Goal: Task Accomplishment & Management: Complete application form

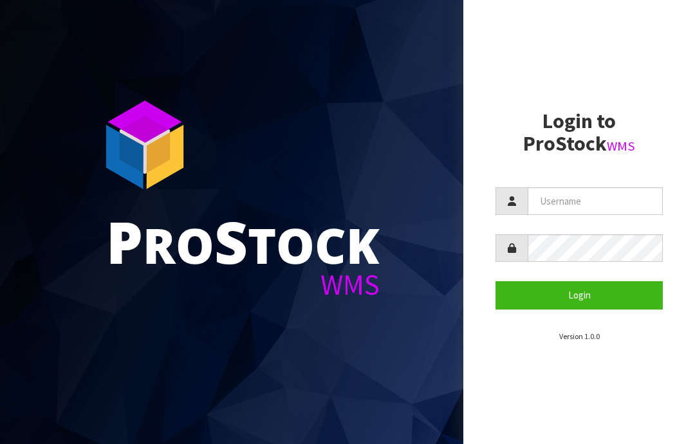
click at [551, 198] on input "text" at bounding box center [594, 201] width 135 height 28
type input "JGBIMPORTS"
click at [577, 297] on button "Login" at bounding box center [578, 295] width 167 height 28
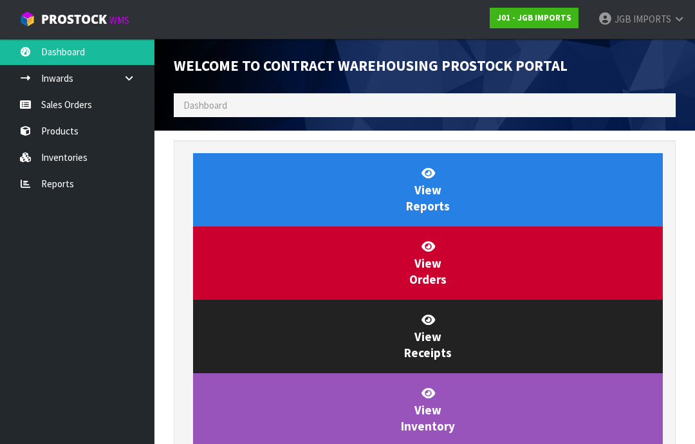
scroll to position [758, 521]
click at [59, 101] on link "Sales Orders" at bounding box center [77, 104] width 154 height 26
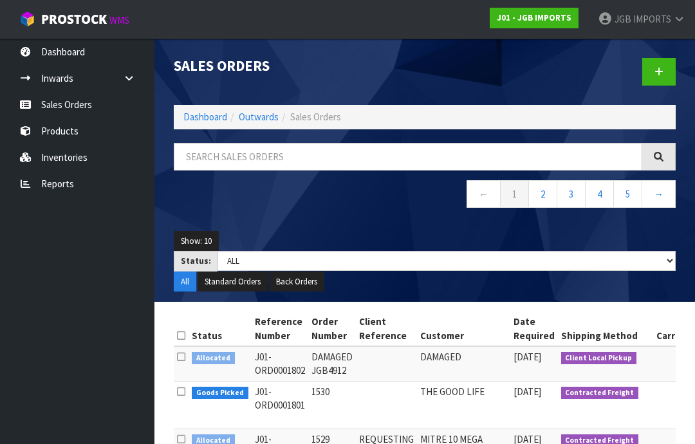
click at [660, 72] on icon at bounding box center [658, 72] width 9 height 10
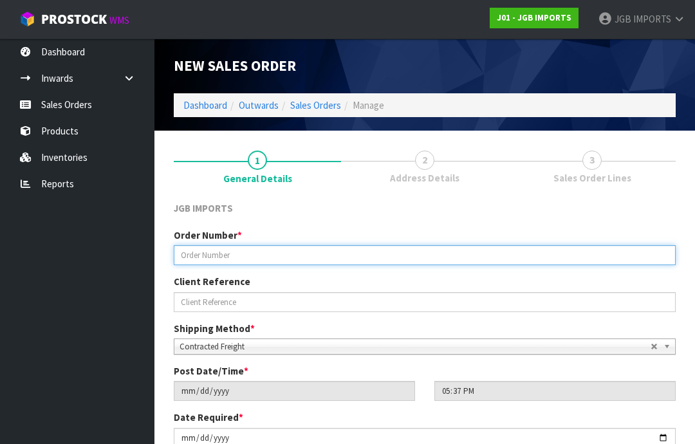
click at [215, 250] on input "text" at bounding box center [425, 255] width 502 height 20
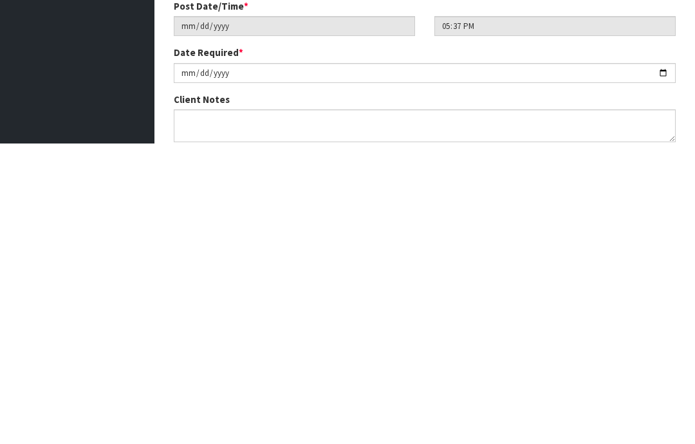
scroll to position [66, 0]
type input "1531"
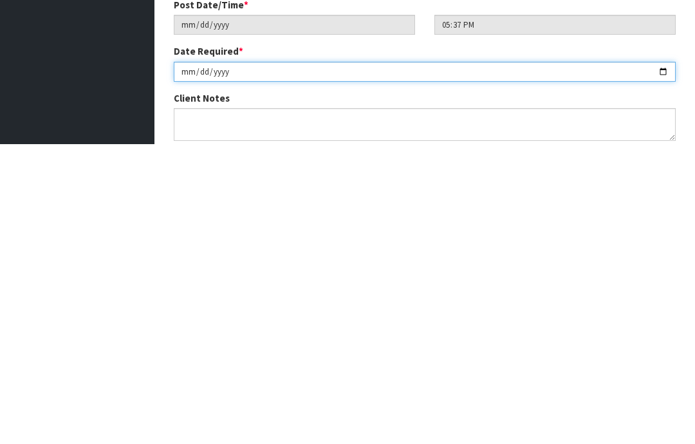
click at [393, 361] on input "[DATE]" at bounding box center [425, 371] width 502 height 20
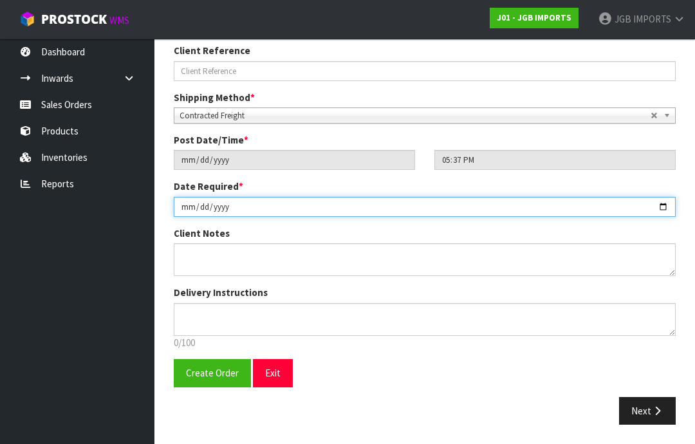
type input "[DATE]"
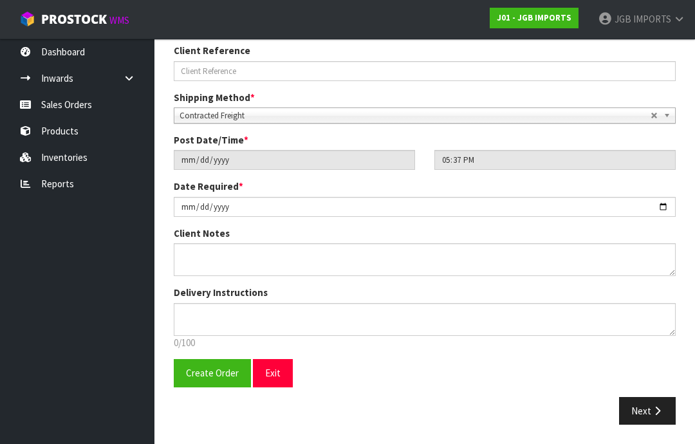
click at [205, 374] on span "Create Order" at bounding box center [212, 373] width 53 height 12
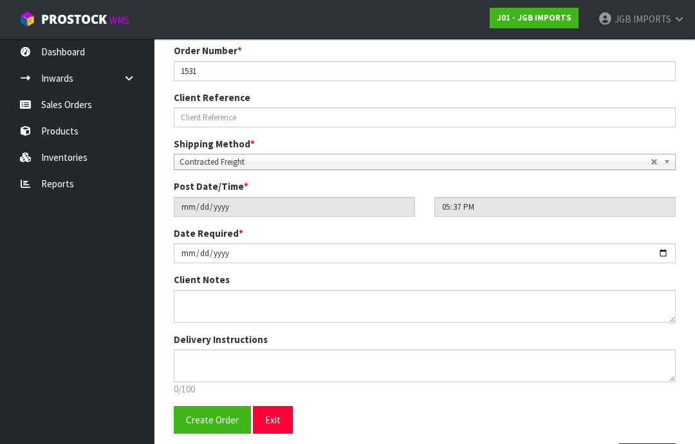
scroll to position [0, 0]
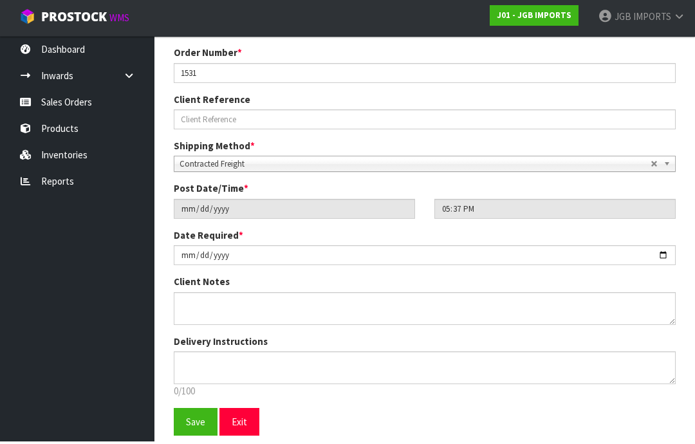
scroll to position [226, 0]
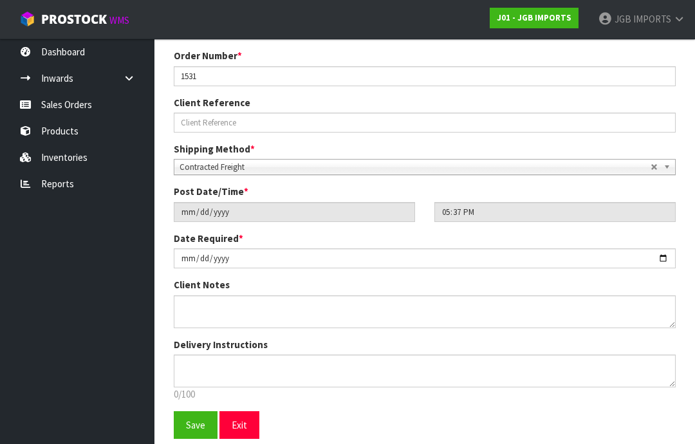
click at [196, 425] on span "Save" at bounding box center [195, 425] width 19 height 12
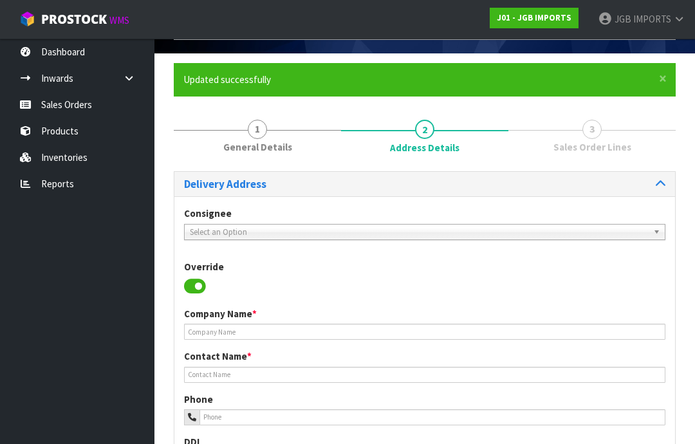
scroll to position [81, 0]
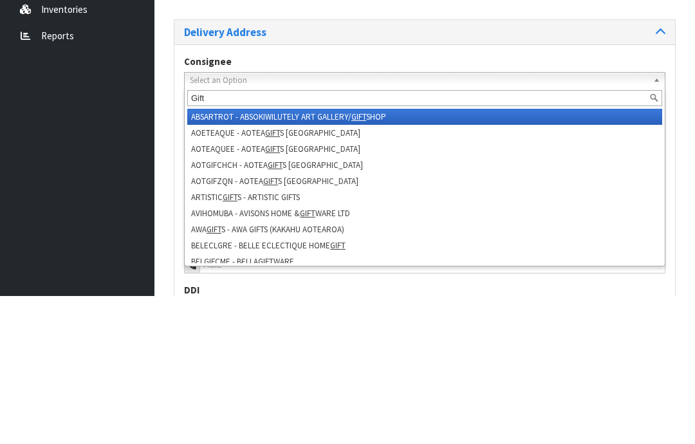
type input "Giftr"
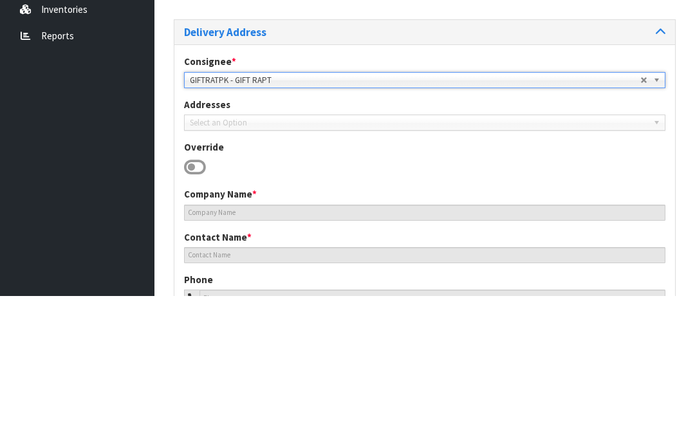
type input "GIFT-RAPT"
type input "[PHONE_NUMBER]"
type input "[EMAIL_ADDRESS][DOMAIN_NAME]"
type input "[STREET_ADDRESS]"
type input "3119"
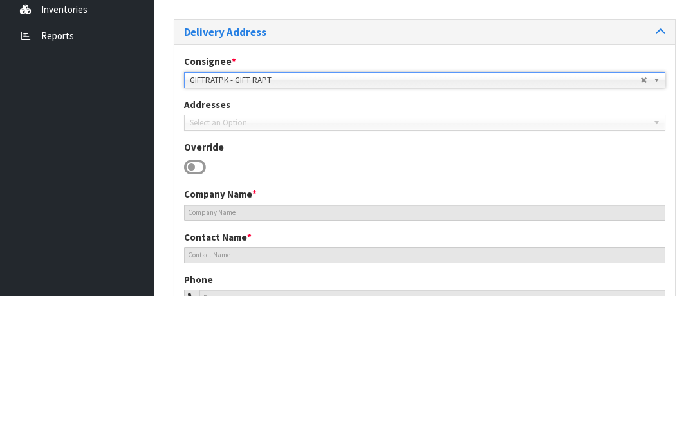
type input "TE PUKE"
type input "[GEOGRAPHIC_DATA]"
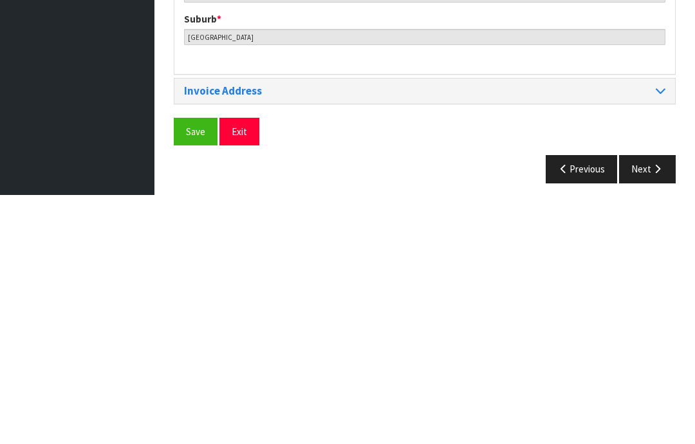
scroll to position [625, 0]
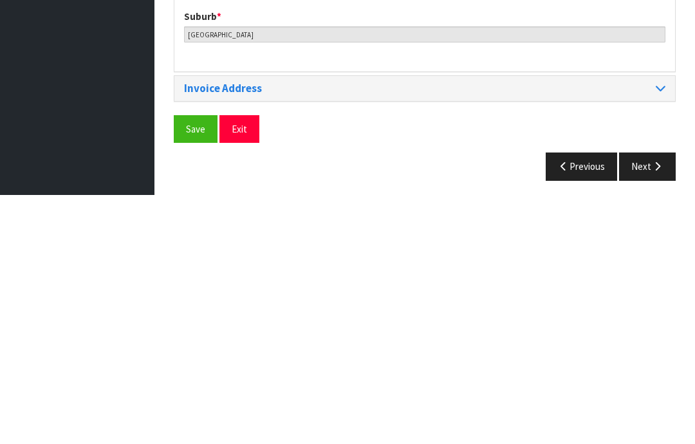
click at [199, 372] on span "Save" at bounding box center [195, 378] width 19 height 12
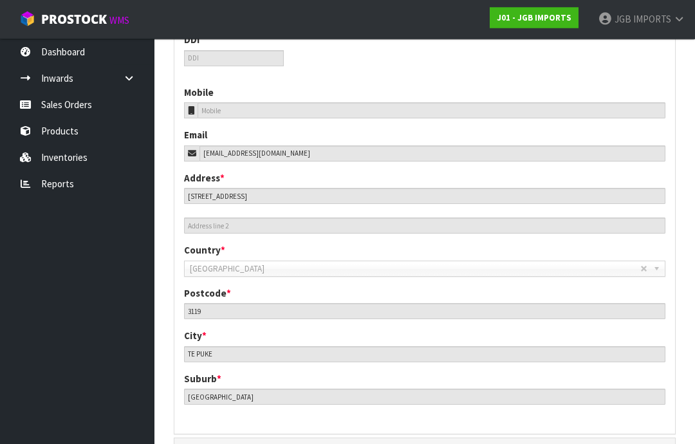
scroll to position [573, 0]
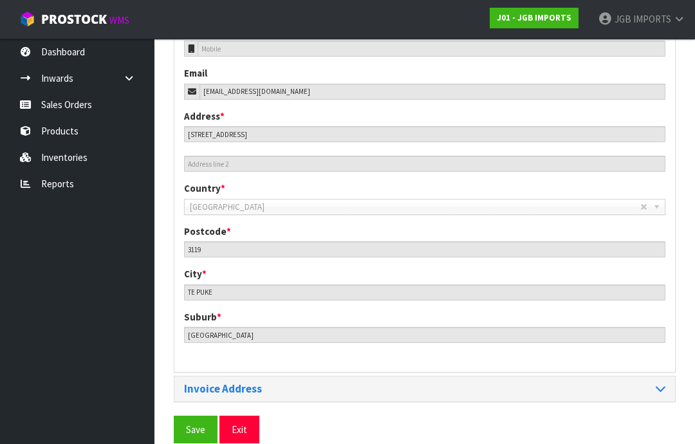
click at [196, 426] on span "Save" at bounding box center [195, 429] width 19 height 12
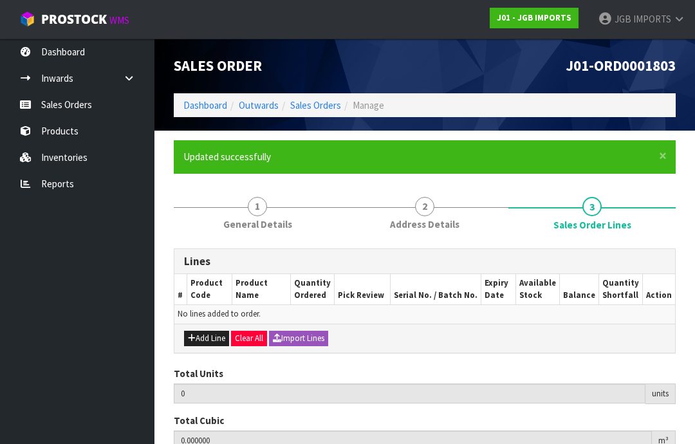
click at [208, 338] on button "Add Line" at bounding box center [206, 338] width 45 height 15
type input "0"
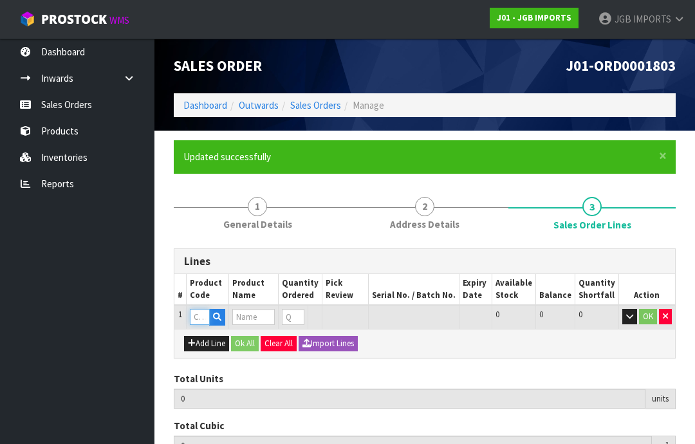
click at [195, 313] on input "text" at bounding box center [200, 317] width 20 height 16
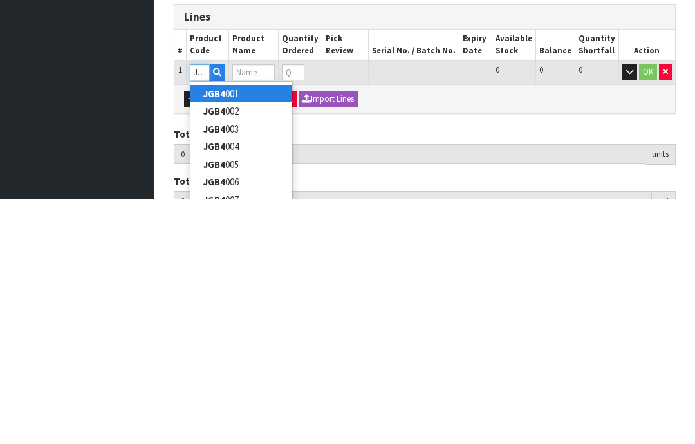
type input "JGB4903"
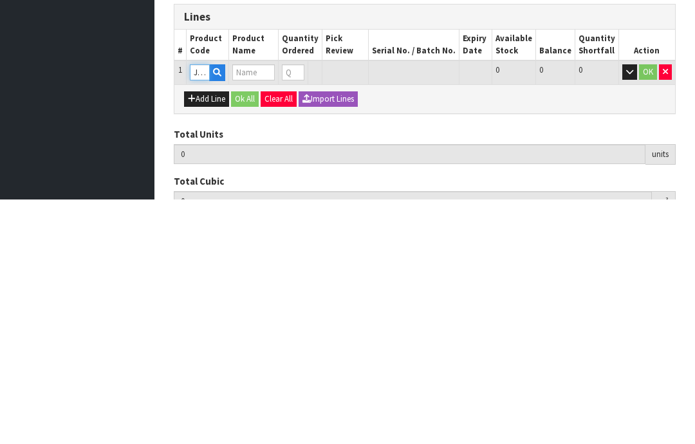
type input "0.000000"
type input "0.000"
type input "Welcome Pigs"
type input "0"
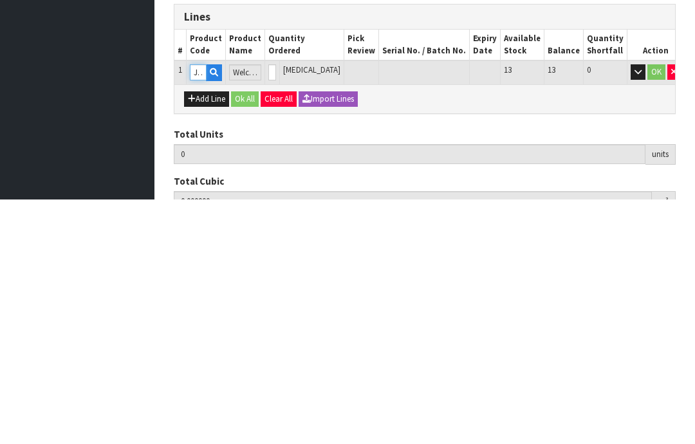
type input "JGB4903"
click at [276, 309] on input "0" at bounding box center [272, 317] width 8 height 16
type input "0"
type input "1"
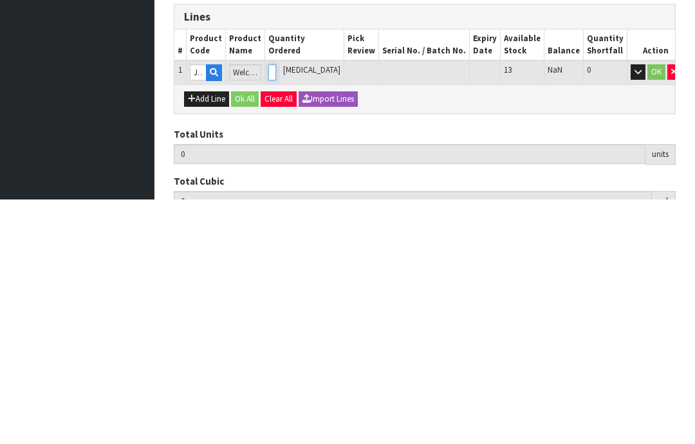
type input "0.0084"
type input "0.65"
type input "1"
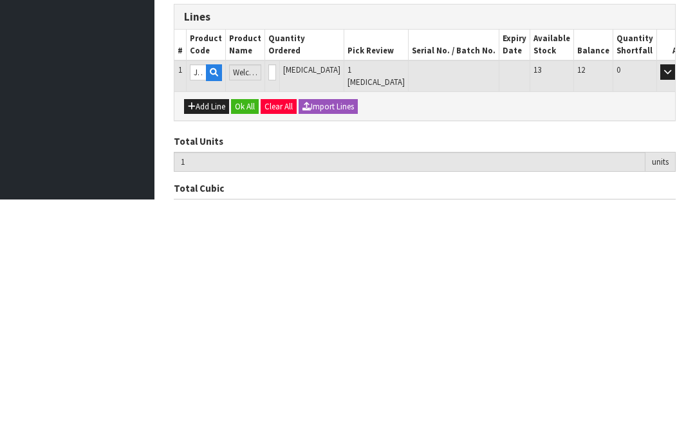
click at [677, 309] on button "OK" at bounding box center [686, 316] width 18 height 15
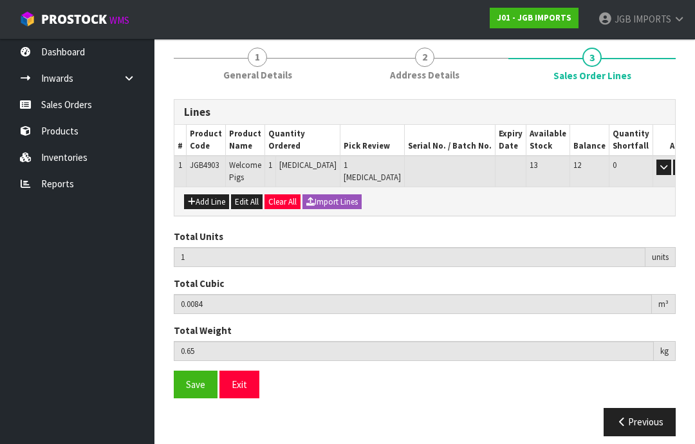
click at [210, 201] on button "Add Line" at bounding box center [206, 201] width 45 height 15
type input "0"
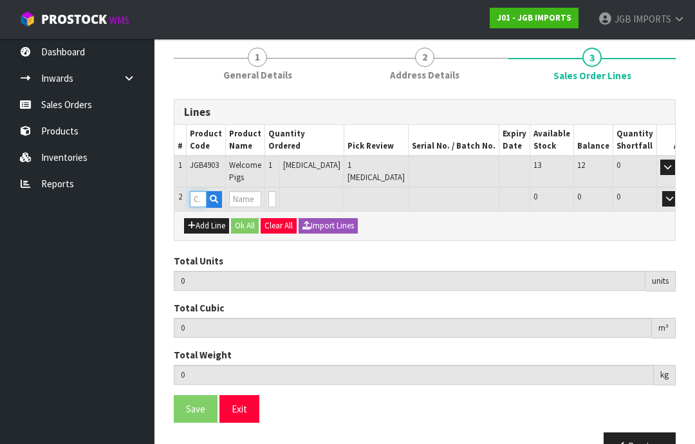
click at [203, 197] on input "text" at bounding box center [198, 199] width 17 height 16
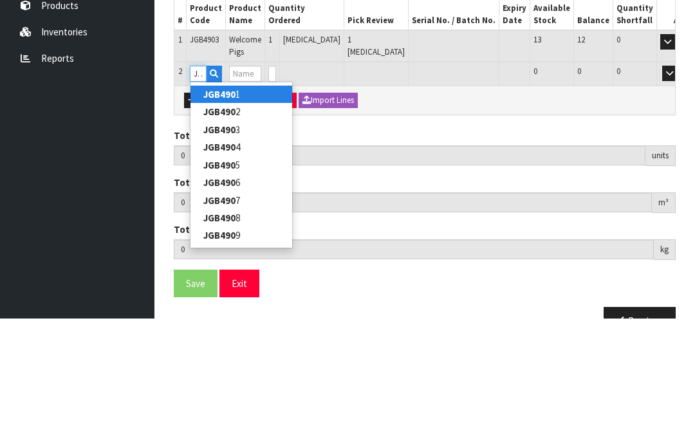
type input "JGB4904"
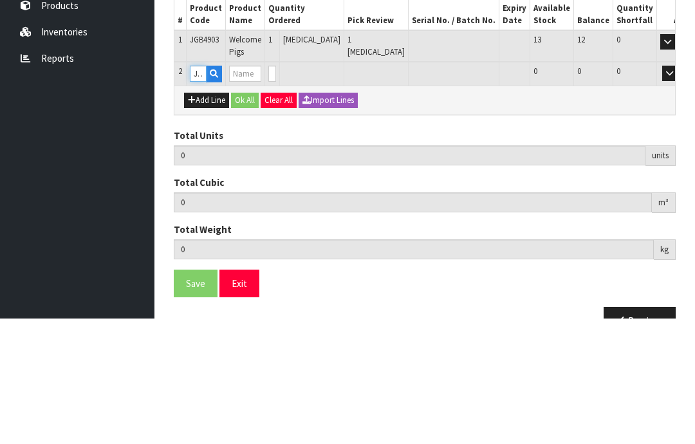
type input "1"
type input "0.0084"
type input "0.65"
type input "Welcome Kittens"
type input "0"
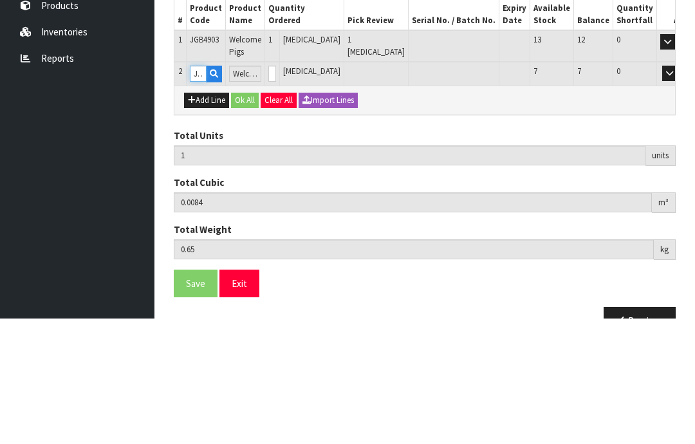
type input "JGB4904"
click at [276, 191] on input "0" at bounding box center [272, 199] width 8 height 16
type input "0"
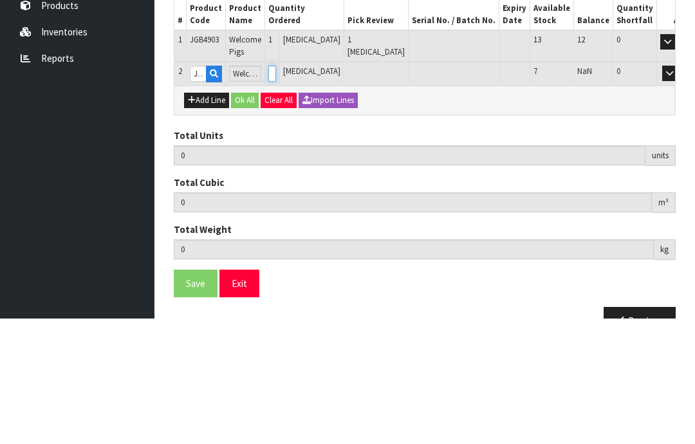
type input "2"
type input "0.021072"
type input "1.75"
type input "1"
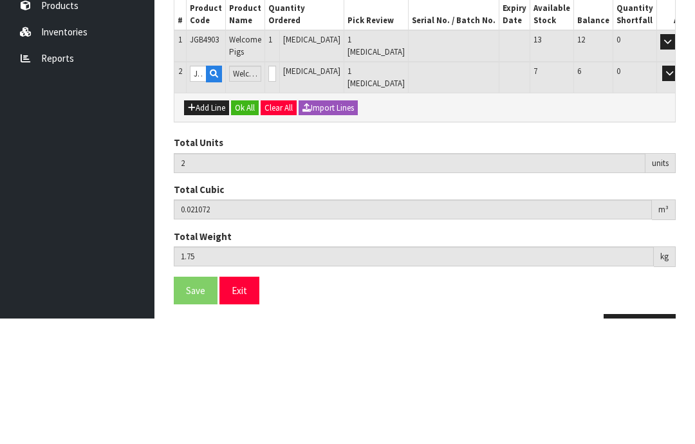
click at [679, 191] on button "OK" at bounding box center [688, 198] width 18 height 15
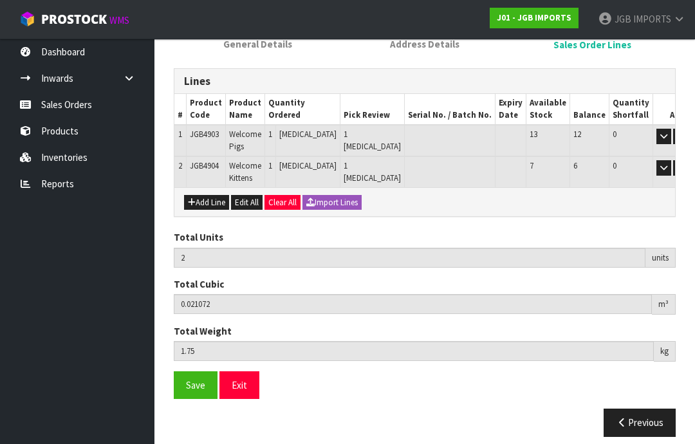
click at [214, 198] on button "Add Line" at bounding box center [206, 202] width 45 height 15
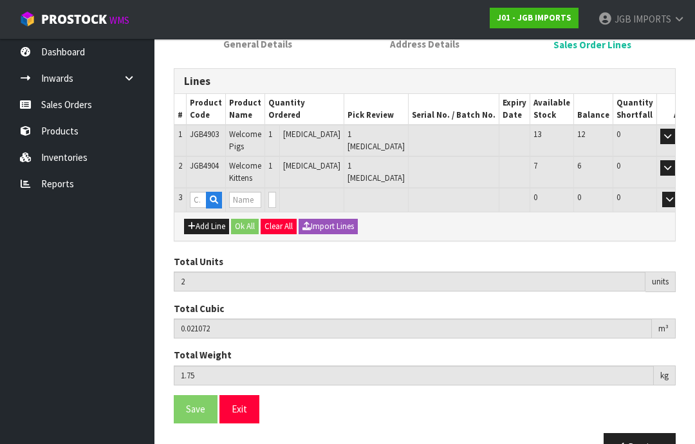
type input "0"
click at [201, 196] on input "text" at bounding box center [198, 200] width 17 height 16
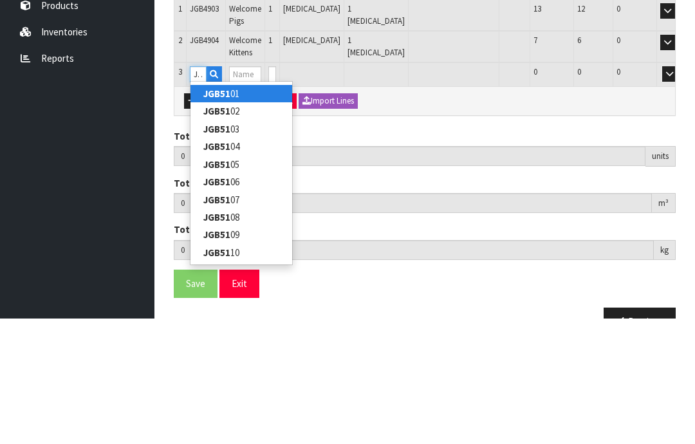
type input "JGB5107"
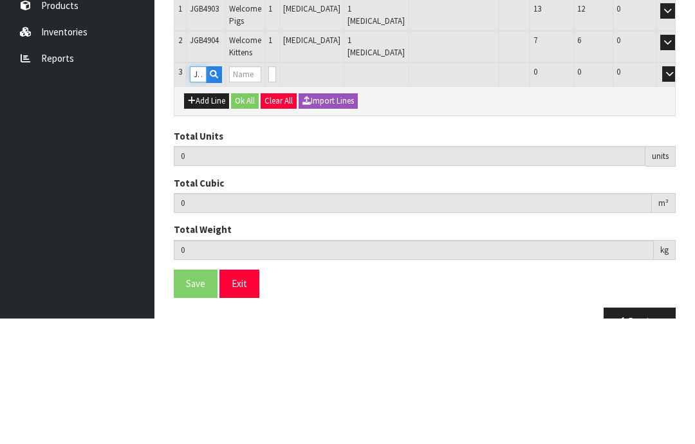
type input "2"
type input "0.021072"
type input "1.75"
type input "Clock Space Pic"
type input "0"
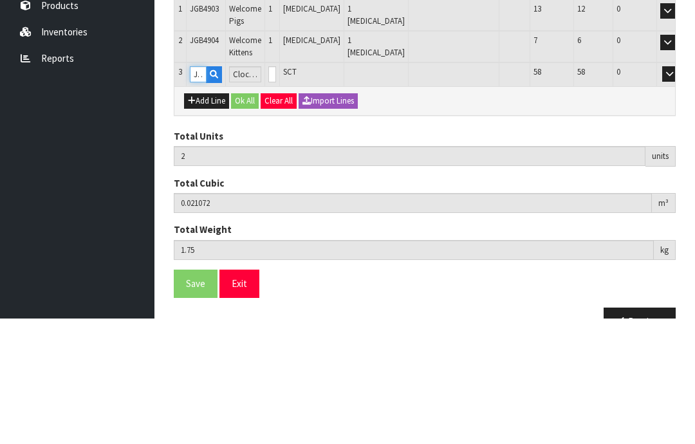
type input "JGB5107"
click at [276, 192] on input "0" at bounding box center [272, 200] width 8 height 16
type input "0"
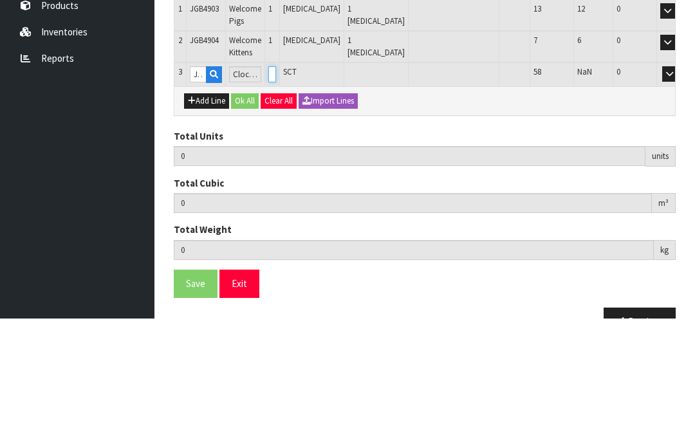
type input "3"
type input "0.025572"
type input "2.2"
type input "1"
click at [679, 192] on button "OK" at bounding box center [688, 199] width 18 height 15
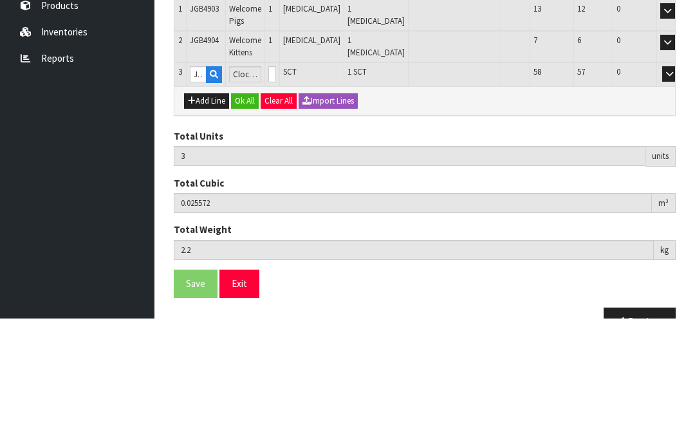
scroll to position [210, 0]
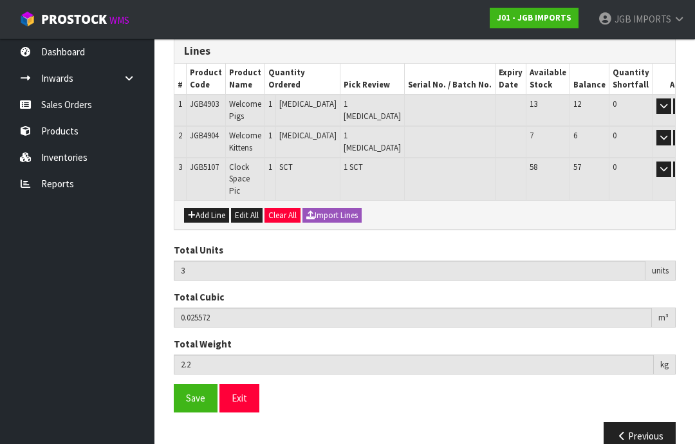
click at [212, 208] on button "Add Line" at bounding box center [206, 215] width 45 height 15
type input "0"
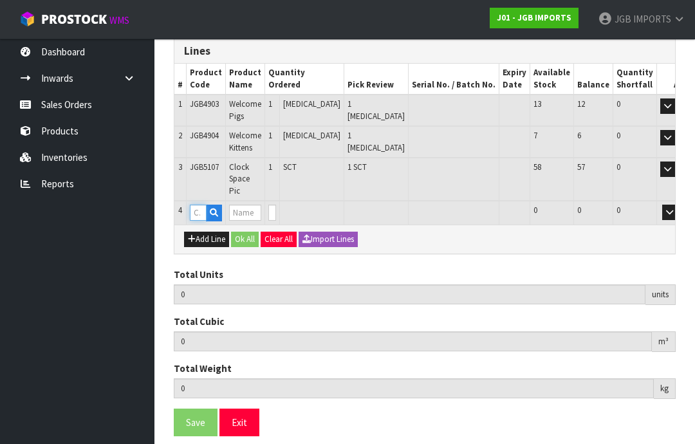
click at [201, 205] on input "text" at bounding box center [198, 213] width 17 height 16
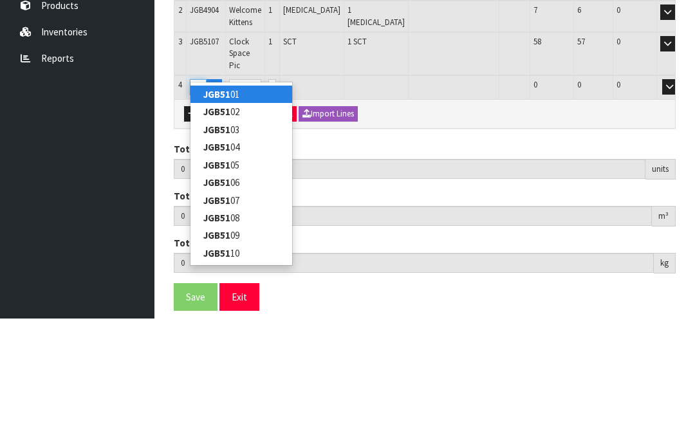
type input "JGB5101"
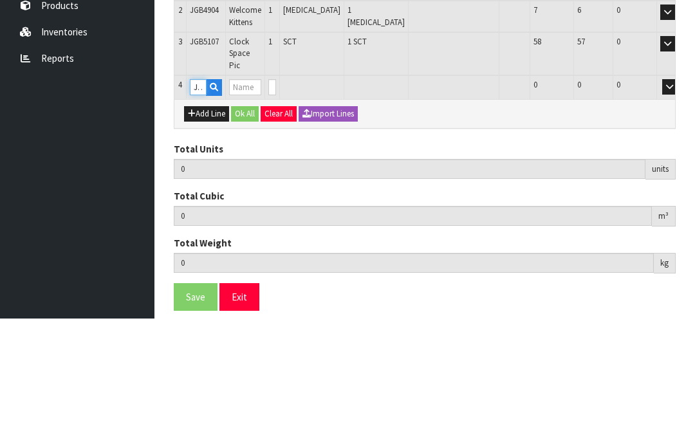
type input "3"
type input "0.025572"
type input "2.2"
type input "Clock w Rope M Black Face"
type input "0"
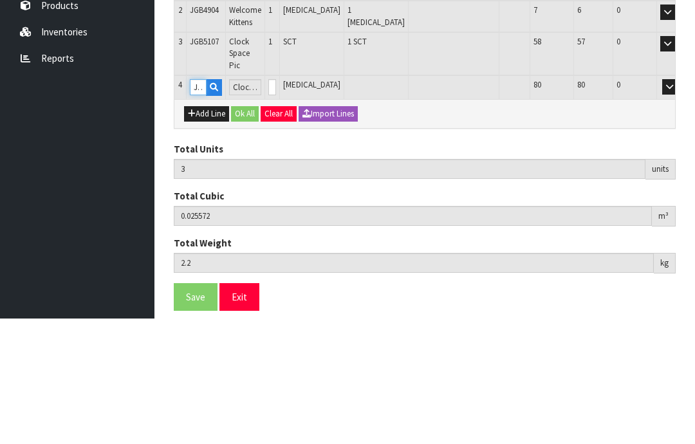
type input "JGB5101"
click at [276, 205] on input "0" at bounding box center [272, 213] width 8 height 16
type input "0"
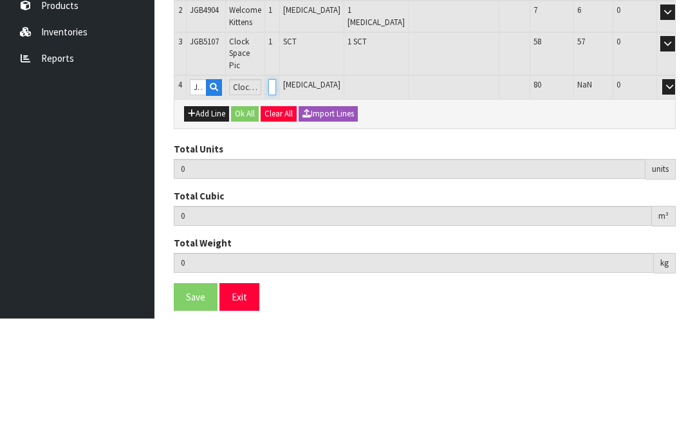
type input "4"
type input "0.028952"
type input "2.6"
type input "1"
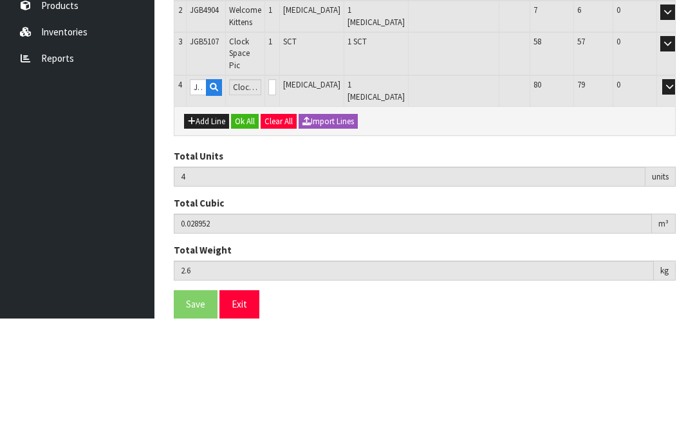
click at [679, 205] on button "OK" at bounding box center [688, 212] width 18 height 15
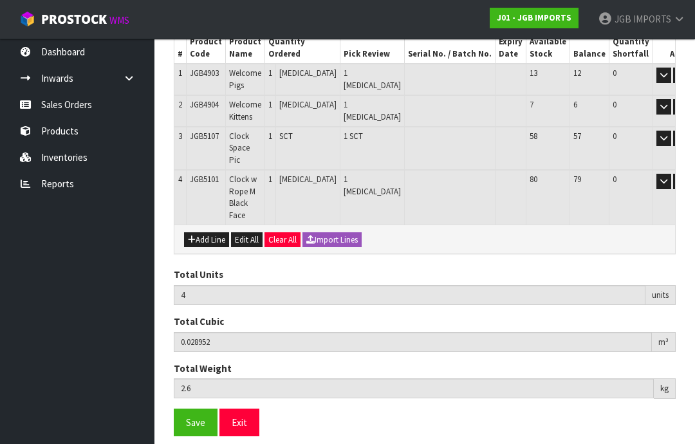
click at [212, 232] on button "Add Line" at bounding box center [206, 239] width 45 height 15
type input "0"
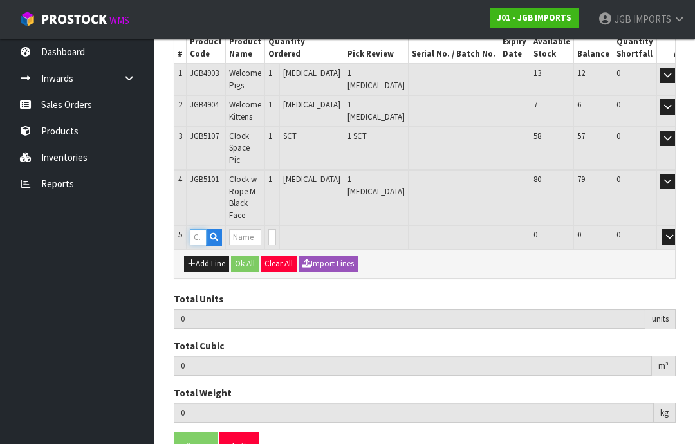
click at [200, 229] on input "text" at bounding box center [198, 237] width 17 height 16
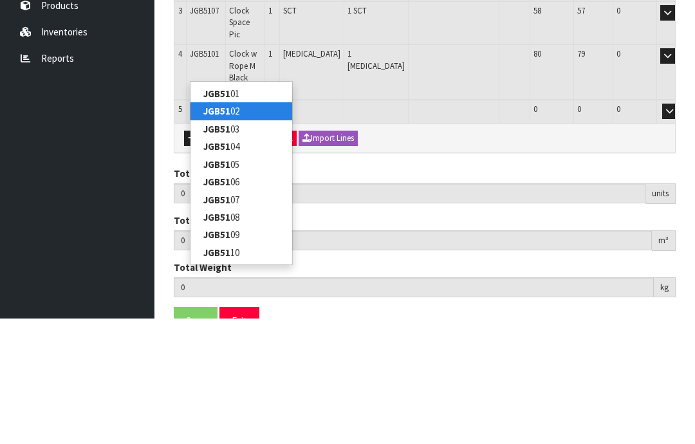
click at [232, 228] on link "JGB51 02" at bounding box center [241, 236] width 102 height 17
type input "JGB5102"
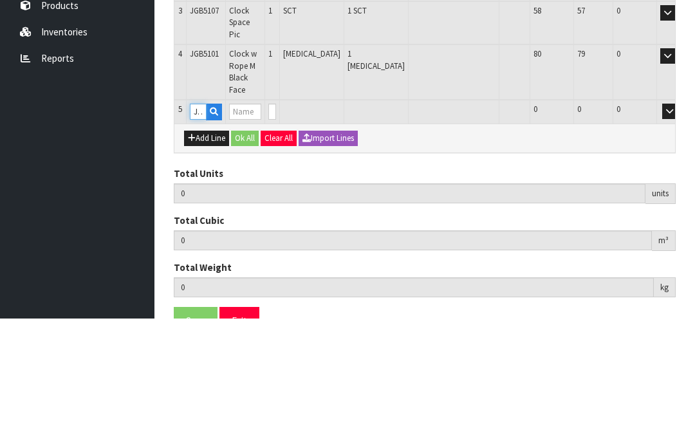
type input "4"
type input "0.028952"
type input "2.6"
type input "Clock w Rope M White Face"
type input "0"
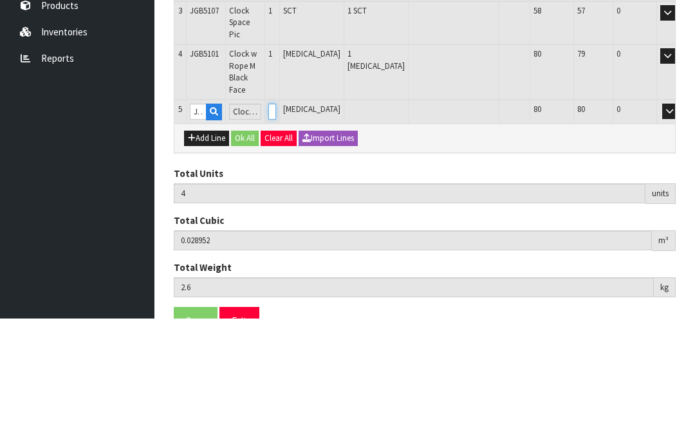
click at [276, 229] on input "0" at bounding box center [272, 237] width 8 height 16
type input "0"
type input "1"
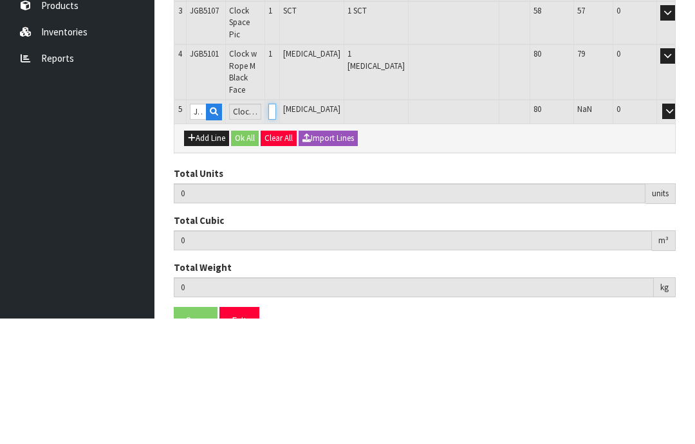
type input "5"
type input "0.032332"
type input "3.5"
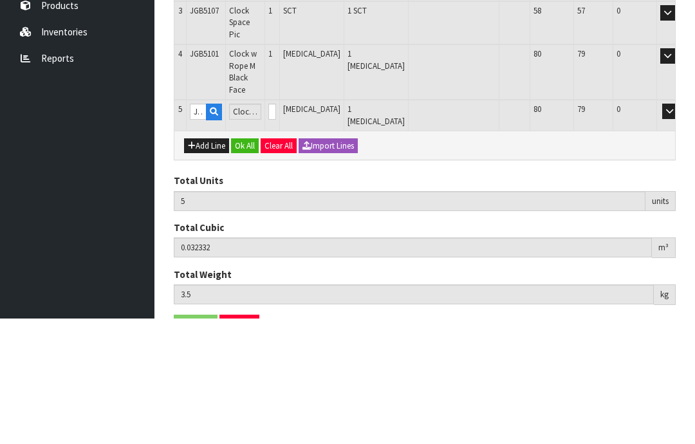
click at [679, 229] on button "OK" at bounding box center [688, 236] width 18 height 15
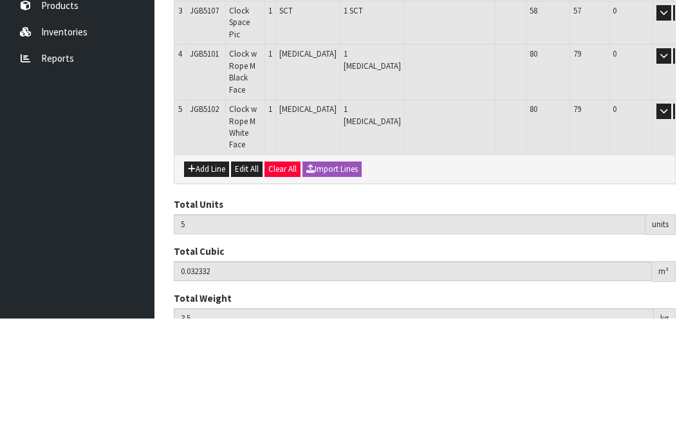
scroll to position [271, 0]
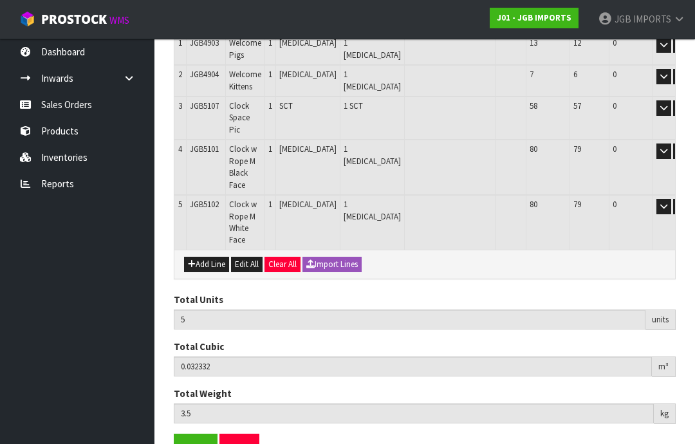
click at [208, 257] on button "Add Line" at bounding box center [206, 264] width 45 height 15
type input "0"
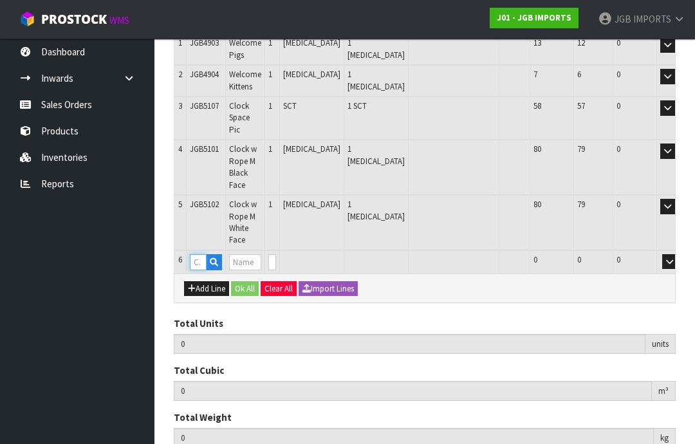
click at [201, 254] on input "text" at bounding box center [198, 262] width 17 height 16
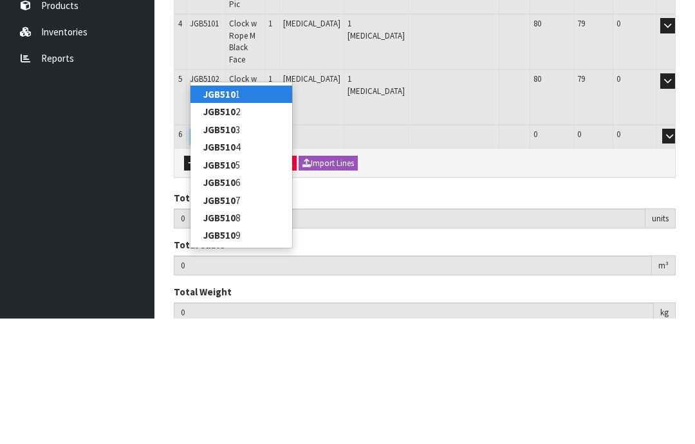
type input "JGB5106"
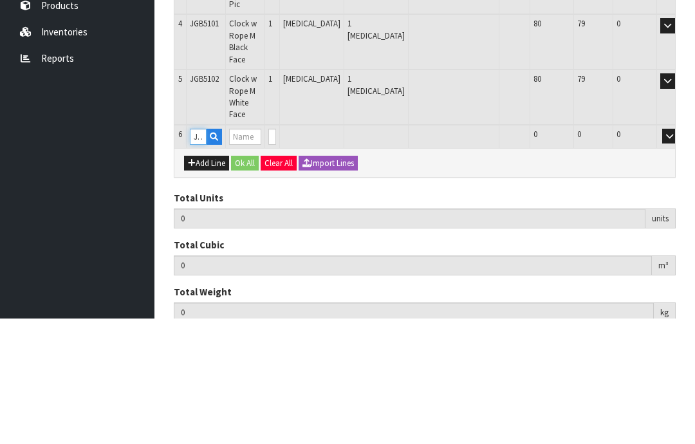
type input "5"
type input "0.032332"
type input "3.5"
type input "Clock w Rope L 4 Large Digits"
type input "0"
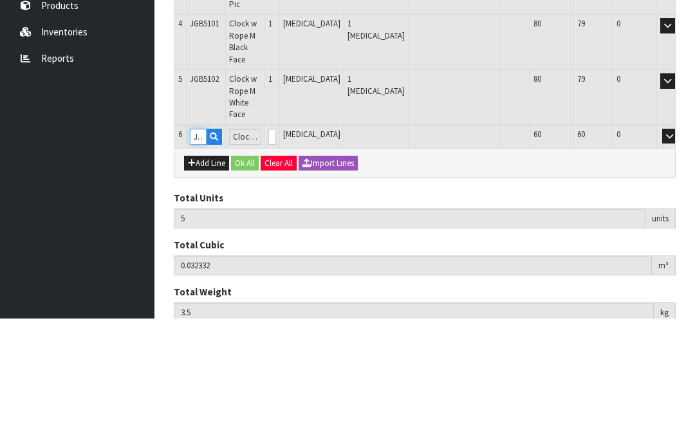
type input "JGB5106"
click at [276, 254] on input "0" at bounding box center [272, 262] width 8 height 16
type input "0"
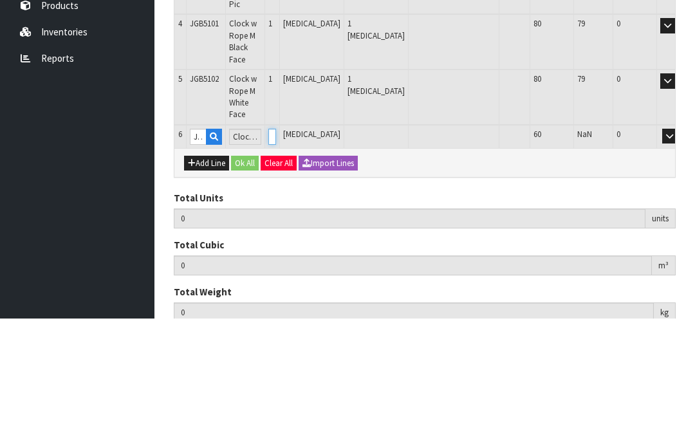
type input "6"
type input "0.037137"
type input "4.05"
type input "1"
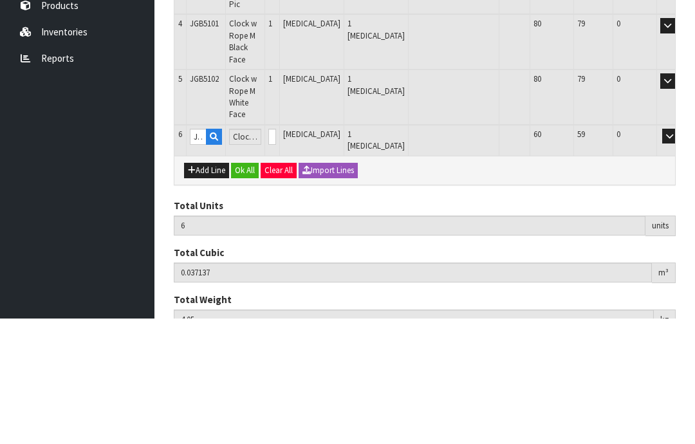
click at [679, 254] on button "OK" at bounding box center [688, 261] width 18 height 15
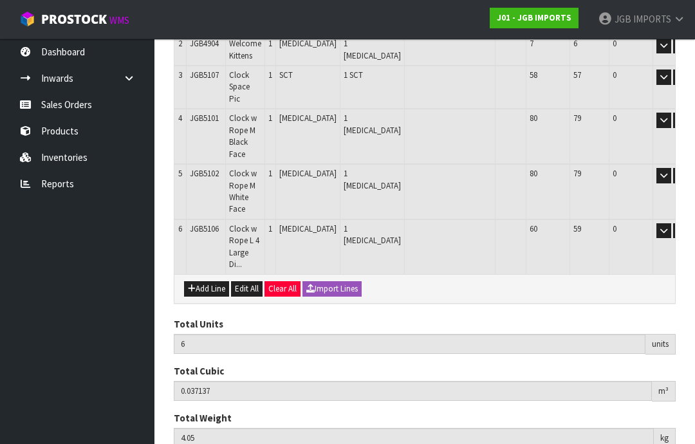
click at [210, 281] on button "Add Line" at bounding box center [206, 288] width 45 height 15
type input "0"
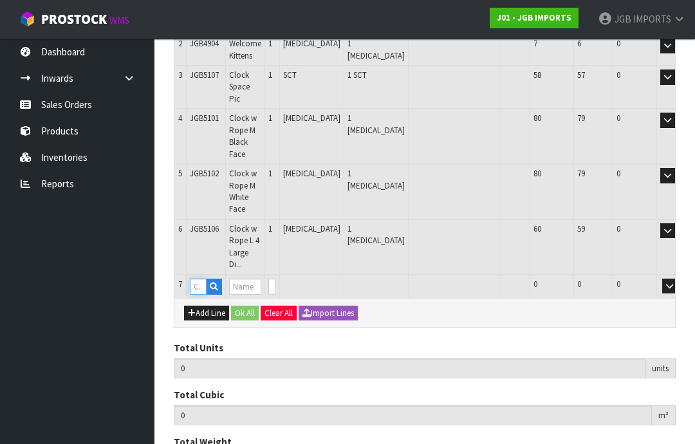
click at [203, 279] on input "text" at bounding box center [198, 287] width 17 height 16
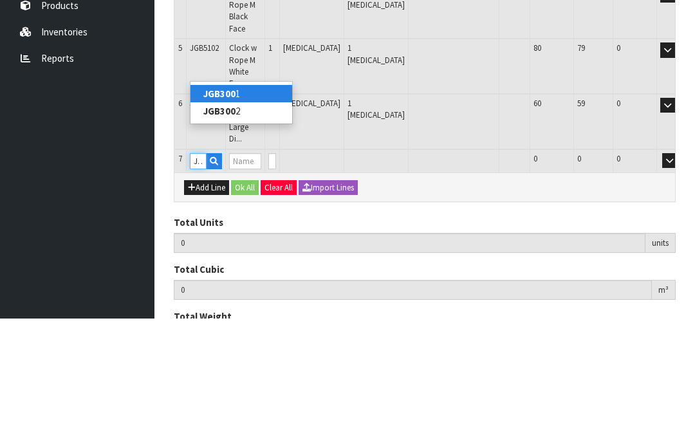
type input "JGB3001"
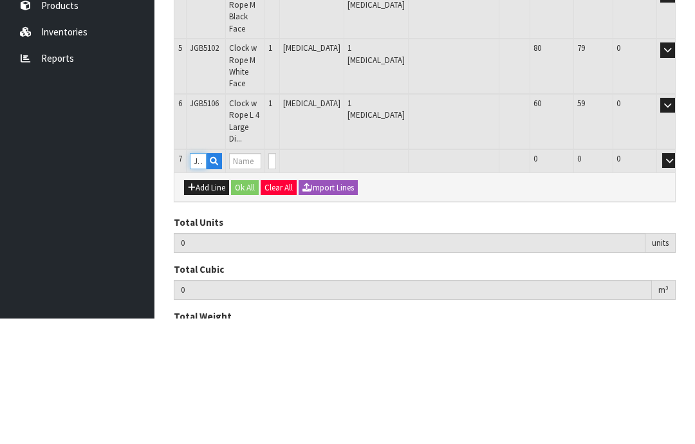
type input "6"
type input "0.037137"
type input "4.05"
type input "BLUE VASE"
type input "0"
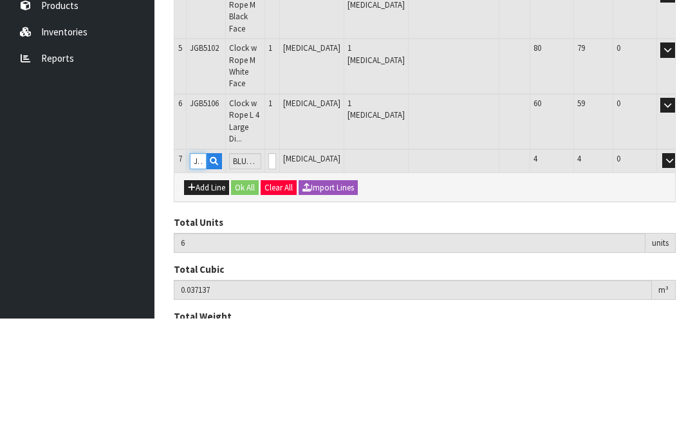
type input "JGB3001"
click at [276, 279] on input "0" at bounding box center [272, 287] width 8 height 16
type input "0"
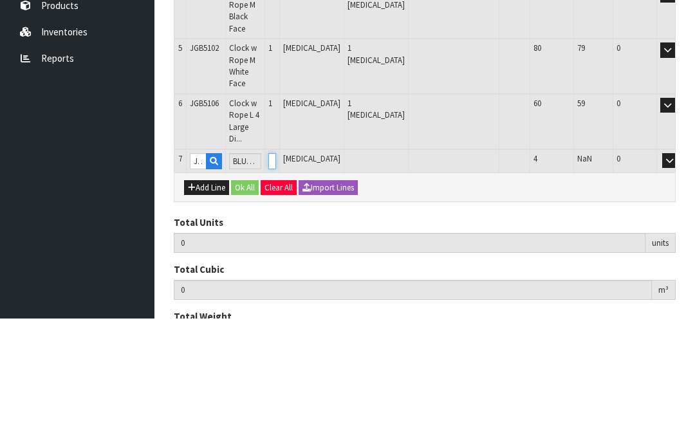
type input "7"
type input "0.039441"
type input "5.55"
type input "1"
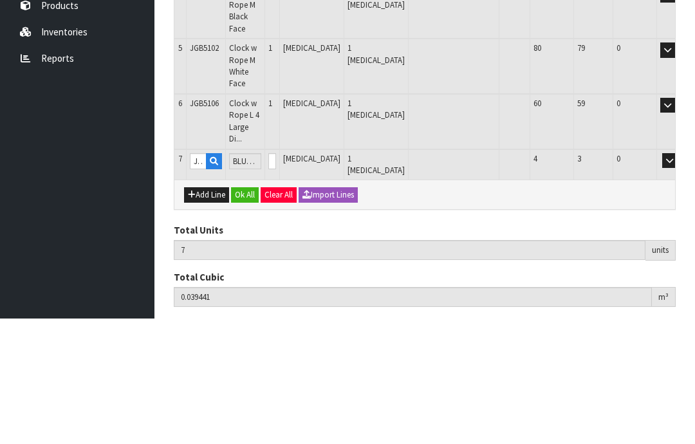
click at [679, 279] on button "OK" at bounding box center [688, 286] width 18 height 15
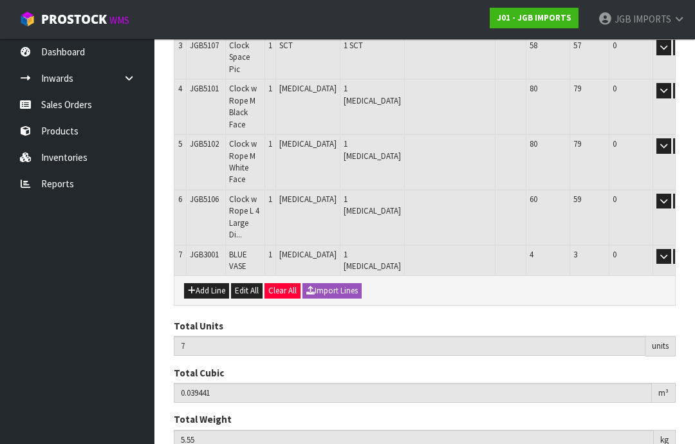
click at [210, 283] on button "Add Line" at bounding box center [206, 290] width 45 height 15
type input "0"
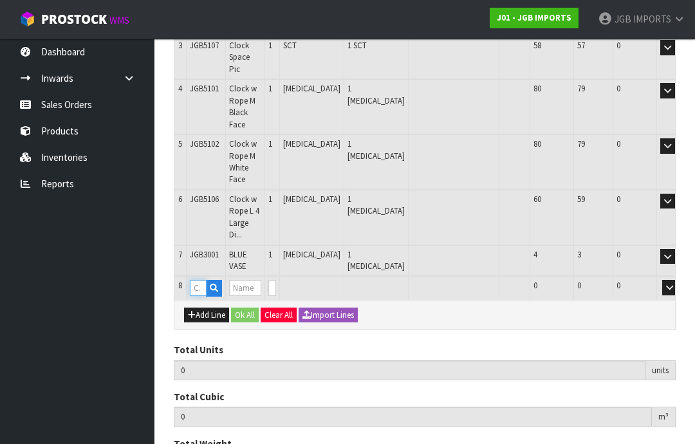
click at [199, 280] on input "text" at bounding box center [198, 288] width 17 height 16
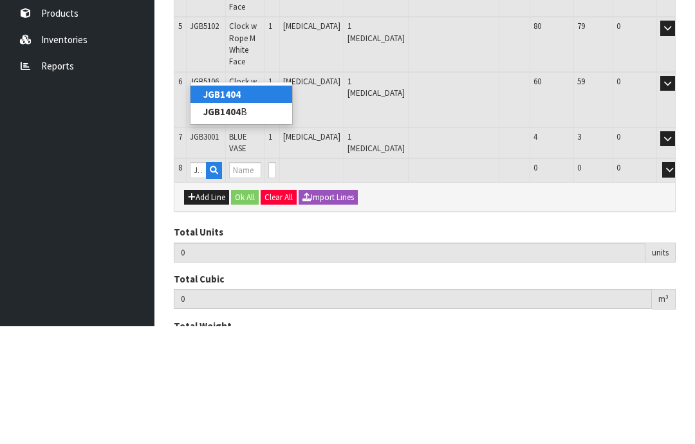
click at [256, 203] on link "JGB1404" at bounding box center [241, 211] width 102 height 17
type input "JGB1404"
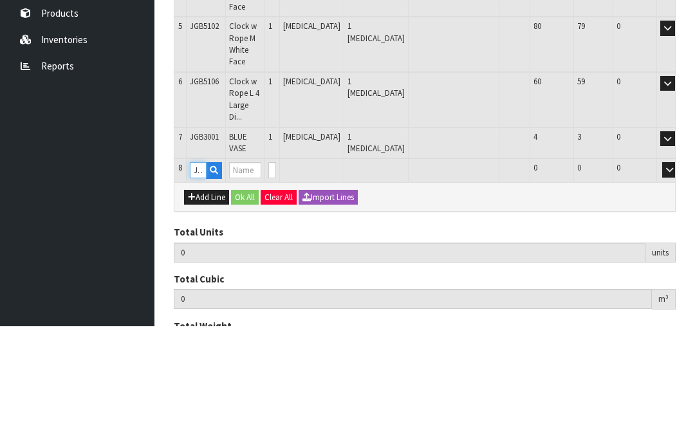
type input "7"
type input "0.039441"
type input "5.55"
type input "GREEN VASE"
type input "0"
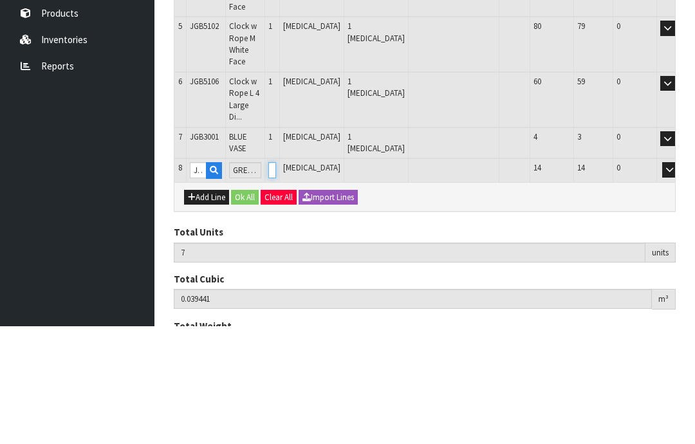
click at [276, 280] on input "0" at bounding box center [272, 288] width 8 height 16
type input "0"
type input "8"
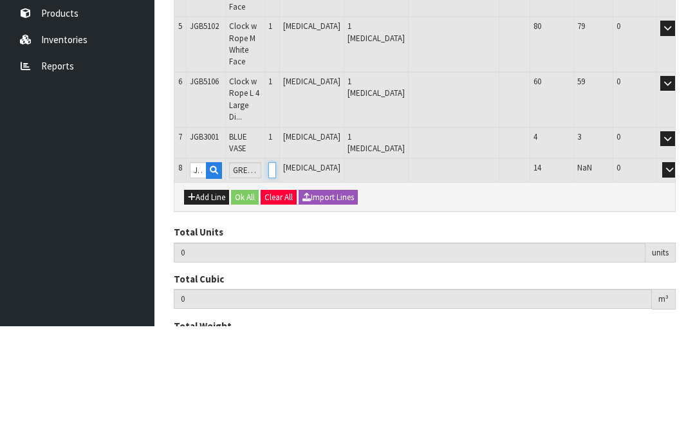
type input "0.042161"
type input "6.81"
type input "1"
click at [679, 280] on button "OK" at bounding box center [688, 287] width 18 height 15
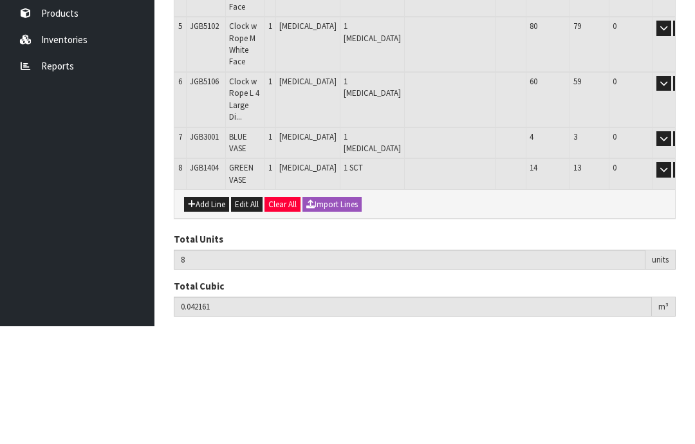
scroll to position [354, 0]
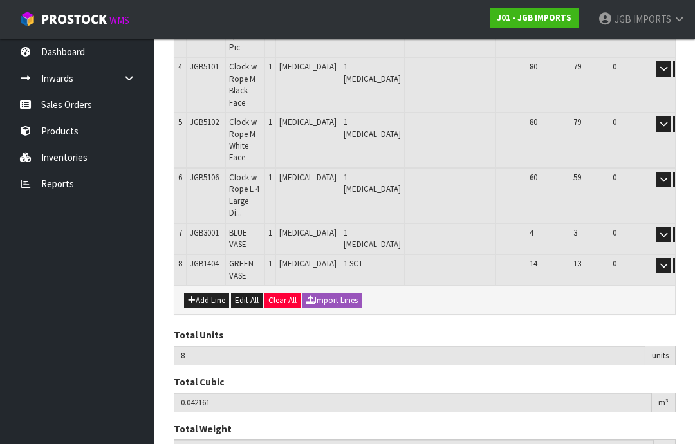
click at [201, 293] on button "Add Line" at bounding box center [206, 300] width 45 height 15
type input "0"
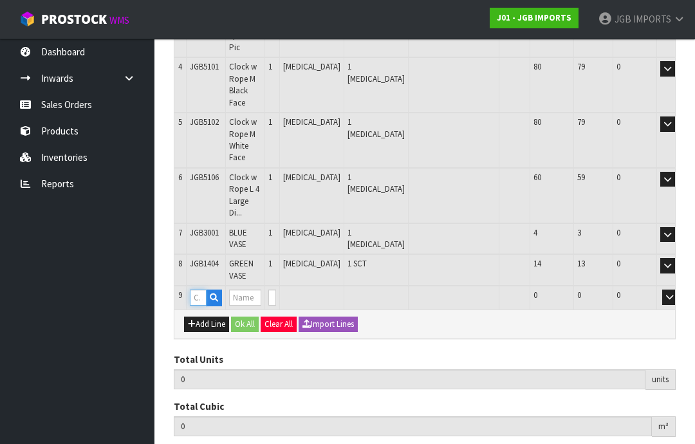
click at [201, 289] on input "text" at bounding box center [198, 297] width 17 height 16
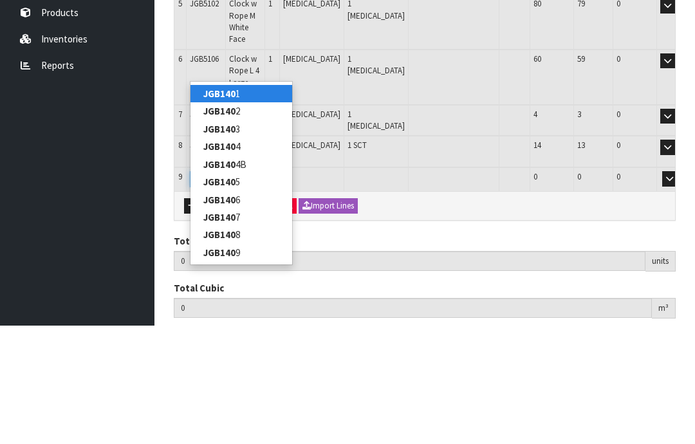
type input "JGB1402"
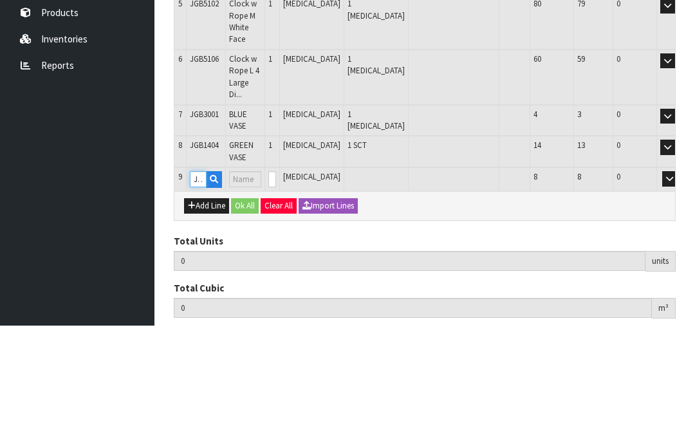
type input "8"
type input "0.042161"
type input "6.81"
type input "BALL WITH BLUE WHALES"
type input "0"
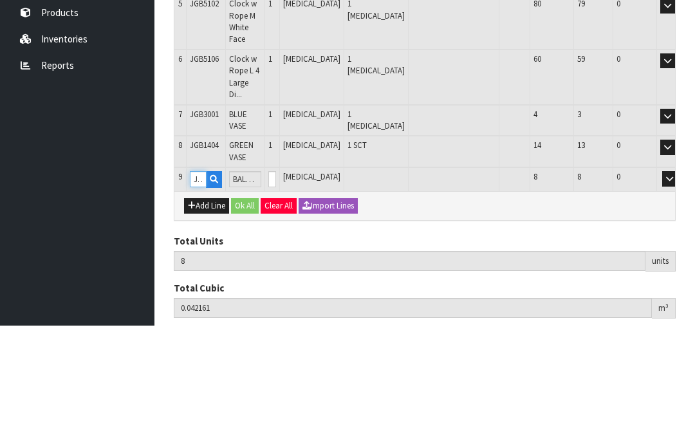
type input "JGB1402"
click at [276, 289] on input "0" at bounding box center [272, 297] width 8 height 16
type input "0"
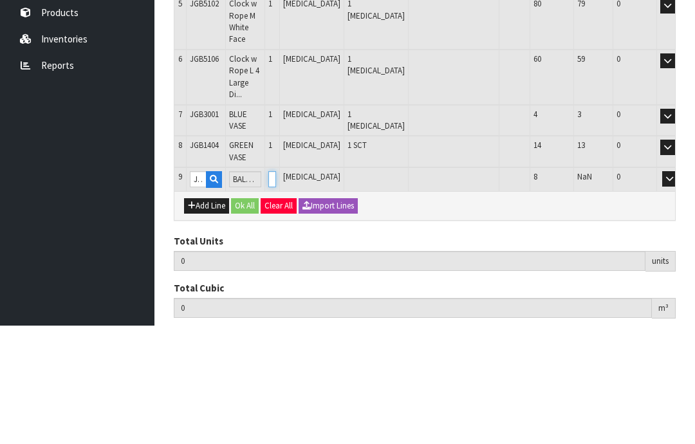
type input "9"
type input "0.044033"
type input "8.81"
type input "1"
click at [679, 289] on button "OK" at bounding box center [688, 296] width 18 height 15
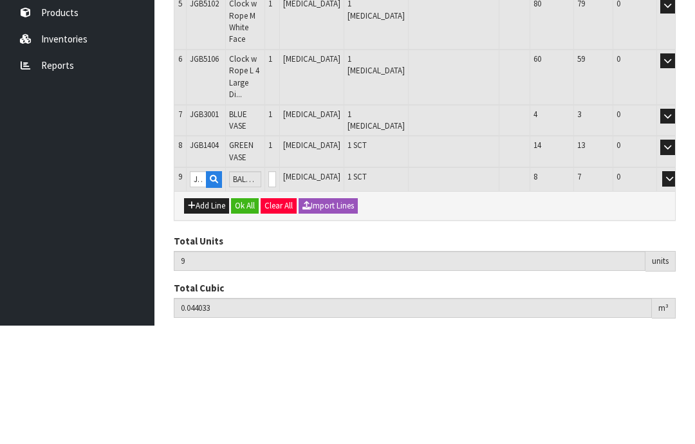
scroll to position [377, 0]
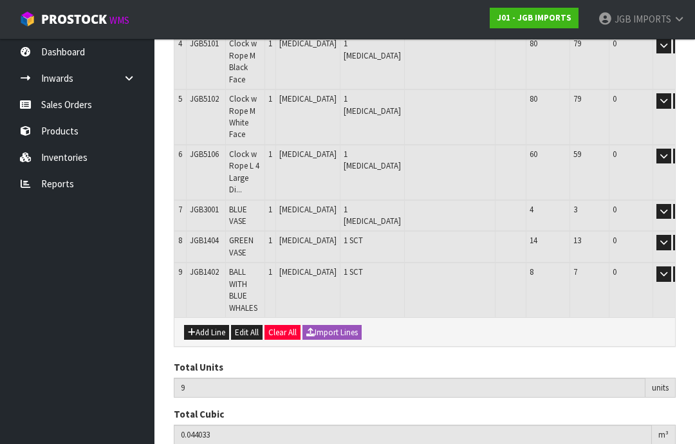
click at [206, 325] on button "Add Line" at bounding box center [206, 332] width 45 height 15
type input "0"
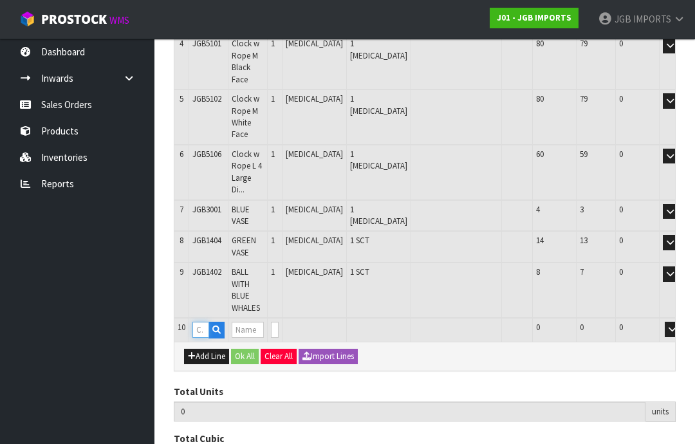
click at [201, 322] on input "text" at bounding box center [200, 330] width 17 height 16
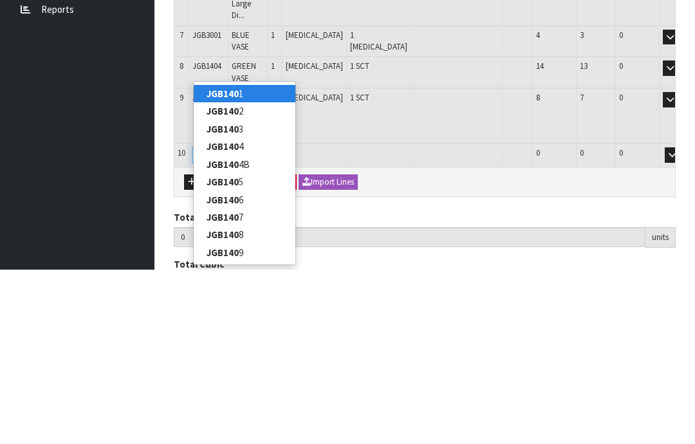
type input "JGB1401"
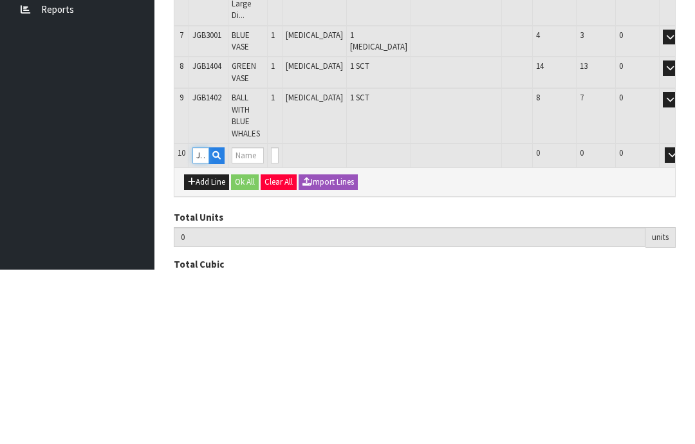
type input "9"
type input "0.044033"
type input "8.81"
type input "CLEAR BALL WITH BLUE SPLASH INSIDE"
type input "0"
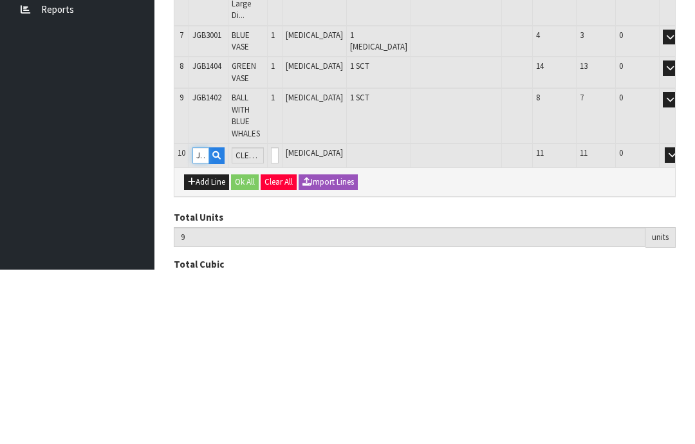
type input "JGB1401"
click at [279, 322] on input "0" at bounding box center [275, 330] width 8 height 16
type input "0"
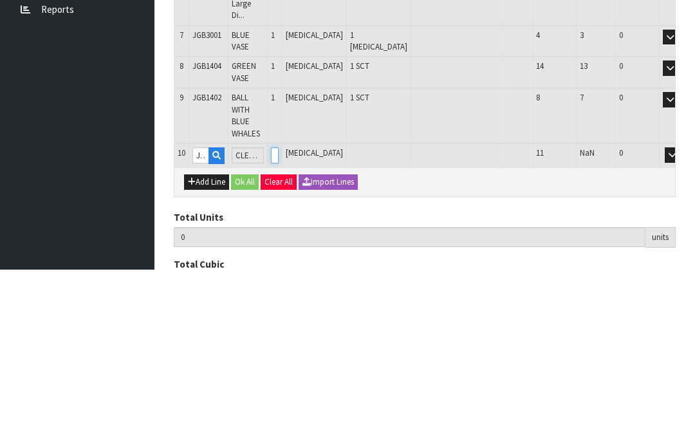
type input "10"
type input "0.044762"
type input "9.75"
type input "1"
click at [681, 322] on button "OK" at bounding box center [690, 329] width 18 height 15
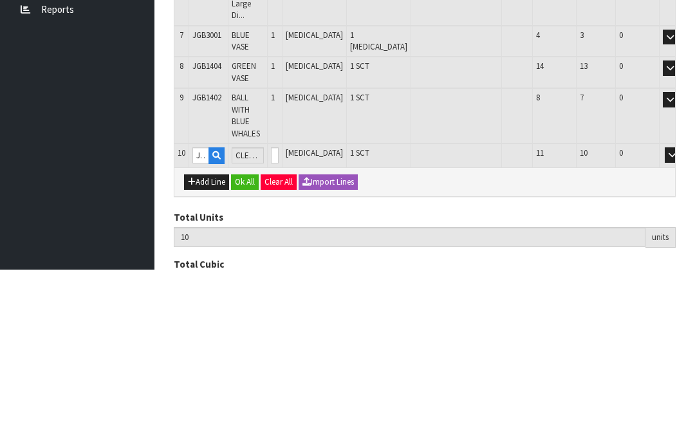
scroll to position [456, 0]
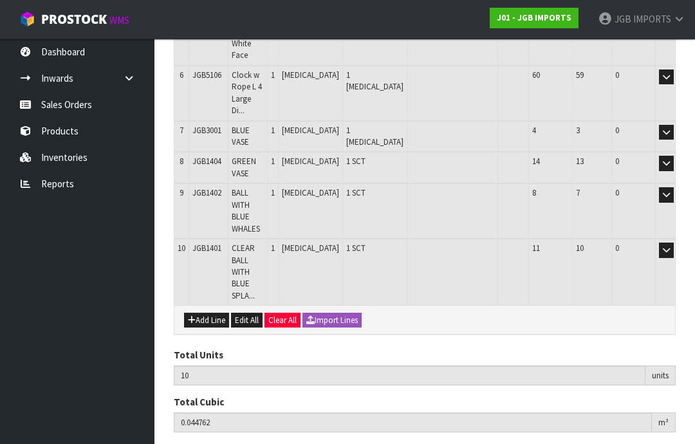
click at [214, 313] on button "Add Line" at bounding box center [206, 320] width 45 height 15
type input "0"
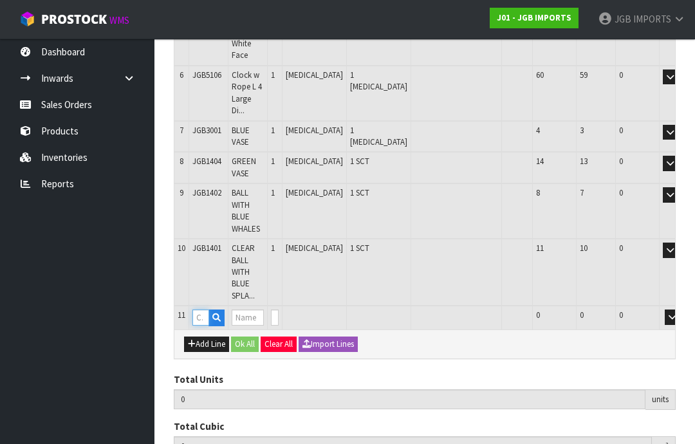
click at [205, 309] on input "text" at bounding box center [200, 317] width 17 height 16
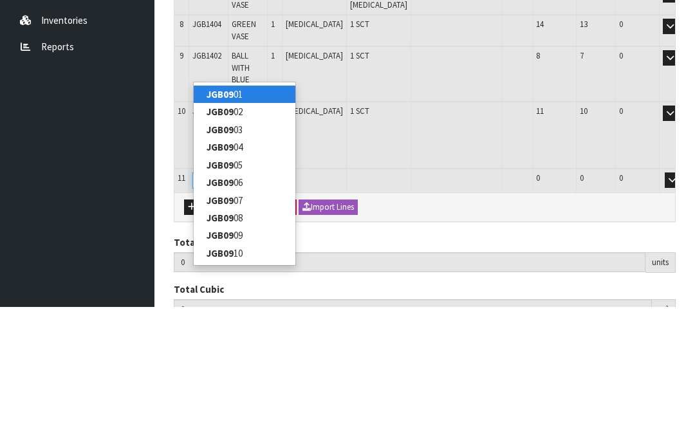
type input "JGB0911"
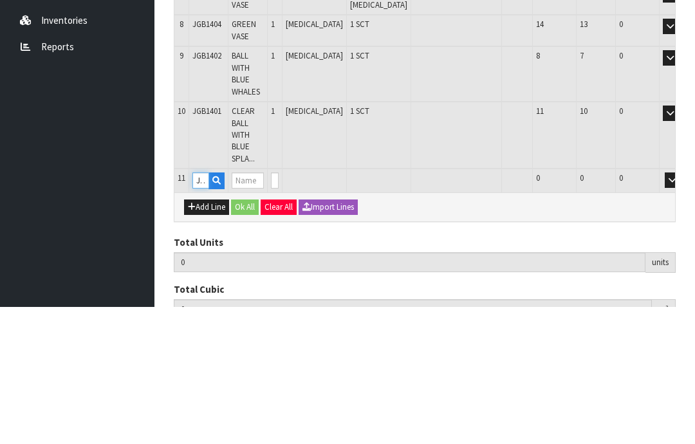
type input "10"
type input "0.044762"
type input "9.75"
type input "CLEAR CANDLE HOLDER 4 CANDLES"
type input "0"
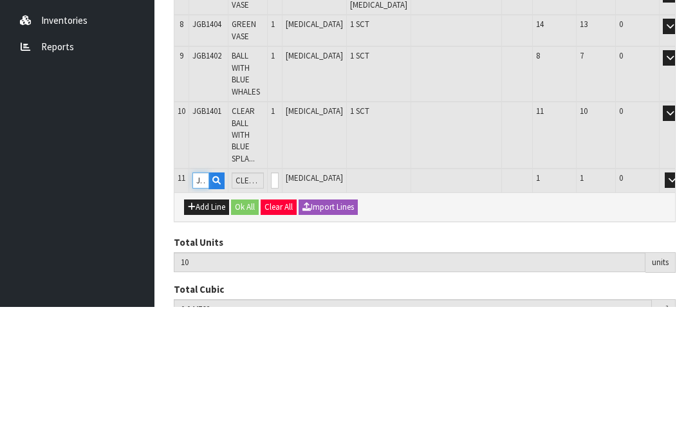
type input "JGB0911"
click at [279, 309] on input "0" at bounding box center [275, 317] width 8 height 16
type input "0"
click at [681, 309] on button "OK" at bounding box center [690, 316] width 18 height 15
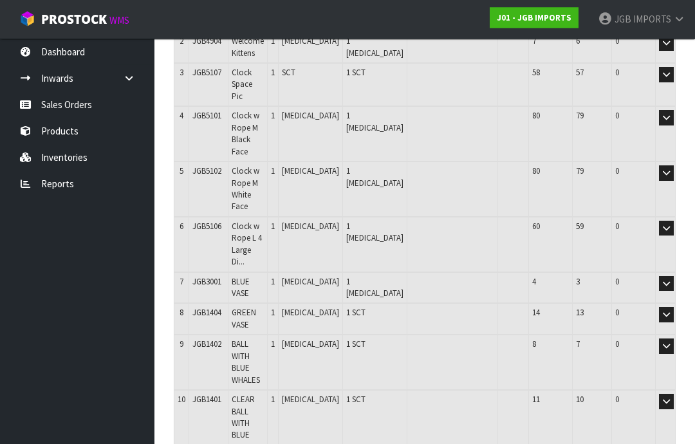
scroll to position [320, 0]
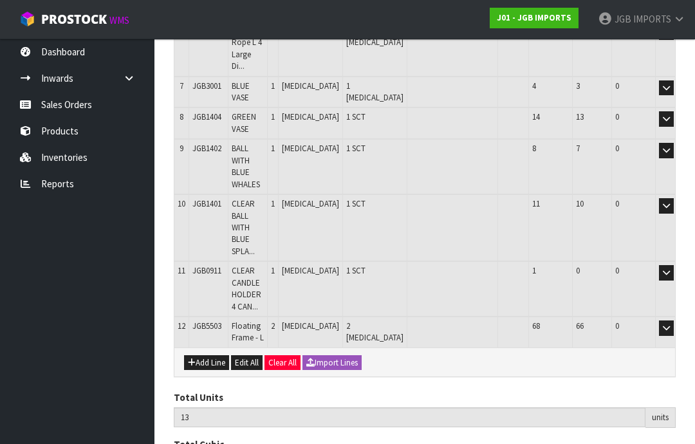
click at [210, 355] on button "Add Line" at bounding box center [206, 362] width 45 height 15
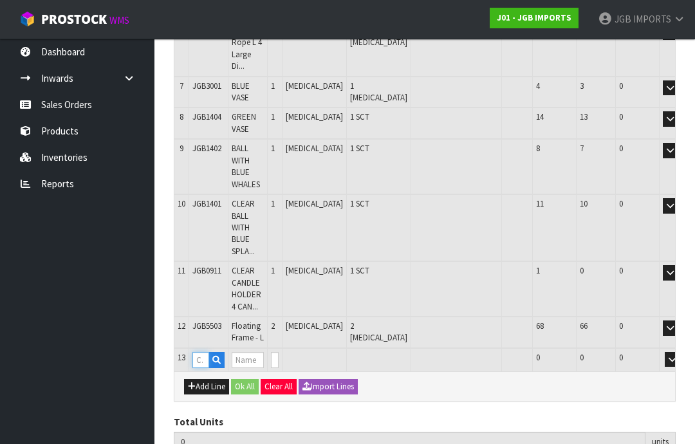
click at [208, 352] on input "text" at bounding box center [200, 360] width 17 height 16
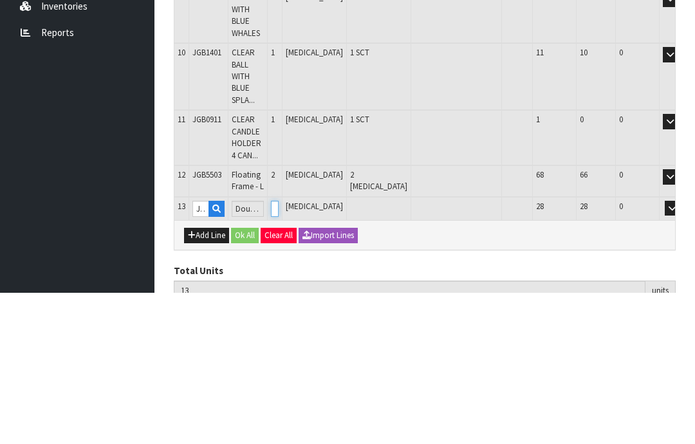
click at [279, 352] on input "0" at bounding box center [275, 360] width 8 height 16
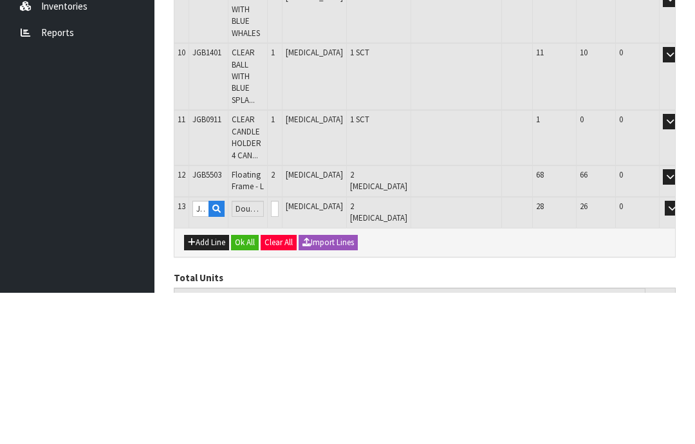
click at [681, 352] on button "OK" at bounding box center [690, 359] width 18 height 15
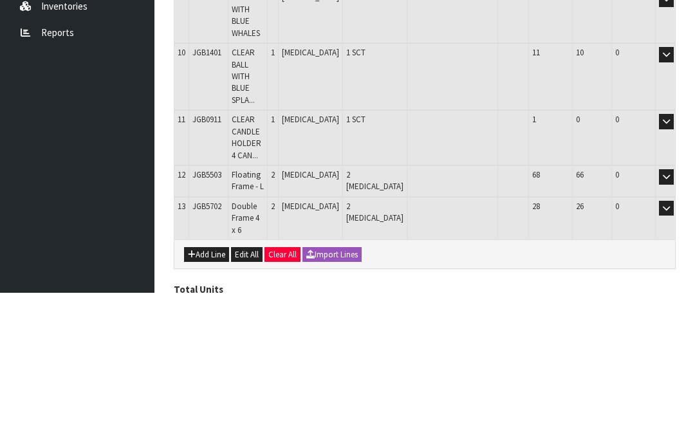
scroll to position [531, 0]
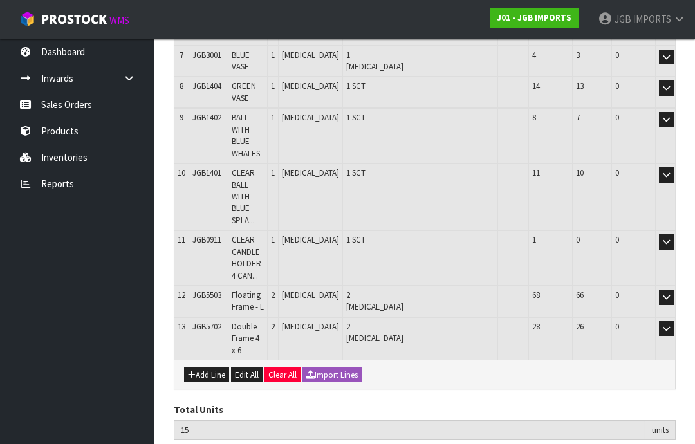
click at [215, 367] on button "Add Line" at bounding box center [206, 374] width 45 height 15
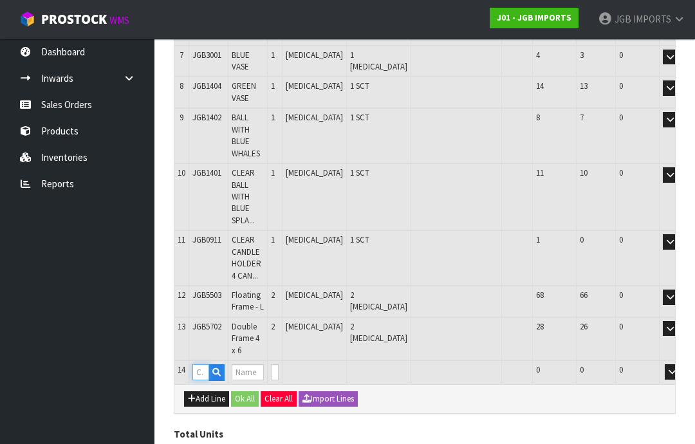
click at [205, 364] on input "text" at bounding box center [200, 372] width 17 height 16
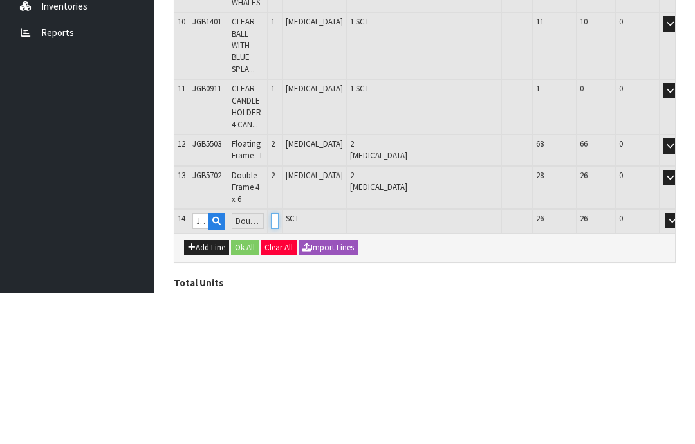
click at [279, 364] on input "0" at bounding box center [275, 372] width 8 height 16
click at [681, 364] on button "OK" at bounding box center [690, 371] width 18 height 15
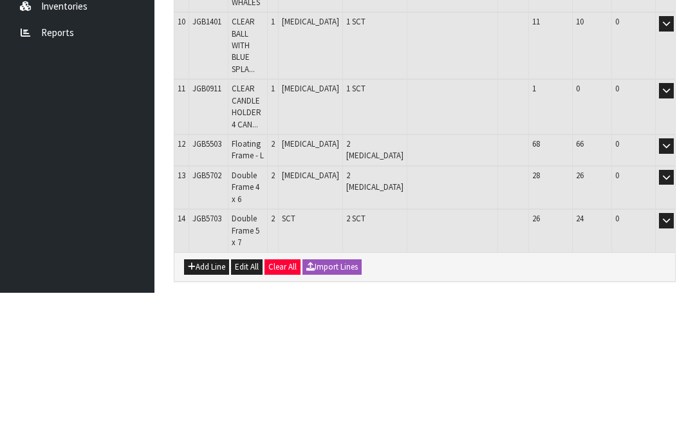
scroll to position [562, 0]
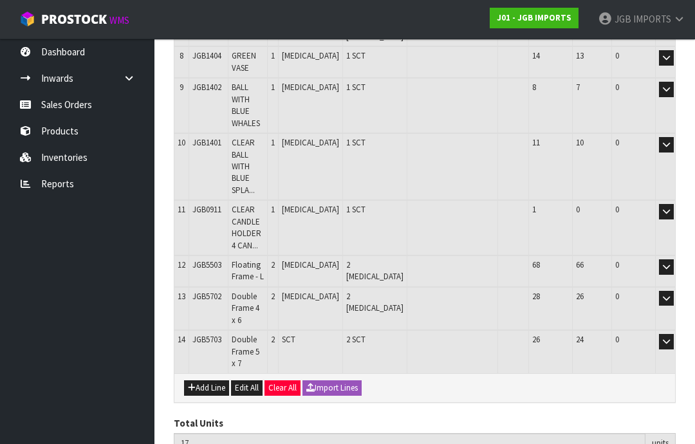
click at [207, 380] on button "Add Line" at bounding box center [206, 387] width 45 height 15
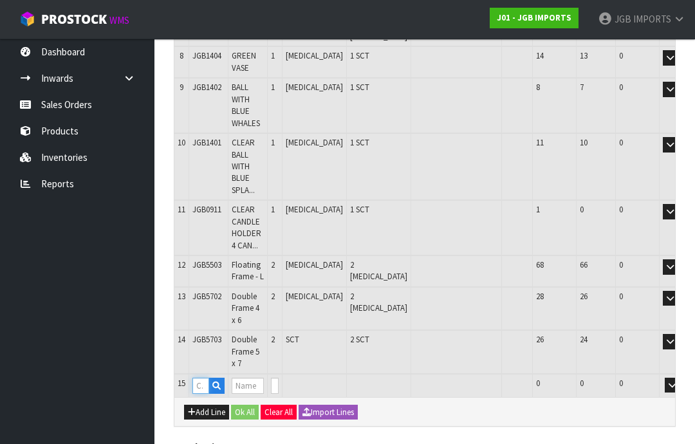
click at [209, 378] on input "text" at bounding box center [200, 386] width 17 height 16
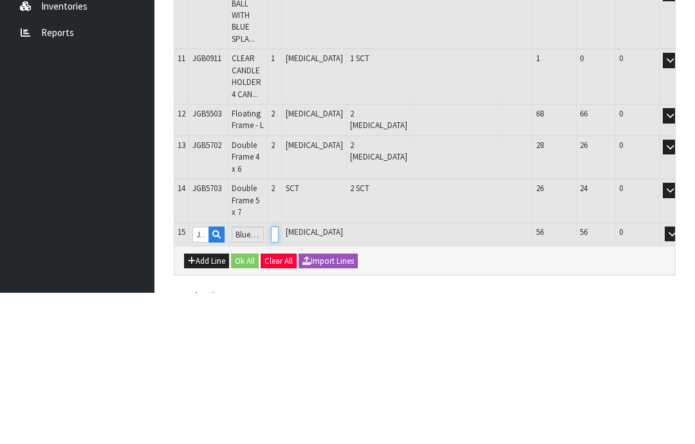
click at [279, 378] on input "0" at bounding box center [275, 386] width 8 height 16
click at [311, 374] on tr "15 JGB4801 Blue Bear & Blanket 0 [MEDICAL_DATA] 56 56 0 OK" at bounding box center [446, 386] width 544 height 24
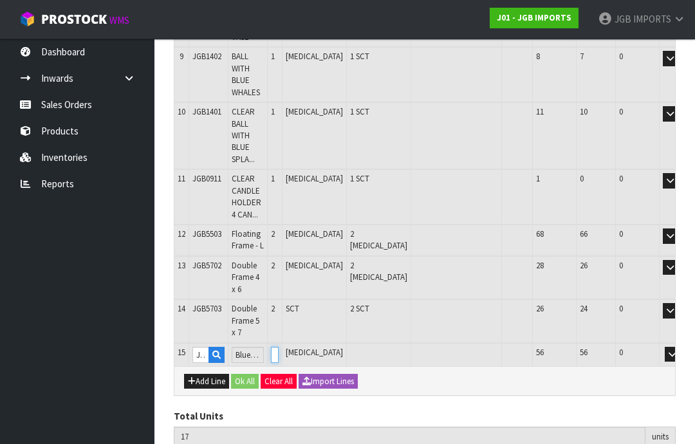
click at [279, 347] on input "0" at bounding box center [275, 355] width 8 height 16
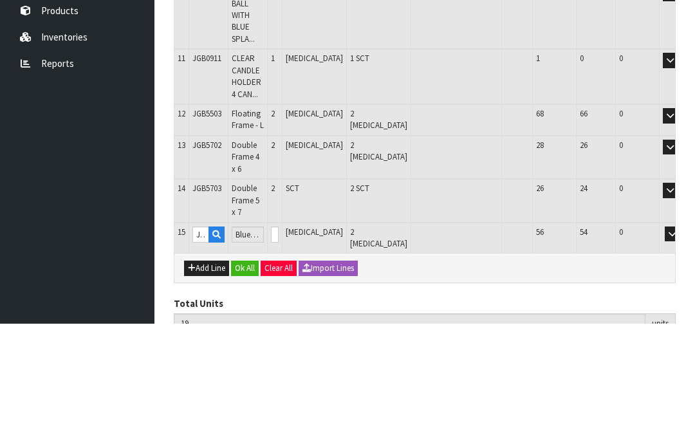
click at [681, 347] on button "OK" at bounding box center [690, 354] width 18 height 15
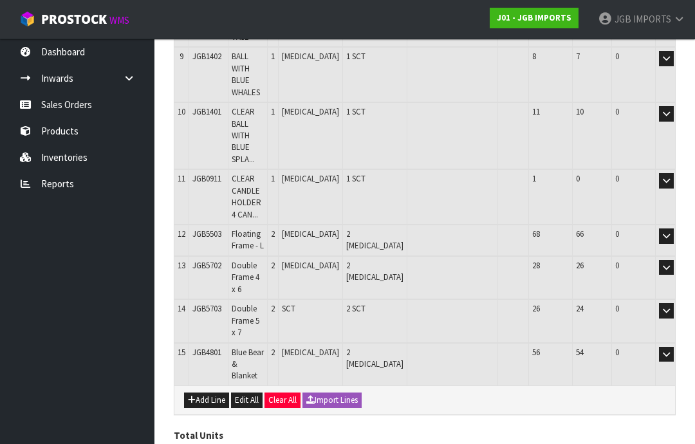
click at [211, 392] on button "Add Line" at bounding box center [206, 399] width 45 height 15
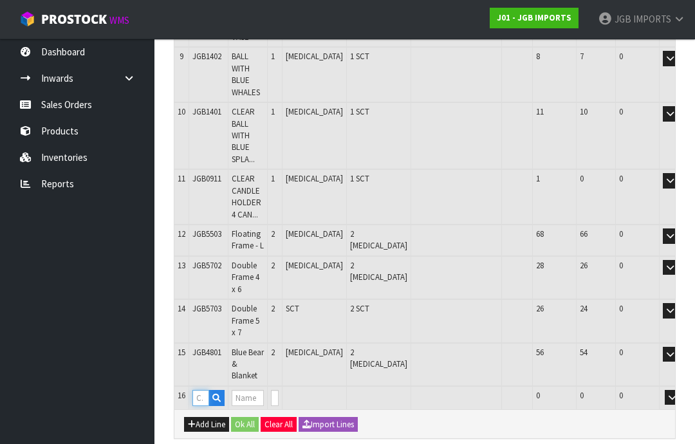
click at [206, 390] on input "text" at bounding box center [200, 398] width 17 height 16
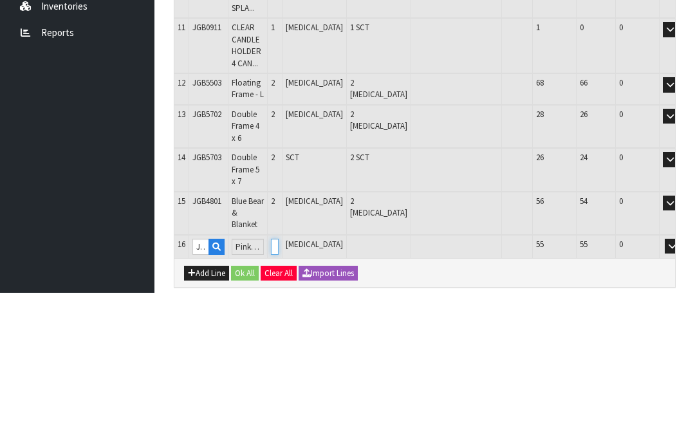
click at [279, 390] on input "0" at bounding box center [275, 398] width 8 height 16
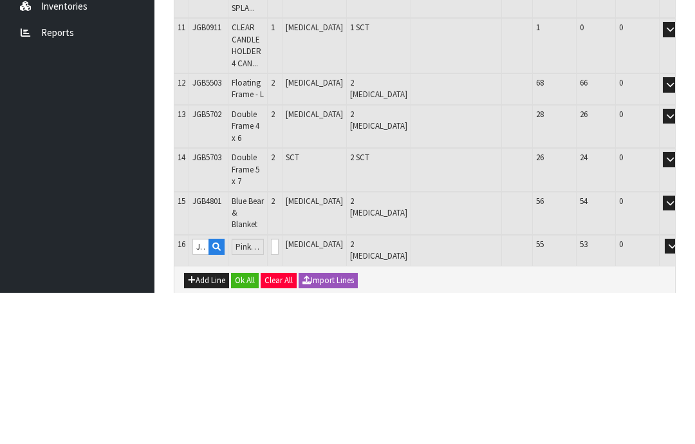
click at [681, 390] on button "OK" at bounding box center [690, 397] width 18 height 15
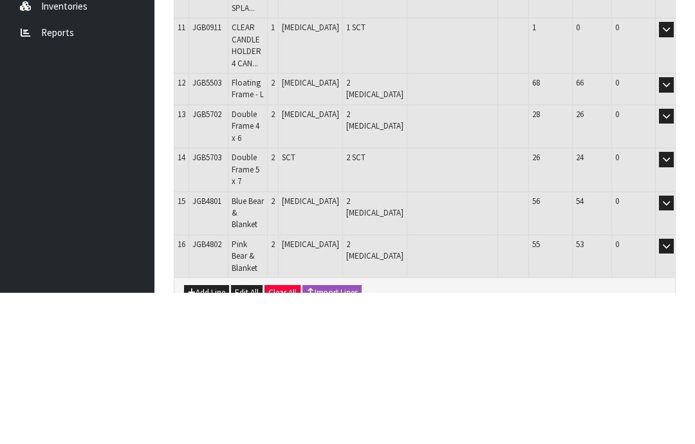
scroll to position [623, 0]
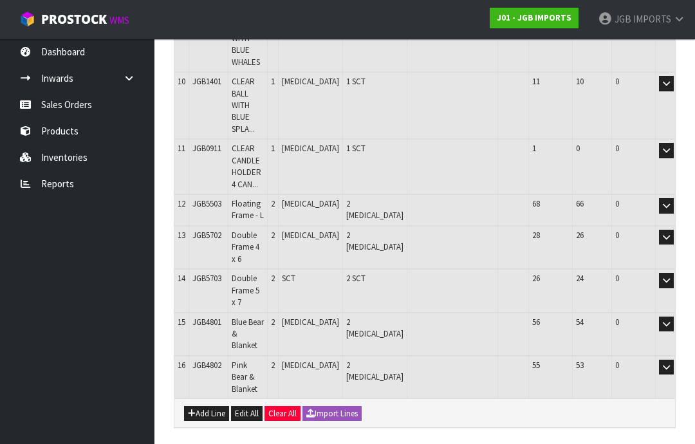
click at [214, 406] on button "Add Line" at bounding box center [206, 413] width 45 height 15
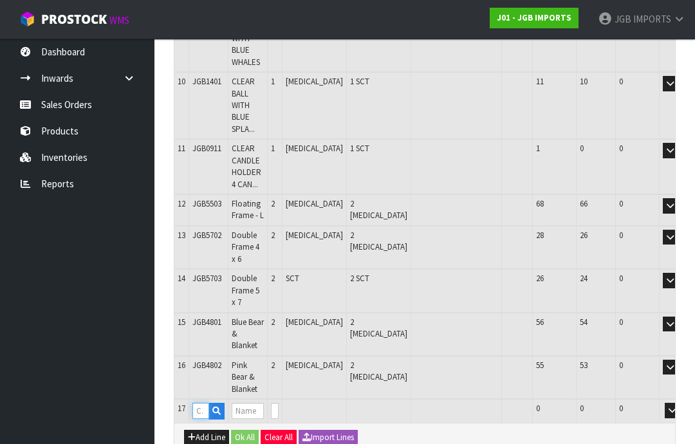
click at [206, 403] on input "text" at bounding box center [200, 411] width 17 height 16
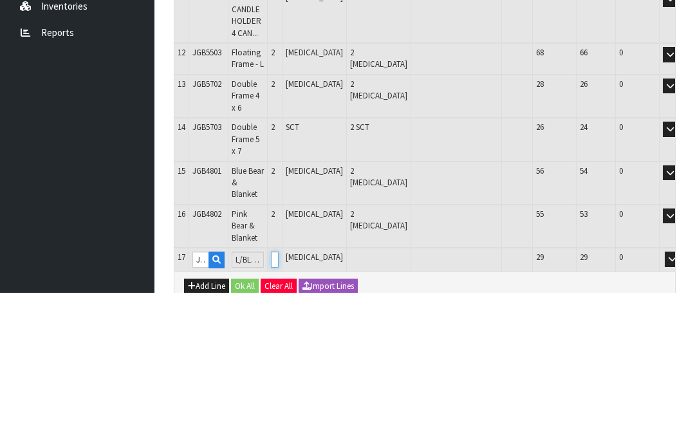
click at [279, 403] on input "0" at bounding box center [275, 411] width 8 height 16
click at [681, 403] on button "OK" at bounding box center [690, 410] width 18 height 15
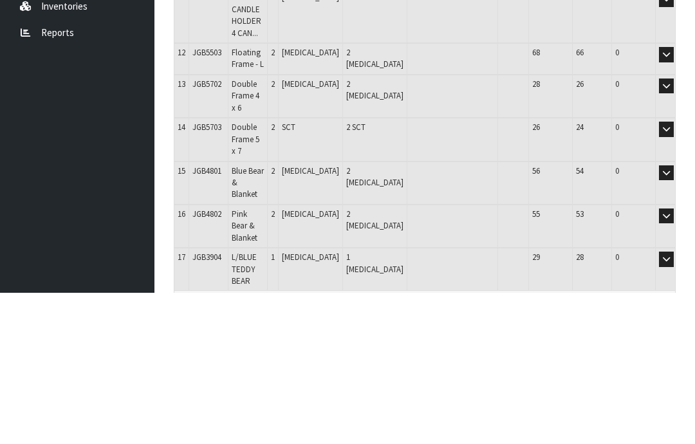
scroll to position [653, 0]
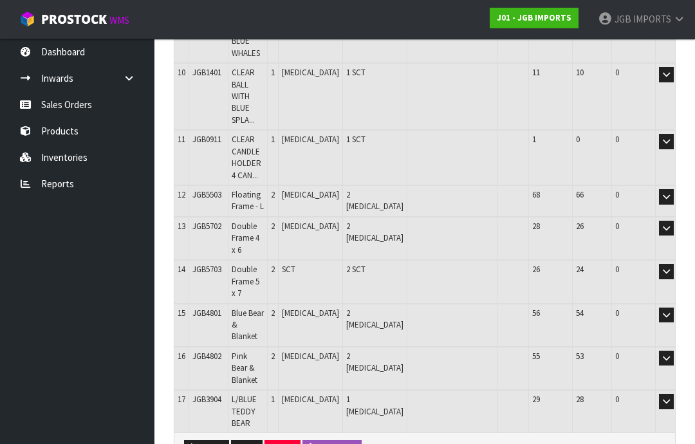
scroll to position [663, 0]
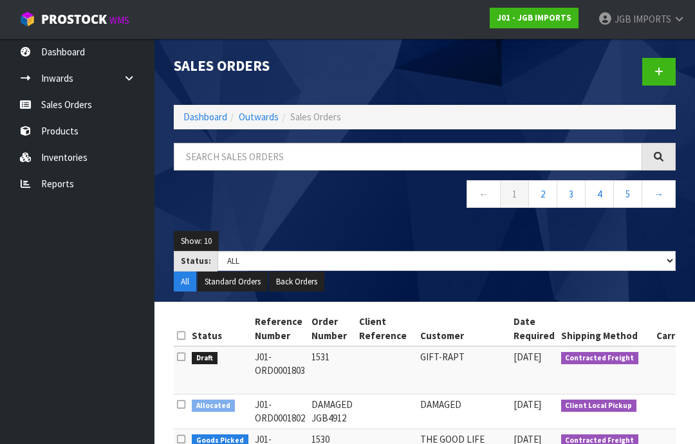
click at [660, 71] on icon at bounding box center [658, 72] width 9 height 10
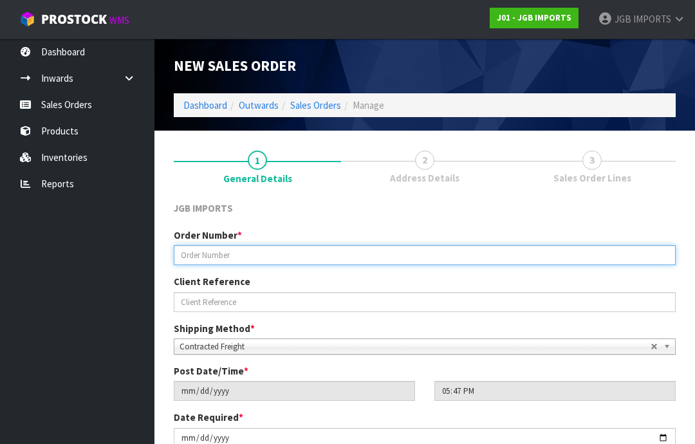
click at [227, 254] on input "text" at bounding box center [425, 255] width 502 height 20
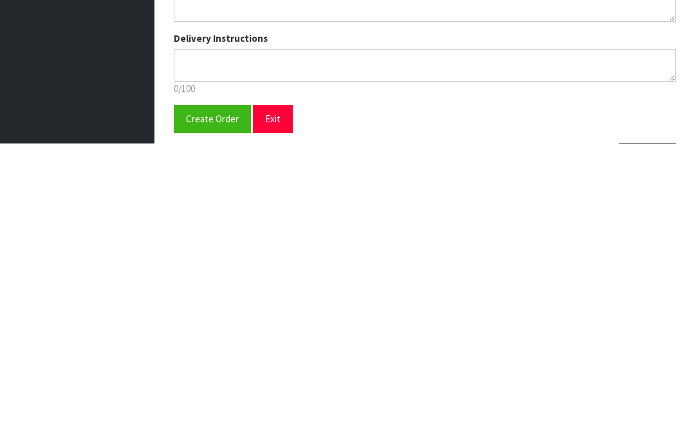
scroll to position [186, 0]
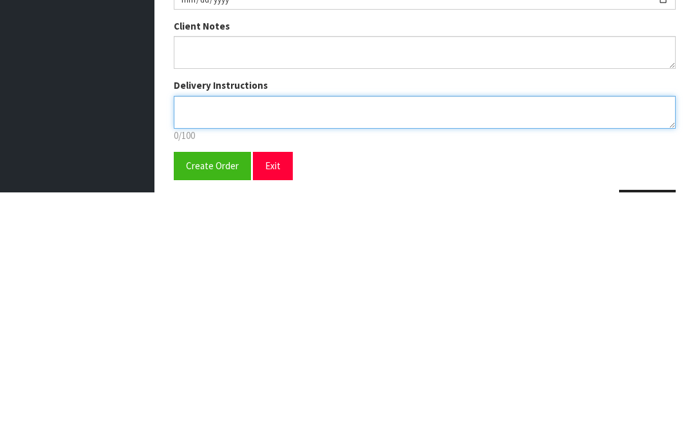
click at [188, 348] on textarea at bounding box center [425, 364] width 502 height 33
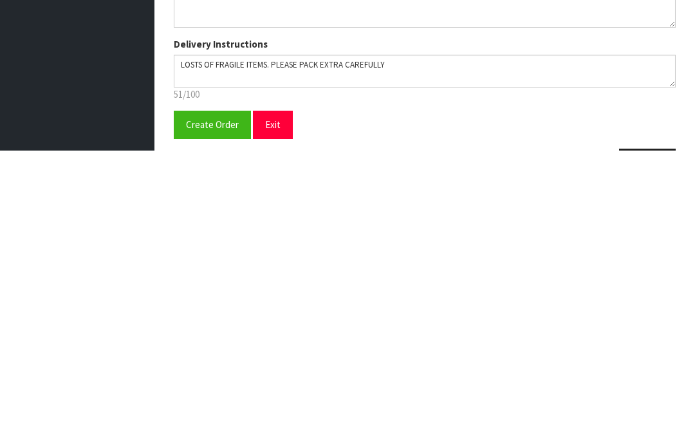
click at [220, 404] on button "Create Order" at bounding box center [212, 418] width 77 height 28
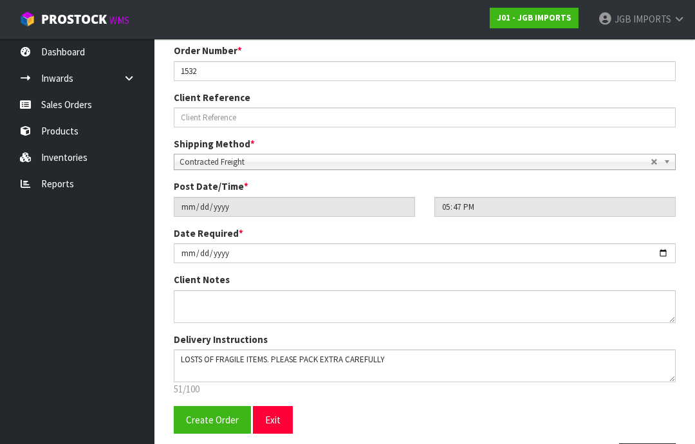
scroll to position [0, 0]
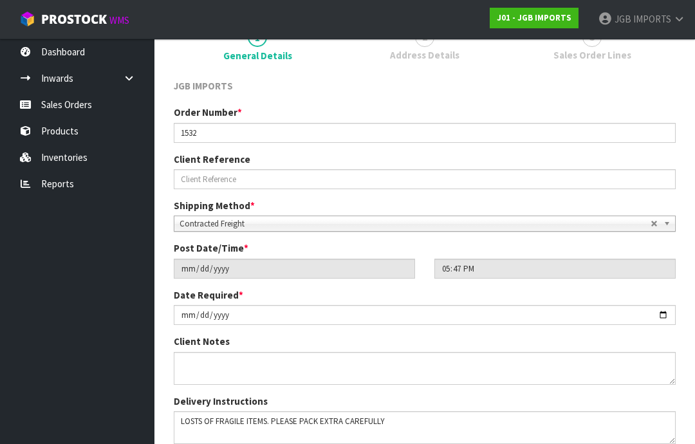
scroll to position [226, 0]
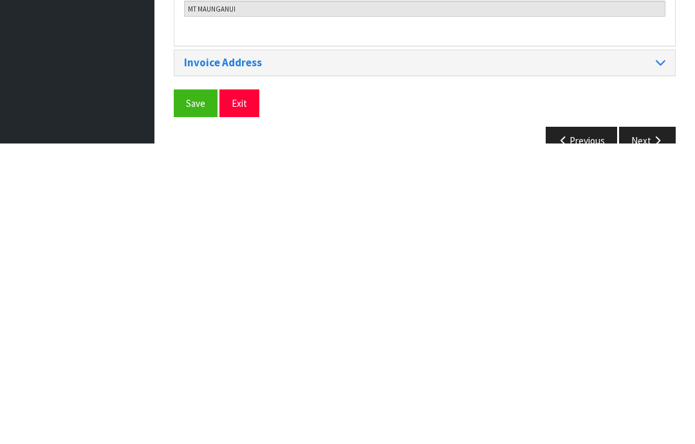
scroll to position [625, 0]
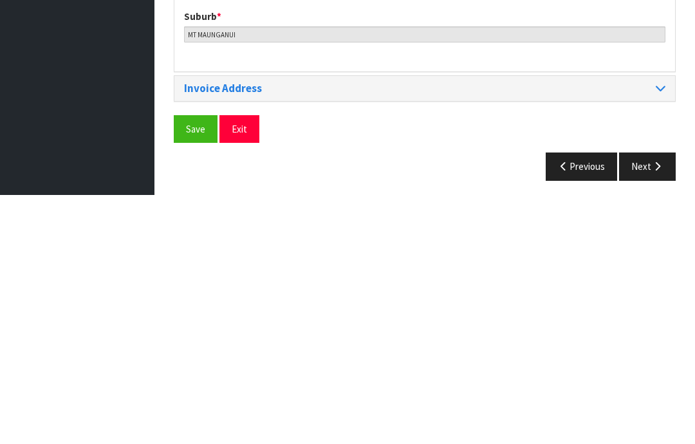
click at [192, 372] on span "Save" at bounding box center [195, 378] width 19 height 12
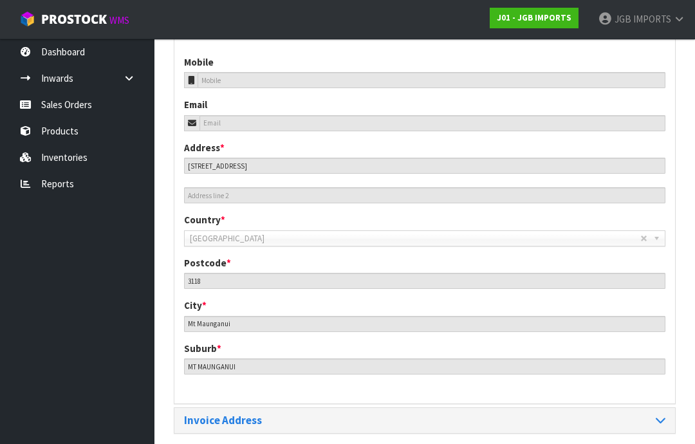
scroll to position [573, 0]
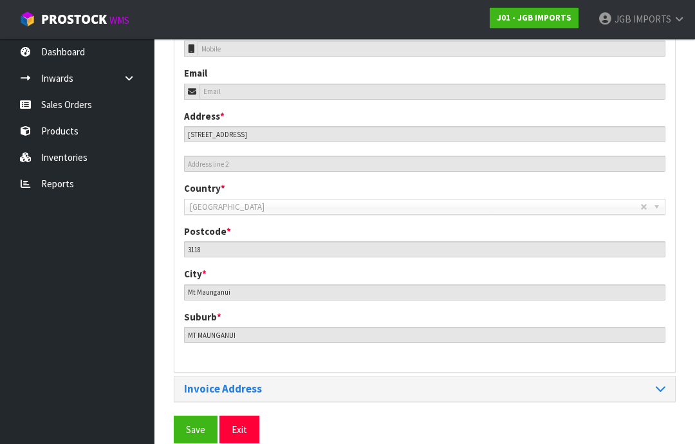
click at [201, 424] on span "Save" at bounding box center [195, 429] width 19 height 12
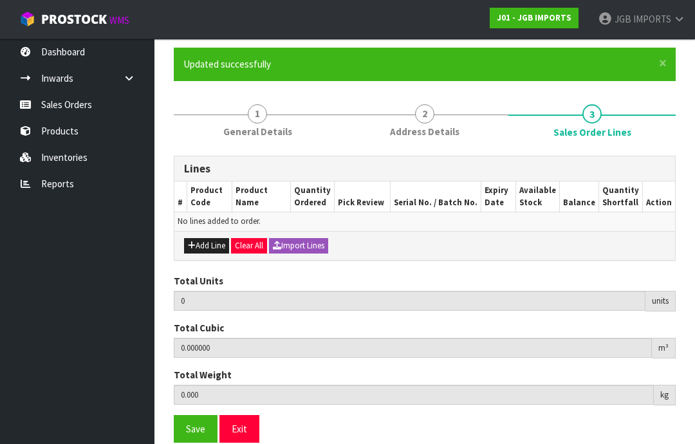
click at [203, 245] on button "Add Line" at bounding box center [206, 245] width 45 height 15
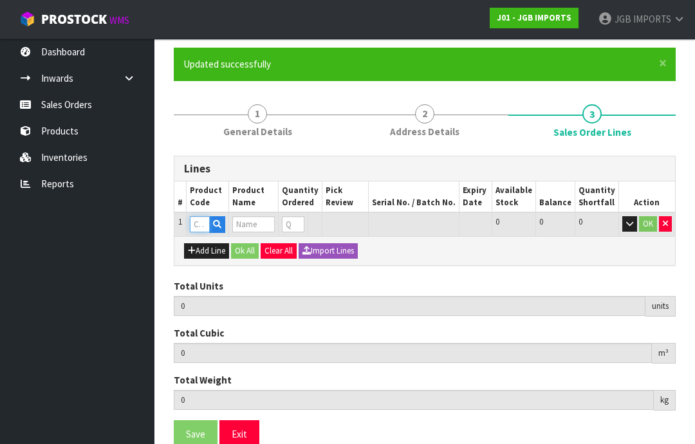
click at [201, 225] on input "text" at bounding box center [200, 224] width 20 height 16
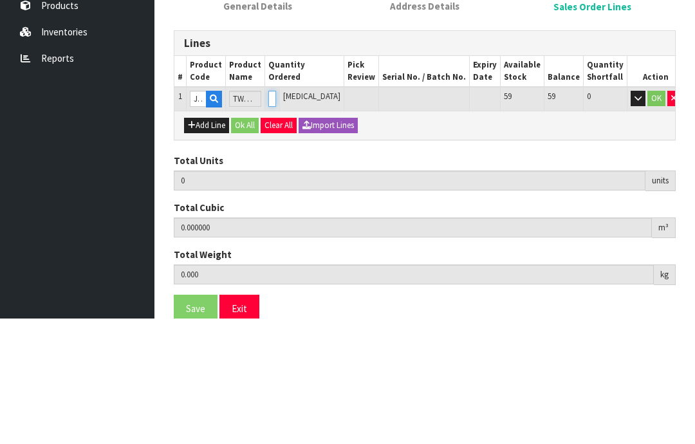
click at [276, 216] on input "0" at bounding box center [272, 224] width 8 height 16
click at [647, 216] on button "OK" at bounding box center [656, 223] width 18 height 15
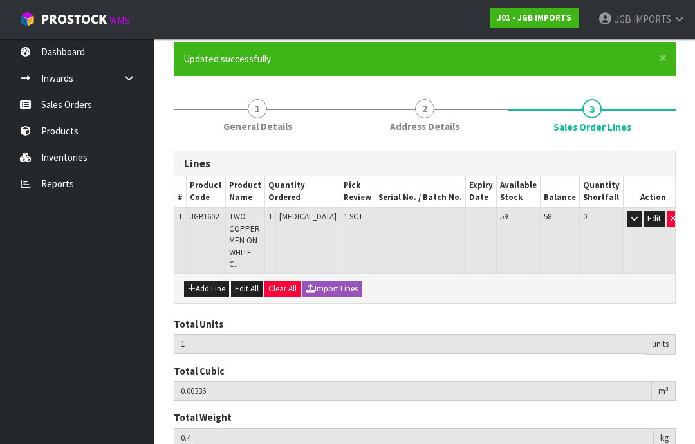
click at [211, 281] on button "Add Line" at bounding box center [206, 288] width 45 height 15
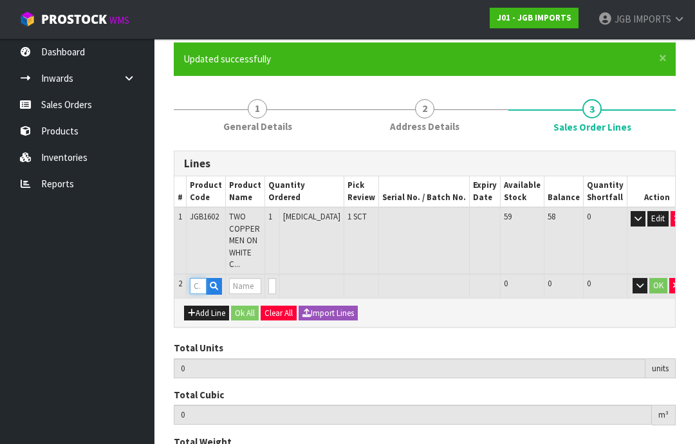
click at [195, 278] on input "text" at bounding box center [198, 286] width 17 height 16
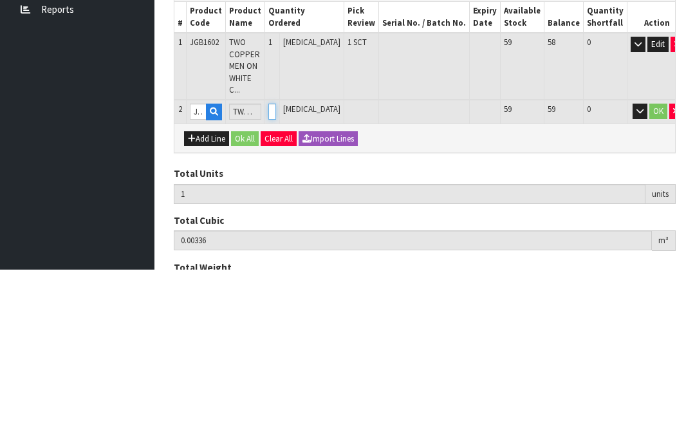
click at [276, 278] on input "0" at bounding box center [272, 286] width 8 height 16
click at [649, 278] on button "OK" at bounding box center [658, 285] width 18 height 15
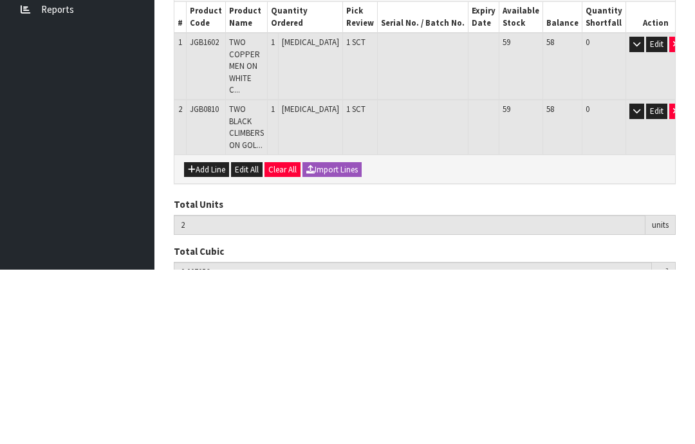
scroll to position [152, 0]
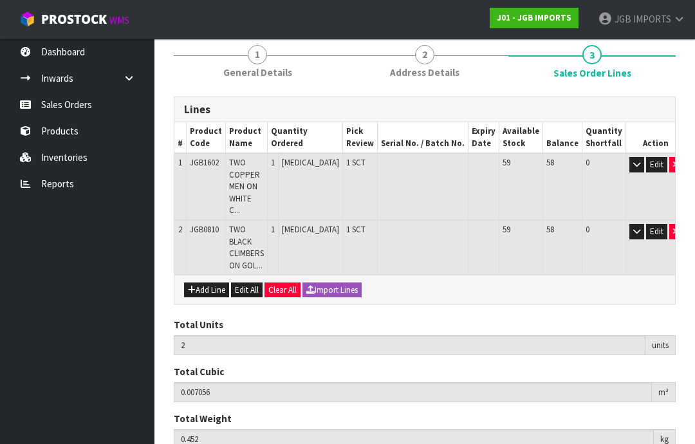
click at [212, 282] on button "Add Line" at bounding box center [206, 289] width 45 height 15
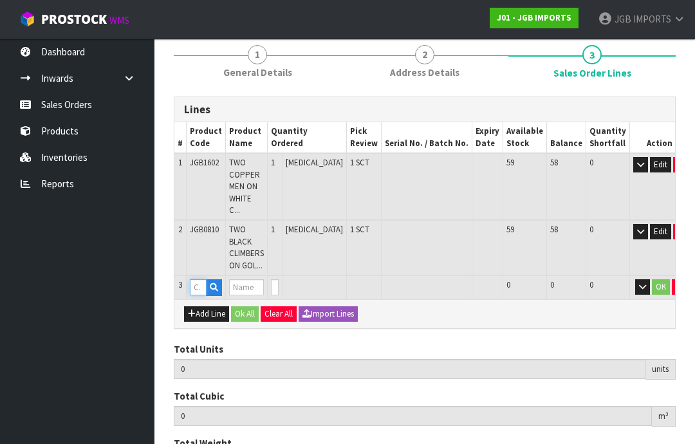
click at [197, 279] on input "text" at bounding box center [198, 287] width 17 height 16
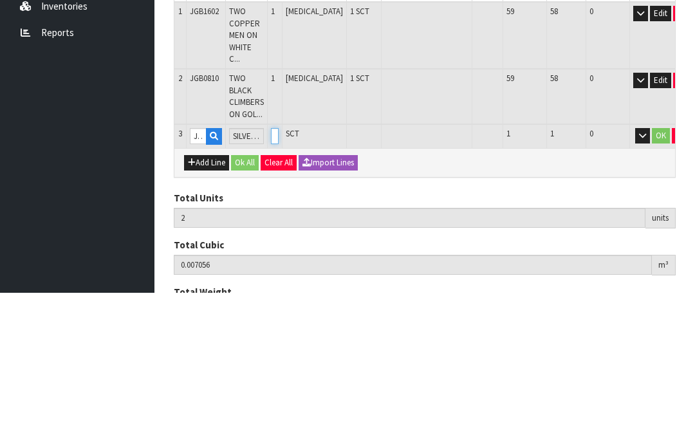
click at [279, 279] on input "0" at bounding box center [275, 287] width 8 height 16
click at [652, 279] on button "OK" at bounding box center [661, 286] width 18 height 15
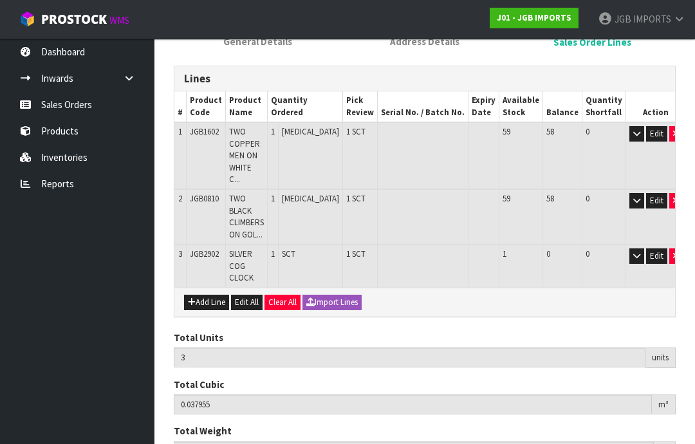
click at [213, 295] on button "Add Line" at bounding box center [206, 302] width 45 height 15
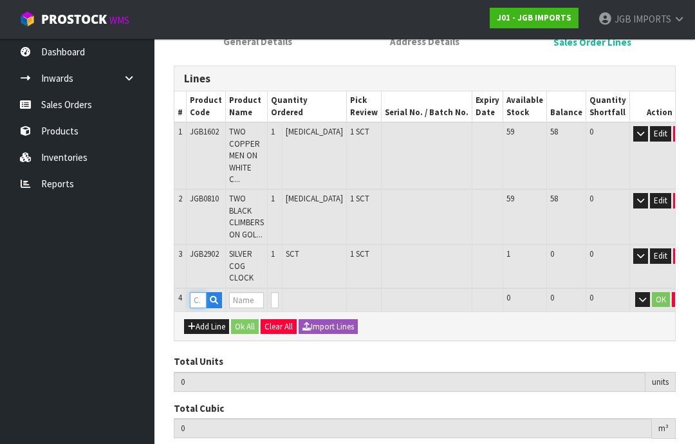
click at [202, 292] on input "text" at bounding box center [198, 300] width 17 height 16
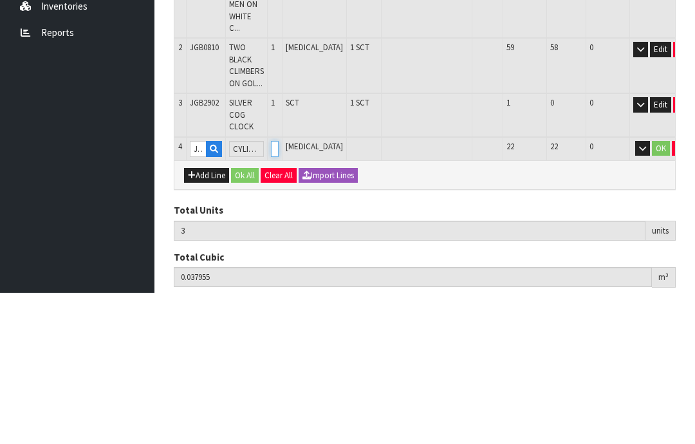
click at [279, 292] on input "0" at bounding box center [275, 300] width 8 height 16
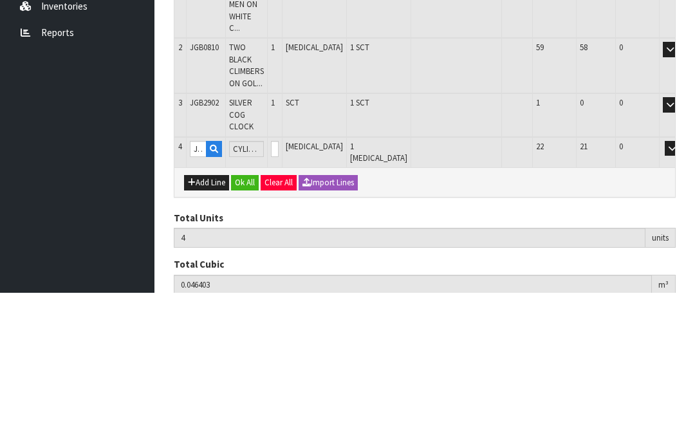
click at [681, 292] on button "OK" at bounding box center [690, 299] width 18 height 15
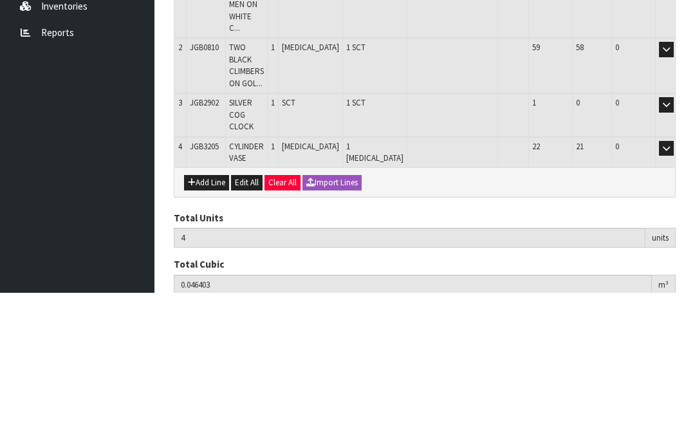
scroll to position [213, 0]
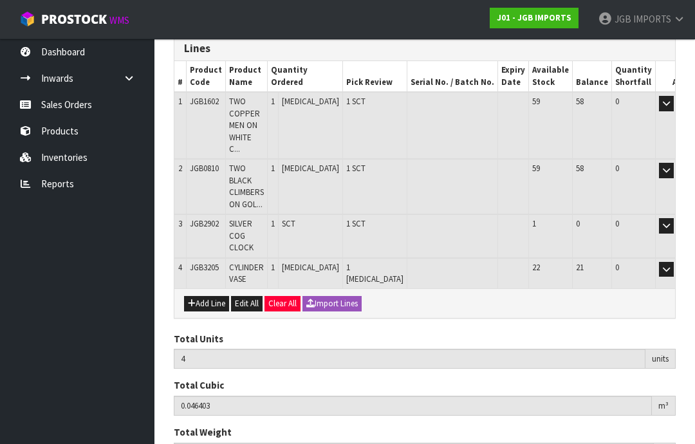
click at [207, 296] on button "Add Line" at bounding box center [206, 303] width 45 height 15
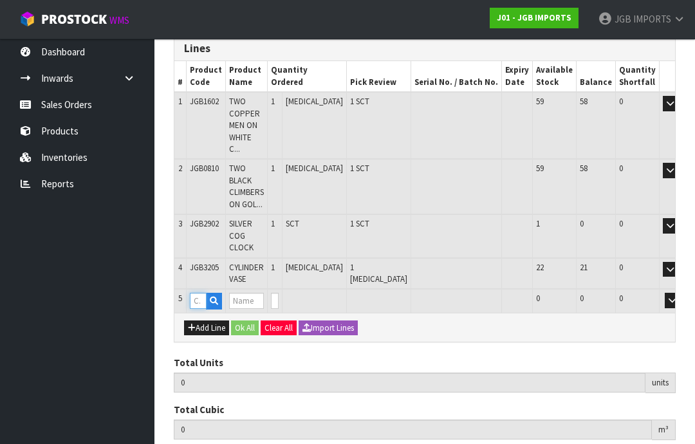
click at [199, 293] on input "text" at bounding box center [198, 301] width 17 height 16
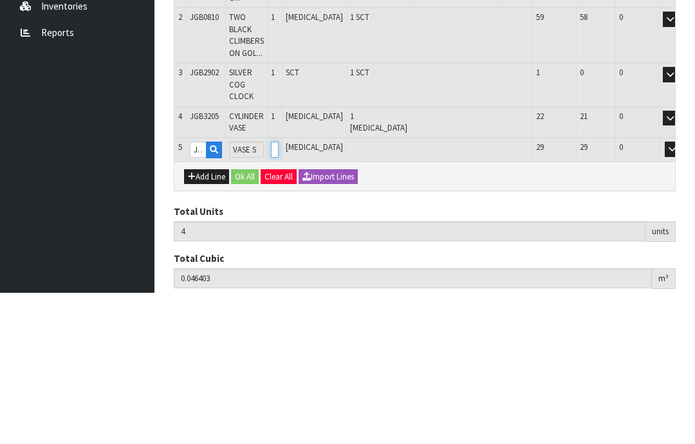
click at [279, 293] on input "0" at bounding box center [275, 301] width 8 height 16
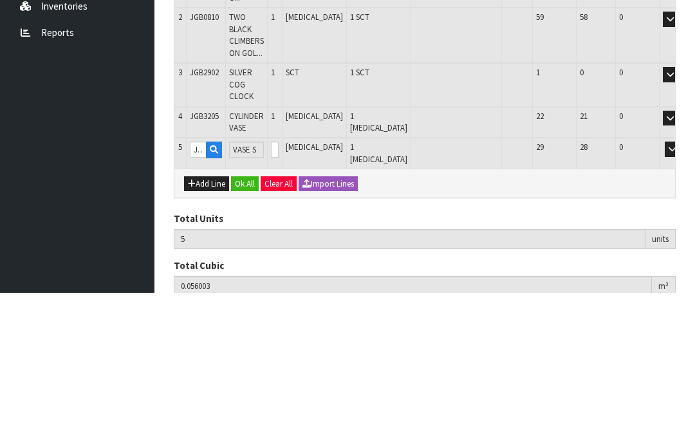
click at [681, 293] on button "OK" at bounding box center [690, 300] width 18 height 15
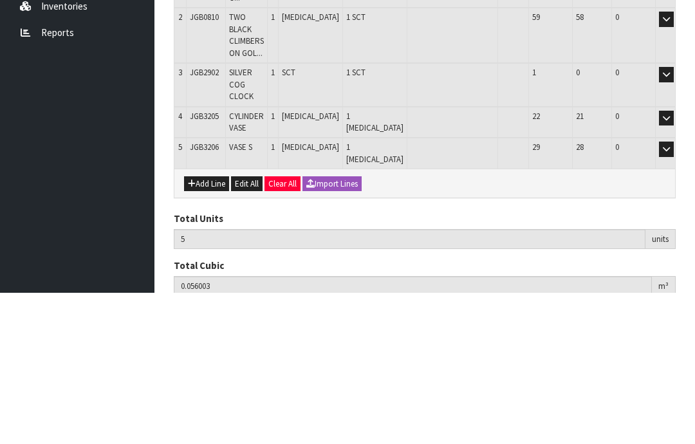
scroll to position [242, 0]
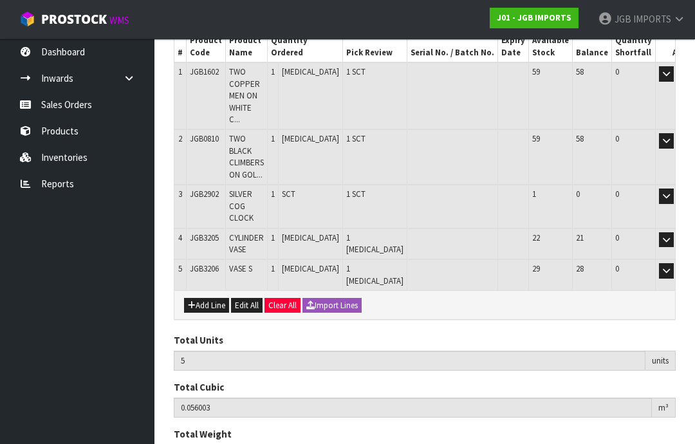
click at [211, 298] on button "Add Line" at bounding box center [206, 305] width 45 height 15
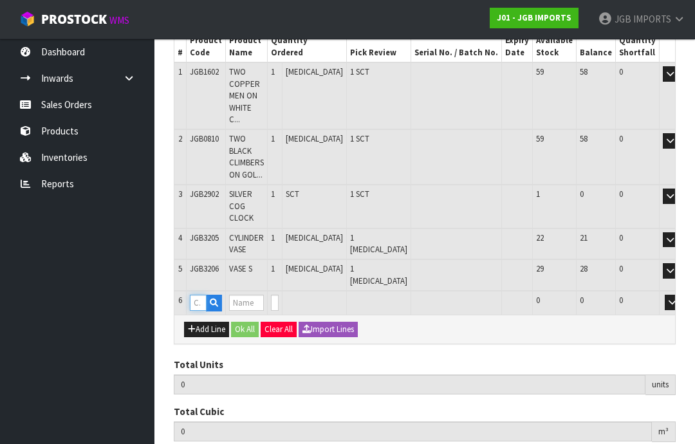
click at [199, 295] on input "text" at bounding box center [198, 303] width 17 height 16
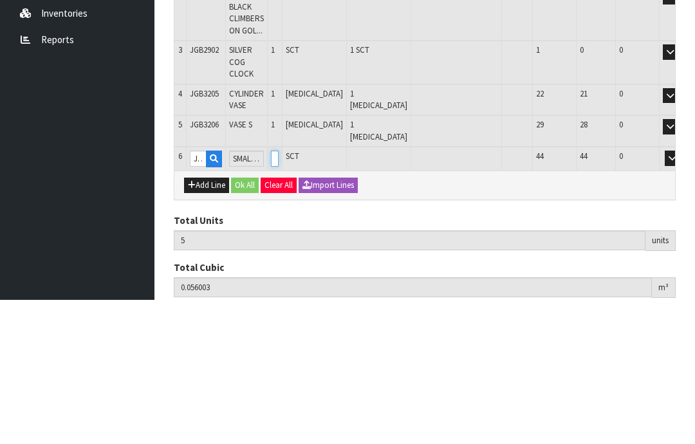
click at [279, 295] on input "0" at bounding box center [275, 303] width 8 height 16
click at [681, 295] on button "OK" at bounding box center [690, 302] width 18 height 15
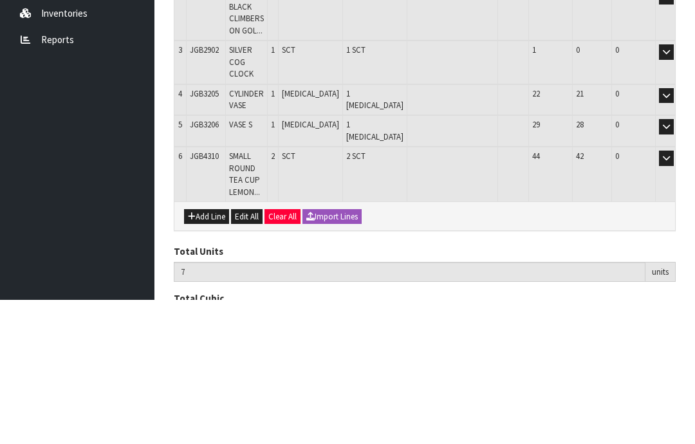
scroll to position [266, 0]
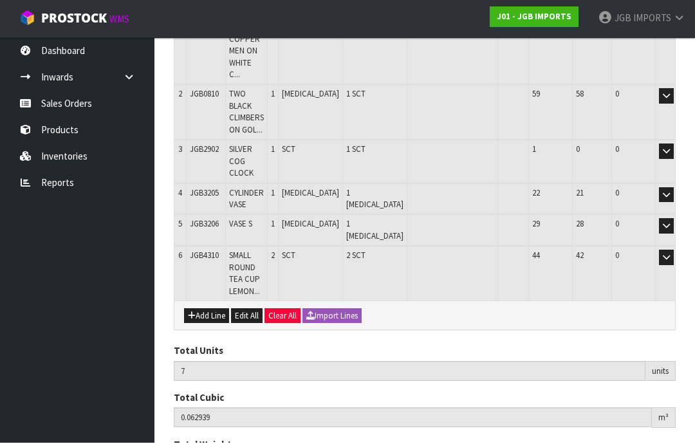
scroll to position [286, 0]
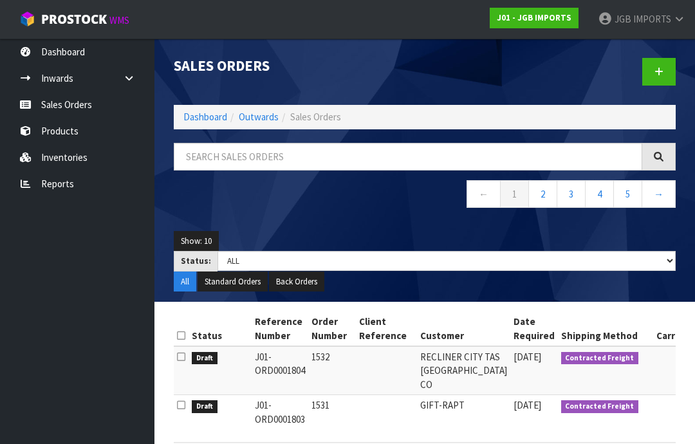
click at [656, 67] on icon at bounding box center [658, 72] width 9 height 10
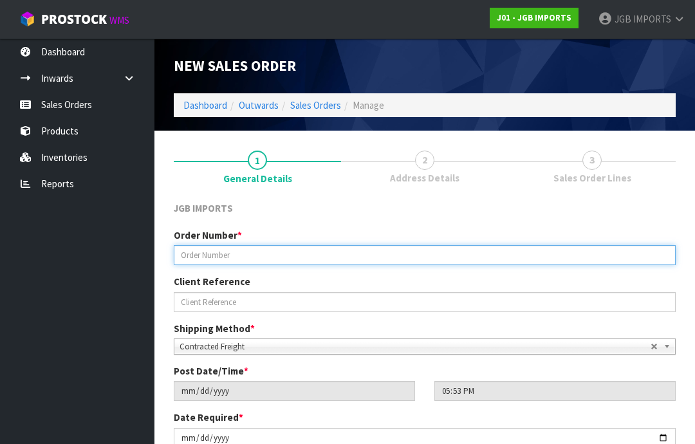
click at [206, 247] on input "text" at bounding box center [425, 255] width 502 height 20
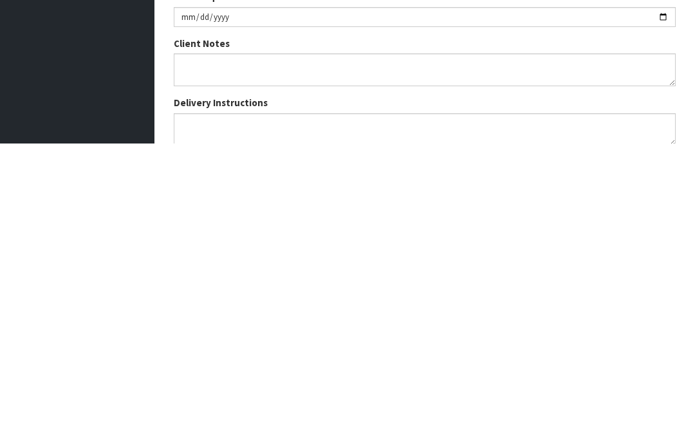
scroll to position [121, 0]
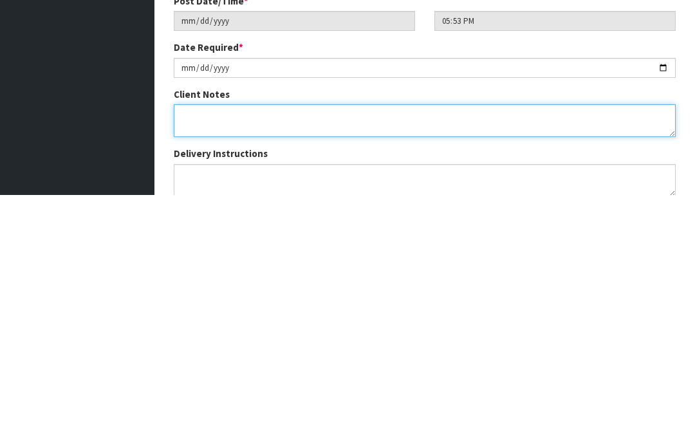
click at [189, 353] on textarea at bounding box center [425, 369] width 502 height 33
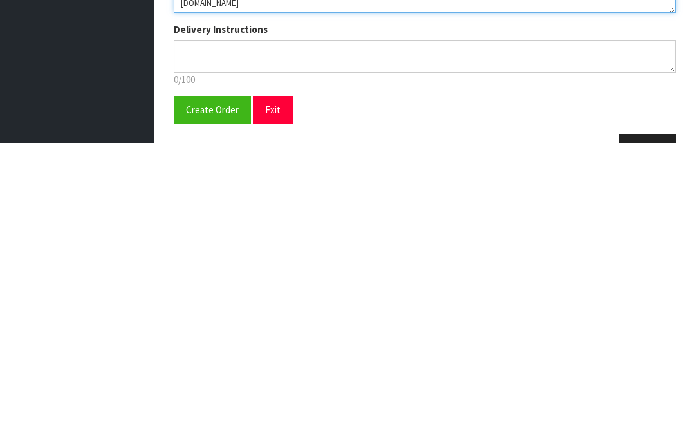
scroll to position [202, 0]
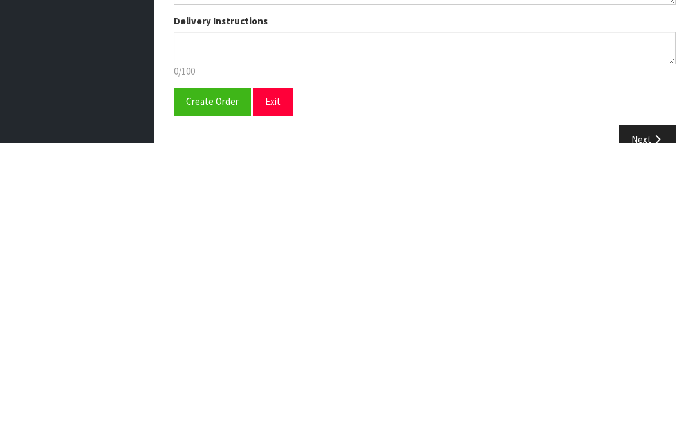
click at [211, 388] on button "Create Order" at bounding box center [212, 402] width 77 height 28
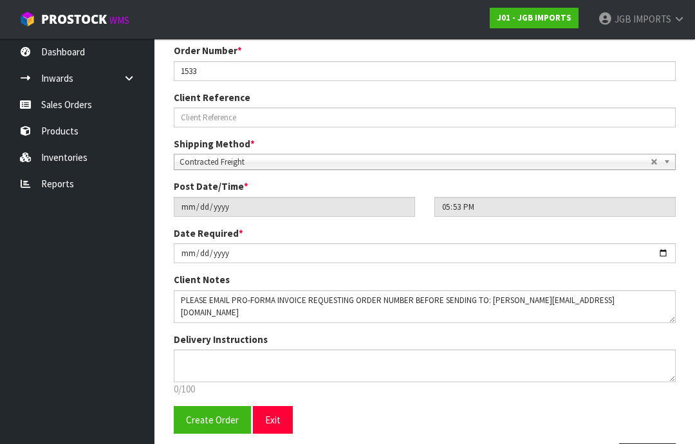
scroll to position [0, 0]
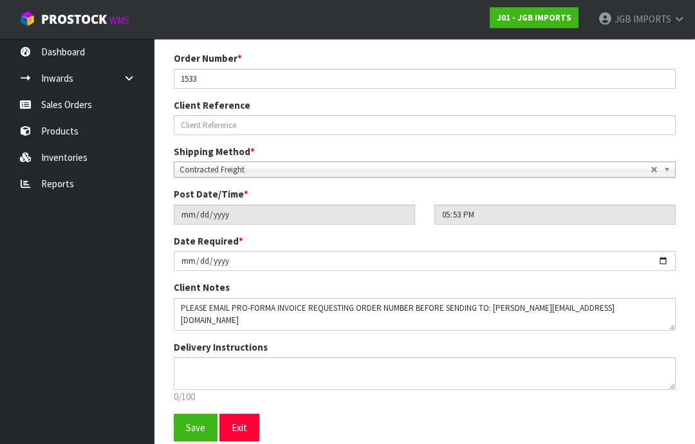
scroll to position [226, 0]
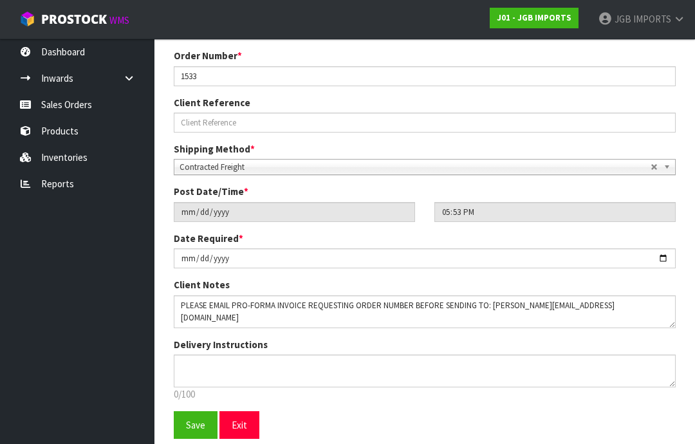
click at [192, 425] on span "Save" at bounding box center [195, 425] width 19 height 12
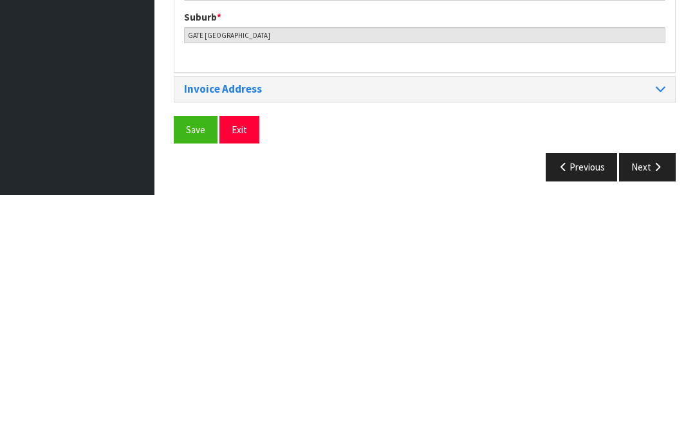
scroll to position [625, 0]
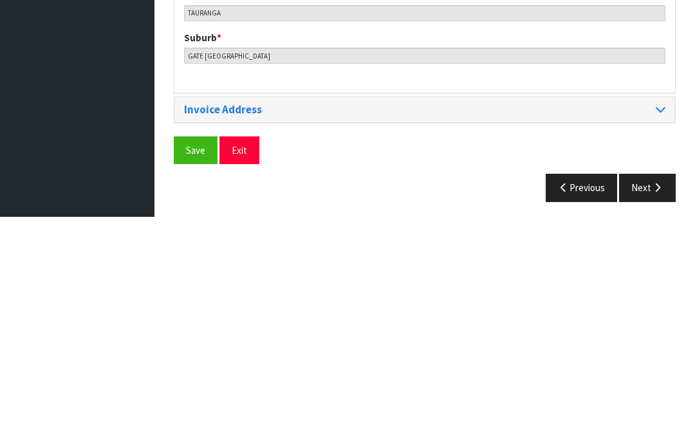
click at [196, 372] on span "Save" at bounding box center [195, 378] width 19 height 12
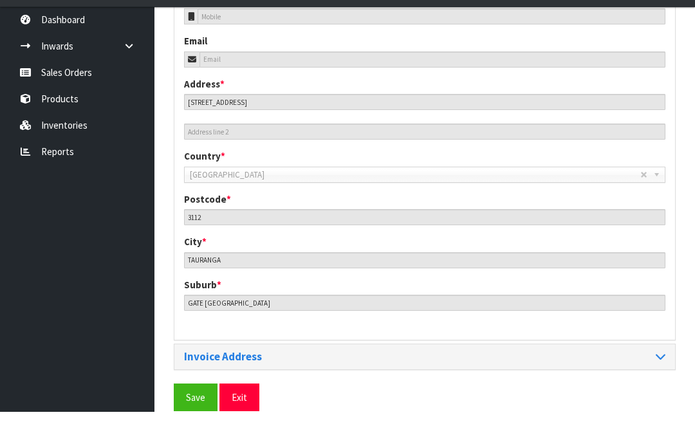
scroll to position [573, 0]
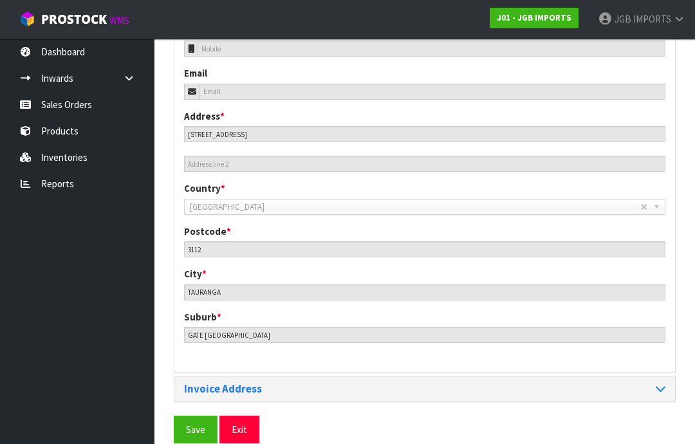
click at [195, 423] on span "Save" at bounding box center [195, 429] width 19 height 12
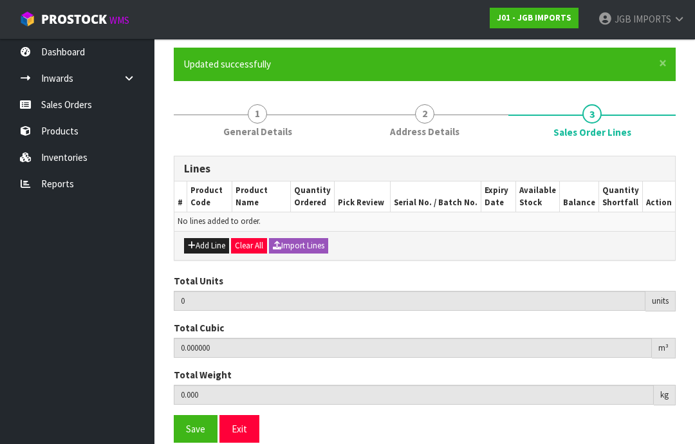
click at [215, 241] on button "Add Line" at bounding box center [206, 245] width 45 height 15
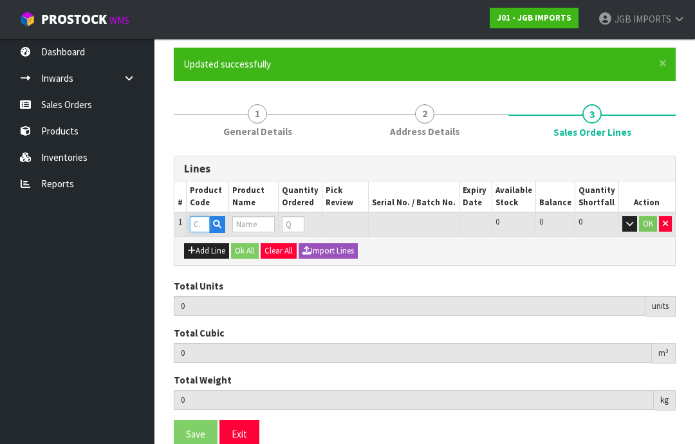
click at [205, 223] on input "text" at bounding box center [200, 224] width 20 height 16
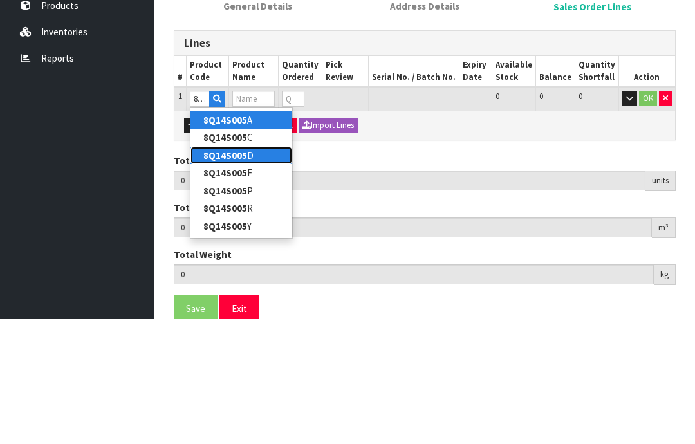
click at [243, 275] on strong "8Q14S005" at bounding box center [225, 281] width 44 height 12
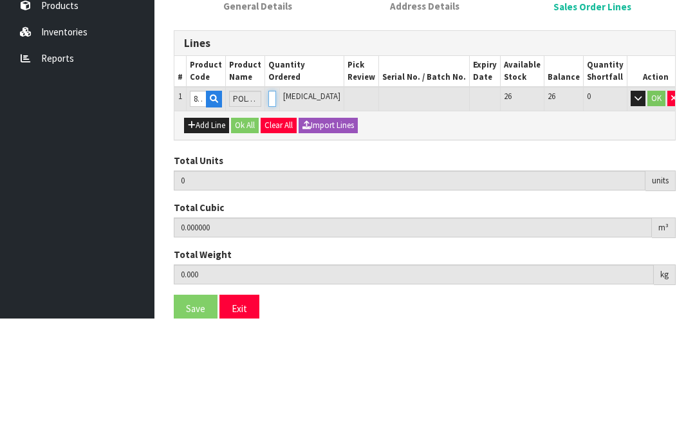
click at [276, 216] on input "0" at bounding box center [272, 224] width 8 height 16
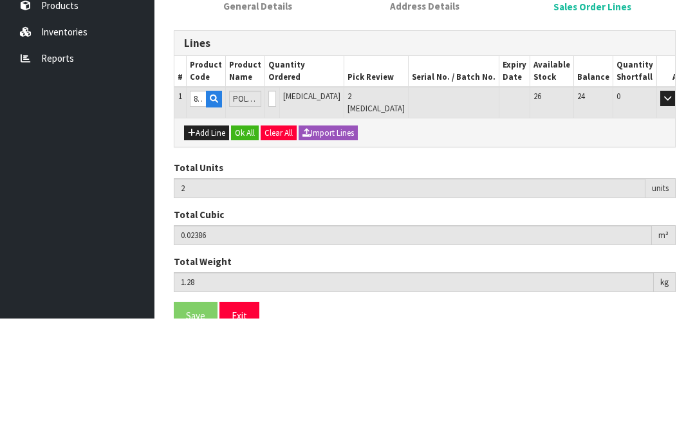
click at [677, 216] on button "OK" at bounding box center [686, 223] width 18 height 15
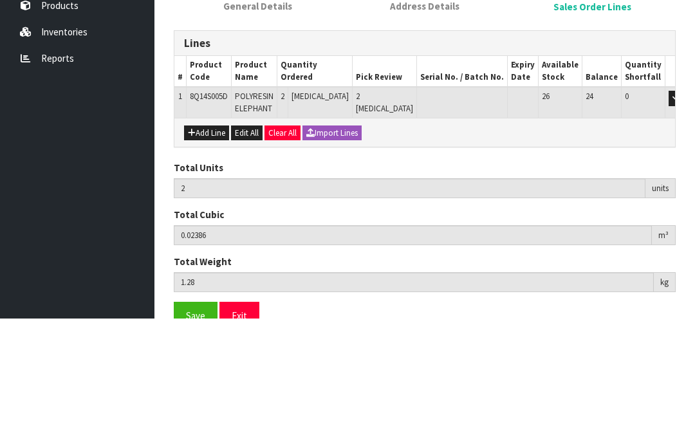
scroll to position [98, 0]
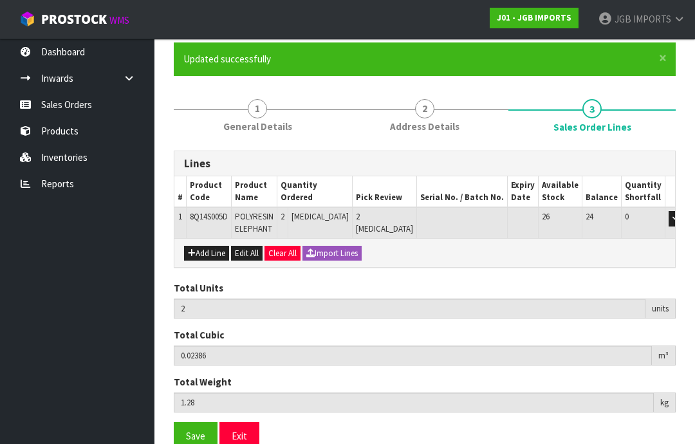
click at [211, 246] on button "Add Line" at bounding box center [206, 253] width 45 height 15
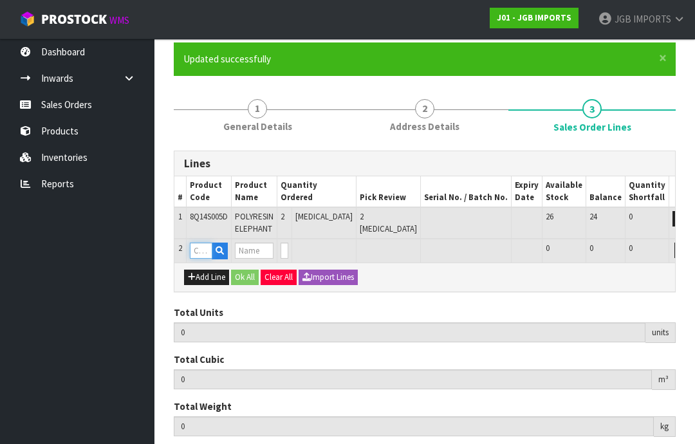
click at [205, 245] on input "text" at bounding box center [201, 250] width 23 height 16
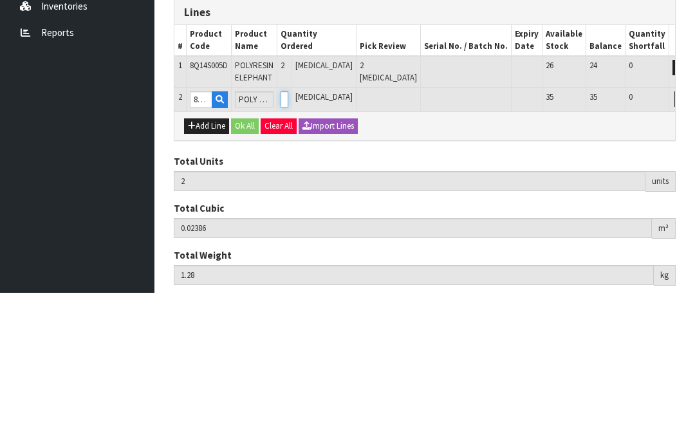
click at [288, 242] on input "0" at bounding box center [284, 250] width 8 height 16
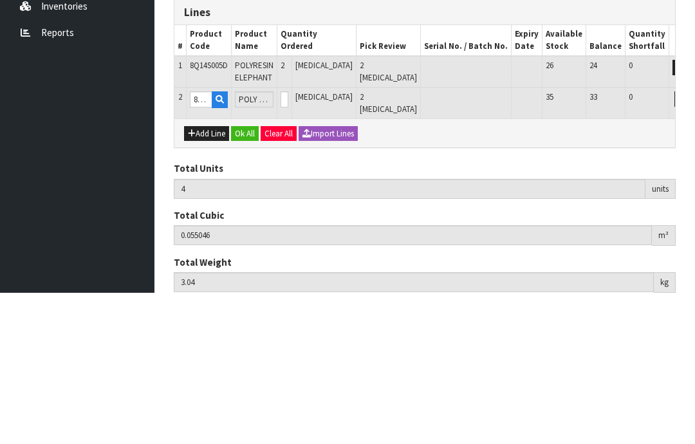
click at [691, 242] on button "OK" at bounding box center [700, 249] width 18 height 15
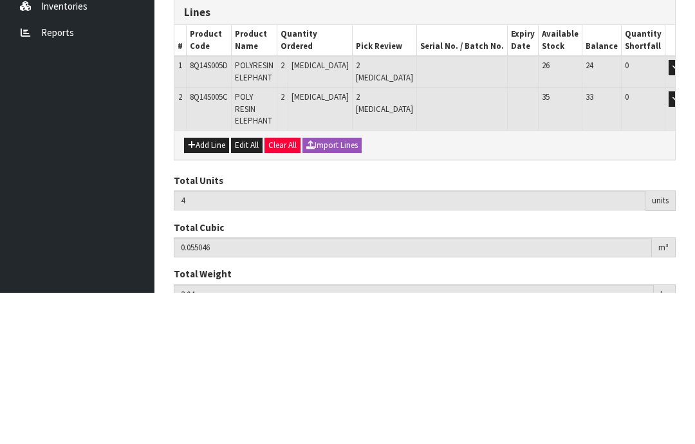
scroll to position [129, 0]
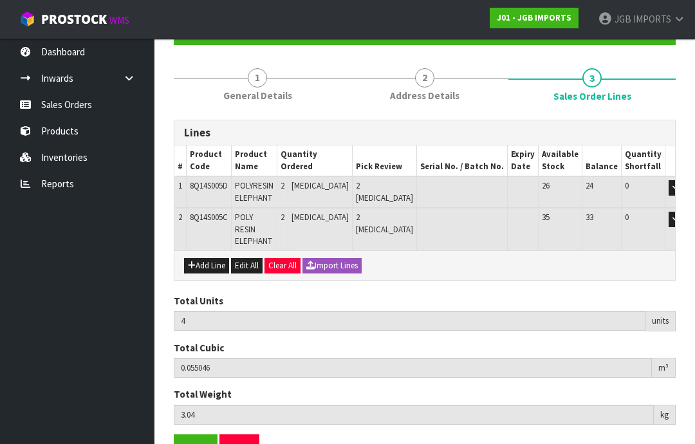
click at [215, 258] on button "Add Line" at bounding box center [206, 265] width 45 height 15
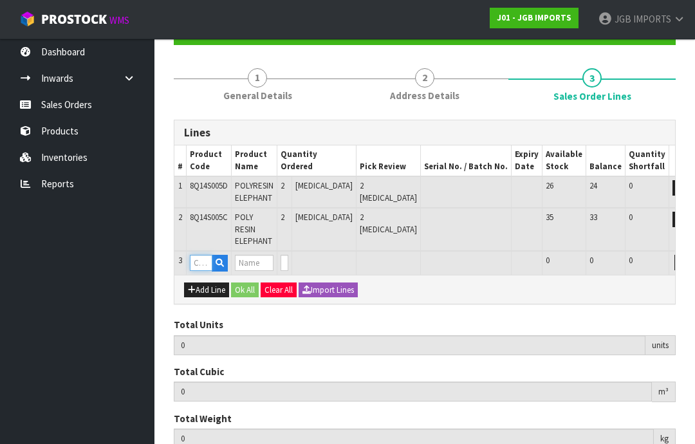
click at [207, 255] on input "text" at bounding box center [201, 263] width 23 height 16
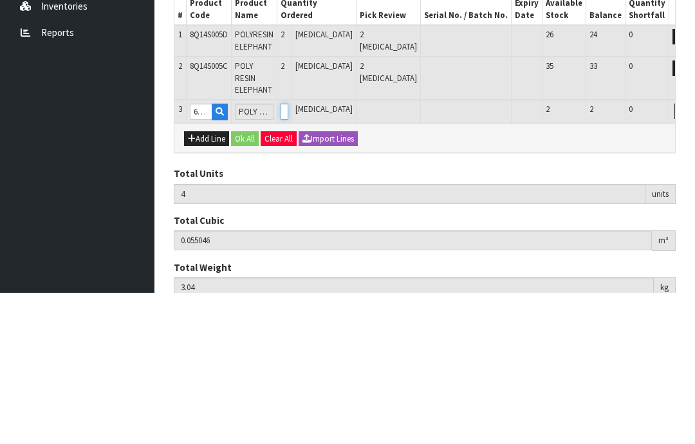
click at [288, 255] on input "0" at bounding box center [284, 263] width 8 height 16
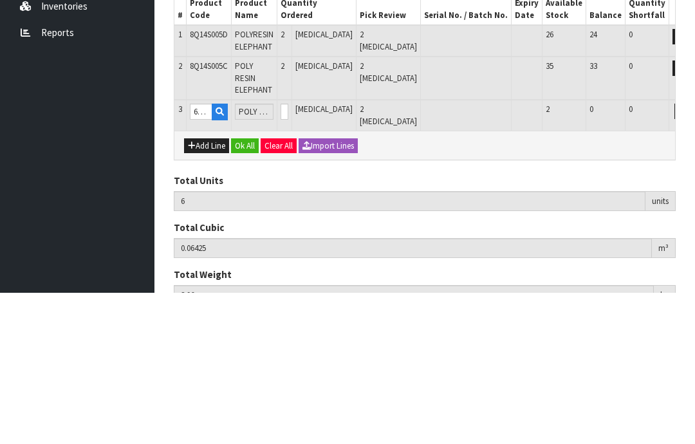
click at [691, 255] on button "OK" at bounding box center [700, 262] width 18 height 15
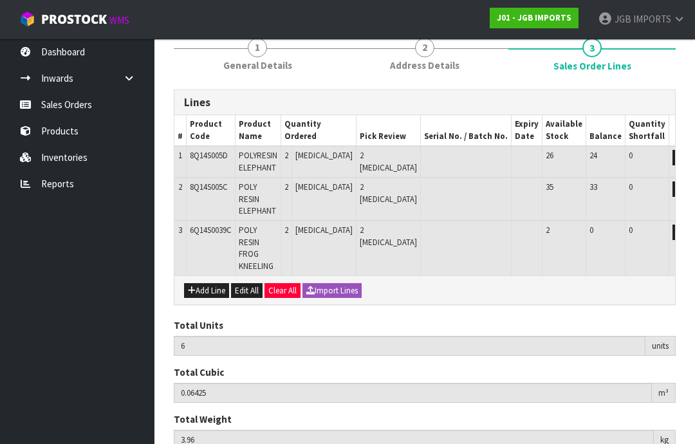
click at [210, 283] on button "Add Line" at bounding box center [206, 290] width 45 height 15
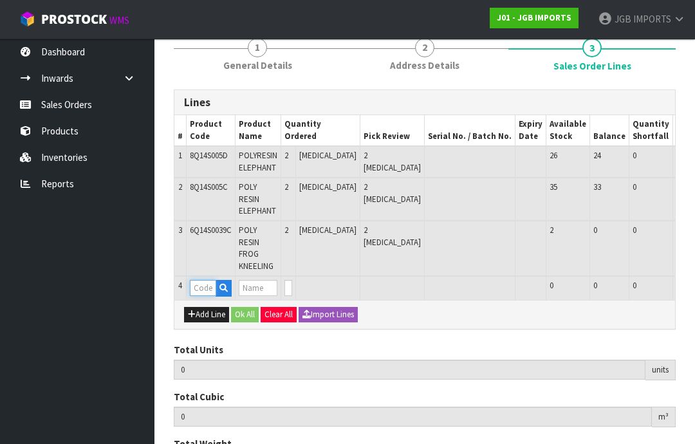
click at [204, 280] on input "text" at bounding box center [203, 288] width 26 height 16
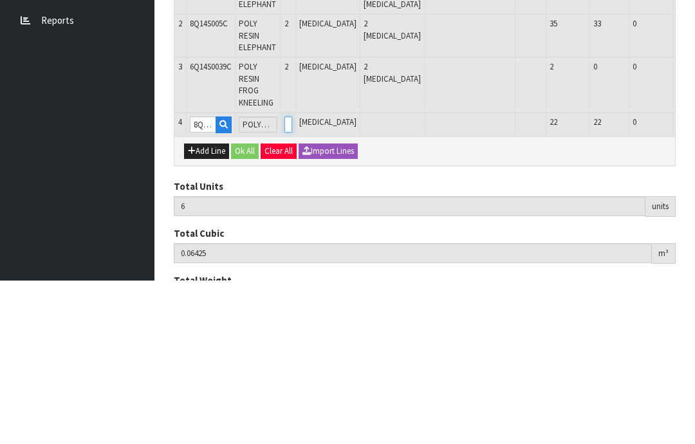
click at [292, 280] on input "0" at bounding box center [288, 288] width 8 height 16
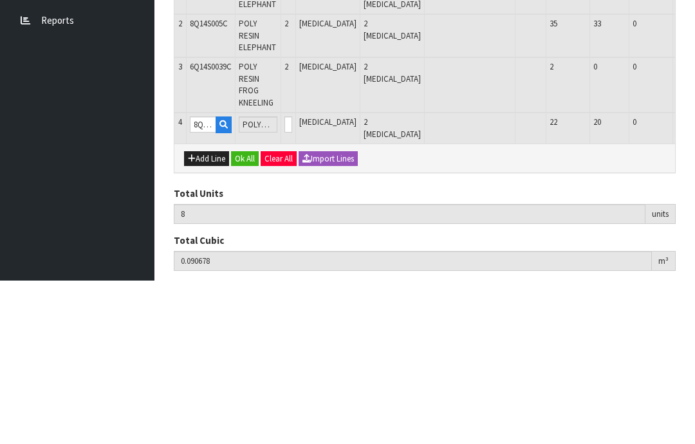
click at [694, 280] on button "OK" at bounding box center [704, 287] width 18 height 15
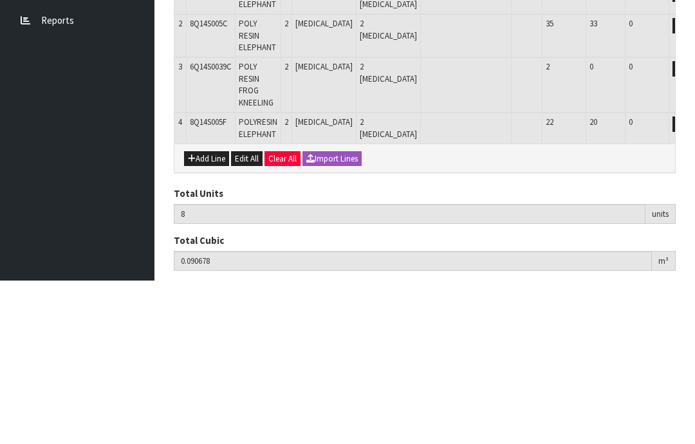
scroll to position [202, 0]
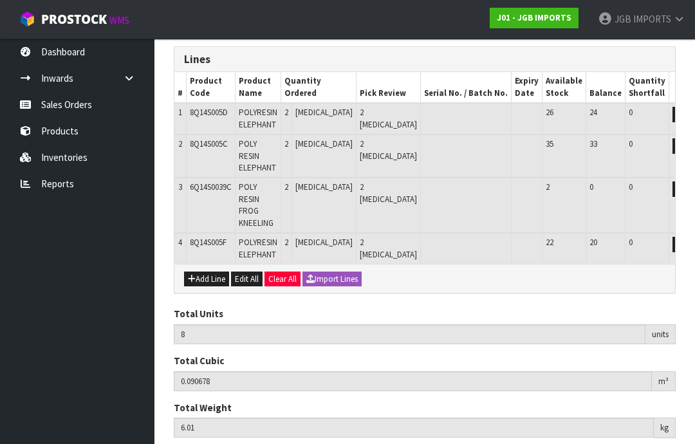
click at [210, 271] on button "Add Line" at bounding box center [206, 278] width 45 height 15
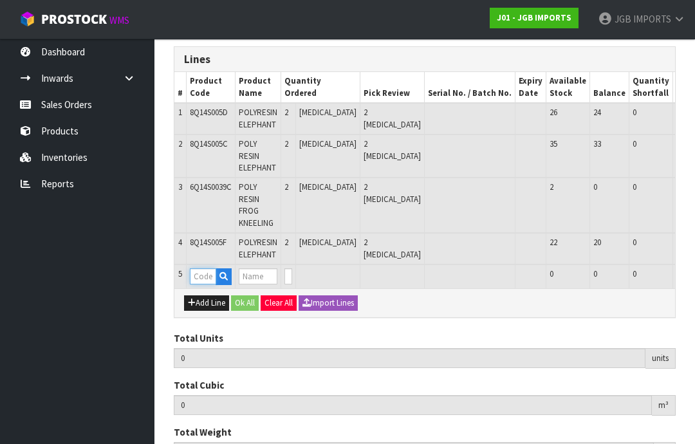
click at [206, 268] on input "text" at bounding box center [203, 276] width 26 height 16
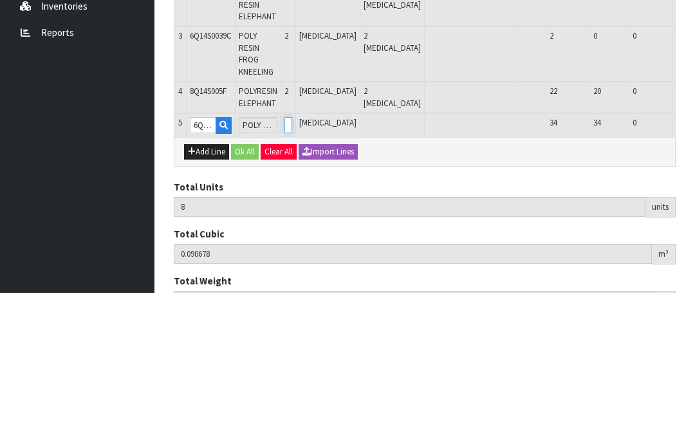
click at [292, 268] on input "0" at bounding box center [288, 276] width 8 height 16
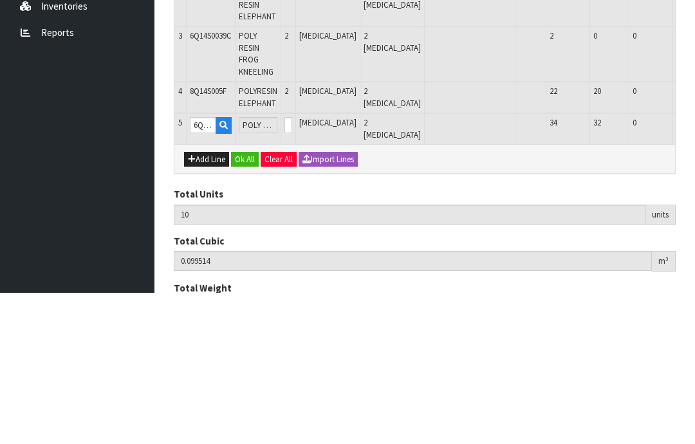
click at [694, 268] on button "OK" at bounding box center [704, 275] width 18 height 15
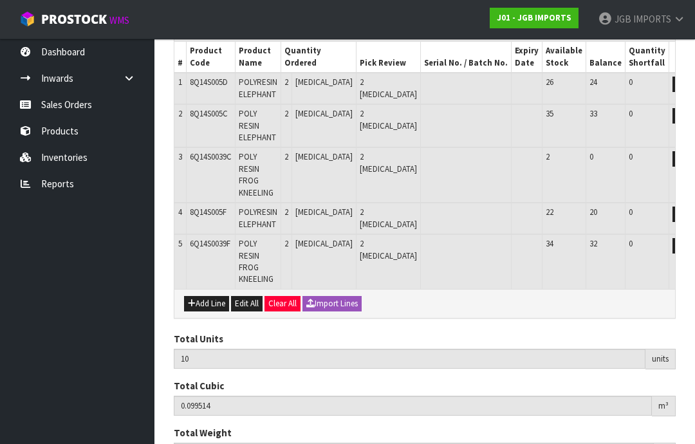
click at [214, 296] on button "Add Line" at bounding box center [206, 303] width 45 height 15
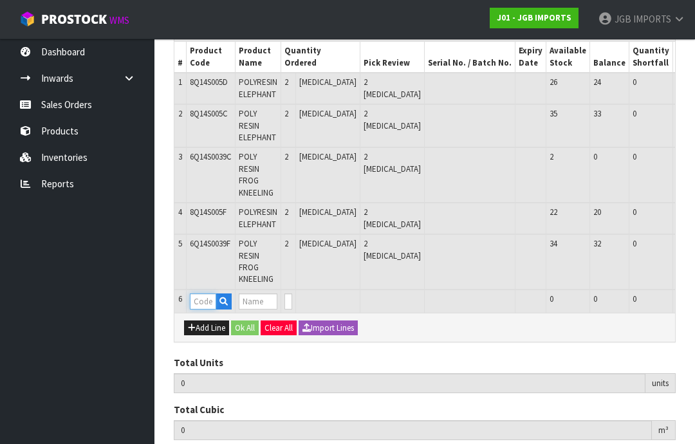
click at [208, 293] on input "text" at bounding box center [203, 301] width 26 height 16
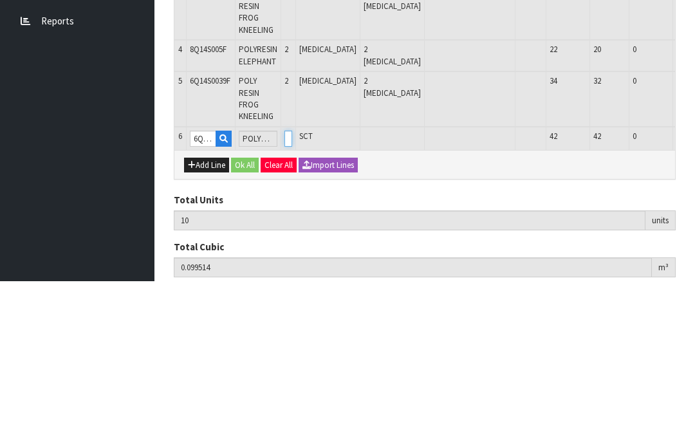
click at [292, 293] on input "0" at bounding box center [288, 301] width 8 height 16
click at [694, 293] on button "OK" at bounding box center [704, 300] width 18 height 15
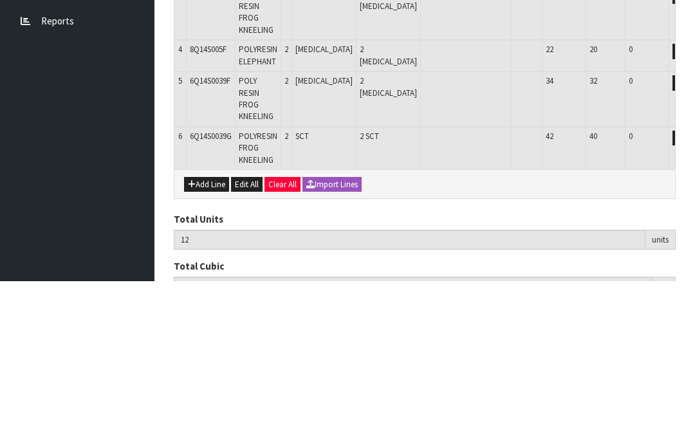
scroll to position [275, 0]
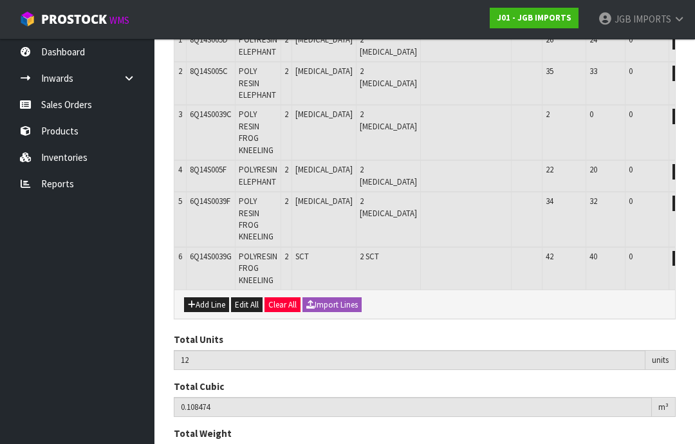
click at [213, 297] on button "Add Line" at bounding box center [206, 304] width 45 height 15
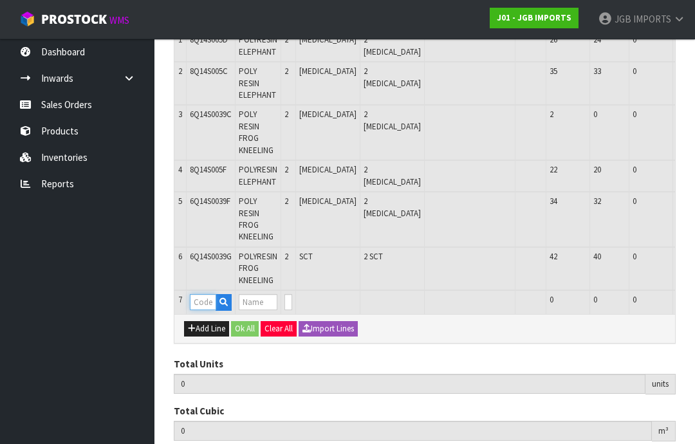
click at [206, 294] on input "text" at bounding box center [203, 302] width 26 height 16
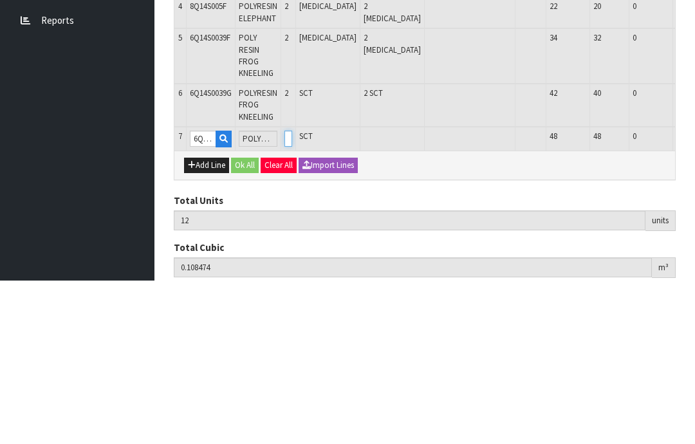
click at [292, 294] on input "0" at bounding box center [288, 302] width 8 height 16
click at [694, 294] on button "OK" at bounding box center [704, 301] width 18 height 15
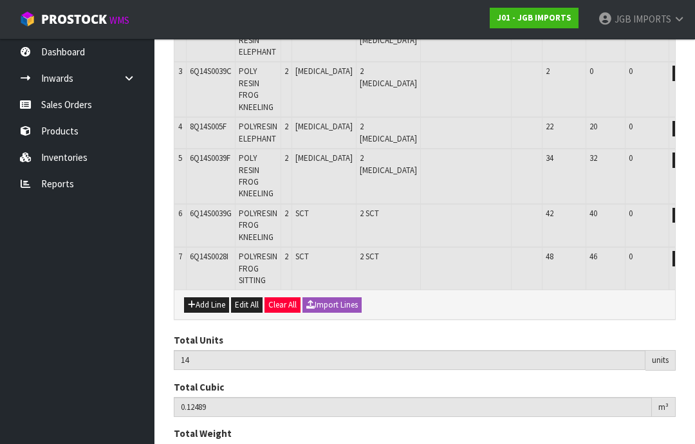
click at [214, 297] on button "Add Line" at bounding box center [206, 304] width 45 height 15
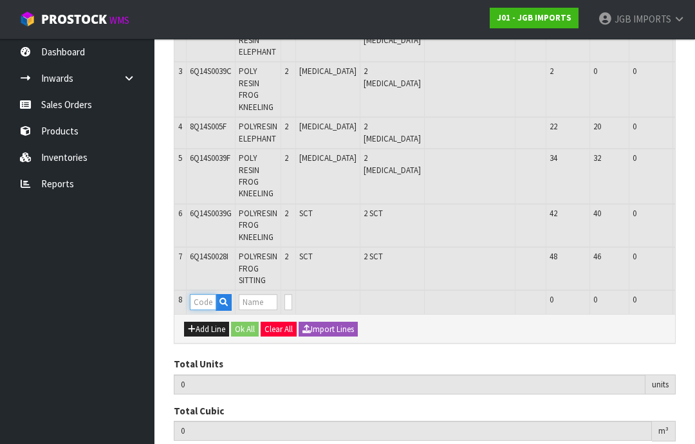
click at [205, 294] on input "text" at bounding box center [203, 302] width 26 height 16
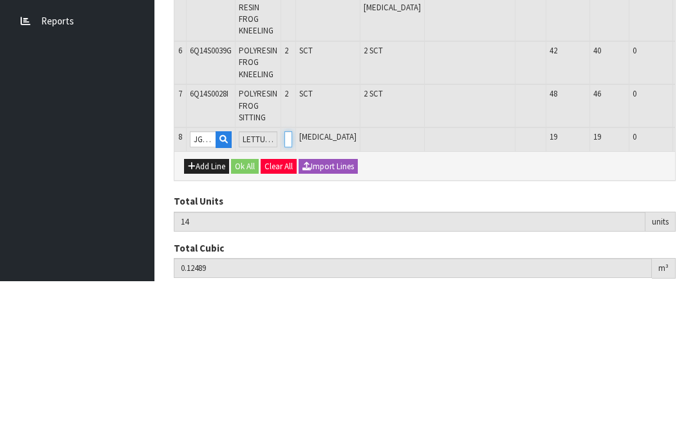
click at [292, 294] on input "0" at bounding box center [288, 302] width 8 height 16
click at [694, 294] on button "OK" at bounding box center [704, 301] width 18 height 15
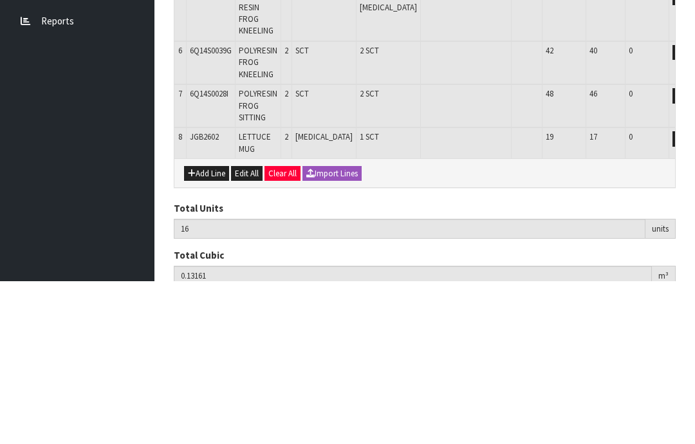
scroll to position [360, 0]
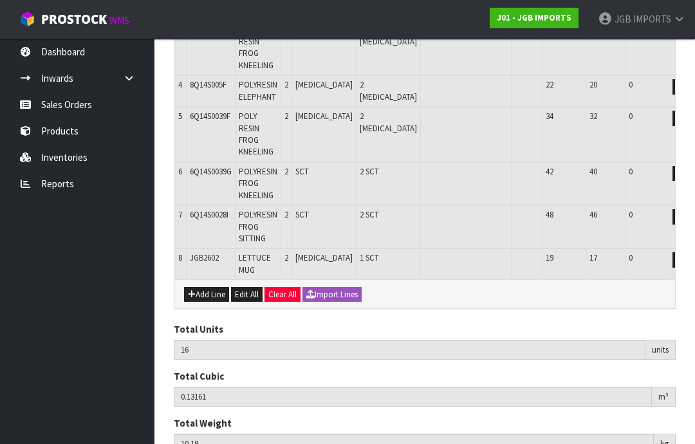
click at [213, 287] on button "Add Line" at bounding box center [206, 294] width 45 height 15
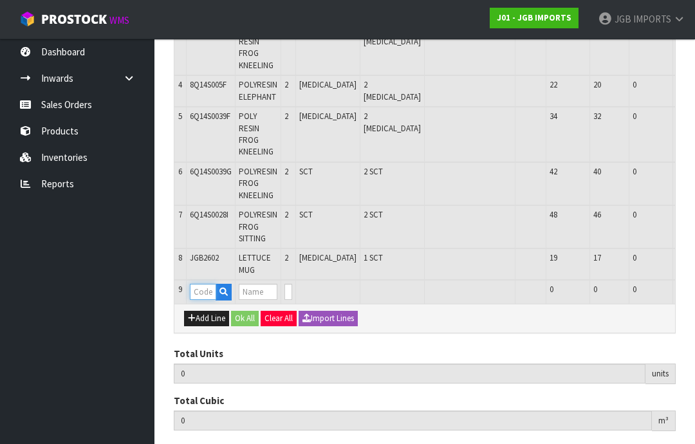
click at [206, 284] on input "text" at bounding box center [203, 292] width 26 height 16
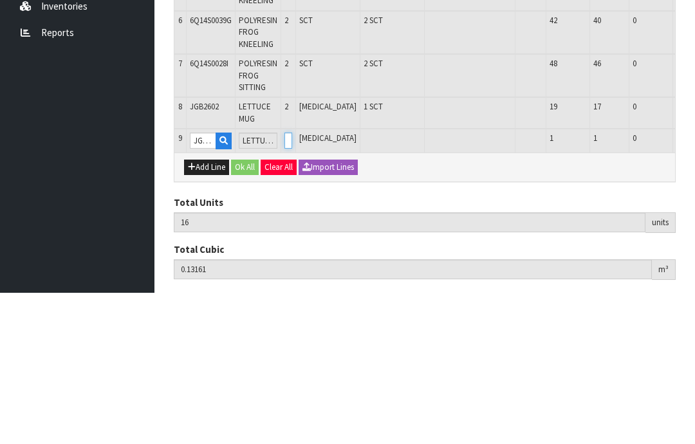
click at [292, 284] on input "0" at bounding box center [288, 292] width 8 height 16
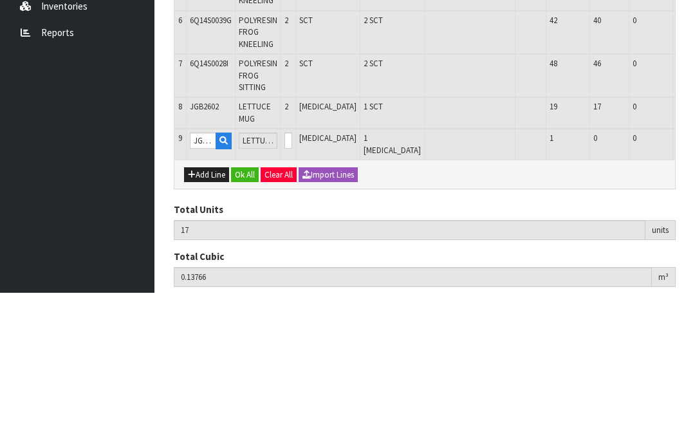
click at [694, 284] on button "OK" at bounding box center [704, 291] width 18 height 15
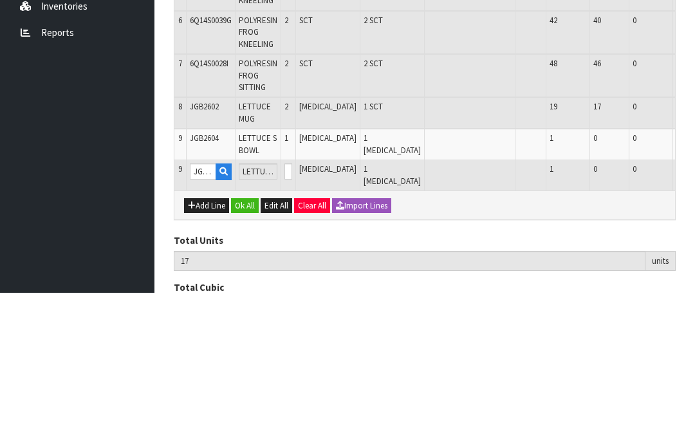
scroll to position [390, 0]
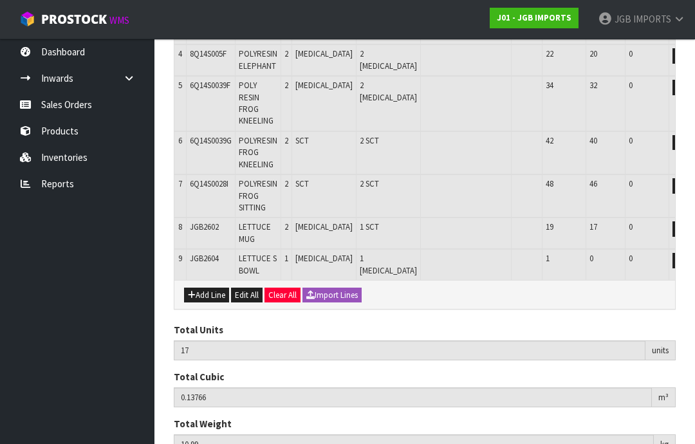
click at [218, 288] on button "Add Line" at bounding box center [206, 295] width 45 height 15
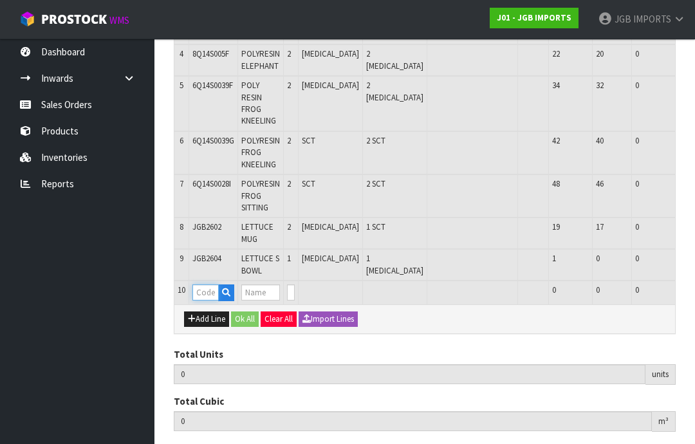
click at [213, 284] on input "text" at bounding box center [205, 292] width 26 height 16
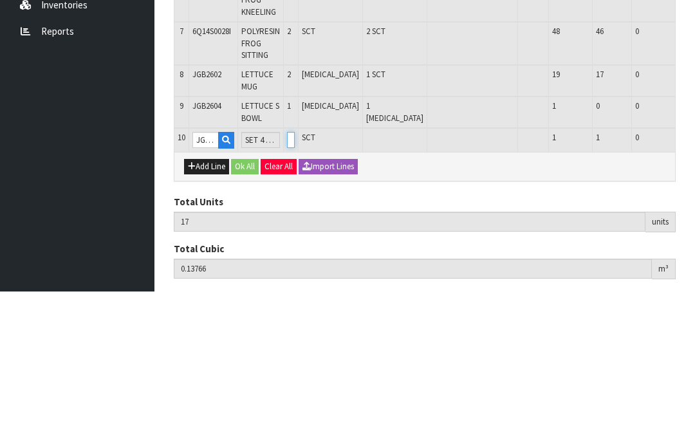
click at [295, 284] on input "0" at bounding box center [291, 292] width 8 height 16
click at [694, 284] on button "OK" at bounding box center [706, 291] width 18 height 15
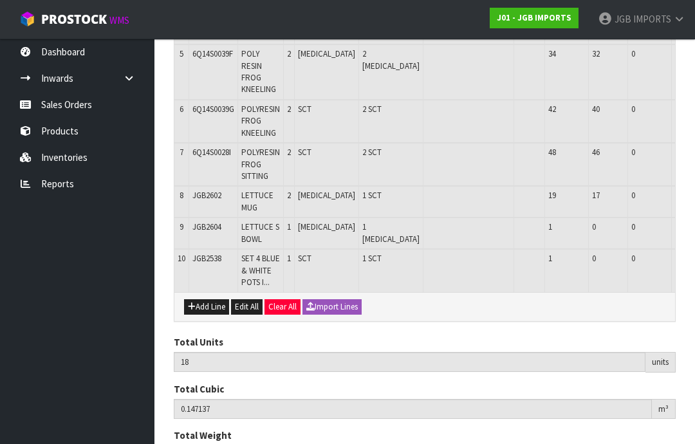
click at [214, 299] on button "Add Line" at bounding box center [206, 306] width 45 height 15
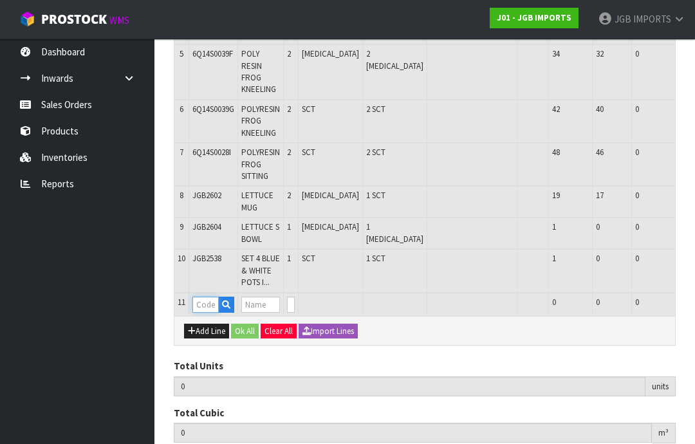
click at [214, 297] on input "text" at bounding box center [205, 305] width 26 height 16
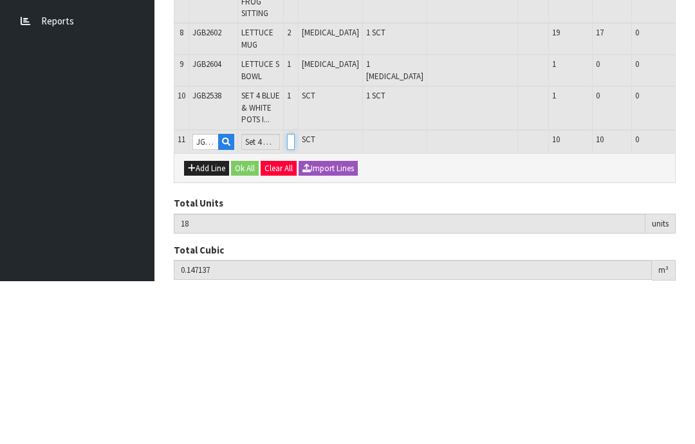
click at [295, 297] on input "0" at bounding box center [291, 305] width 8 height 16
click at [694, 297] on button "OK" at bounding box center [706, 304] width 18 height 15
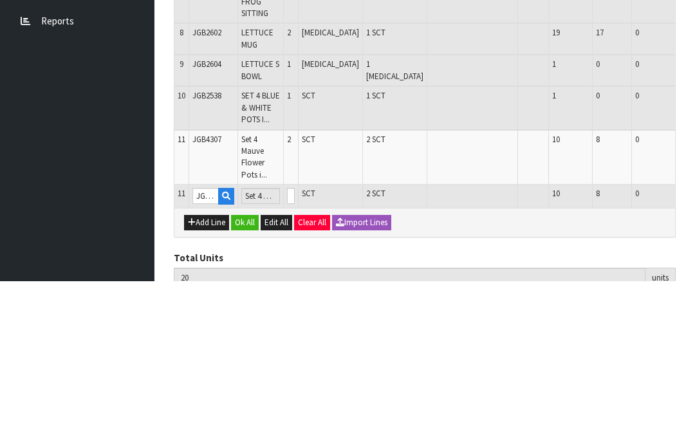
scroll to position [464, 0]
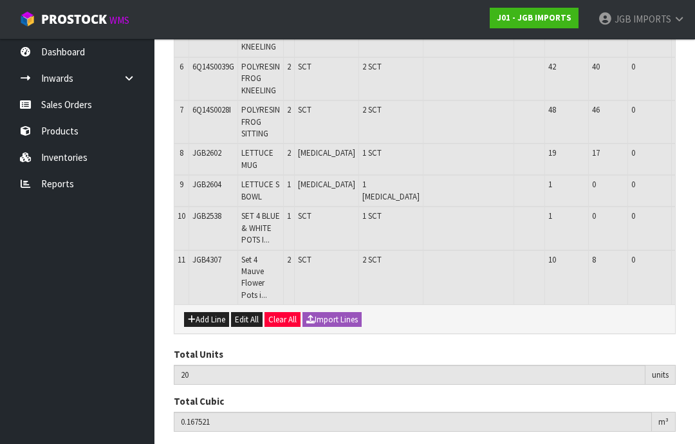
click at [212, 312] on button "Add Line" at bounding box center [206, 319] width 45 height 15
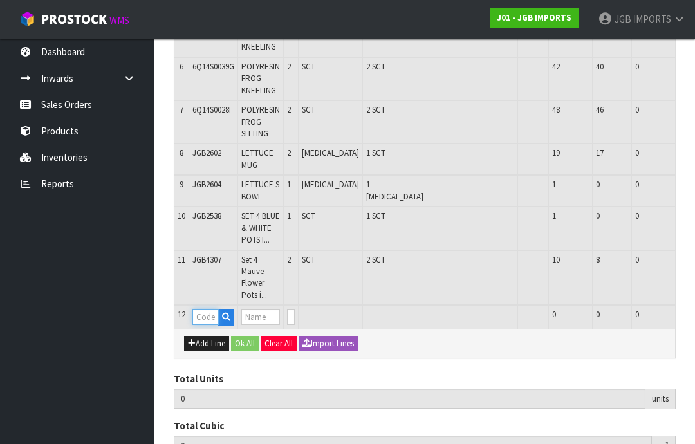
click at [213, 309] on input "text" at bounding box center [205, 317] width 26 height 16
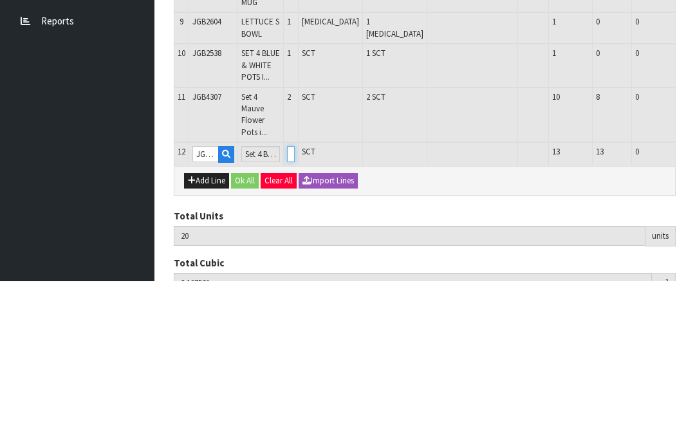
click at [295, 309] on input "0" at bounding box center [291, 317] width 8 height 16
click at [694, 309] on button "OK" at bounding box center [706, 316] width 18 height 15
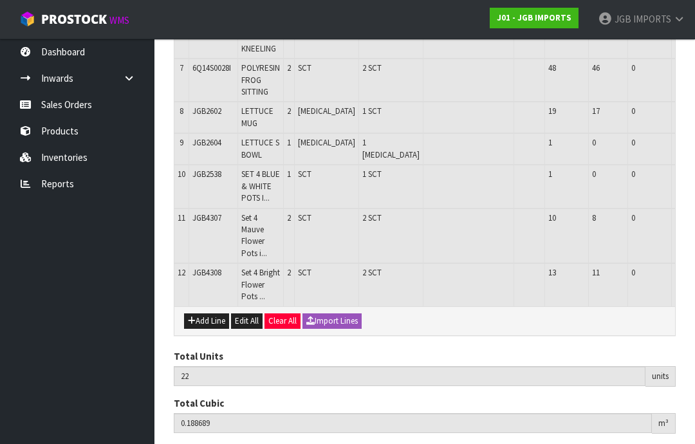
click at [210, 313] on button "Add Line" at bounding box center [206, 320] width 45 height 15
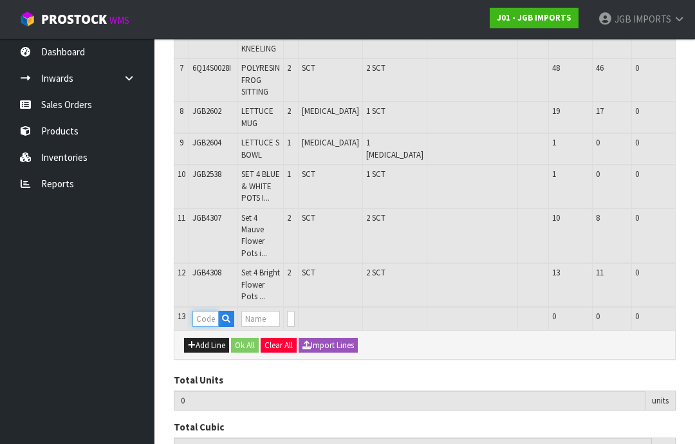
click at [210, 311] on input "text" at bounding box center [205, 319] width 26 height 16
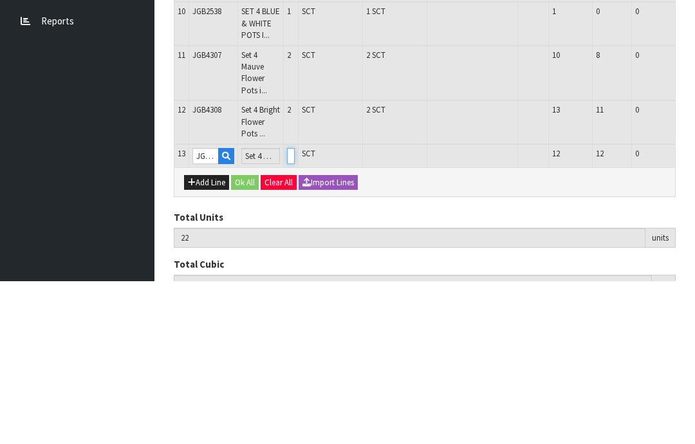
click at [295, 311] on input "0" at bounding box center [291, 319] width 8 height 16
click at [694, 311] on button "OK" at bounding box center [706, 318] width 18 height 15
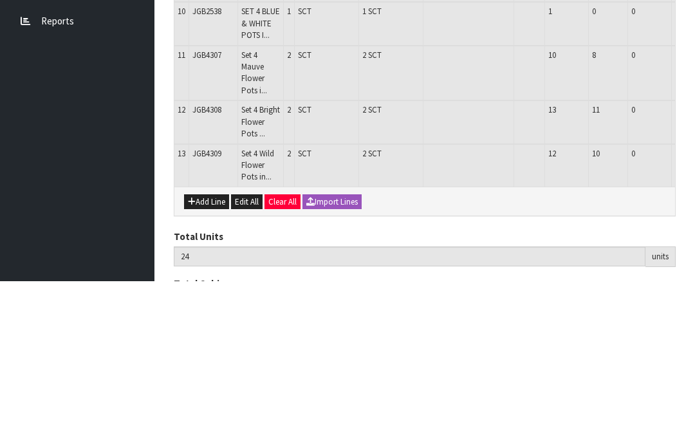
scroll to position [549, 0]
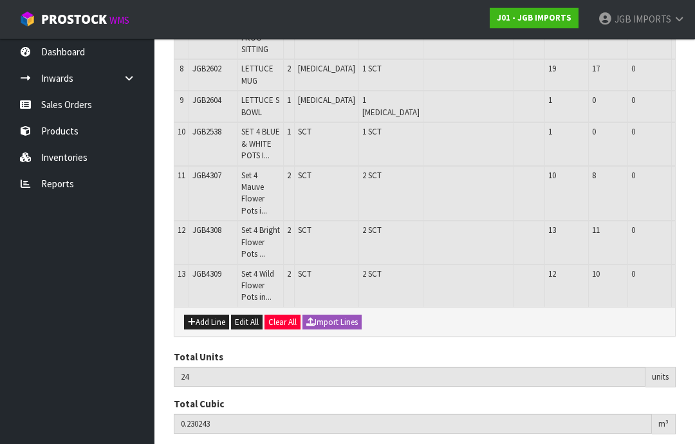
click at [214, 315] on button "Add Line" at bounding box center [206, 322] width 45 height 15
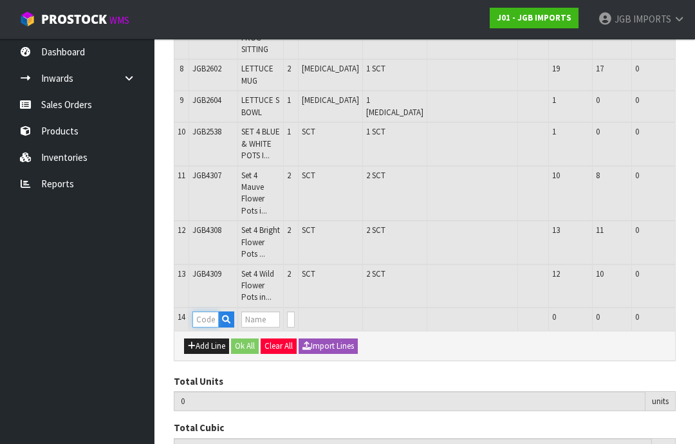
click at [211, 311] on input "text" at bounding box center [205, 319] width 26 height 16
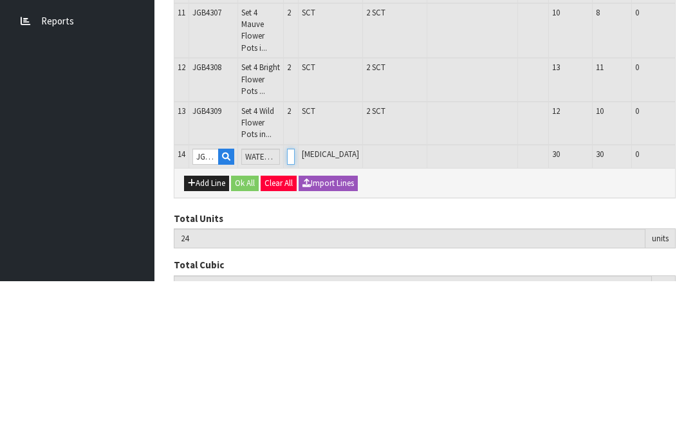
click at [295, 311] on input "0" at bounding box center [291, 319] width 8 height 16
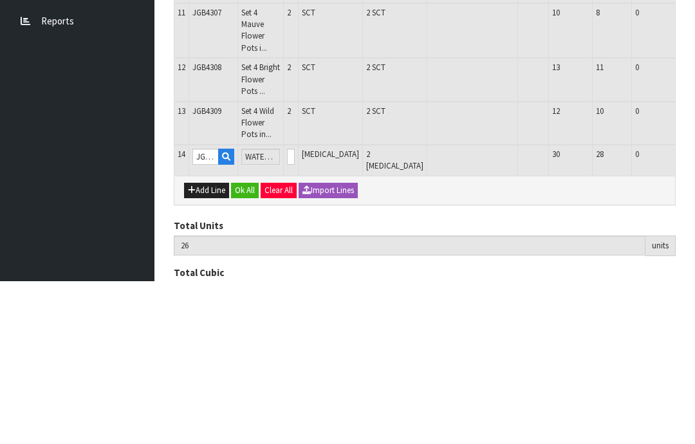
click at [694, 311] on button "OK" at bounding box center [706, 318] width 18 height 15
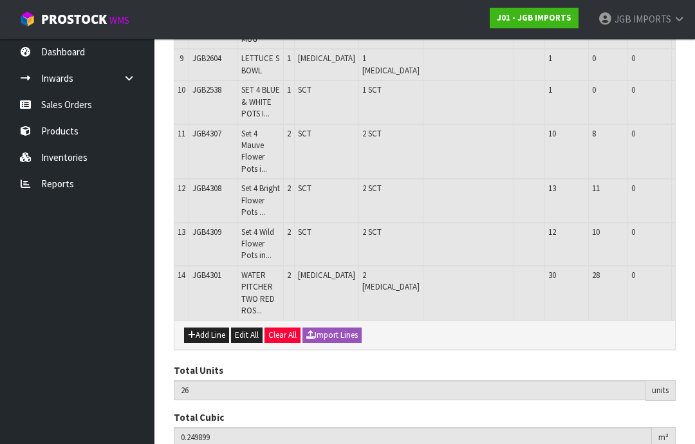
click at [215, 327] on button "Add Line" at bounding box center [206, 334] width 45 height 15
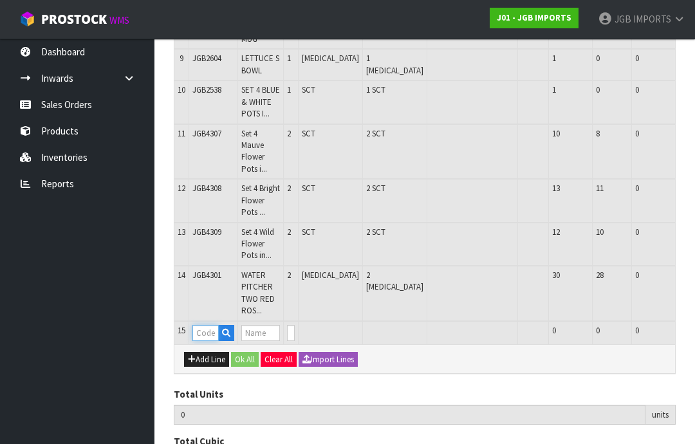
click at [210, 325] on input "text" at bounding box center [205, 333] width 26 height 16
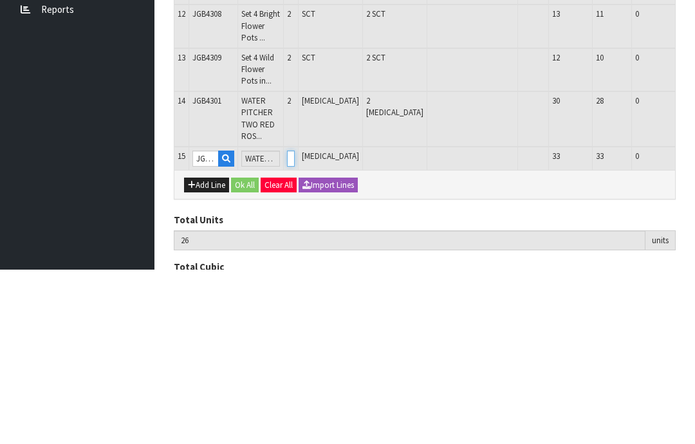
click at [295, 325] on input "0" at bounding box center [291, 333] width 8 height 16
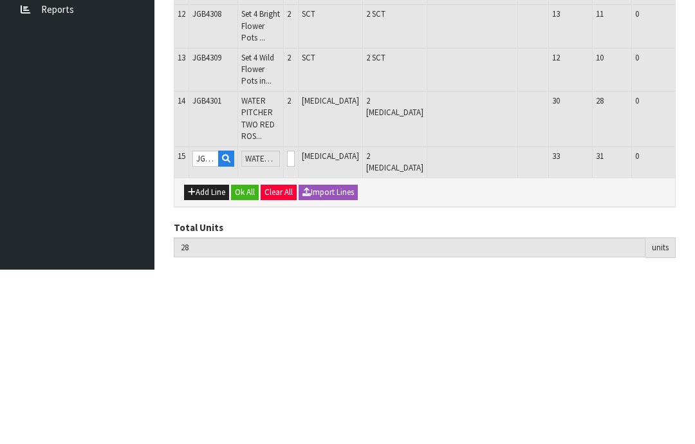
click at [694, 325] on button "OK" at bounding box center [706, 332] width 18 height 15
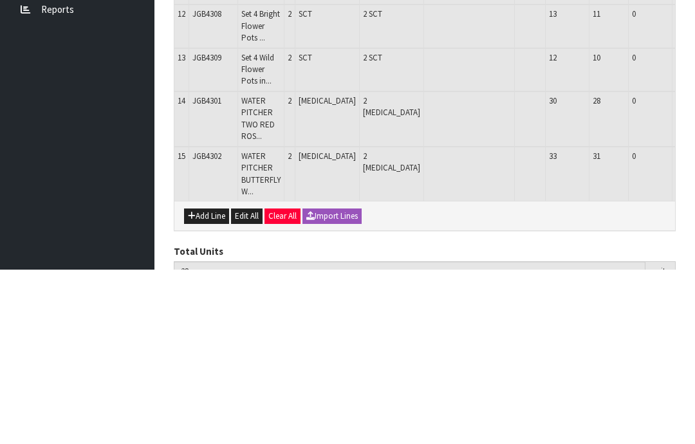
scroll to position [644, 0]
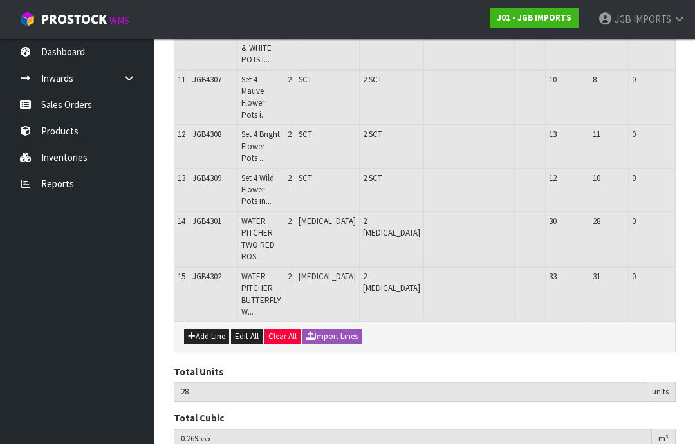
click at [215, 329] on button "Add Line" at bounding box center [206, 336] width 45 height 15
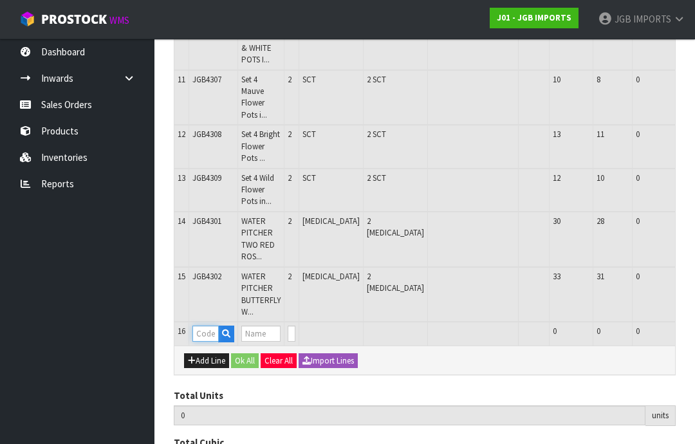
click at [208, 325] on input "text" at bounding box center [205, 333] width 26 height 16
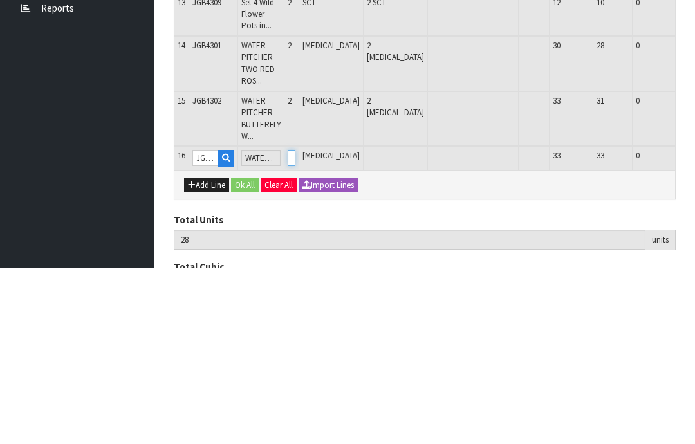
click at [295, 325] on input "0" at bounding box center [292, 333] width 8 height 16
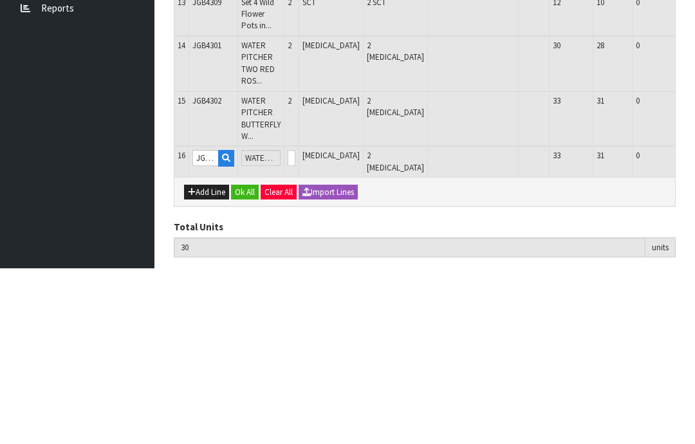
click at [694, 325] on button "OK" at bounding box center [707, 332] width 18 height 15
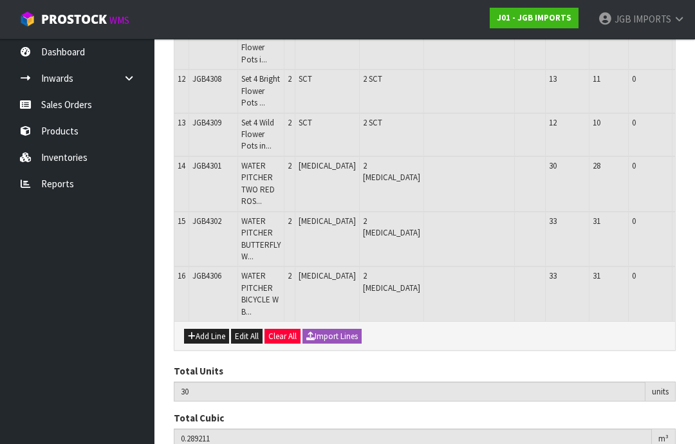
click at [216, 329] on button "Add Line" at bounding box center [206, 336] width 45 height 15
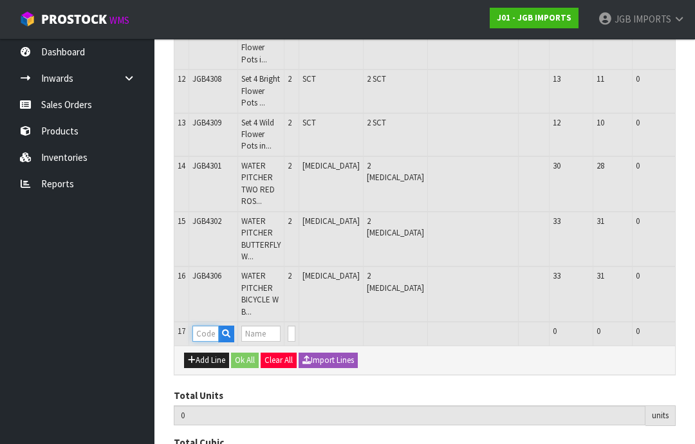
click at [212, 325] on input "text" at bounding box center [205, 333] width 26 height 16
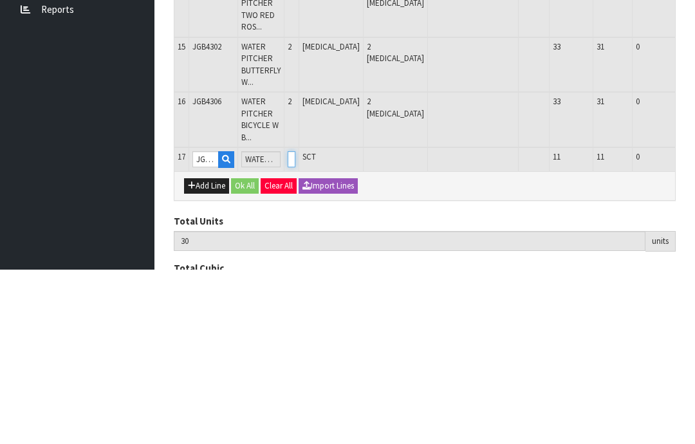
click at [295, 325] on input "0" at bounding box center [292, 333] width 8 height 16
click at [694, 325] on button "OK" at bounding box center [707, 332] width 18 height 15
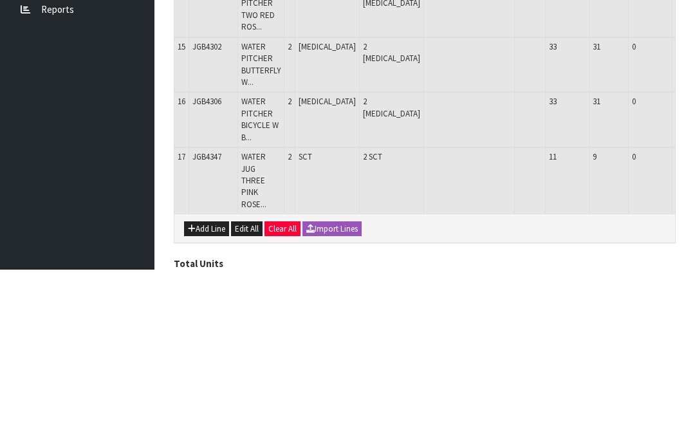
scroll to position [753, 0]
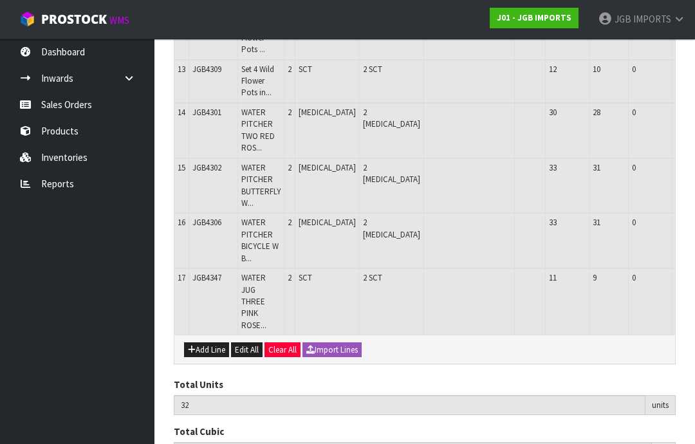
click at [215, 342] on button "Add Line" at bounding box center [206, 349] width 45 height 15
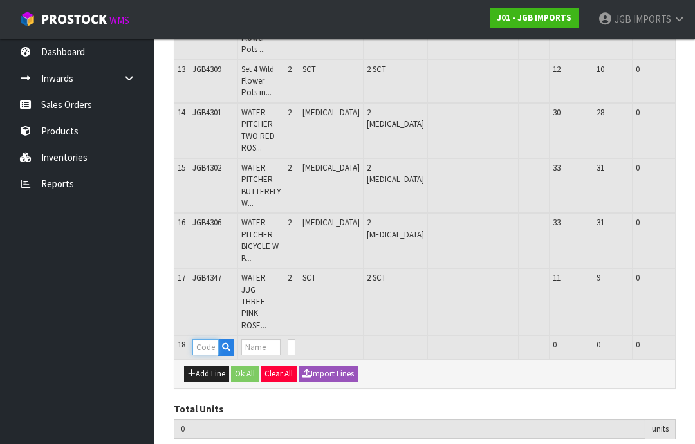
click at [211, 339] on input "text" at bounding box center [205, 347] width 26 height 16
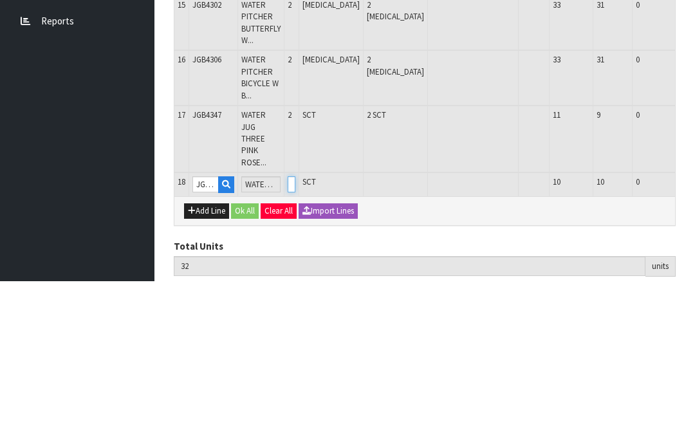
click at [295, 339] on input "0" at bounding box center [292, 347] width 8 height 16
click at [694, 339] on button "OK" at bounding box center [707, 346] width 18 height 15
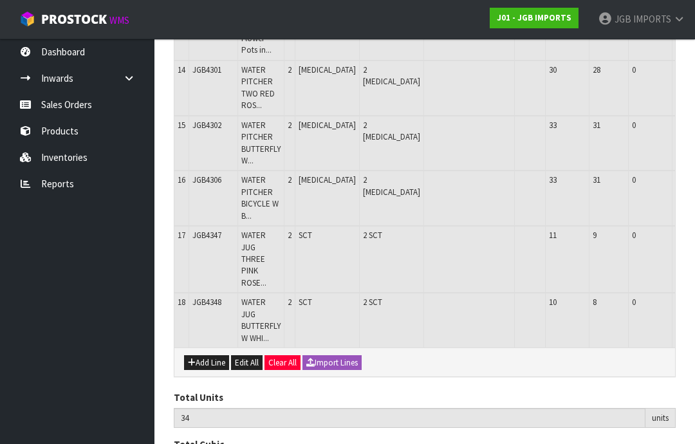
click at [212, 355] on button "Add Line" at bounding box center [206, 362] width 45 height 15
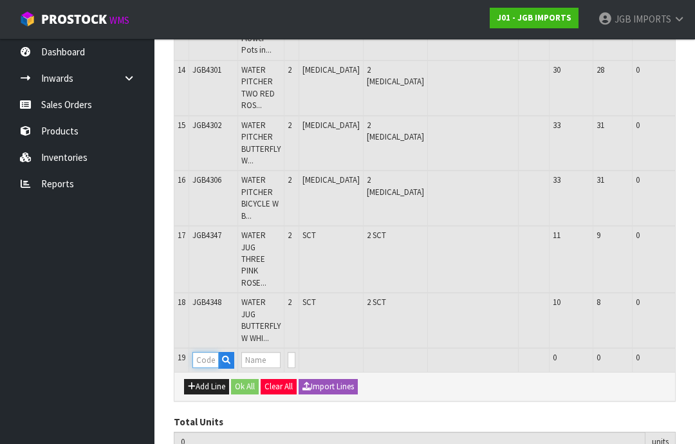
click at [210, 352] on input "text" at bounding box center [205, 360] width 26 height 16
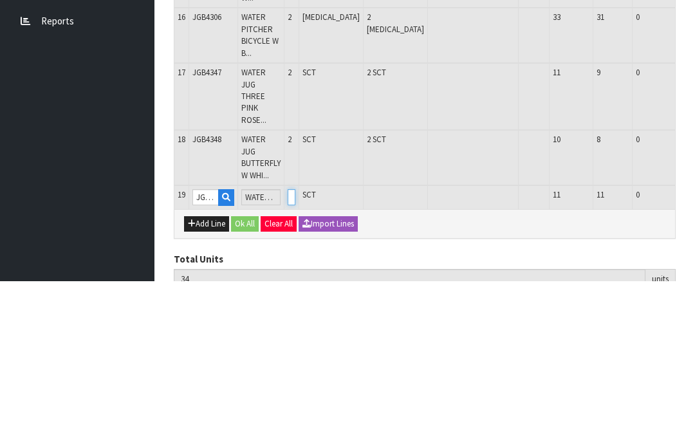
click at [295, 352] on input "0" at bounding box center [292, 360] width 8 height 16
click at [694, 352] on button "OK" at bounding box center [707, 359] width 18 height 15
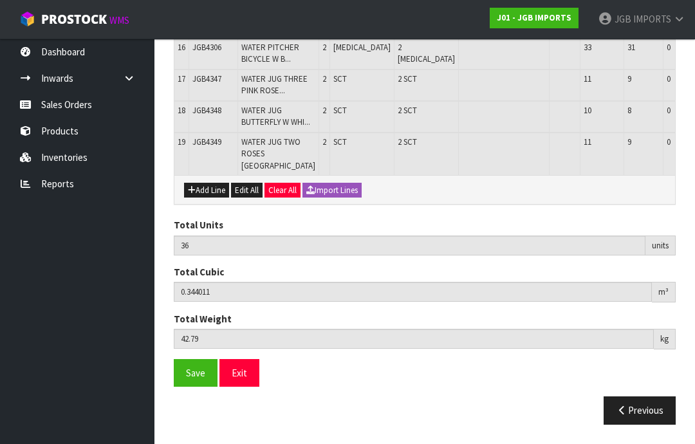
click at [210, 198] on button "Add Line" at bounding box center [206, 190] width 45 height 15
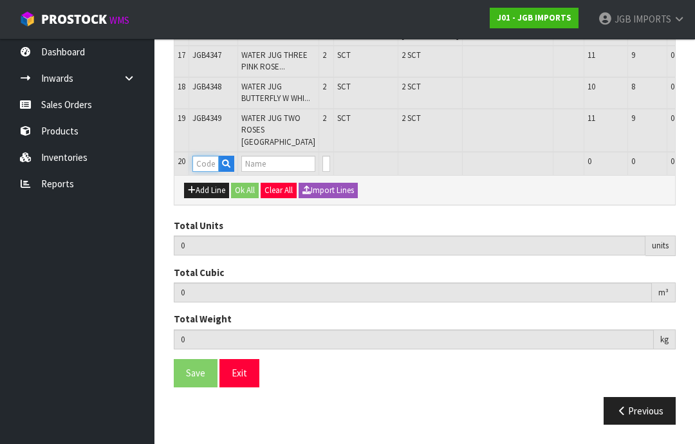
click at [208, 172] on input "text" at bounding box center [205, 164] width 26 height 16
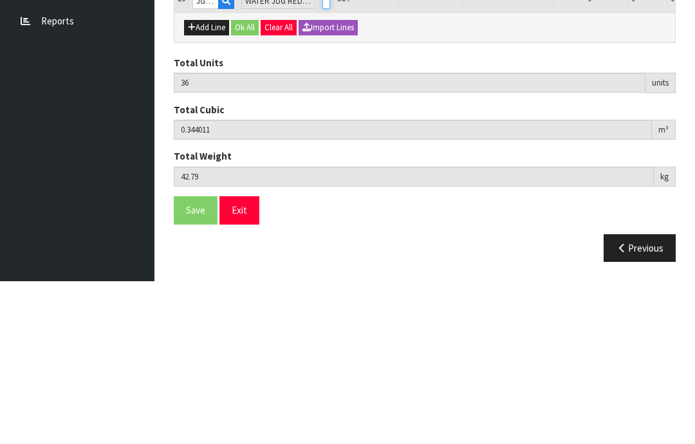
click at [322, 156] on input "0" at bounding box center [326, 164] width 8 height 16
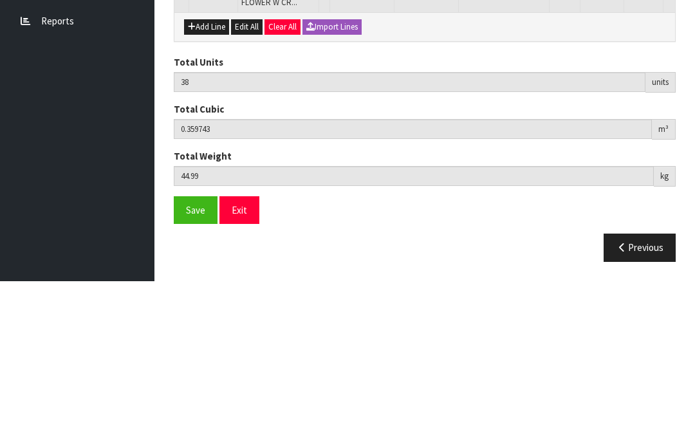
scroll to position [880, 0]
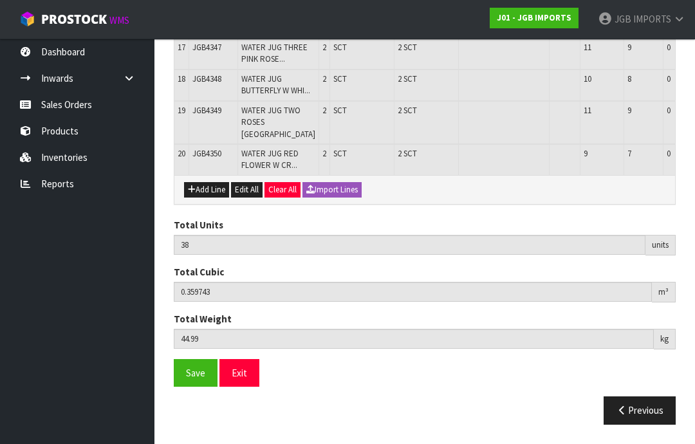
click at [214, 197] on button "Add Line" at bounding box center [206, 189] width 45 height 15
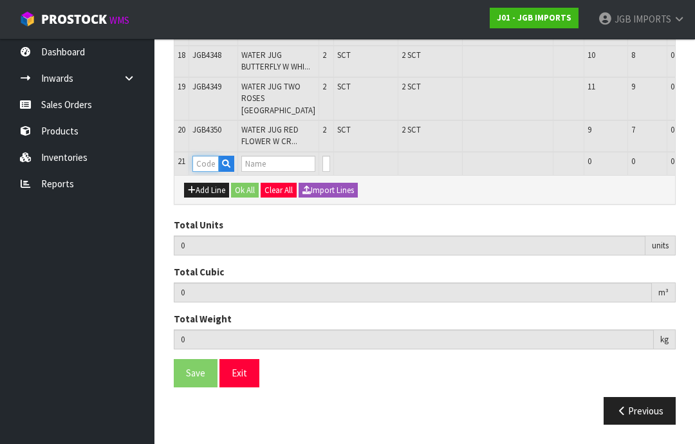
click at [210, 172] on input "text" at bounding box center [205, 164] width 26 height 16
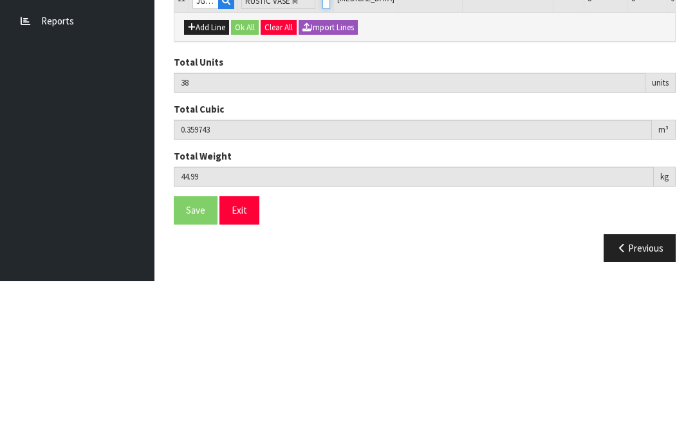
click at [322, 156] on input "0" at bounding box center [326, 164] width 8 height 16
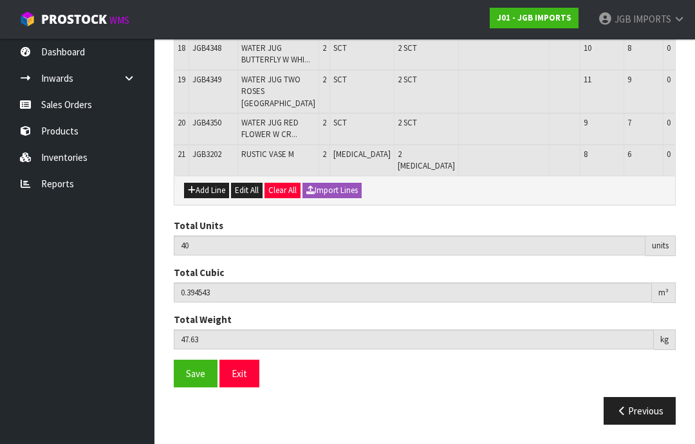
click at [210, 198] on button "Add Line" at bounding box center [206, 190] width 45 height 15
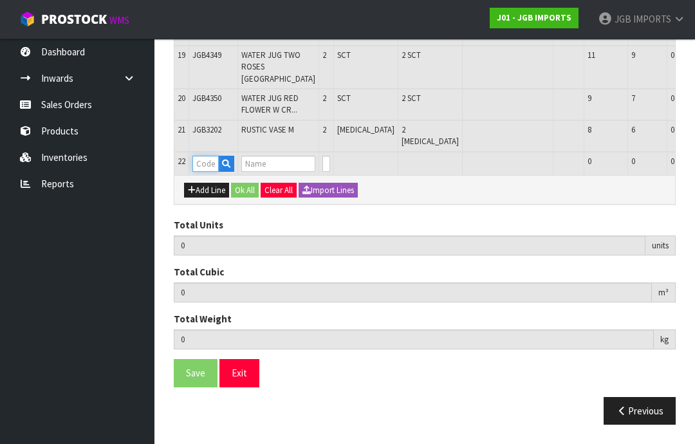
click at [207, 172] on input "text" at bounding box center [205, 164] width 26 height 16
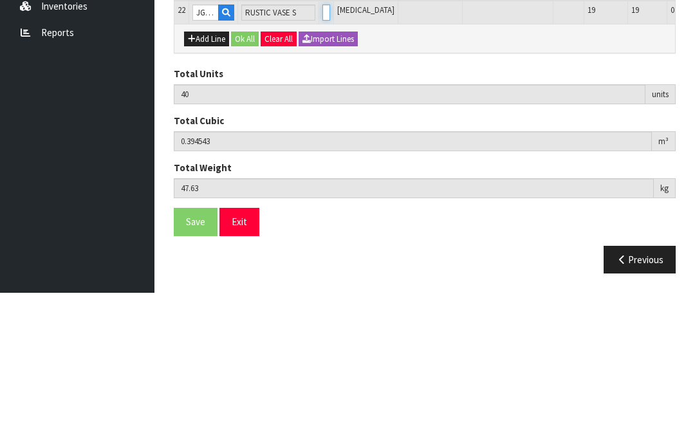
click at [322, 156] on input "0" at bounding box center [326, 164] width 8 height 16
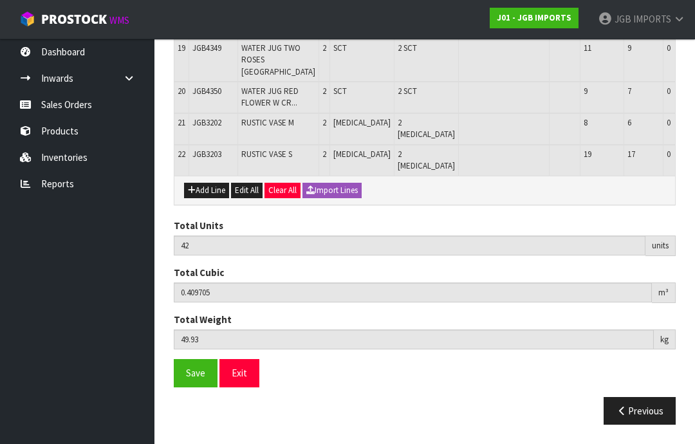
click at [216, 198] on button "Add Line" at bounding box center [206, 190] width 45 height 15
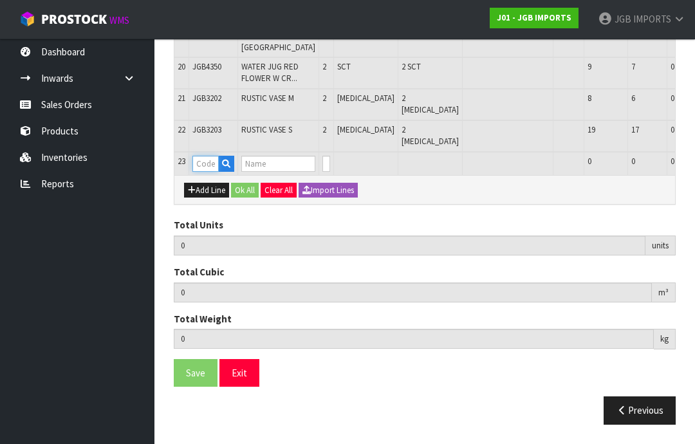
click at [210, 172] on input "text" at bounding box center [205, 164] width 26 height 16
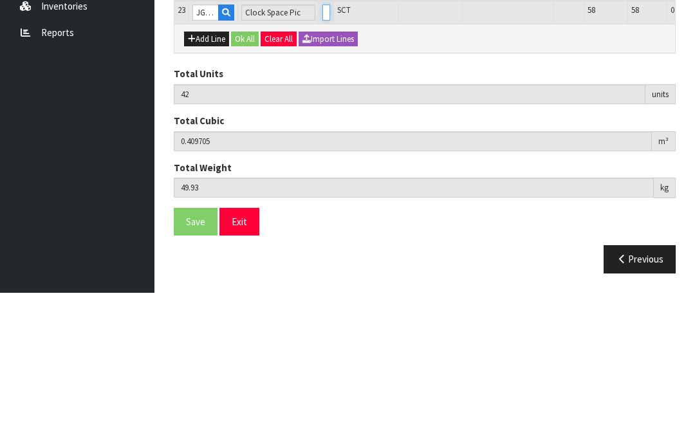
click at [322, 156] on input "0" at bounding box center [326, 164] width 8 height 16
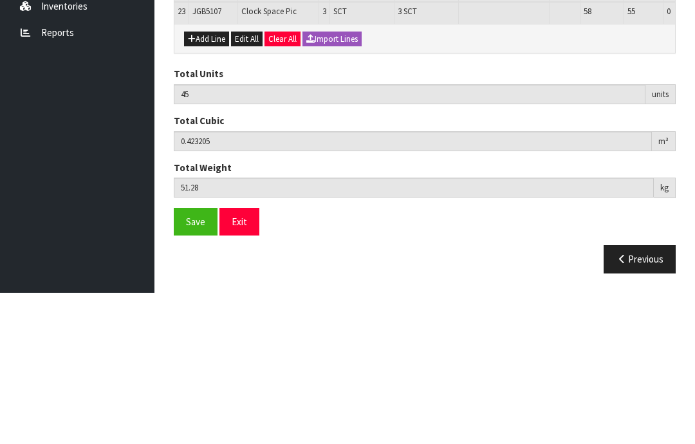
scroll to position [983, 0]
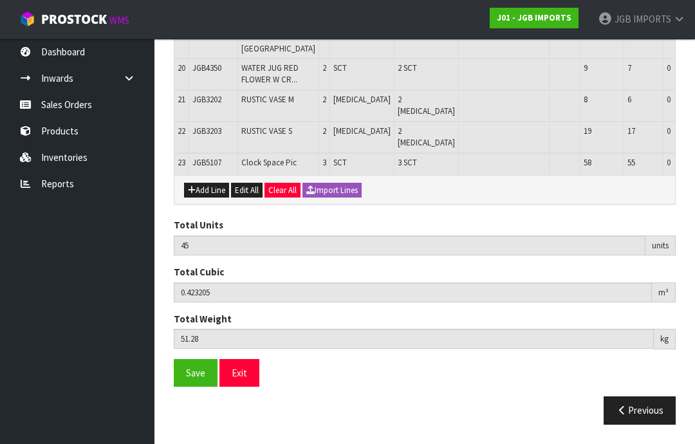
click at [215, 198] on button "Add Line" at bounding box center [206, 190] width 45 height 15
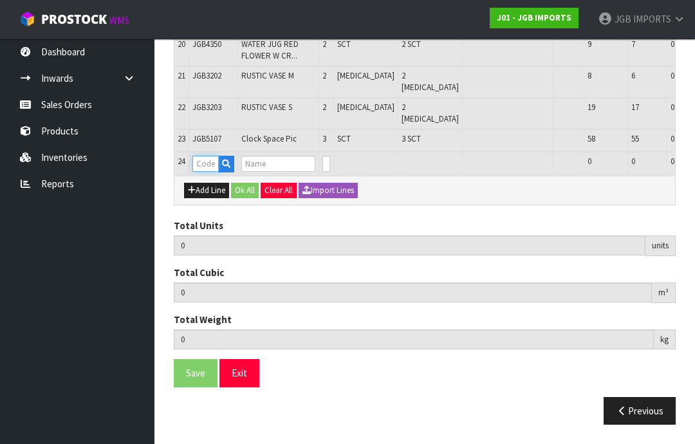
click at [209, 172] on input "text" at bounding box center [205, 164] width 26 height 16
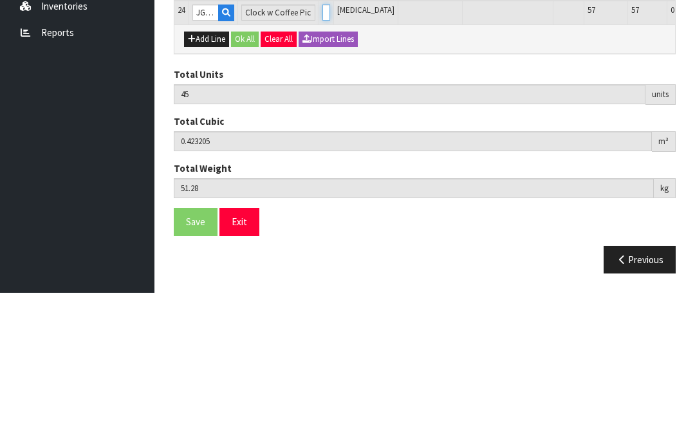
click at [322, 156] on input "0" at bounding box center [326, 164] width 8 height 16
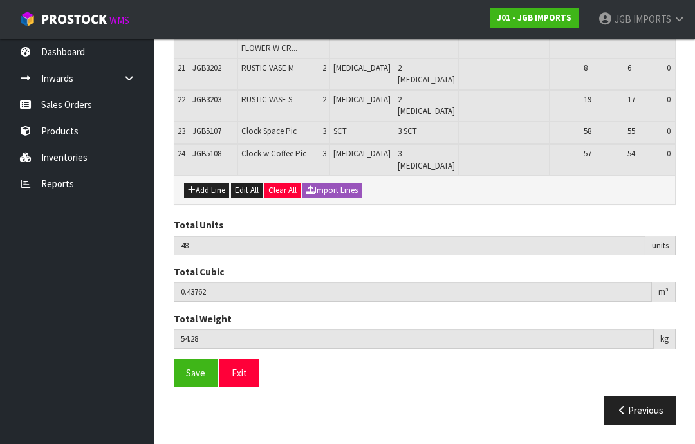
click at [210, 198] on button "Add Line" at bounding box center [206, 190] width 45 height 15
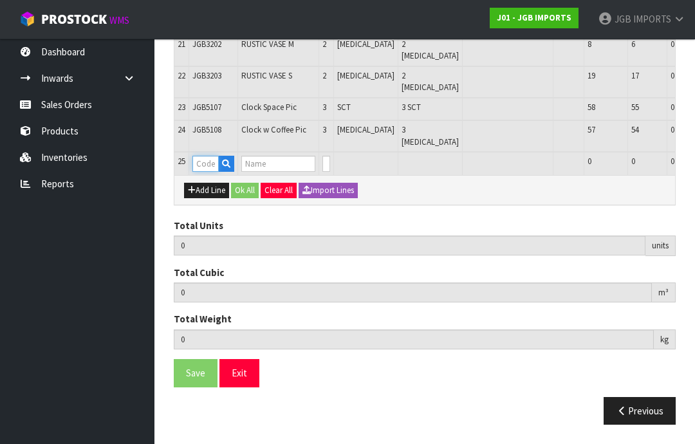
click at [213, 172] on input "text" at bounding box center [205, 164] width 26 height 16
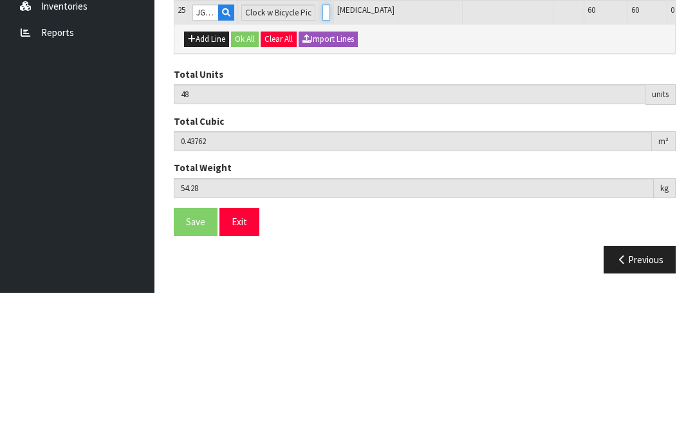
click at [322, 156] on input "0" at bounding box center [326, 164] width 8 height 16
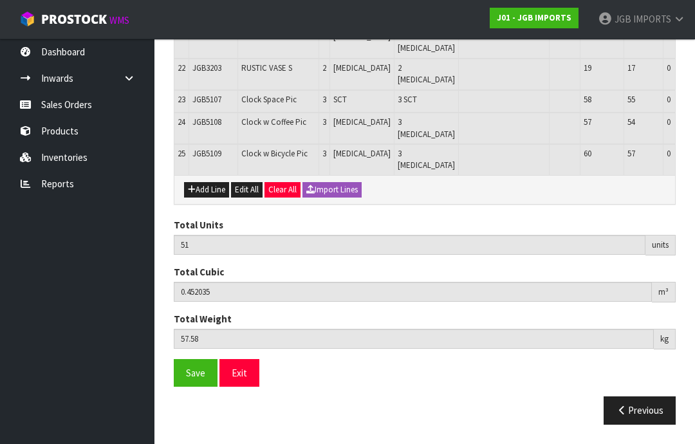
click at [212, 197] on button "Add Line" at bounding box center [206, 189] width 45 height 15
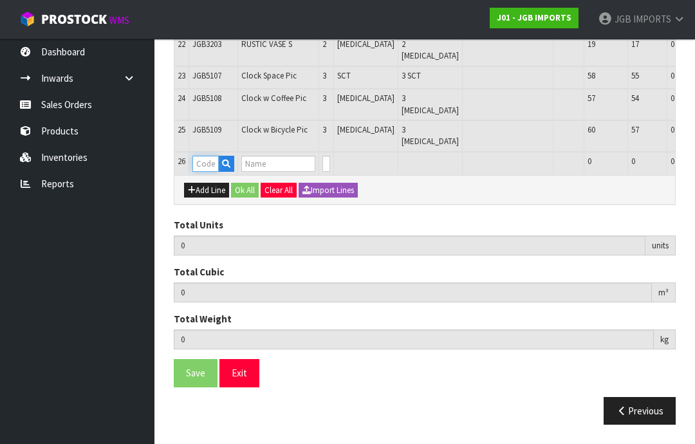
click at [215, 172] on input "text" at bounding box center [205, 164] width 26 height 16
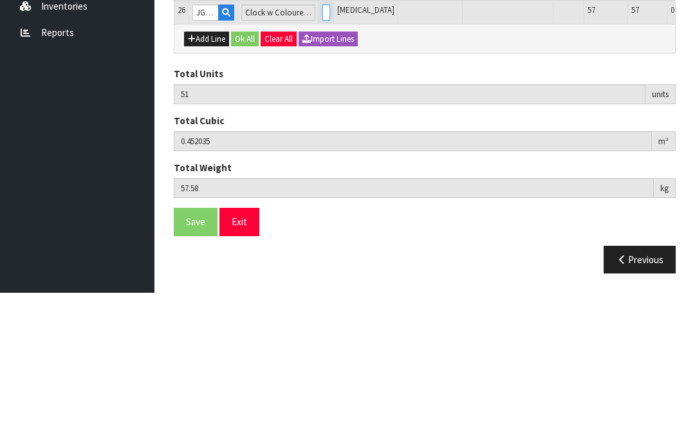
click at [322, 156] on input "0" at bounding box center [326, 164] width 8 height 16
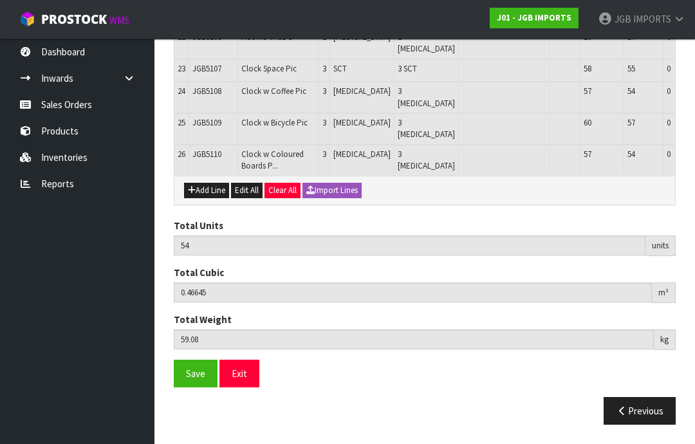
click at [217, 198] on button "Add Line" at bounding box center [206, 190] width 45 height 15
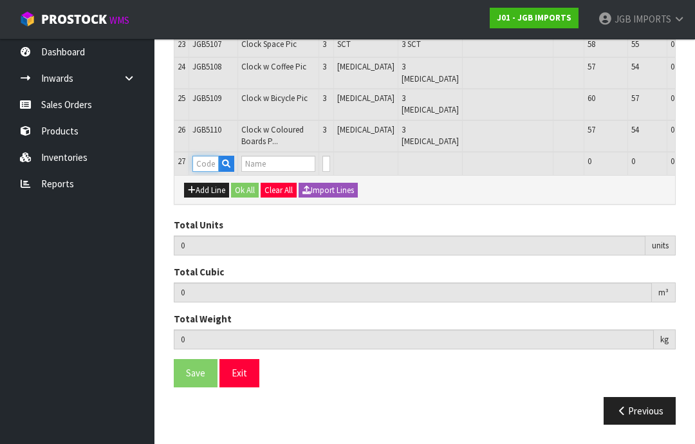
click at [210, 172] on input "text" at bounding box center [205, 164] width 26 height 16
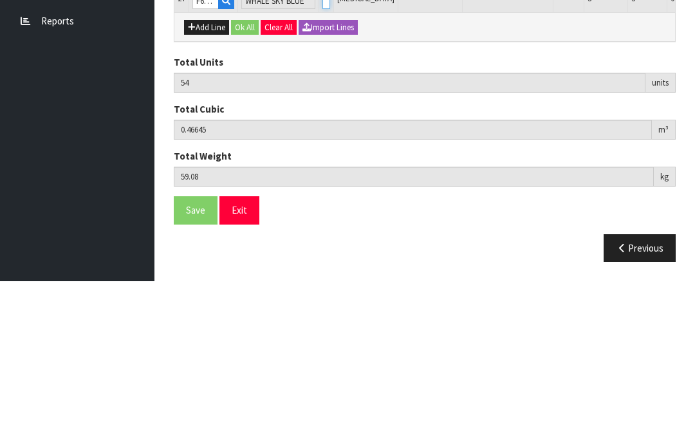
click at [322, 156] on input "0" at bounding box center [326, 164] width 8 height 16
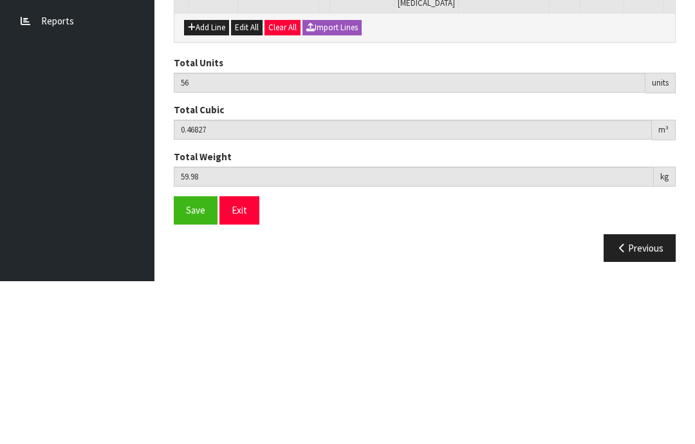
scroll to position [1117, 0]
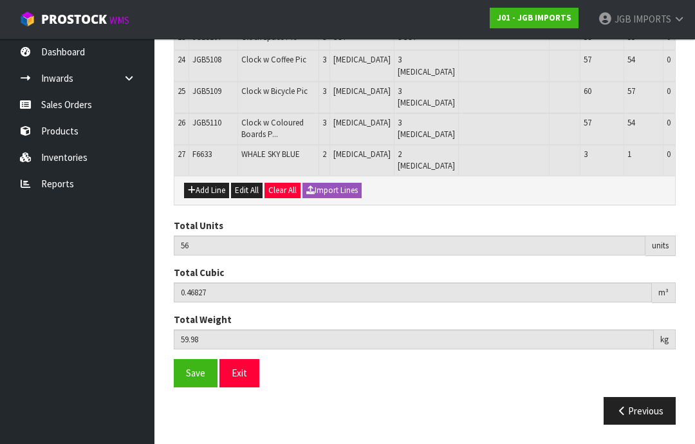
click at [212, 198] on button "Add Line" at bounding box center [206, 190] width 45 height 15
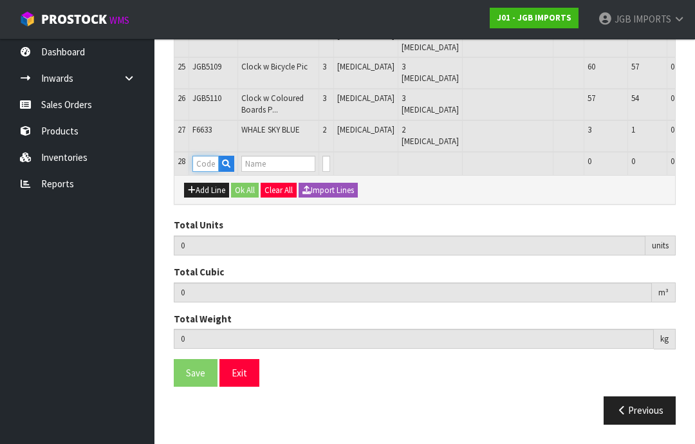
click at [213, 172] on input "text" at bounding box center [205, 164] width 26 height 16
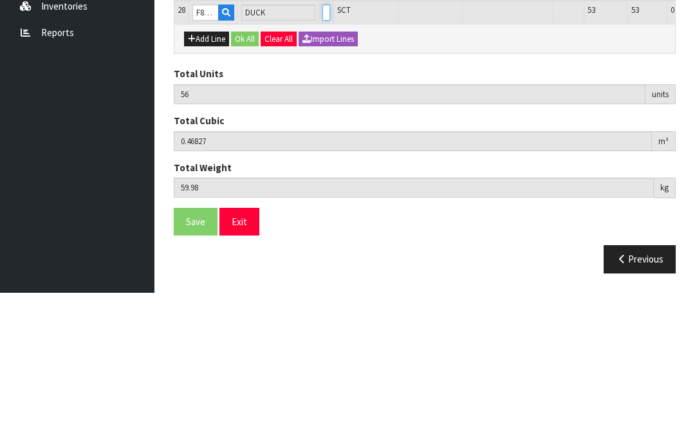
click at [322, 156] on input "0" at bounding box center [326, 164] width 8 height 16
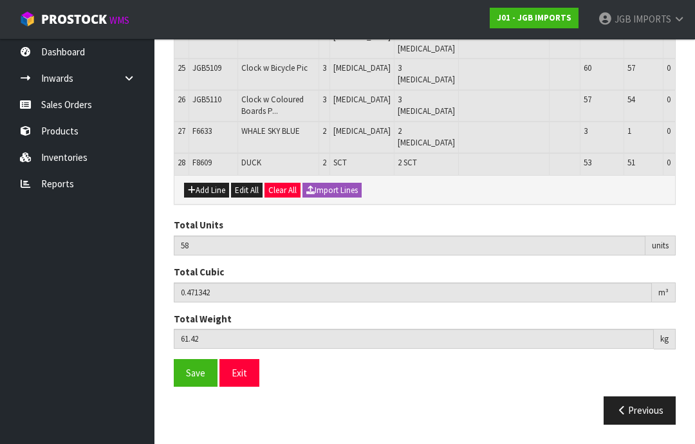
click at [214, 198] on button "Add Line" at bounding box center [206, 190] width 45 height 15
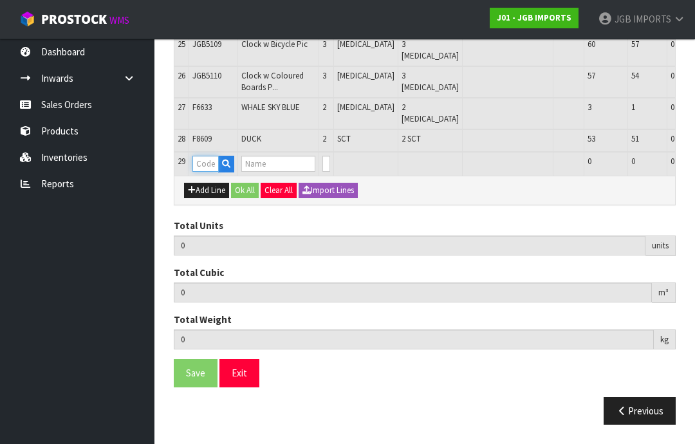
click at [214, 172] on input "text" at bounding box center [205, 164] width 26 height 16
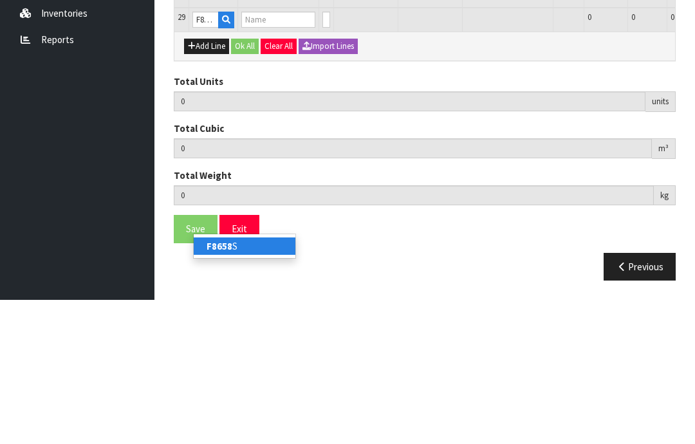
click at [234, 381] on link "F8658 S" at bounding box center [245, 389] width 102 height 17
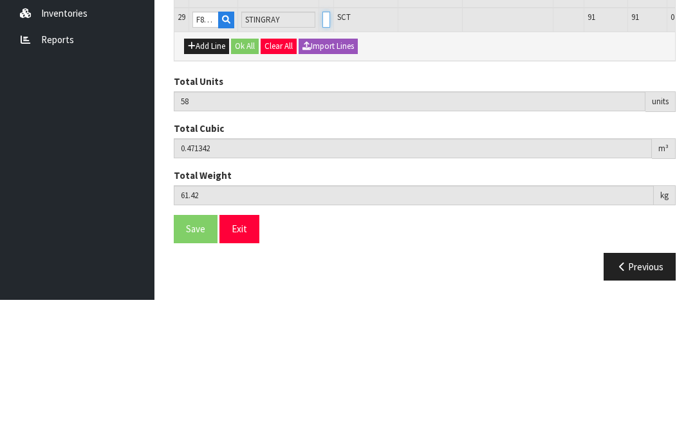
click at [322, 156] on input "0" at bounding box center [326, 164] width 8 height 16
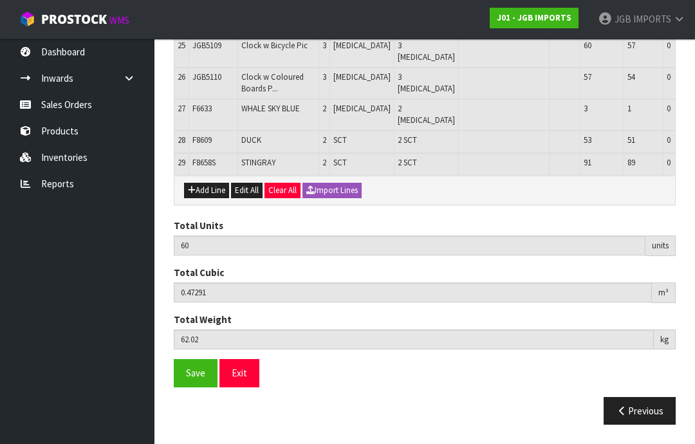
click at [215, 198] on button "Add Line" at bounding box center [206, 190] width 45 height 15
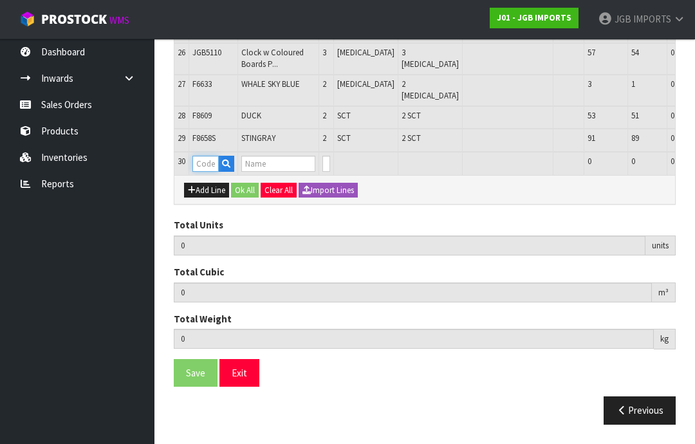
click at [214, 172] on input "text" at bounding box center [205, 164] width 26 height 16
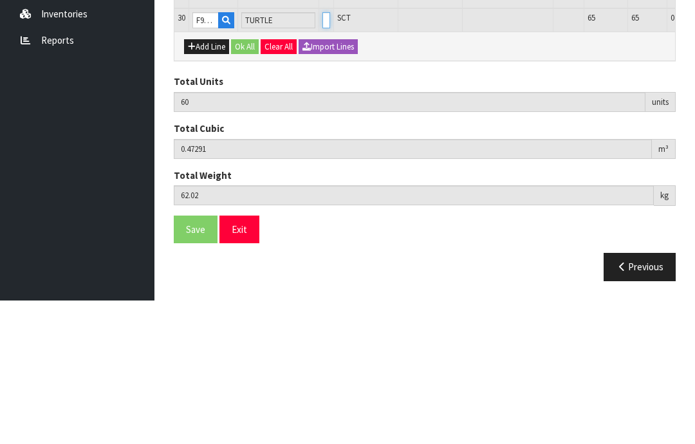
click at [322, 156] on input "0" at bounding box center [326, 164] width 8 height 16
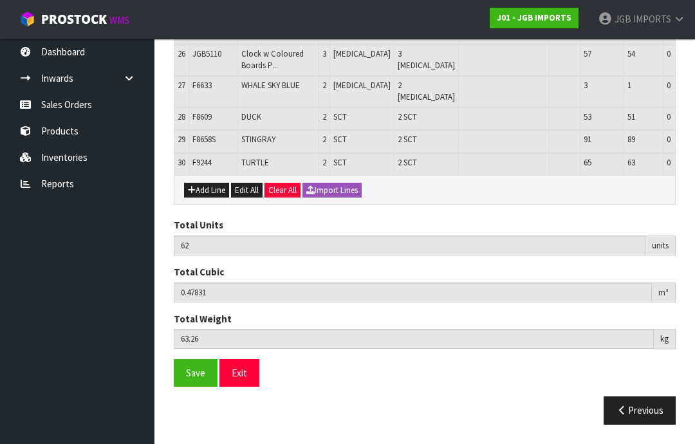
click at [214, 198] on button "Add Line" at bounding box center [206, 190] width 45 height 15
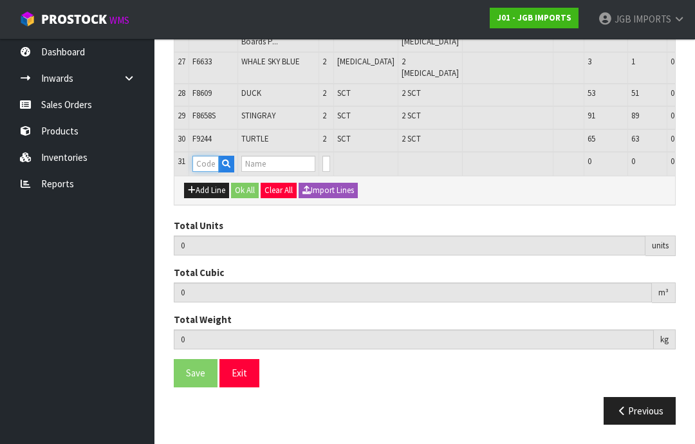
click at [211, 172] on input "text" at bounding box center [205, 164] width 26 height 16
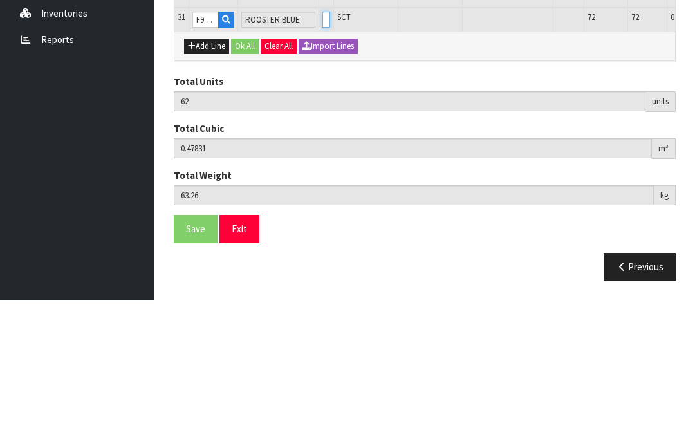
click at [322, 156] on input "0" at bounding box center [326, 164] width 8 height 16
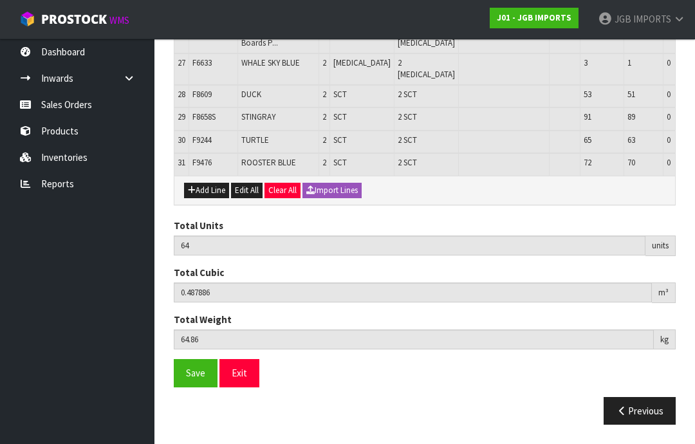
click at [214, 198] on button "Add Line" at bounding box center [206, 190] width 45 height 15
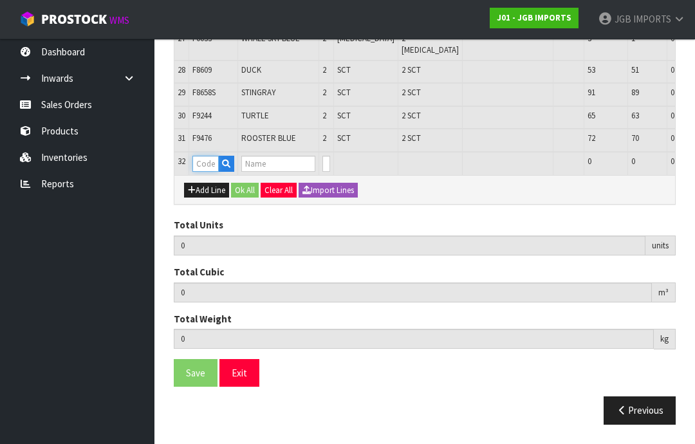
click at [213, 172] on input "text" at bounding box center [205, 164] width 26 height 16
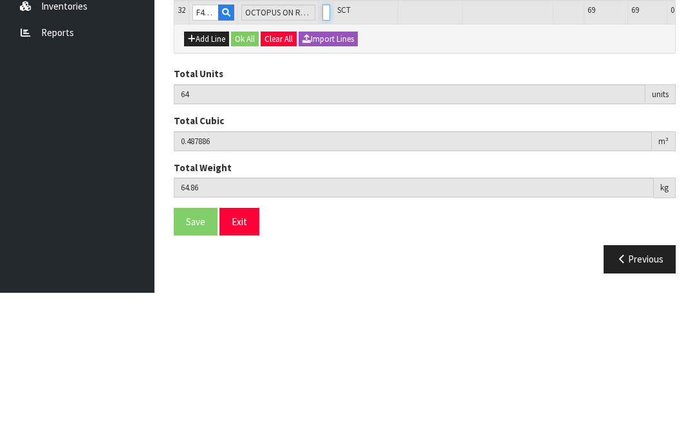
click at [322, 156] on input "0" at bounding box center [326, 164] width 8 height 16
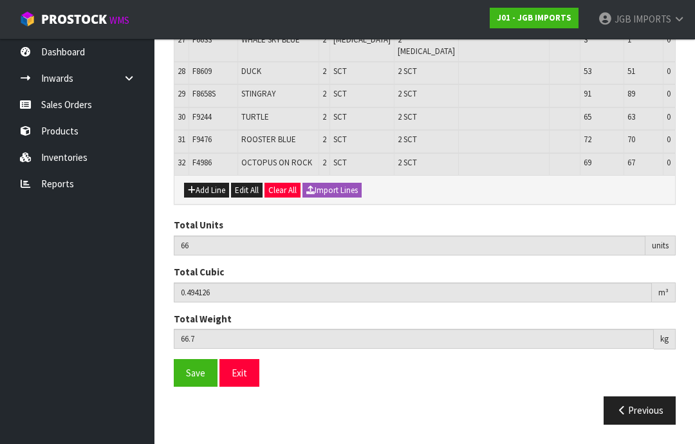
click at [216, 198] on button "Add Line" at bounding box center [206, 190] width 45 height 15
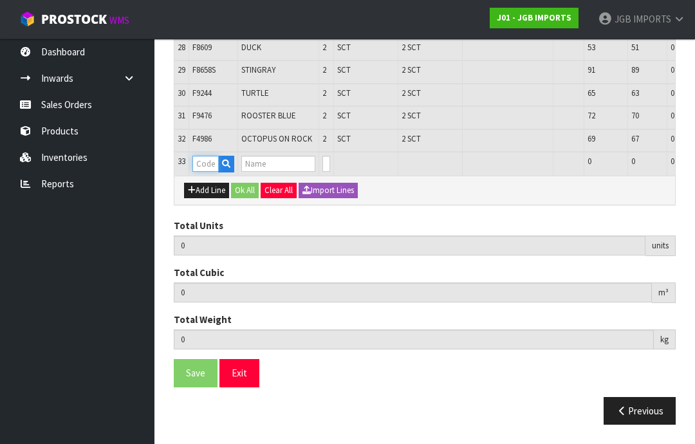
click at [214, 172] on input "text" at bounding box center [205, 164] width 26 height 16
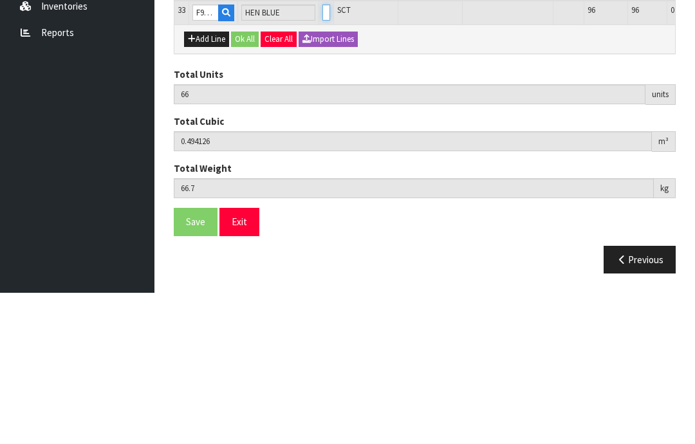
click at [322, 156] on input "0" at bounding box center [326, 164] width 8 height 16
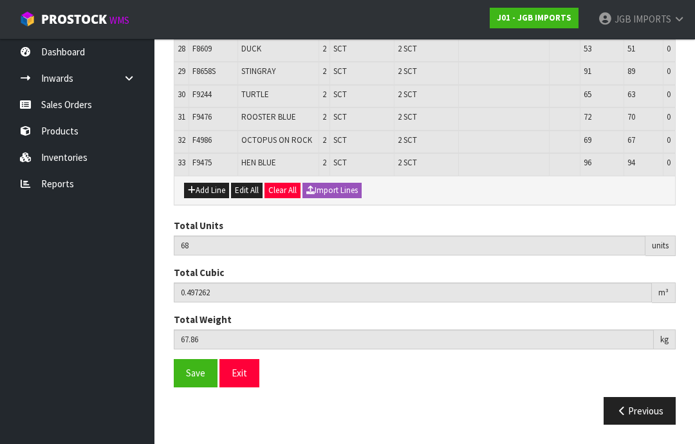
click at [212, 198] on button "Add Line" at bounding box center [206, 190] width 45 height 15
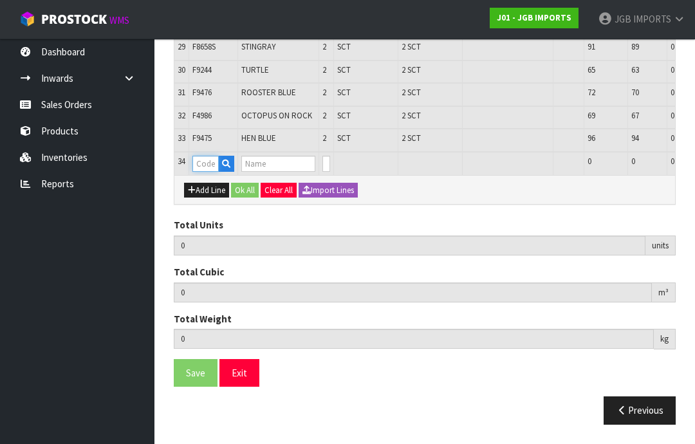
click at [210, 172] on input "text" at bounding box center [205, 164] width 26 height 16
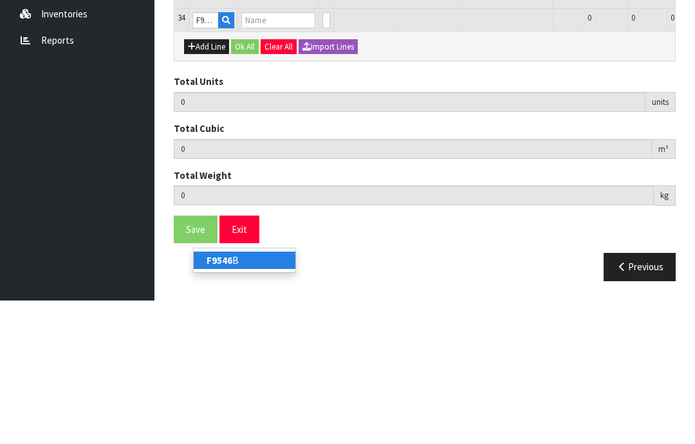
click at [240, 395] on link "F9546 B" at bounding box center [245, 403] width 102 height 17
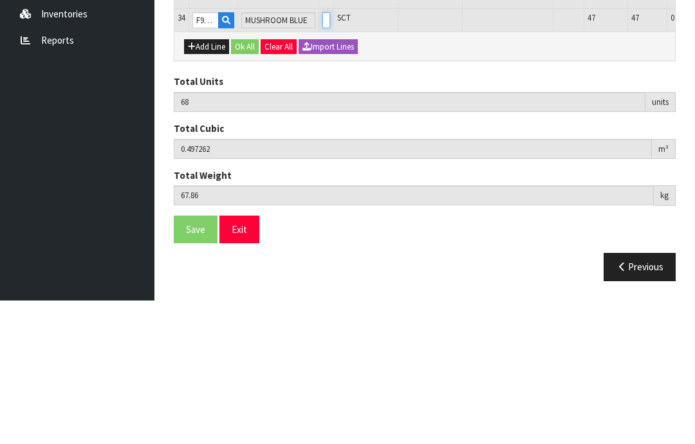
click at [322, 156] on input "0" at bounding box center [326, 164] width 8 height 16
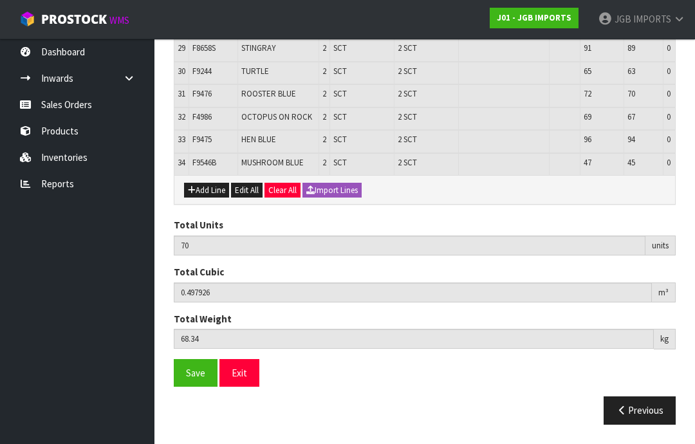
click at [214, 198] on button "Add Line" at bounding box center [206, 190] width 45 height 15
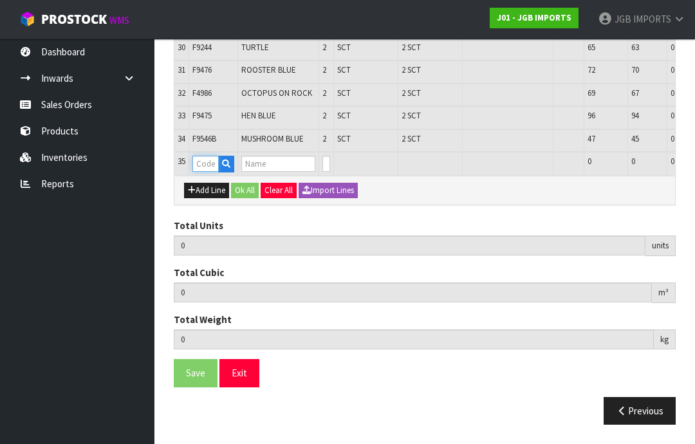
click at [212, 172] on input "text" at bounding box center [205, 164] width 26 height 16
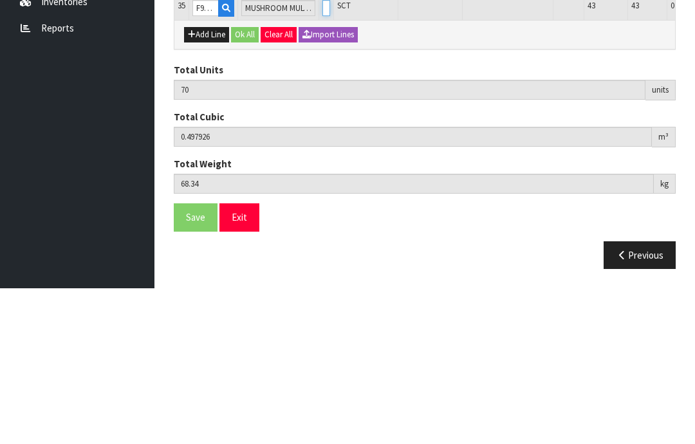
click at [322, 156] on input "0" at bounding box center [326, 164] width 8 height 16
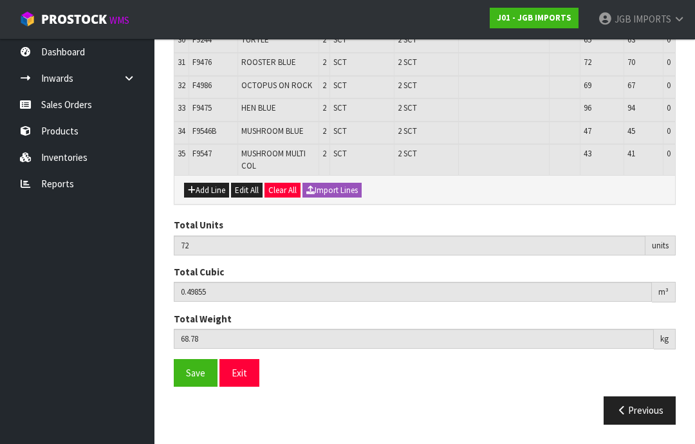
click at [214, 198] on button "Add Line" at bounding box center [206, 190] width 45 height 15
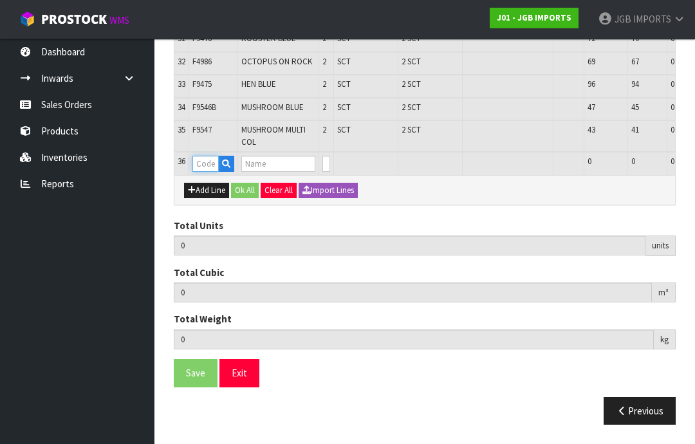
click at [212, 172] on input "text" at bounding box center [205, 164] width 26 height 16
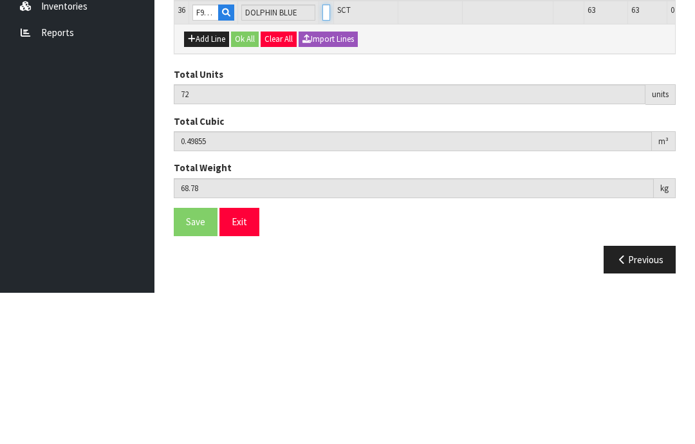
click at [322, 156] on input "0" at bounding box center [326, 164] width 8 height 16
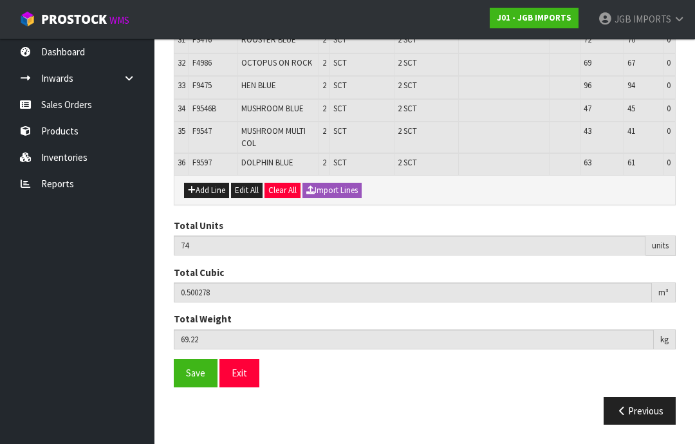
click at [215, 198] on button "Add Line" at bounding box center [206, 190] width 45 height 15
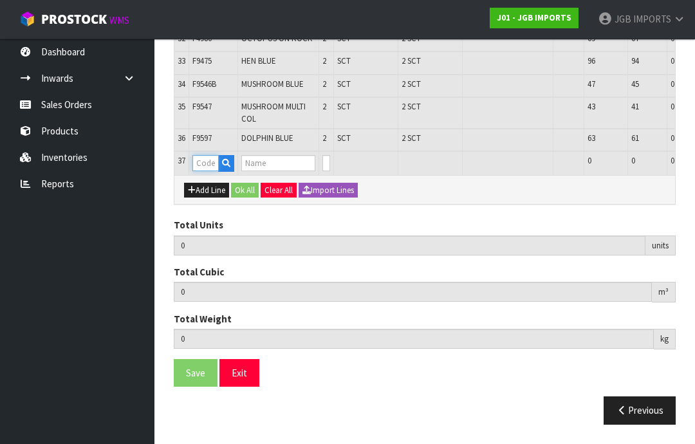
click at [215, 171] on input "text" at bounding box center [205, 163] width 26 height 16
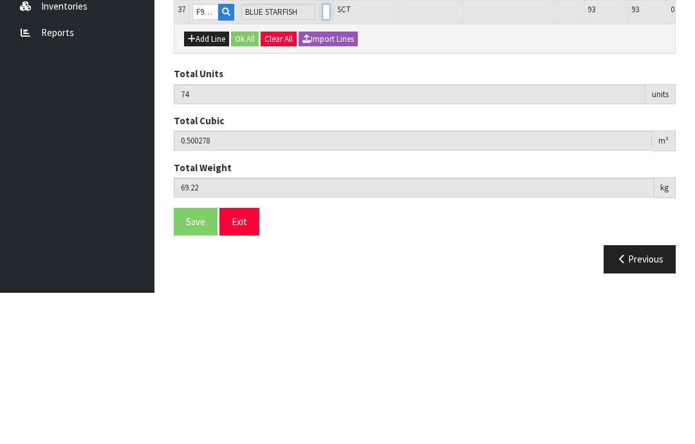
click at [322, 155] on input "0" at bounding box center [326, 163] width 8 height 16
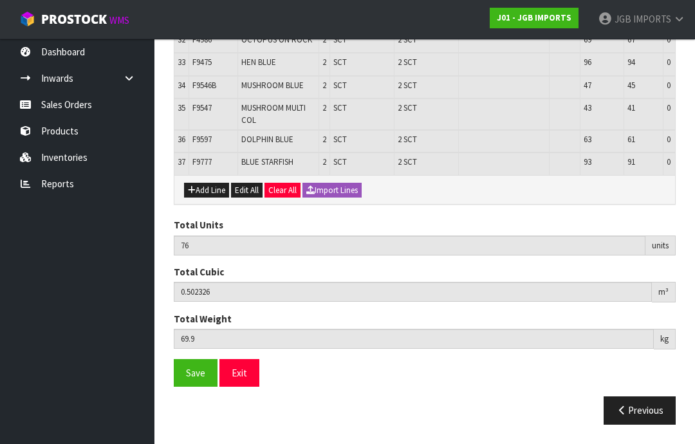
click at [216, 198] on button "Add Line" at bounding box center [206, 190] width 45 height 15
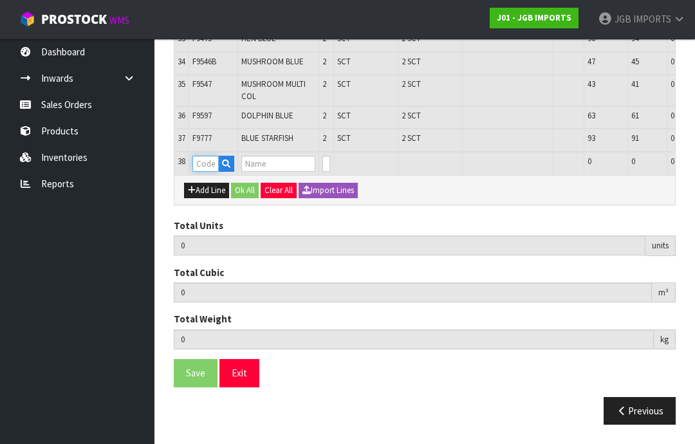
click at [214, 172] on input "text" at bounding box center [205, 164] width 26 height 16
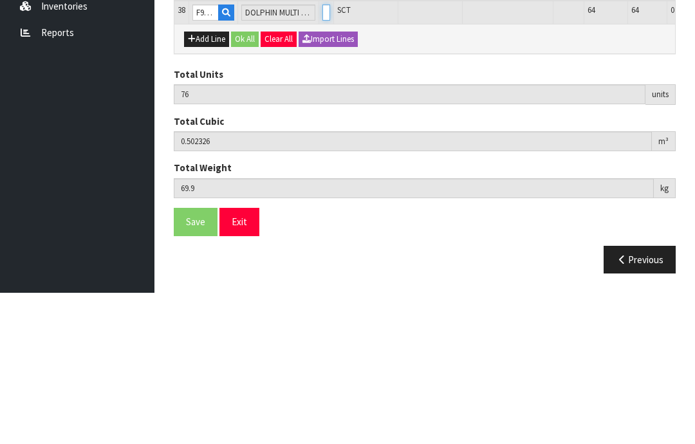
click at [322, 156] on input "0" at bounding box center [326, 164] width 8 height 16
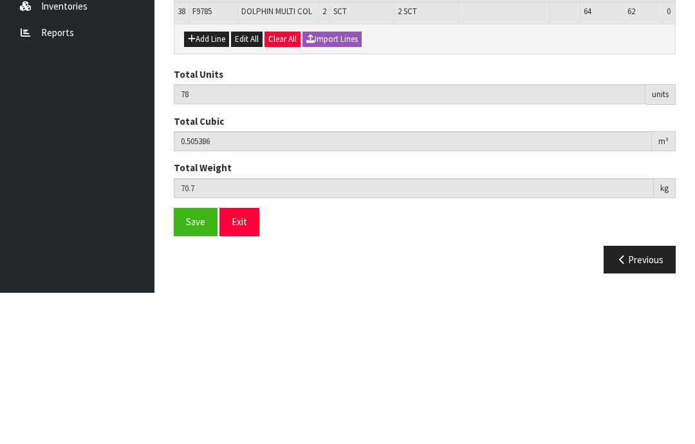
scroll to position [1424, 0]
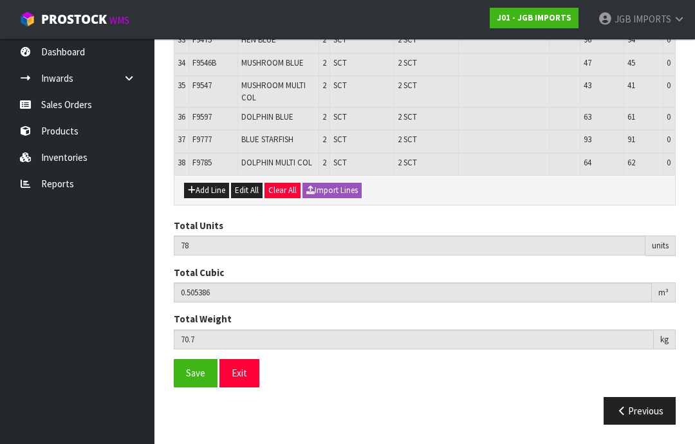
click at [216, 198] on button "Add Line" at bounding box center [206, 190] width 45 height 15
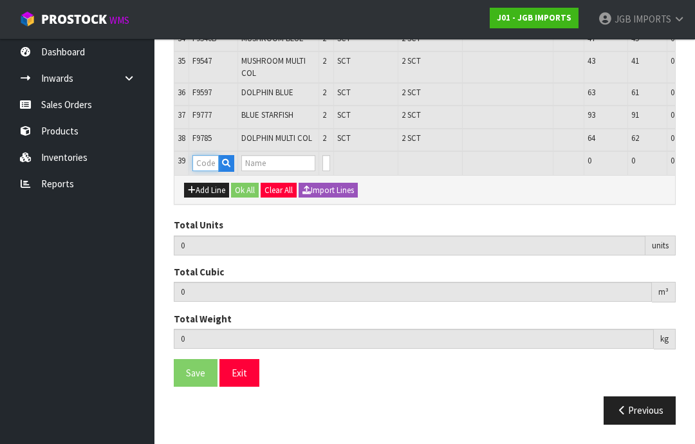
click at [215, 171] on input "text" at bounding box center [205, 163] width 26 height 16
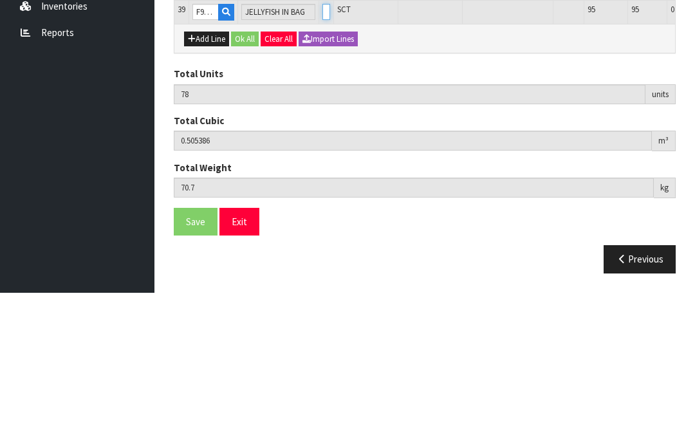
click at [322, 155] on input "0" at bounding box center [326, 163] width 8 height 16
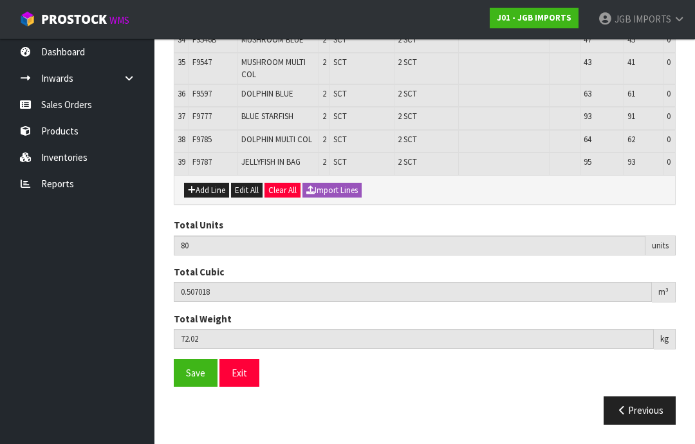
click at [212, 198] on button "Add Line" at bounding box center [206, 190] width 45 height 15
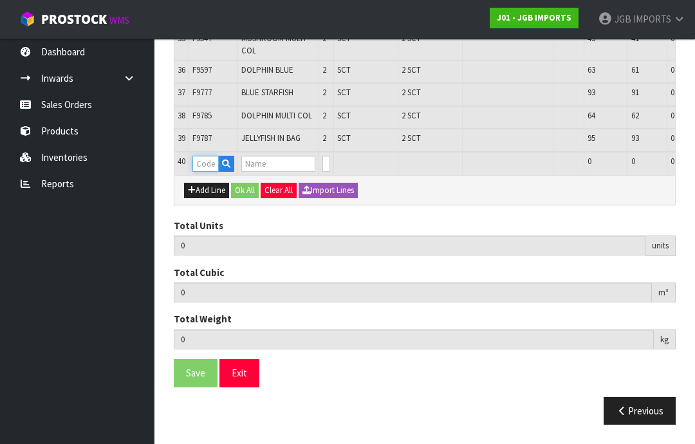
click at [212, 172] on input "text" at bounding box center [205, 164] width 26 height 16
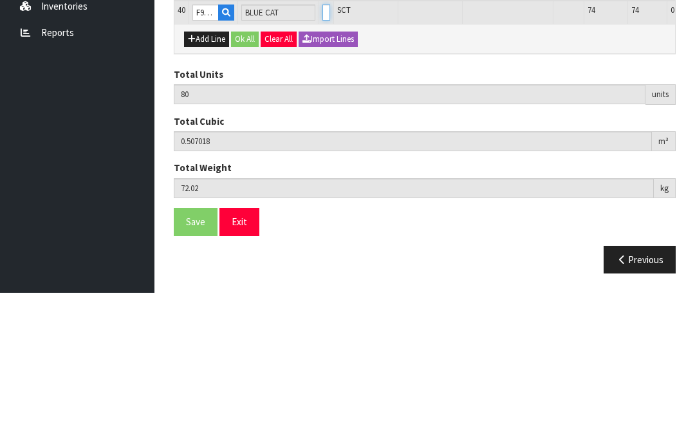
click at [322, 156] on input "0" at bounding box center [326, 164] width 8 height 16
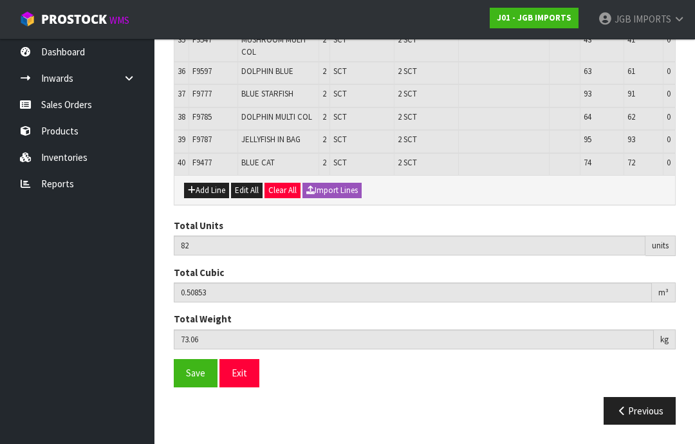
click at [214, 198] on button "Add Line" at bounding box center [206, 190] width 45 height 15
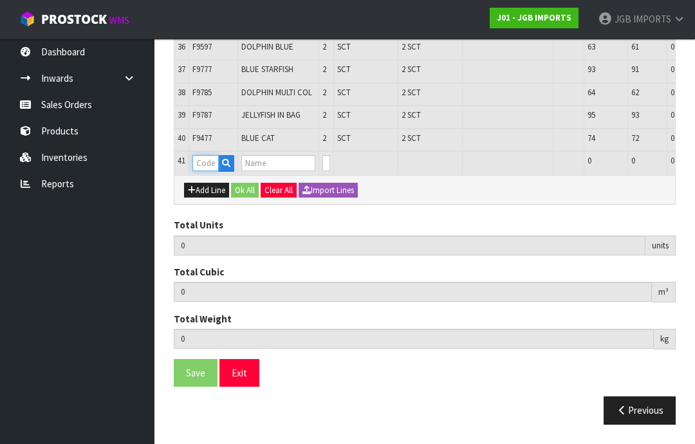
click at [212, 171] on input "text" at bounding box center [205, 163] width 26 height 16
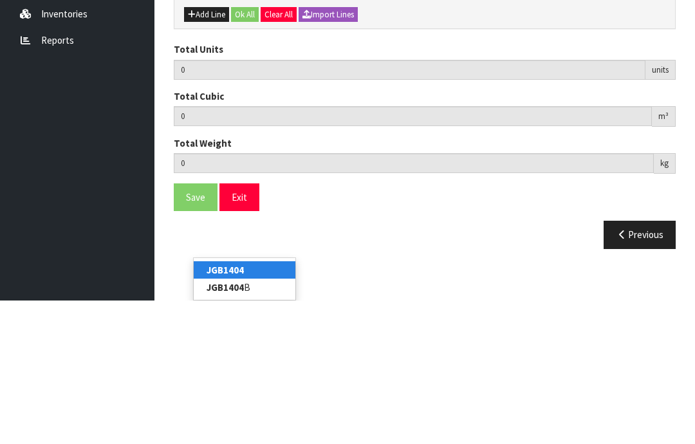
click at [250, 405] on link "JGB1404" at bounding box center [245, 413] width 102 height 17
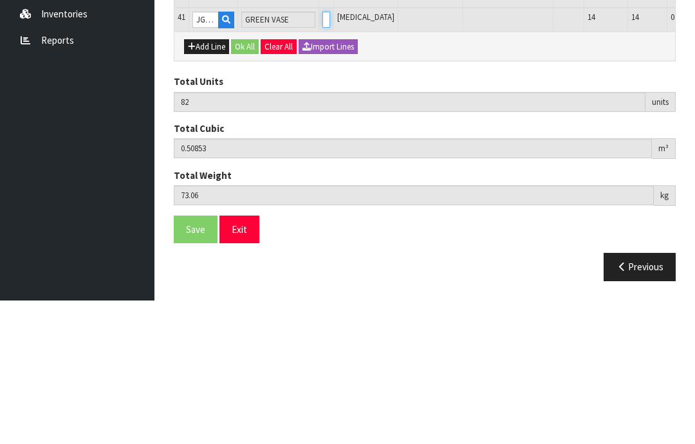
click at [322, 155] on input "0" at bounding box center [326, 163] width 8 height 16
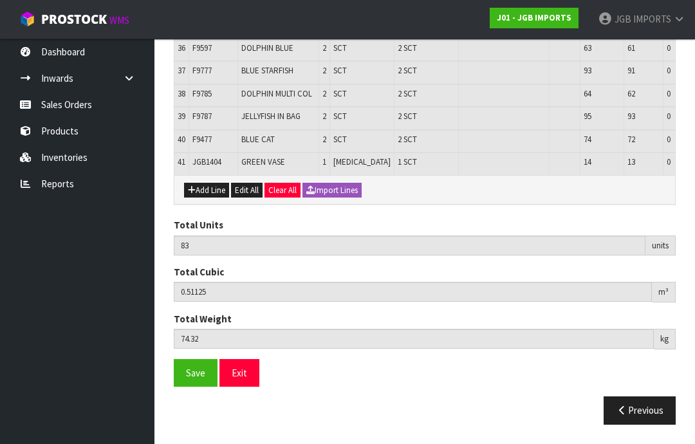
click at [215, 198] on button "Add Line" at bounding box center [206, 190] width 45 height 15
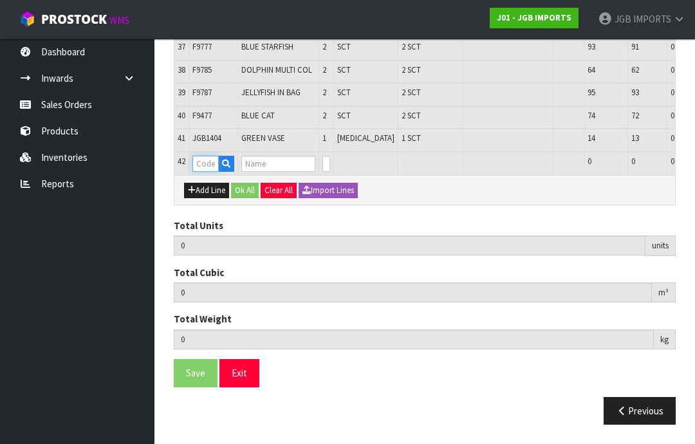
click at [212, 172] on input "text" at bounding box center [205, 164] width 26 height 16
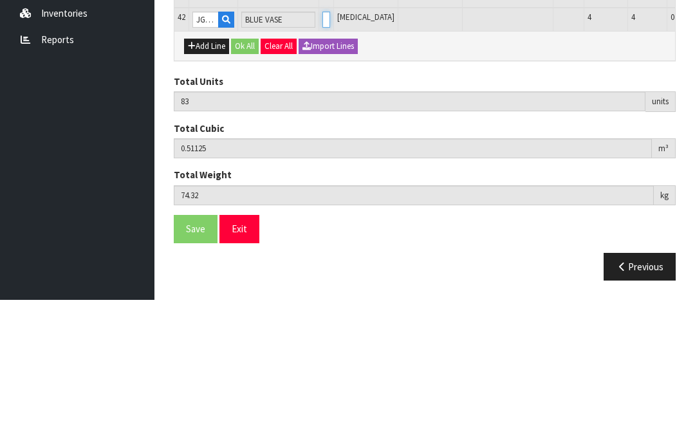
click at [322, 156] on input "0" at bounding box center [326, 164] width 8 height 16
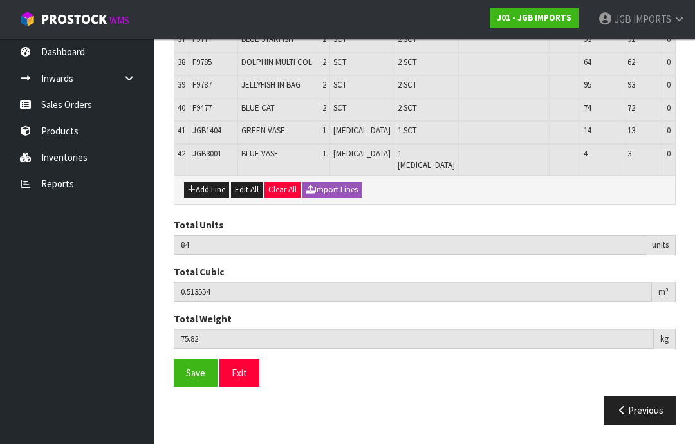
click at [220, 197] on button "Add Line" at bounding box center [206, 189] width 45 height 15
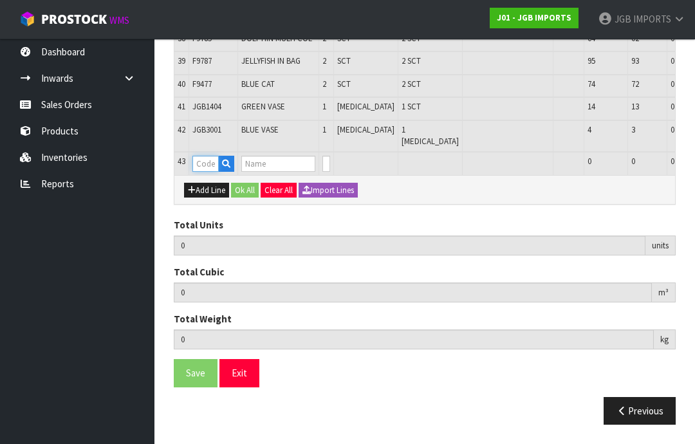
click at [210, 172] on input "text" at bounding box center [205, 164] width 26 height 16
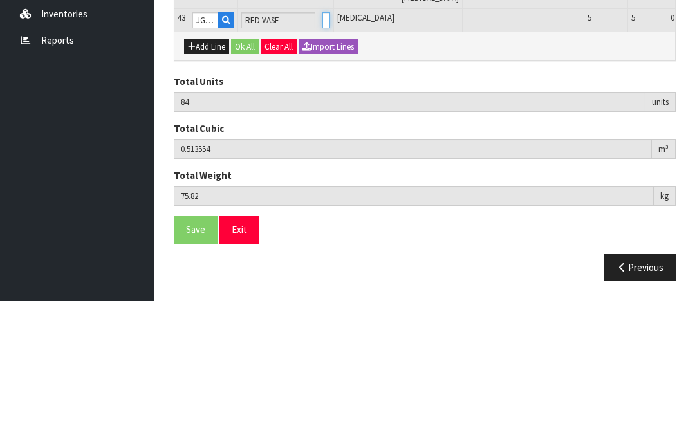
click at [322, 156] on input "0" at bounding box center [326, 164] width 8 height 16
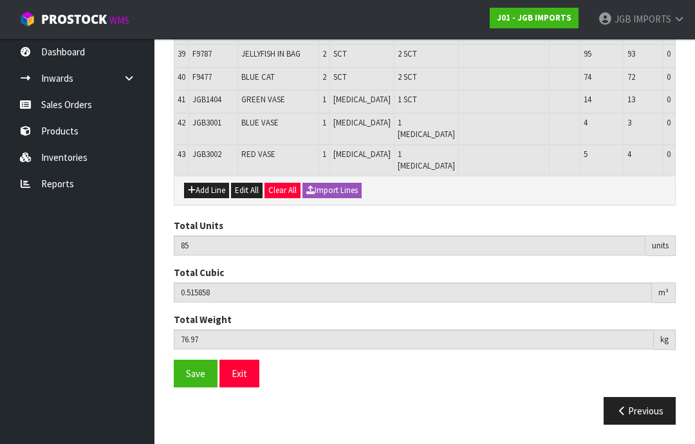
click at [221, 198] on button "Add Line" at bounding box center [206, 190] width 45 height 15
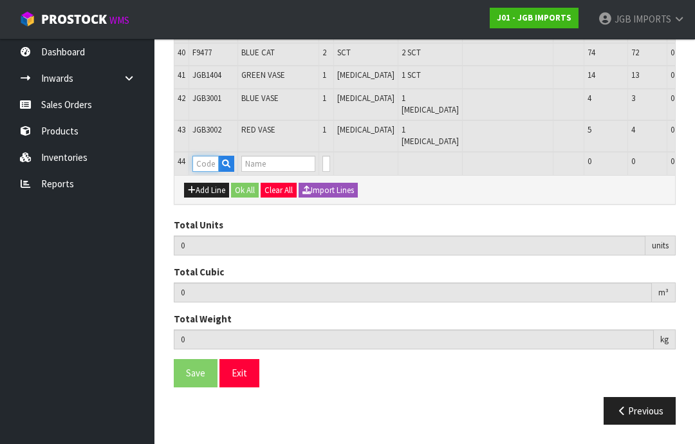
click at [212, 172] on input "text" at bounding box center [205, 164] width 26 height 16
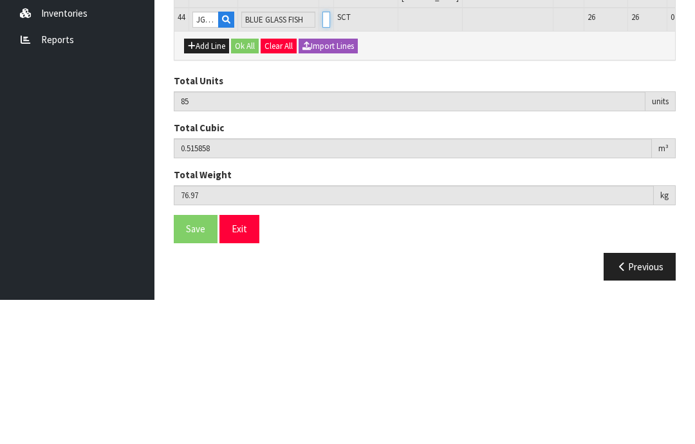
click at [322, 156] on input "0" at bounding box center [326, 164] width 8 height 16
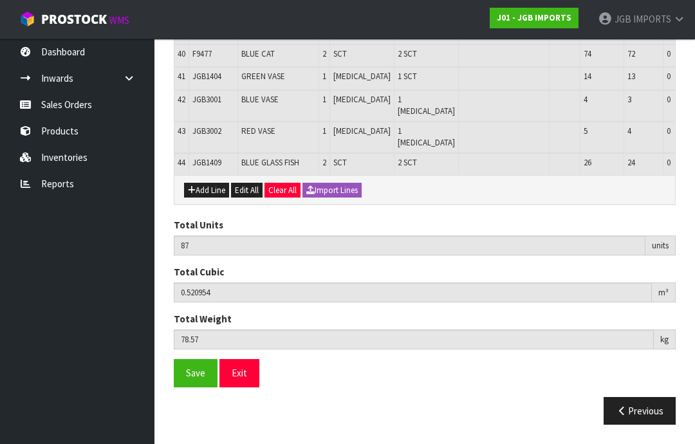
click at [211, 198] on button "Add Line" at bounding box center [206, 190] width 45 height 15
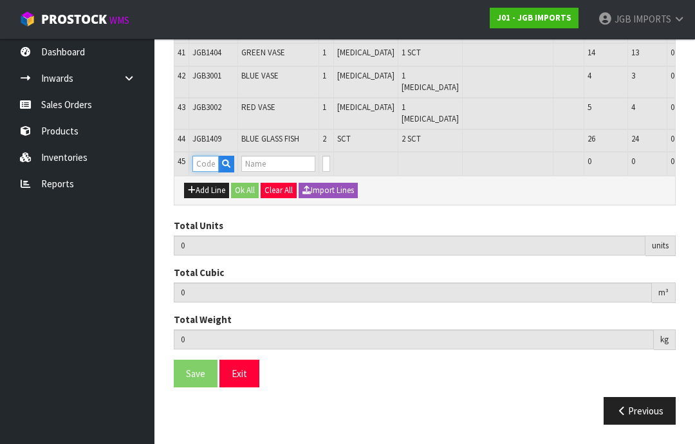
click at [212, 172] on input "text" at bounding box center [205, 164] width 26 height 16
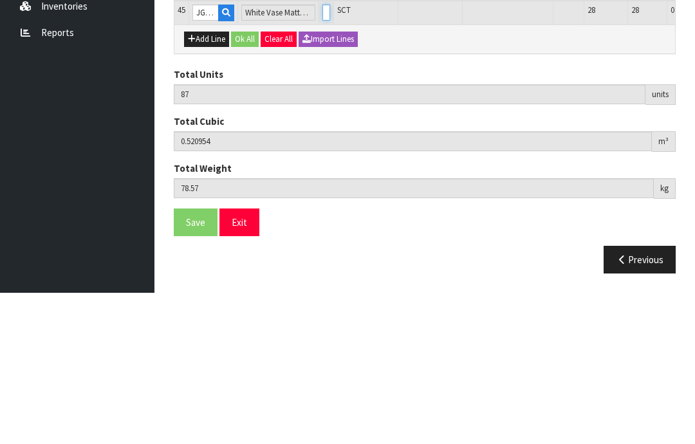
click at [322, 156] on input "0" at bounding box center [326, 164] width 8 height 16
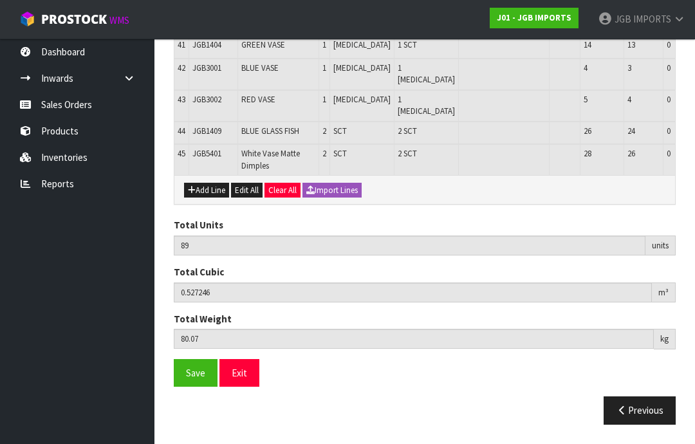
click at [215, 198] on button "Add Line" at bounding box center [206, 190] width 45 height 15
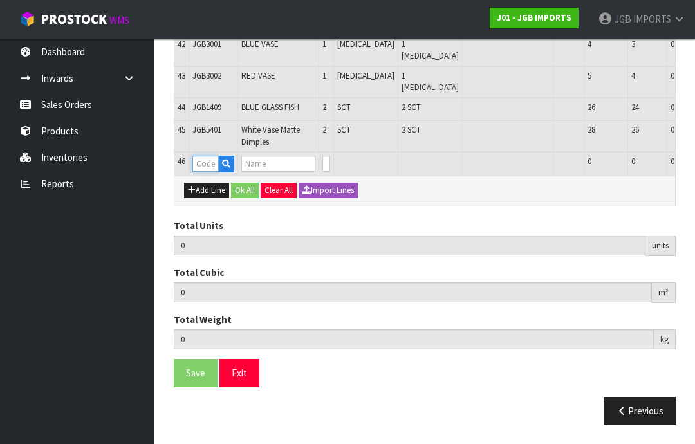
click at [209, 172] on input "text" at bounding box center [205, 164] width 26 height 16
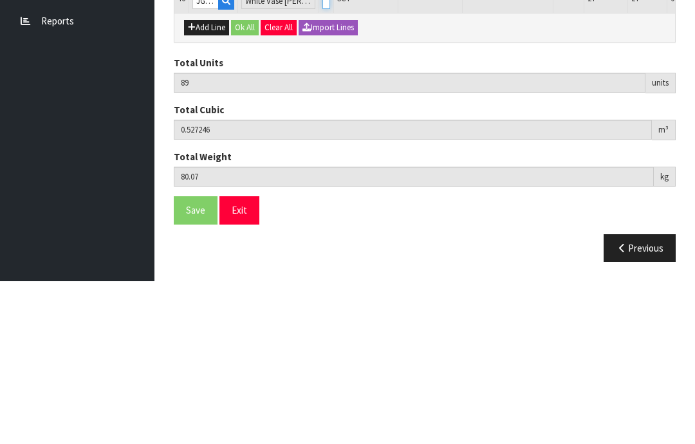
click at [322, 156] on input "0" at bounding box center [326, 164] width 8 height 16
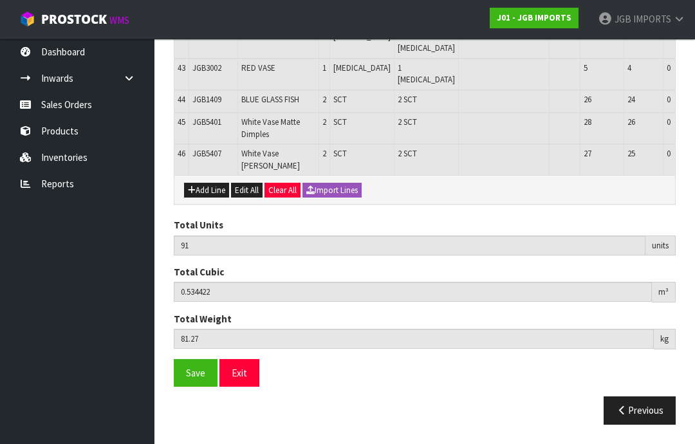
click at [214, 198] on button "Add Line" at bounding box center [206, 190] width 45 height 15
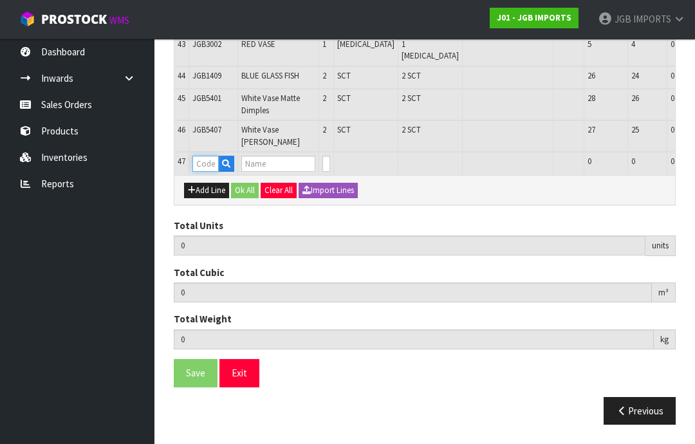
click at [212, 172] on input "text" at bounding box center [205, 164] width 26 height 16
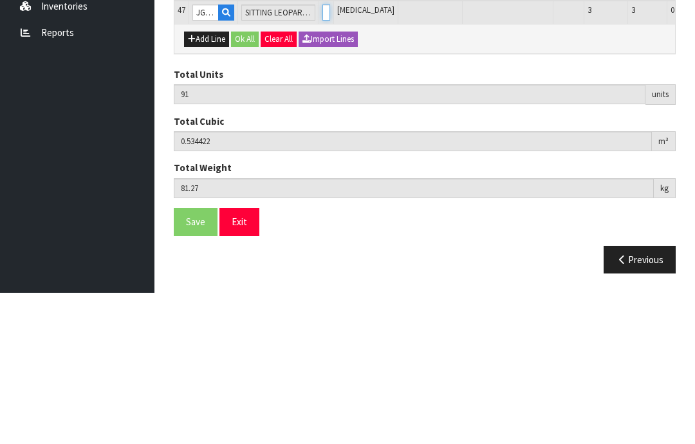
click at [322, 156] on input "0" at bounding box center [326, 164] width 8 height 16
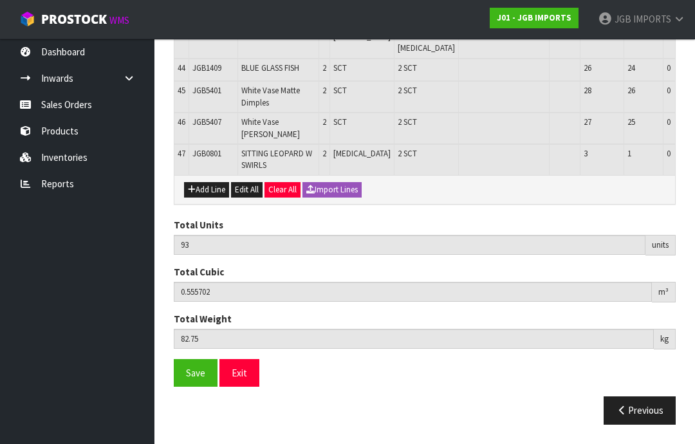
click at [218, 197] on button "Add Line" at bounding box center [206, 189] width 45 height 15
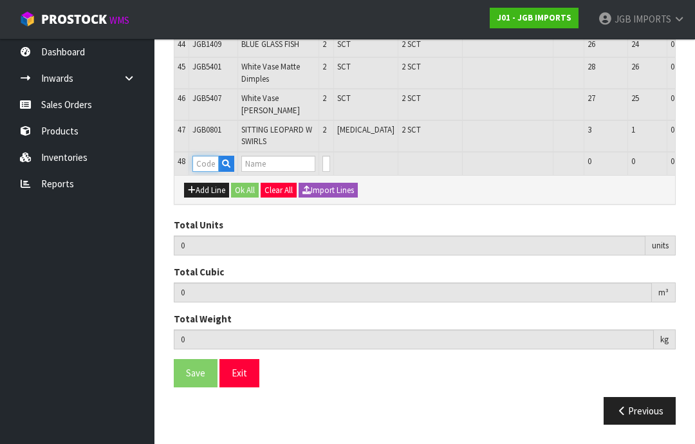
click at [214, 172] on input "text" at bounding box center [205, 164] width 26 height 16
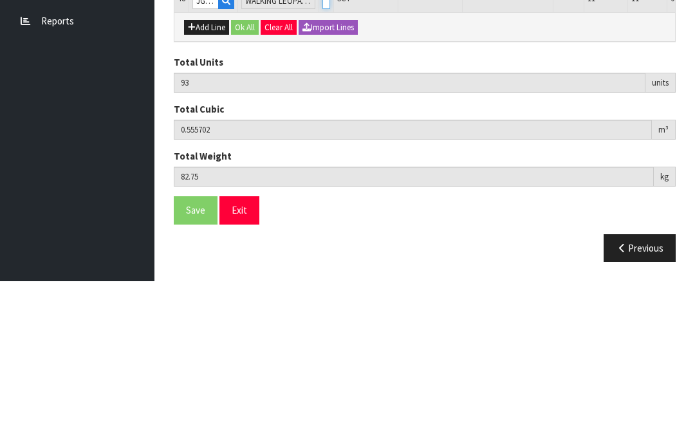
click at [322, 156] on input "0" at bounding box center [326, 164] width 8 height 16
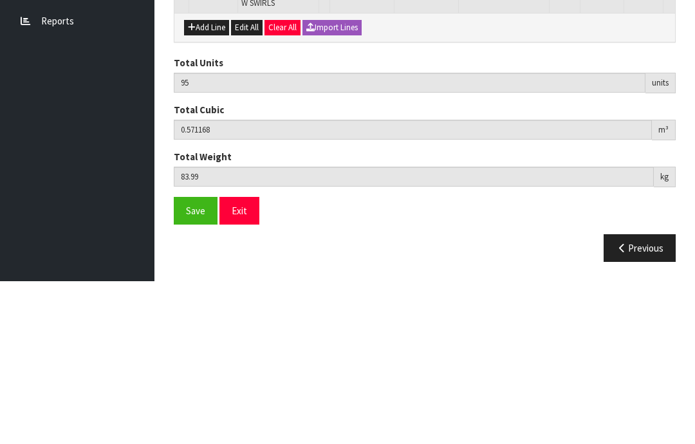
scroll to position [1719, 0]
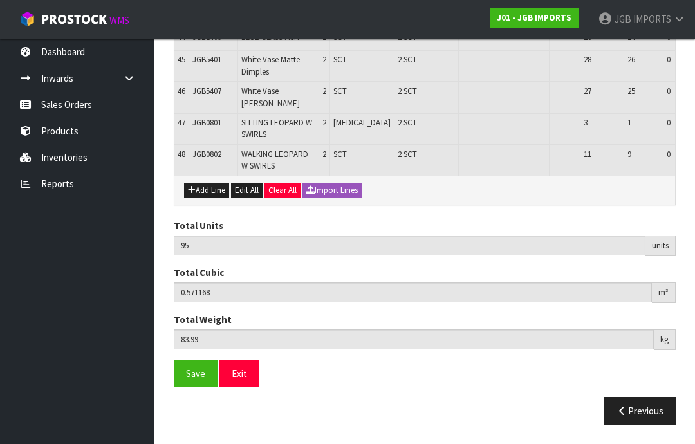
click at [213, 198] on button "Add Line" at bounding box center [206, 190] width 45 height 15
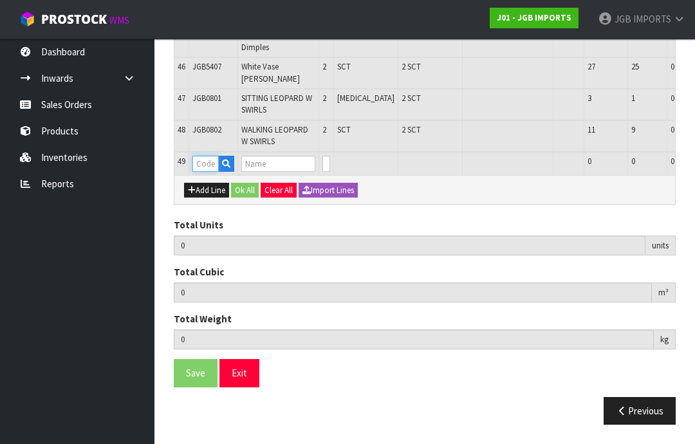
click at [210, 172] on input "text" at bounding box center [205, 164] width 26 height 16
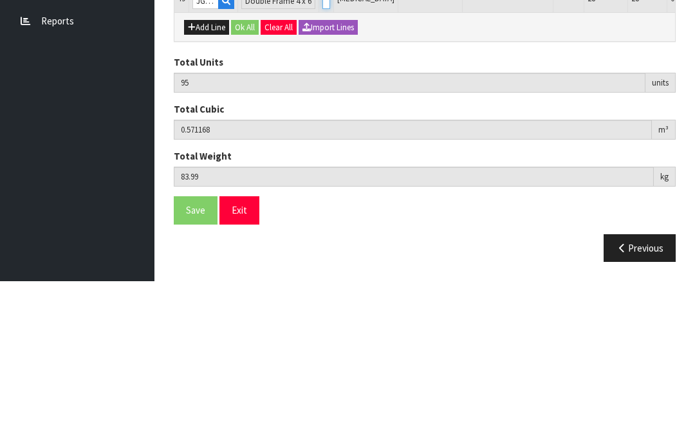
click at [322, 156] on input "0" at bounding box center [326, 164] width 8 height 16
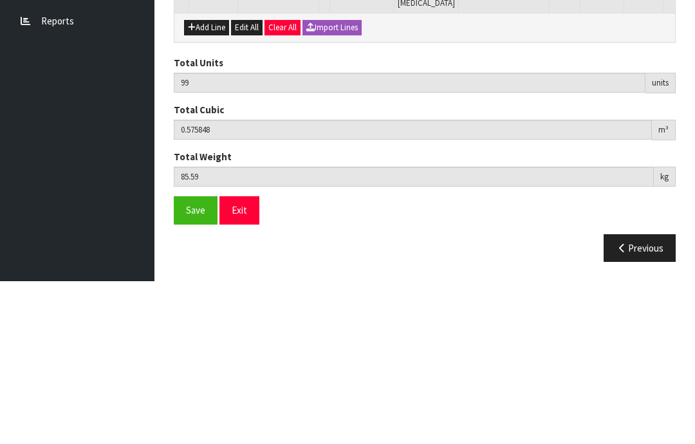
scroll to position [1762, 0]
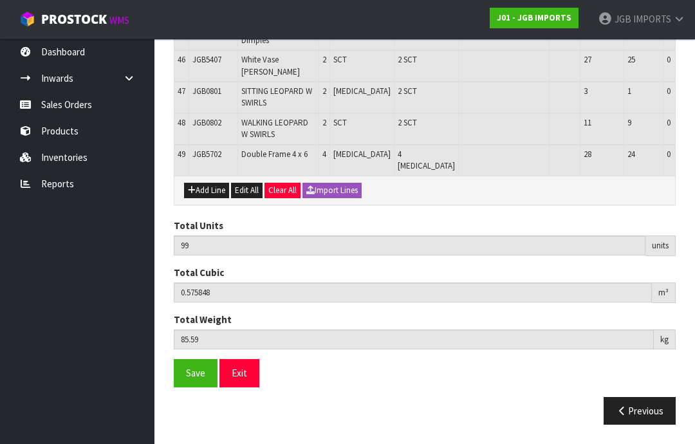
click at [214, 198] on button "Add Line" at bounding box center [206, 190] width 45 height 15
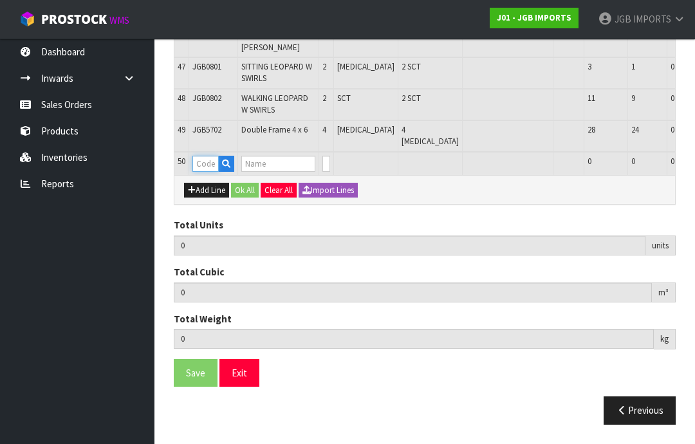
click at [214, 172] on input "text" at bounding box center [205, 164] width 26 height 16
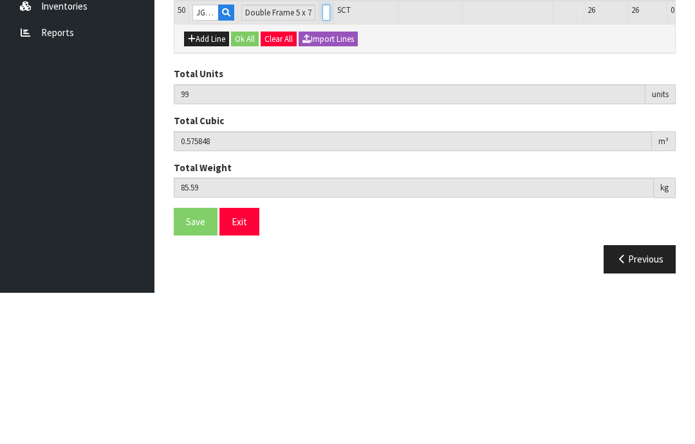
click at [322, 156] on input "0" at bounding box center [326, 164] width 8 height 16
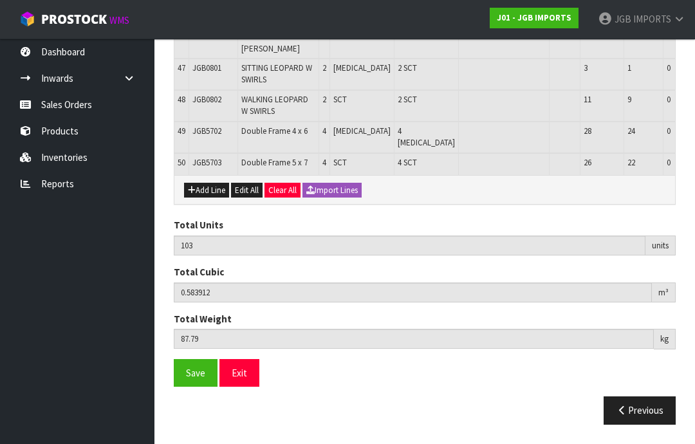
click at [210, 198] on button "Add Line" at bounding box center [206, 190] width 45 height 15
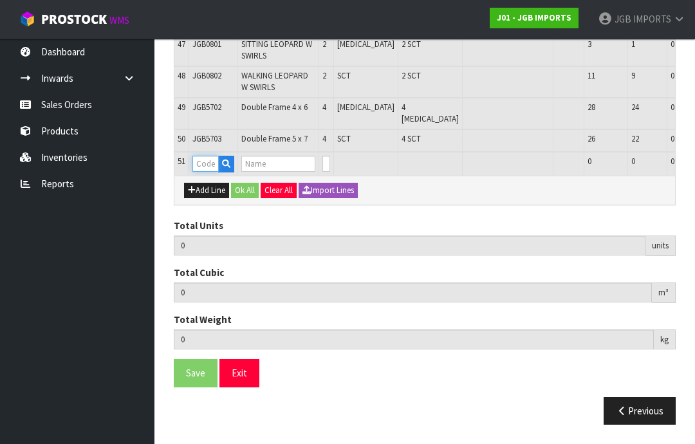
click at [210, 172] on input "text" at bounding box center [205, 164] width 26 height 16
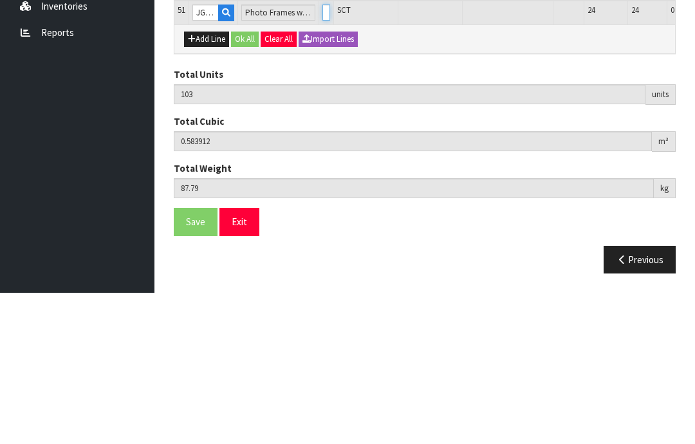
click at [322, 156] on input "0" at bounding box center [326, 164] width 8 height 16
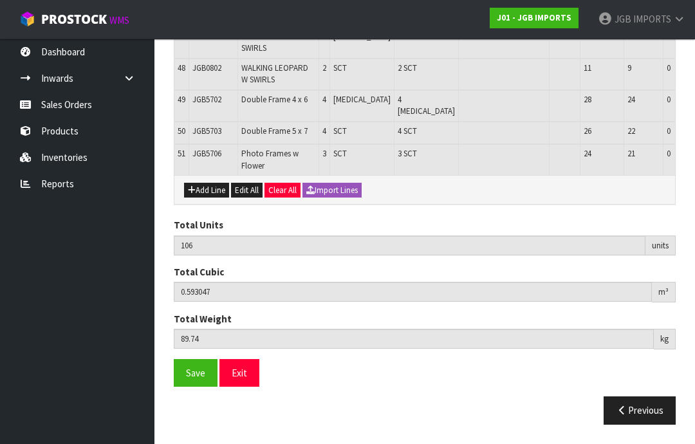
click at [213, 198] on button "Add Line" at bounding box center [206, 190] width 45 height 15
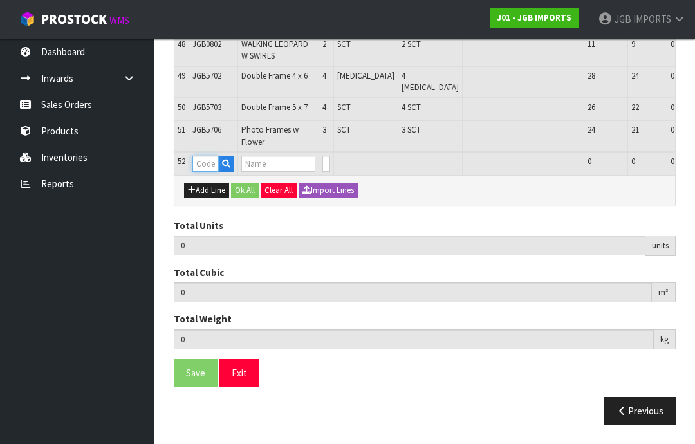
click at [213, 172] on input "text" at bounding box center [205, 164] width 26 height 16
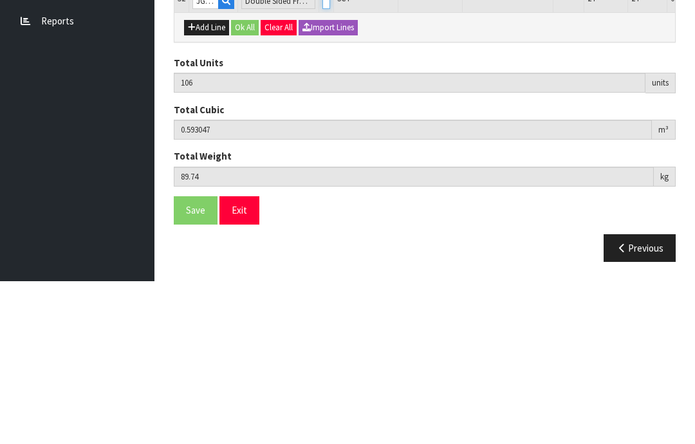
click at [322, 156] on input "0" at bounding box center [326, 164] width 8 height 16
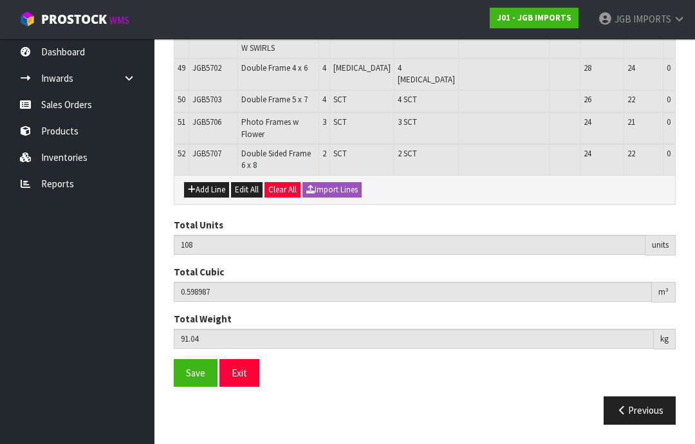
click at [212, 197] on button "Add Line" at bounding box center [206, 189] width 45 height 15
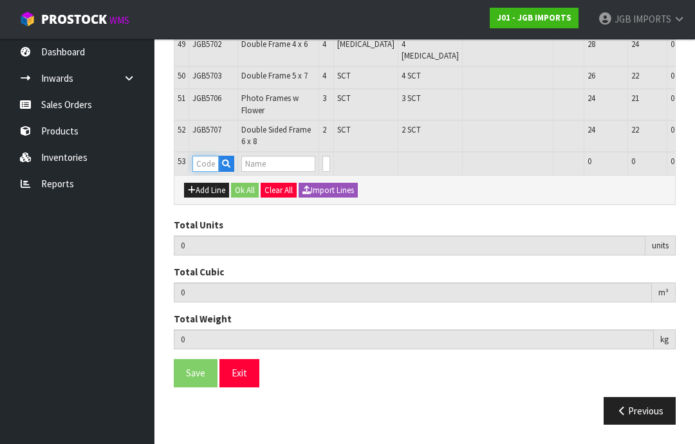
click at [208, 172] on input "text" at bounding box center [205, 164] width 26 height 16
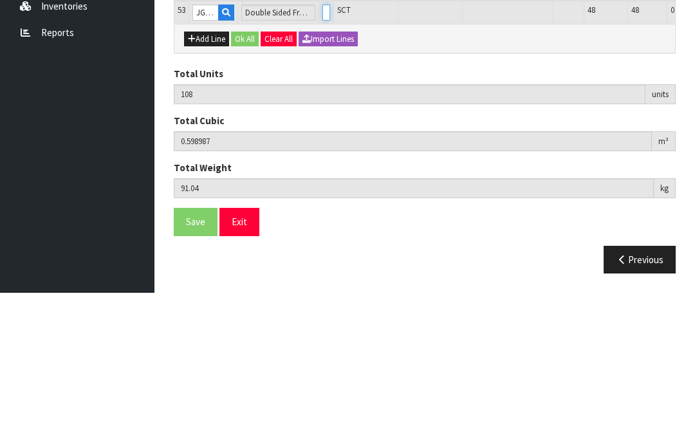
click at [322, 156] on input "0" at bounding box center [326, 164] width 8 height 16
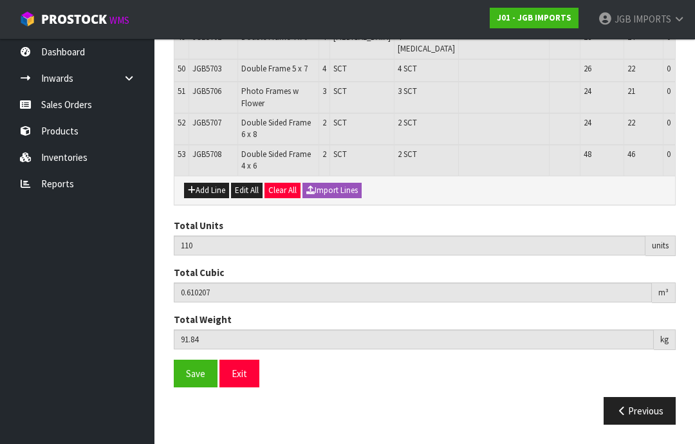
click at [196, 379] on span "Save" at bounding box center [195, 373] width 19 height 12
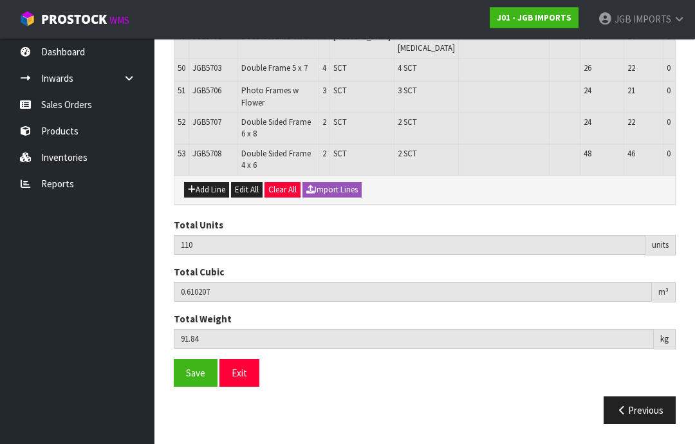
scroll to position [1919, 0]
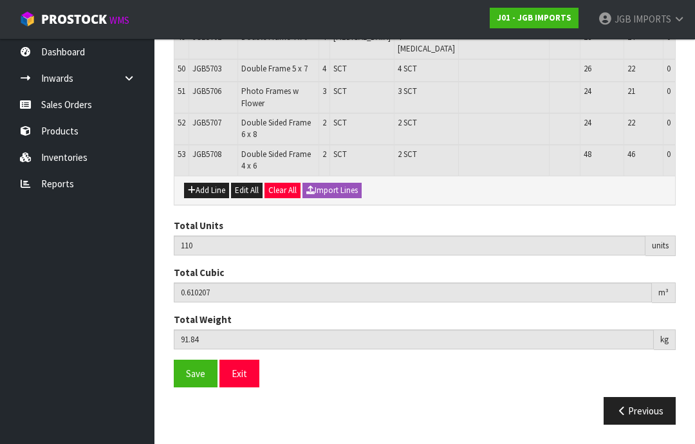
click at [249, 387] on button "Exit" at bounding box center [239, 374] width 40 height 28
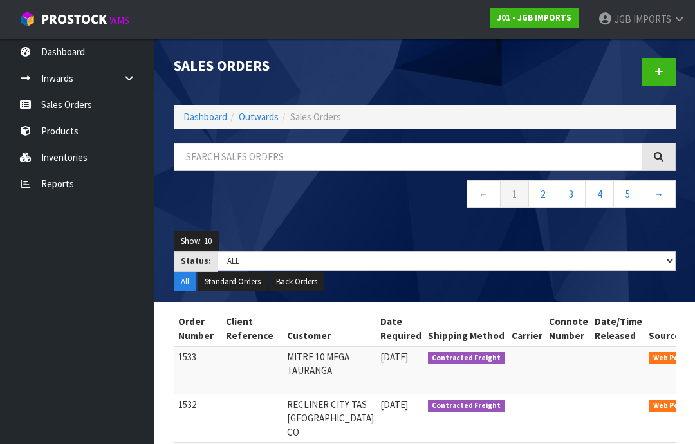
scroll to position [0, 132]
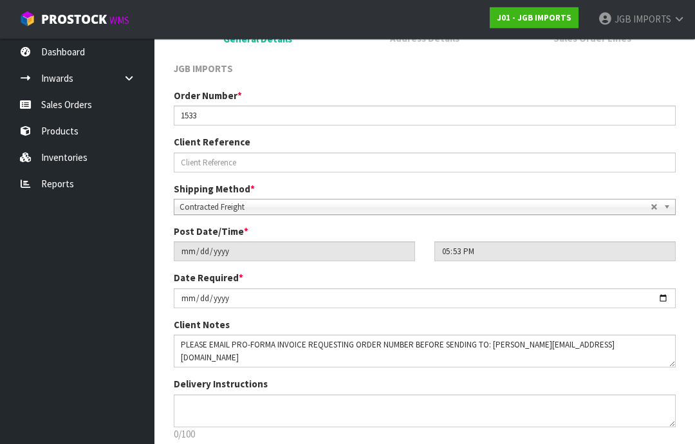
scroll to position [142, 0]
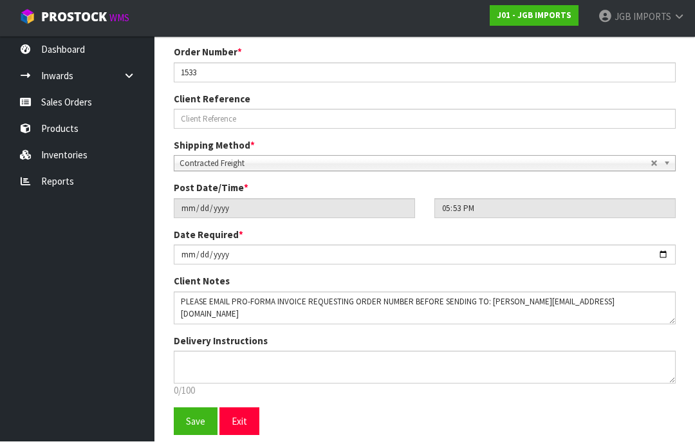
scroll to position [226, 0]
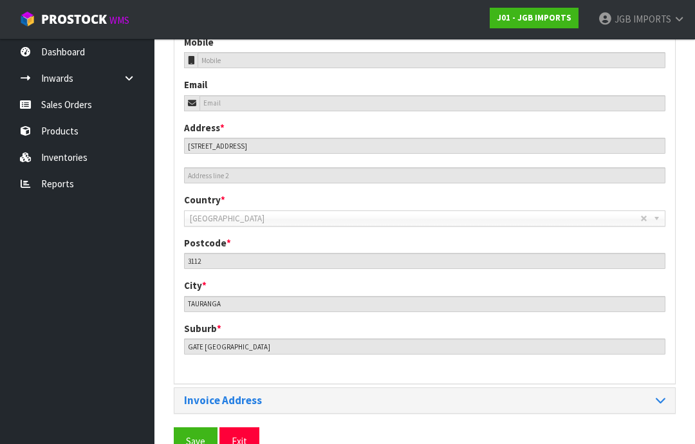
scroll to position [573, 0]
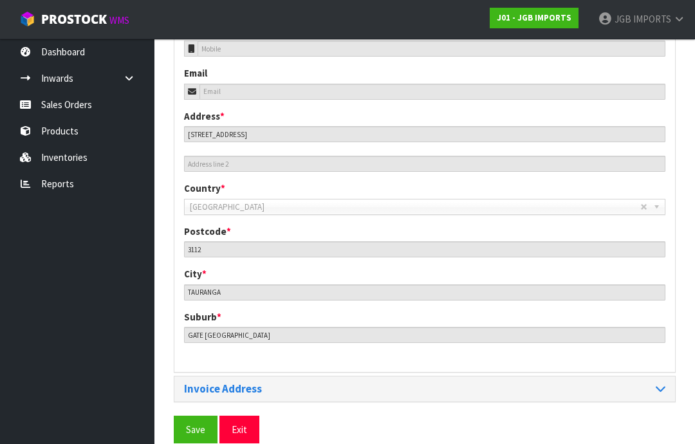
click at [197, 425] on span "Save" at bounding box center [195, 429] width 19 height 12
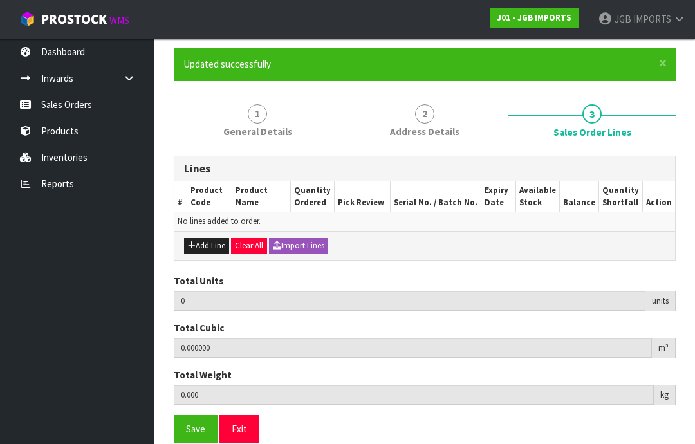
click at [210, 244] on button "Add Line" at bounding box center [206, 245] width 45 height 15
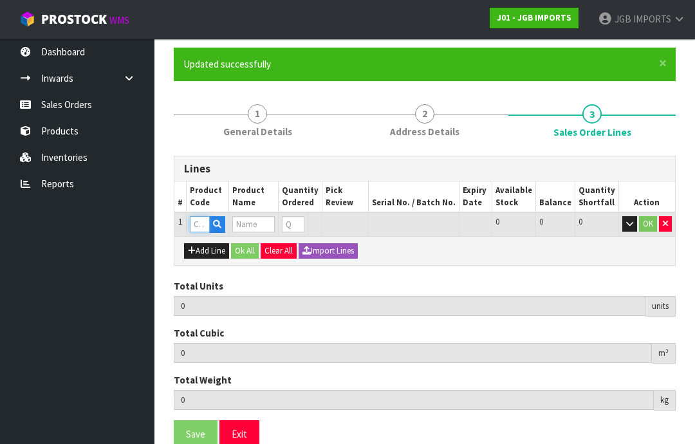
click at [201, 221] on input "text" at bounding box center [200, 224] width 20 height 16
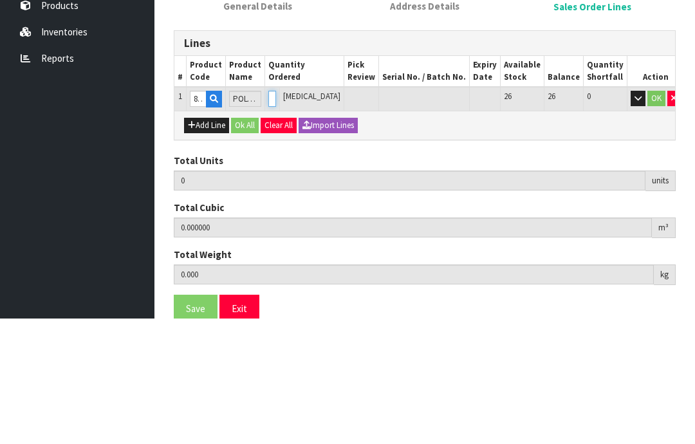
click at [276, 216] on input "0" at bounding box center [272, 224] width 8 height 16
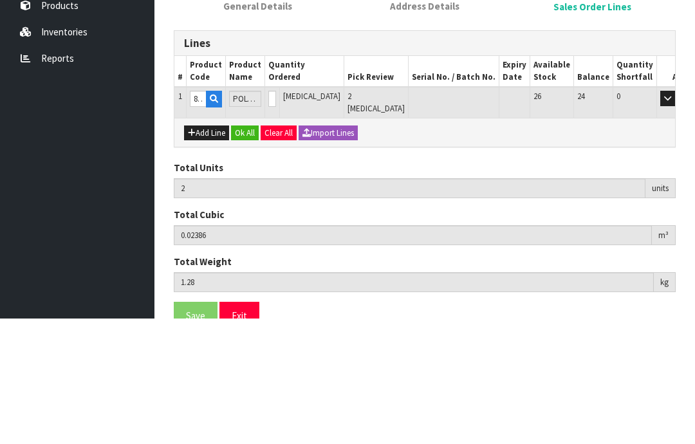
click at [677, 216] on button "OK" at bounding box center [686, 223] width 18 height 15
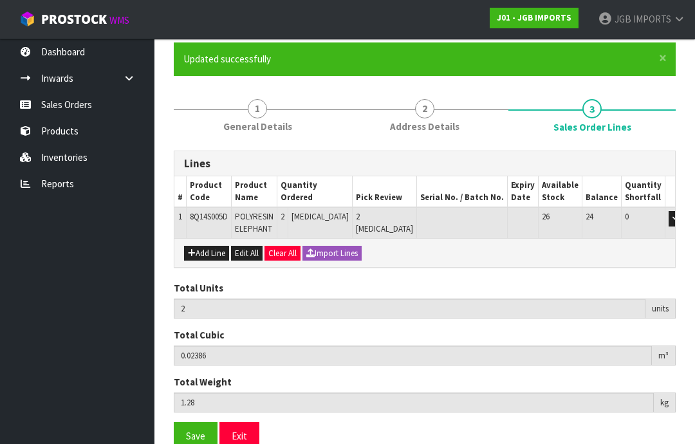
click at [210, 251] on button "Add Line" at bounding box center [206, 253] width 45 height 15
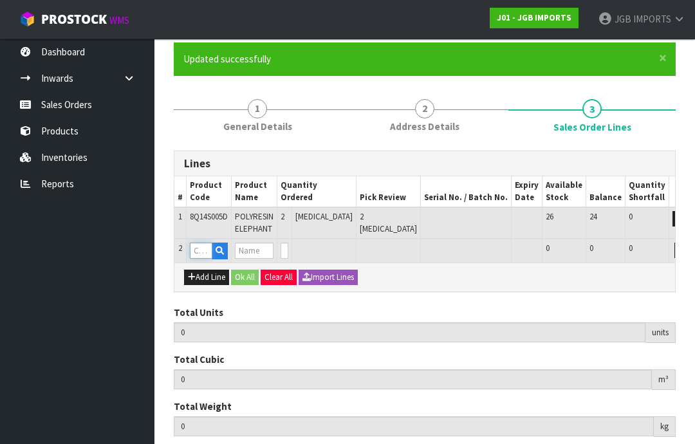
click at [206, 246] on input "text" at bounding box center [201, 250] width 23 height 16
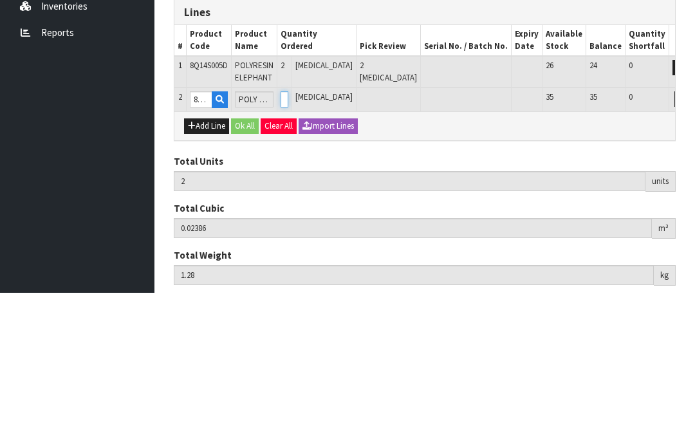
click at [288, 242] on input "0" at bounding box center [284, 250] width 8 height 16
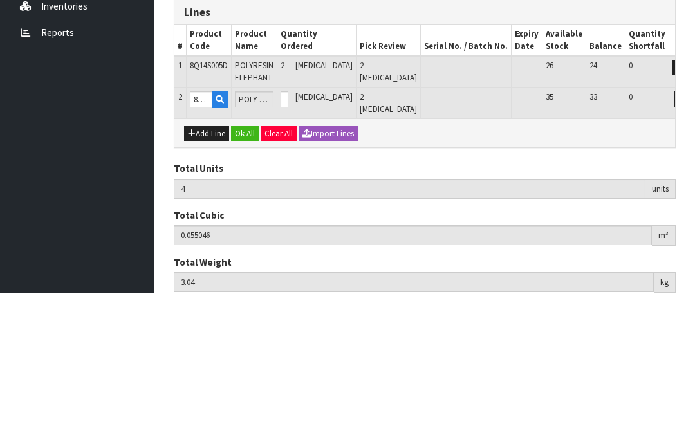
click at [691, 242] on button "OK" at bounding box center [700, 249] width 18 height 15
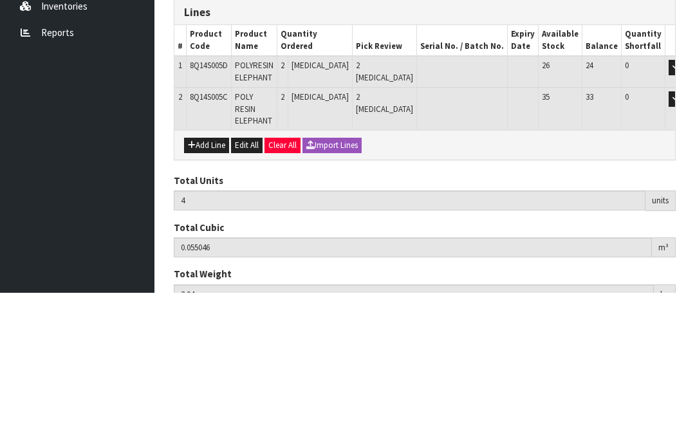
scroll to position [129, 0]
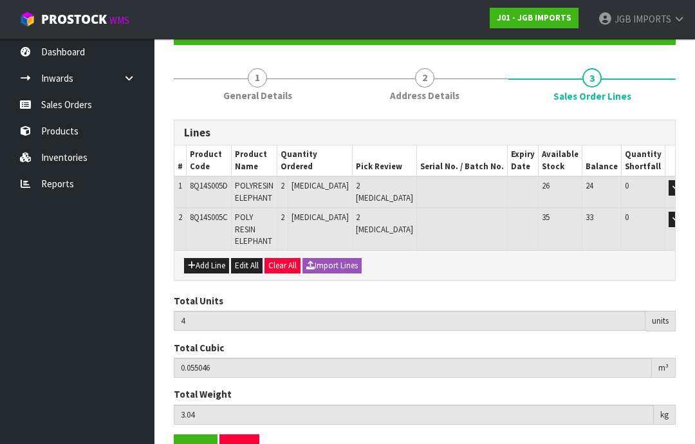
click at [210, 258] on button "Add Line" at bounding box center [206, 265] width 45 height 15
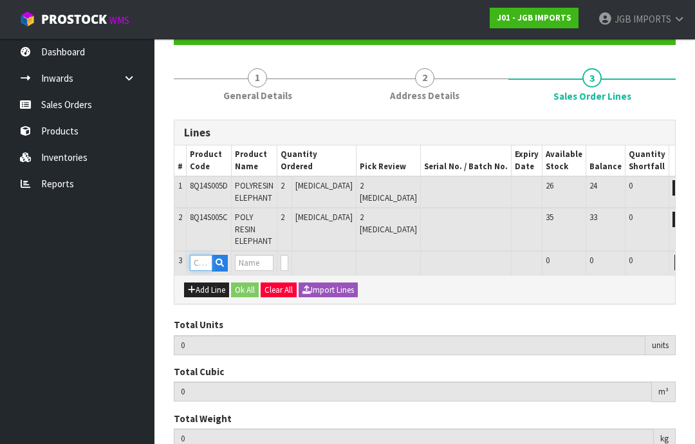
click at [204, 255] on input "text" at bounding box center [201, 263] width 23 height 16
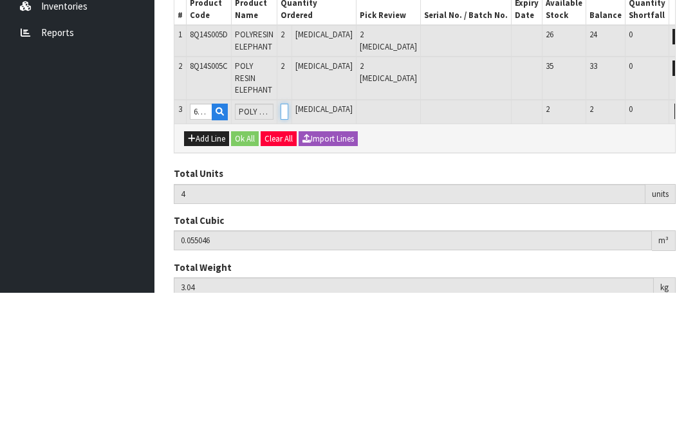
click at [288, 255] on input "0" at bounding box center [284, 263] width 8 height 16
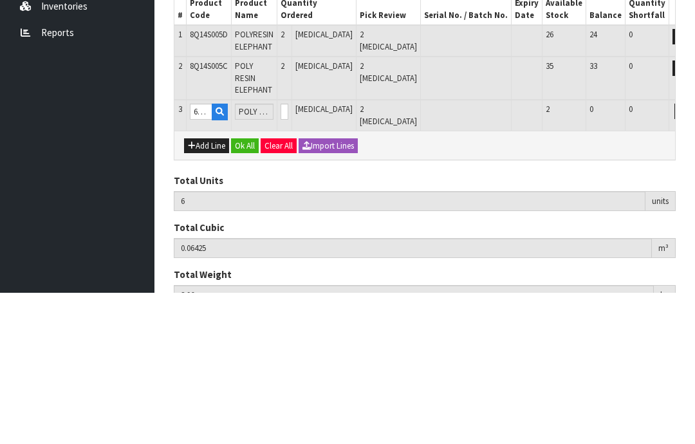
click at [691, 255] on button "OK" at bounding box center [700, 262] width 18 height 15
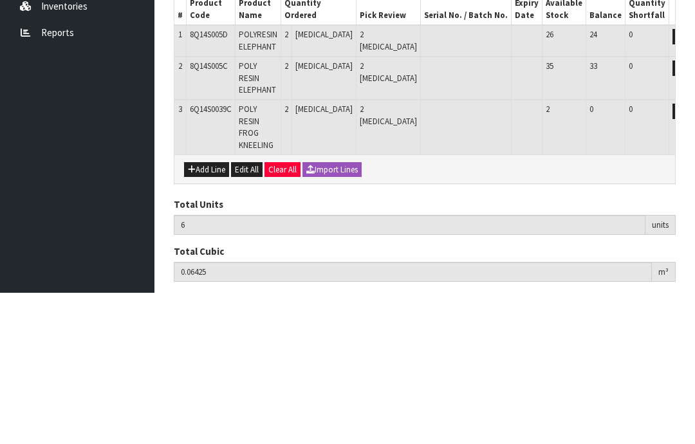
scroll to position [159, 0]
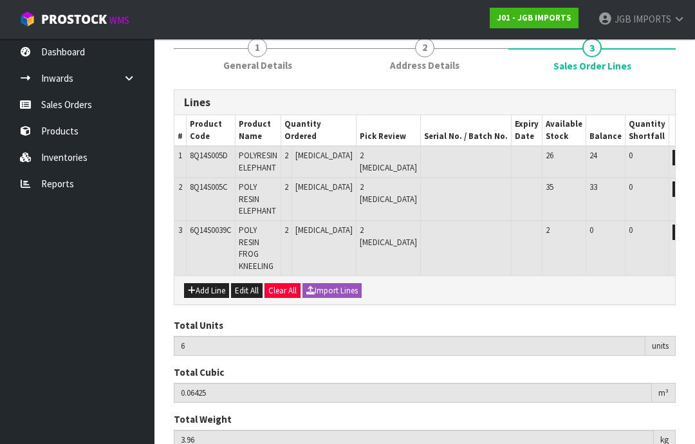
click at [217, 283] on button "Add Line" at bounding box center [206, 290] width 45 height 15
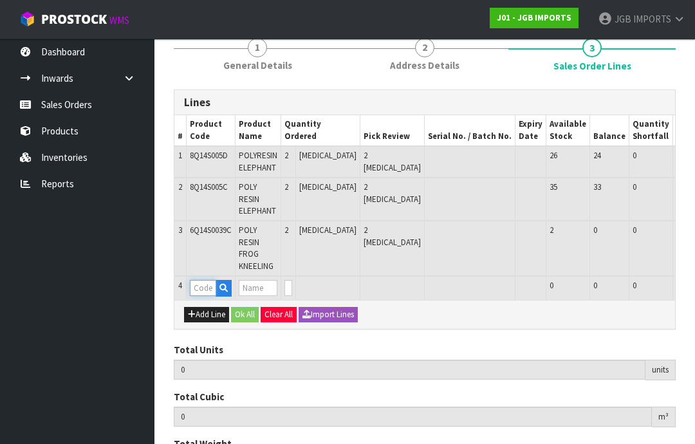
click at [210, 280] on input "text" at bounding box center [203, 288] width 26 height 16
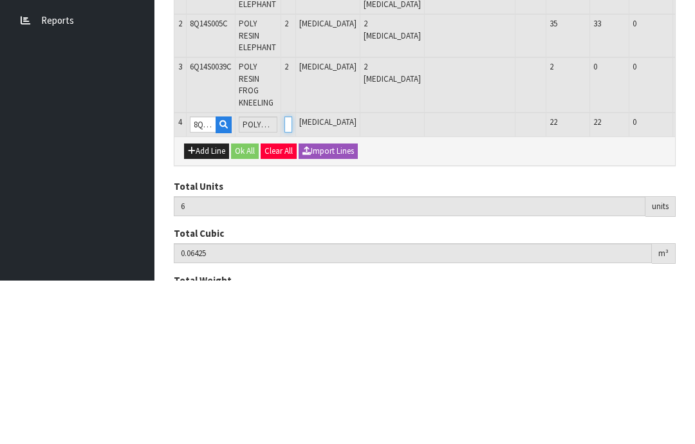
click at [292, 280] on input "0" at bounding box center [288, 288] width 8 height 16
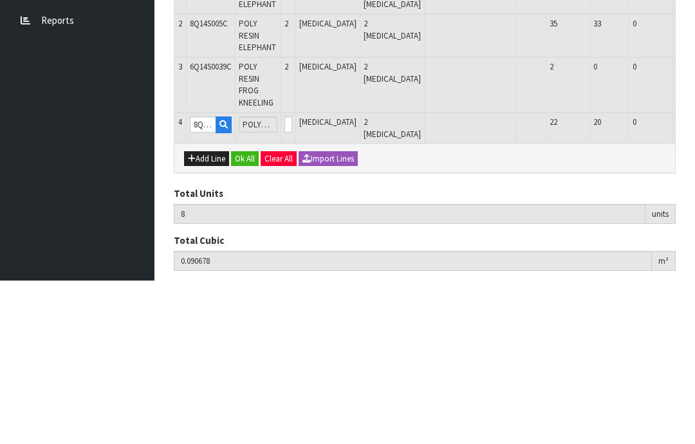
click at [694, 280] on button "OK" at bounding box center [704, 287] width 18 height 15
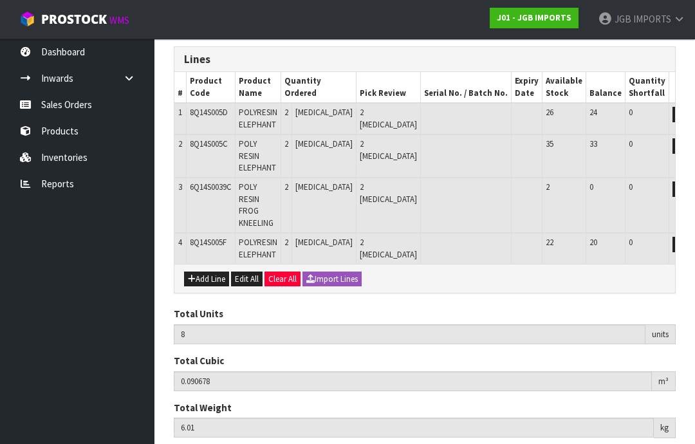
click at [215, 271] on button "Add Line" at bounding box center [206, 278] width 45 height 15
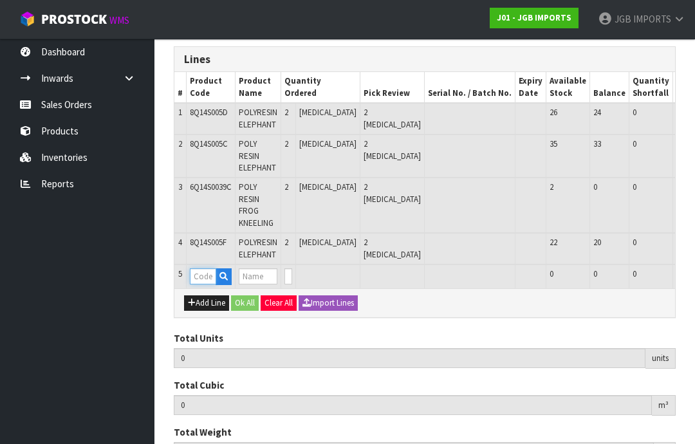
click at [211, 268] on input "text" at bounding box center [203, 276] width 26 height 16
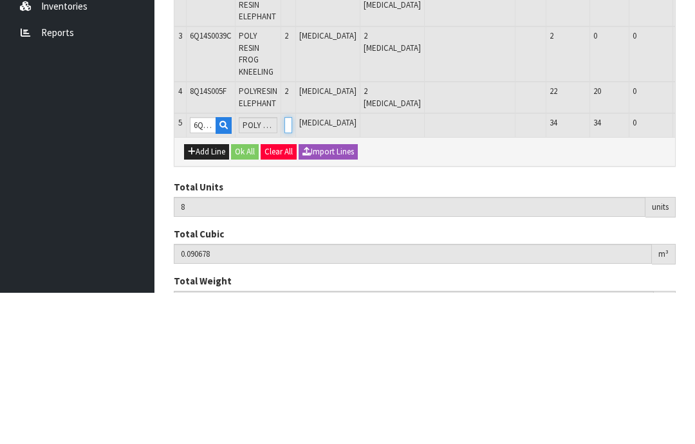
click at [292, 268] on input "0" at bounding box center [288, 276] width 8 height 16
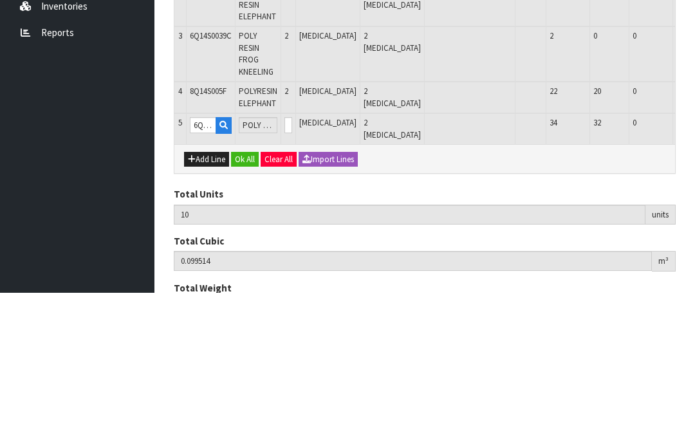
click at [694, 268] on button "OK" at bounding box center [704, 275] width 18 height 15
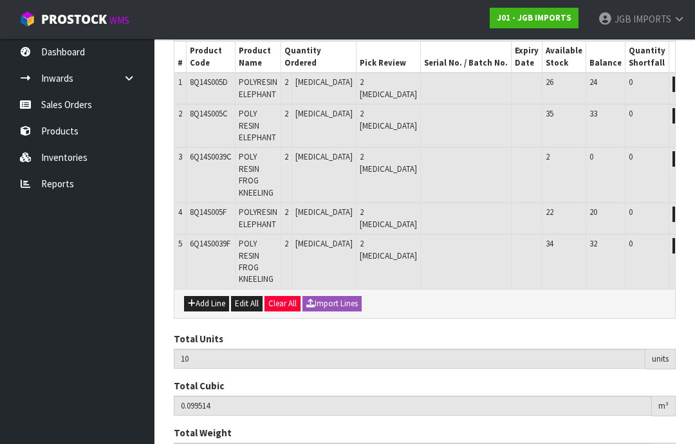
click at [213, 296] on button "Add Line" at bounding box center [206, 303] width 45 height 15
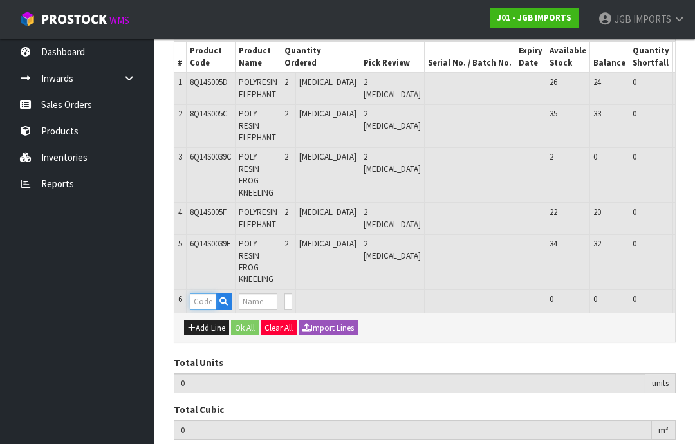
click at [211, 293] on input "text" at bounding box center [203, 301] width 26 height 16
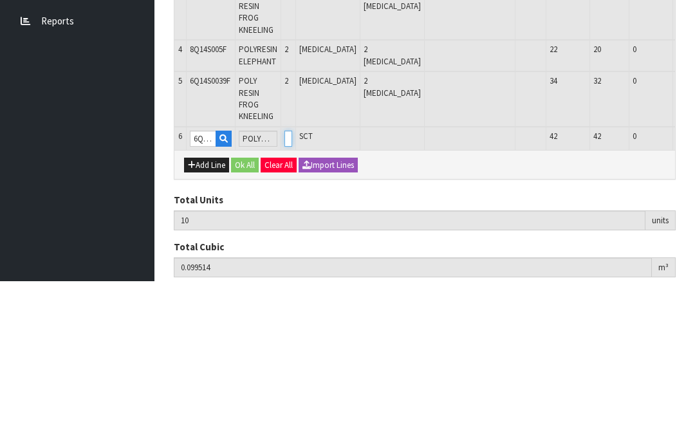
click at [292, 293] on input "0" at bounding box center [288, 301] width 8 height 16
click at [694, 293] on button "OK" at bounding box center [704, 300] width 18 height 15
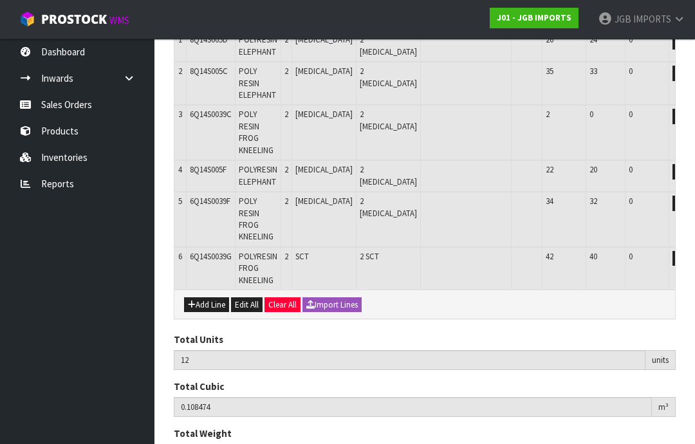
click at [213, 297] on button "Add Line" at bounding box center [206, 304] width 45 height 15
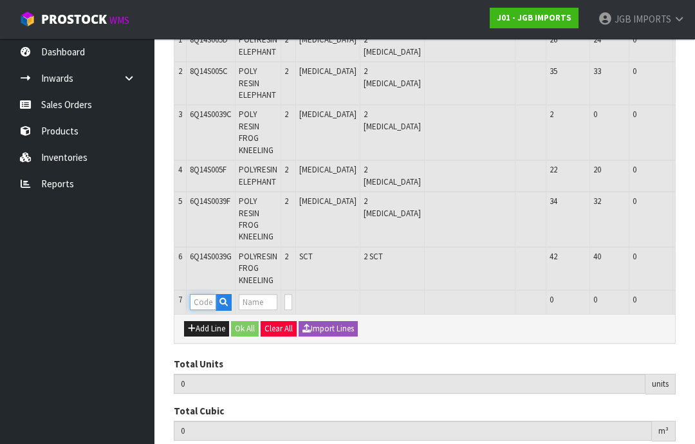
click at [209, 294] on input "text" at bounding box center [203, 302] width 26 height 16
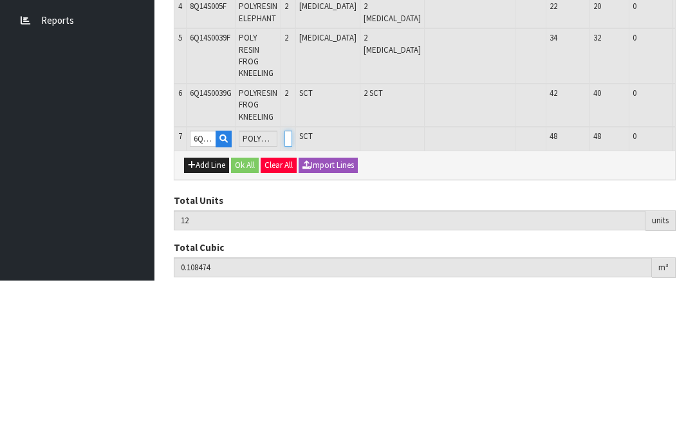
click at [292, 294] on input "0" at bounding box center [288, 302] width 8 height 16
click at [694, 294] on button "OK" at bounding box center [704, 301] width 18 height 15
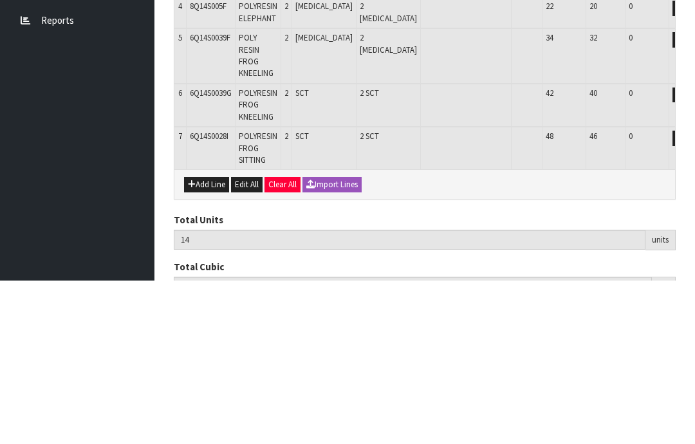
scroll to position [318, 0]
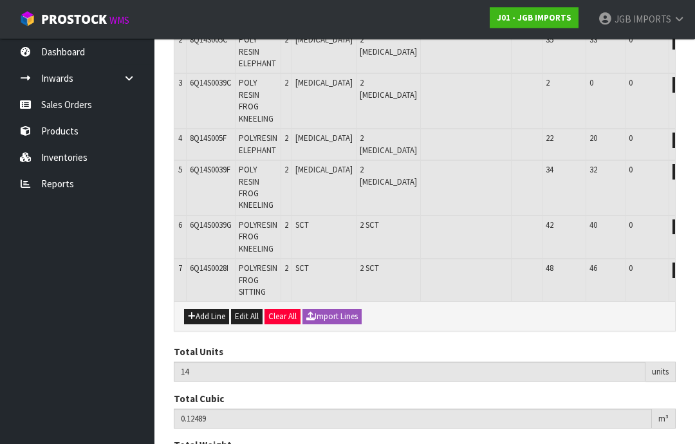
scroll to position [336, 0]
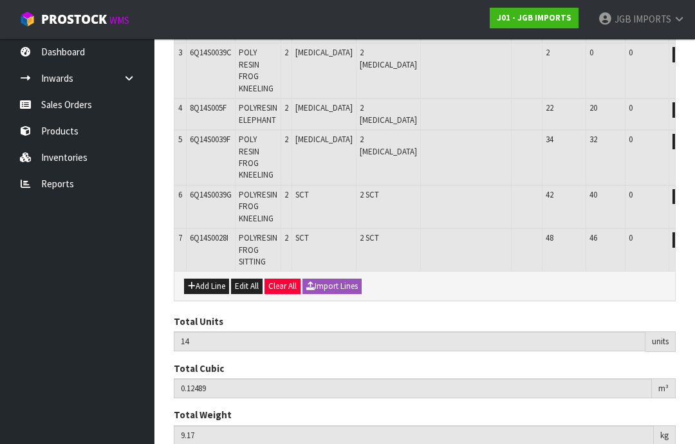
click at [216, 279] on button "Add Line" at bounding box center [206, 286] width 45 height 15
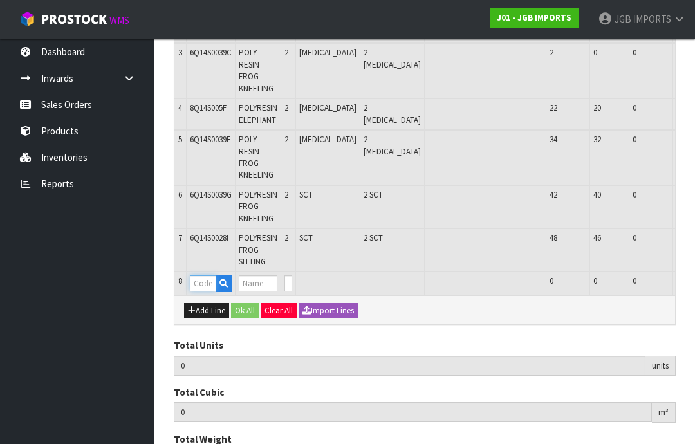
click at [205, 275] on input "text" at bounding box center [203, 283] width 26 height 16
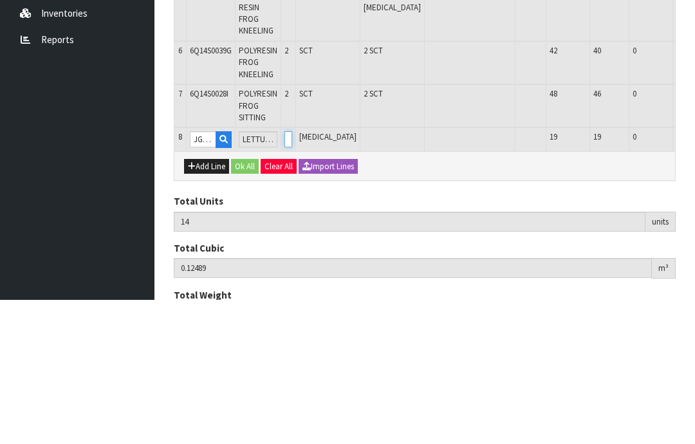
click at [292, 275] on input "0" at bounding box center [288, 283] width 8 height 16
click at [694, 275] on button "OK" at bounding box center [704, 282] width 18 height 15
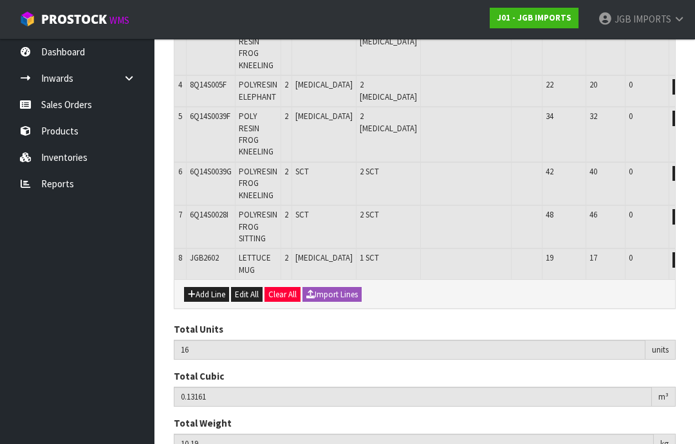
click at [212, 287] on button "Add Line" at bounding box center [206, 294] width 45 height 15
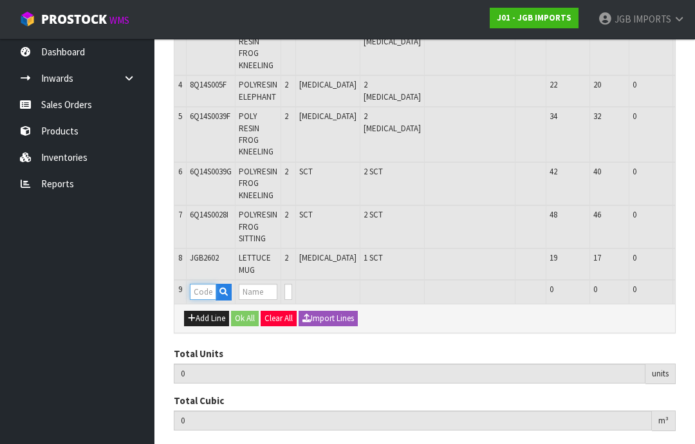
click at [210, 284] on input "text" at bounding box center [203, 292] width 26 height 16
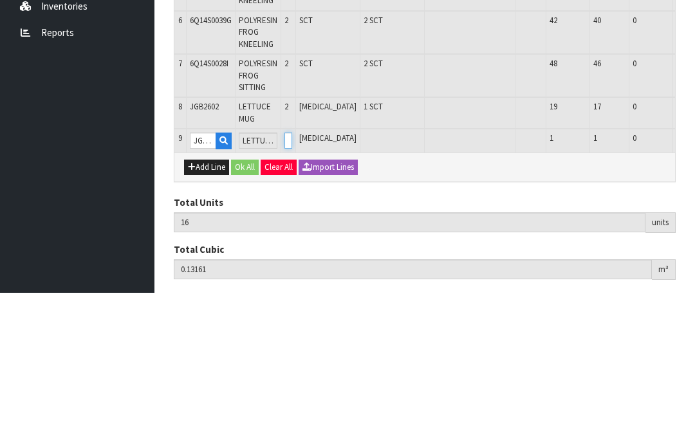
click at [292, 284] on input "0" at bounding box center [288, 292] width 8 height 16
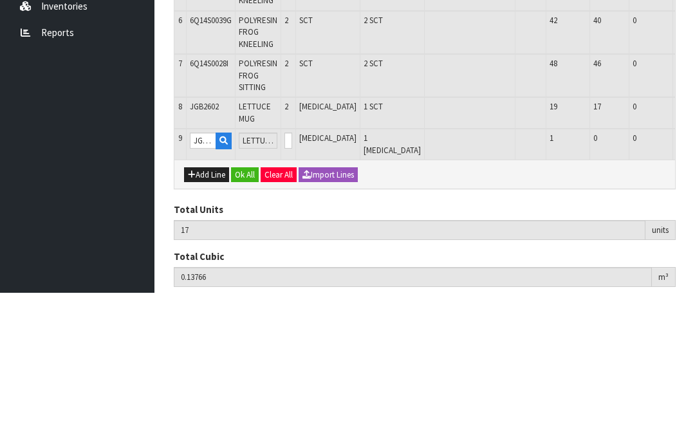
click at [694, 284] on button "OK" at bounding box center [704, 291] width 18 height 15
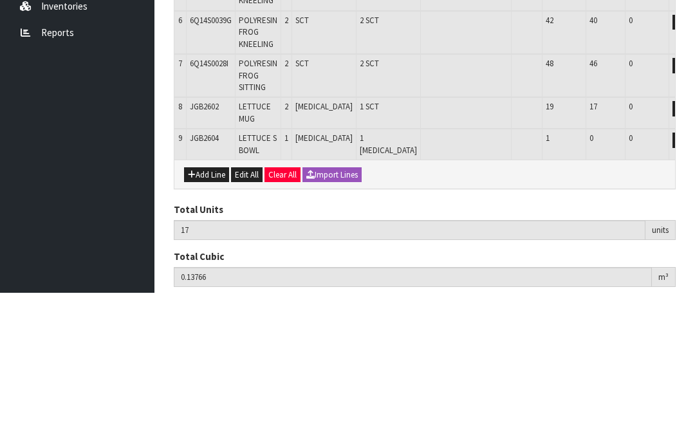
scroll to position [390, 0]
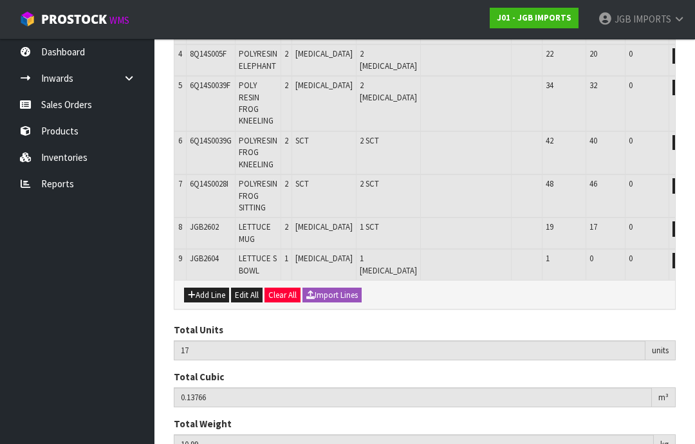
click at [212, 288] on button "Add Line" at bounding box center [206, 295] width 45 height 15
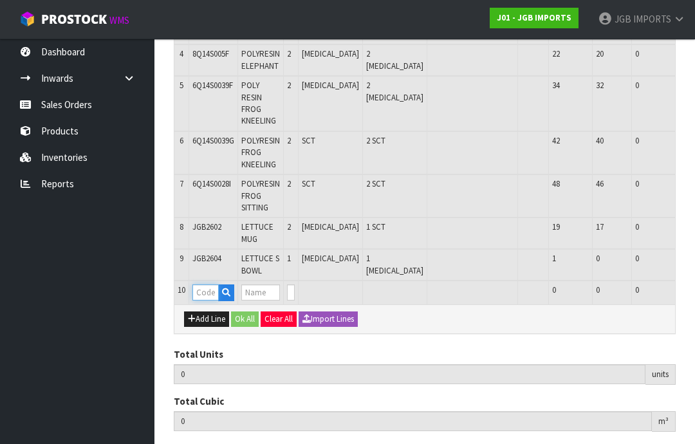
click at [212, 284] on input "text" at bounding box center [205, 292] width 26 height 16
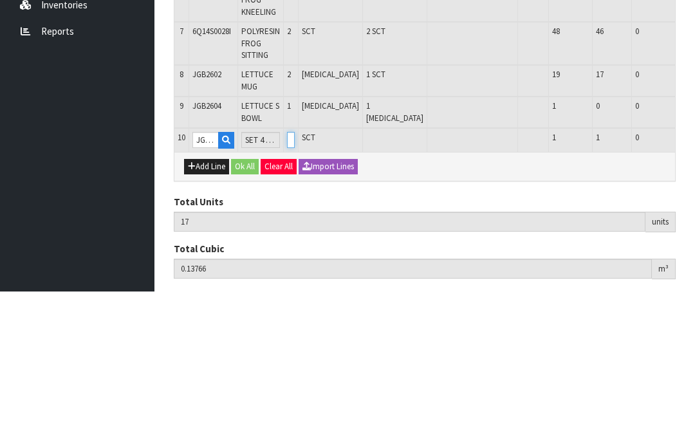
click at [295, 284] on input "0" at bounding box center [291, 292] width 8 height 16
click at [694, 284] on button "OK" at bounding box center [706, 291] width 18 height 15
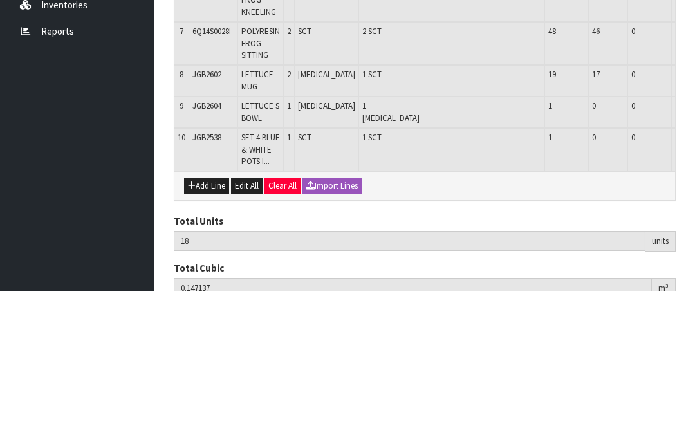
scroll to position [422, 0]
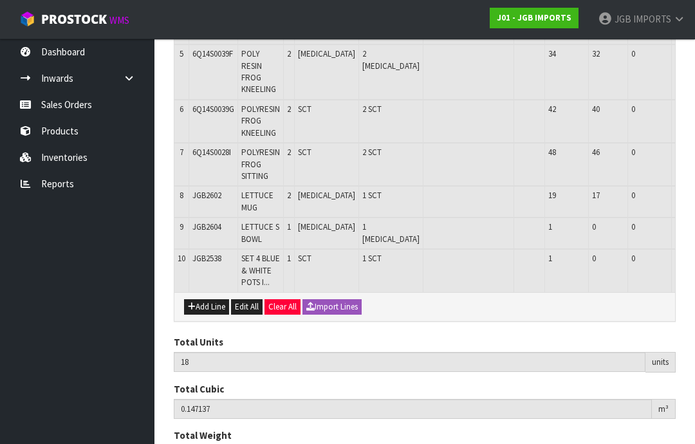
click at [212, 299] on button "Add Line" at bounding box center [206, 306] width 45 height 15
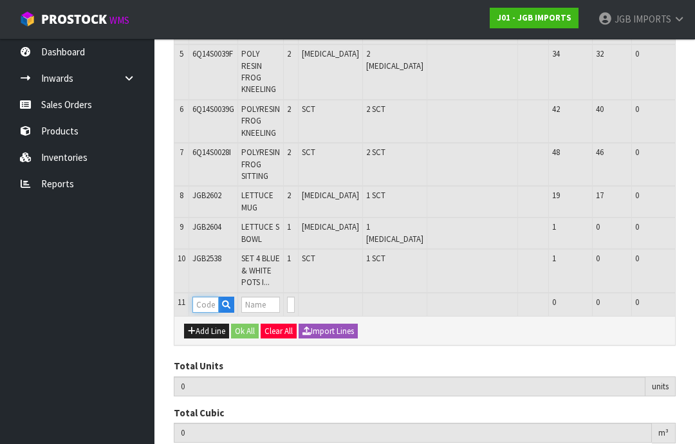
click at [214, 297] on input "text" at bounding box center [205, 305] width 26 height 16
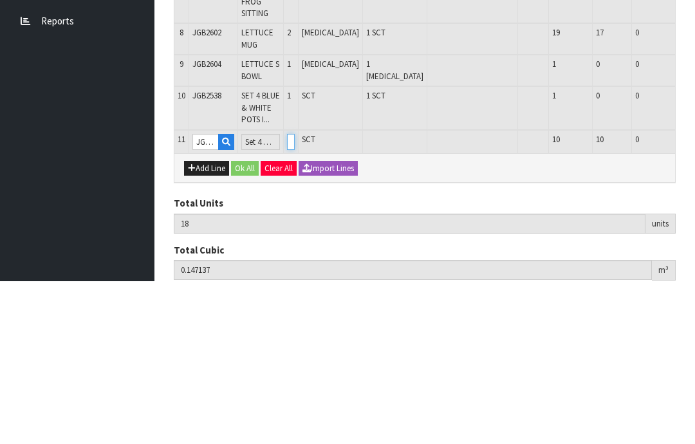
click at [295, 297] on input "0" at bounding box center [291, 305] width 8 height 16
click at [694, 297] on button "OK" at bounding box center [706, 304] width 18 height 15
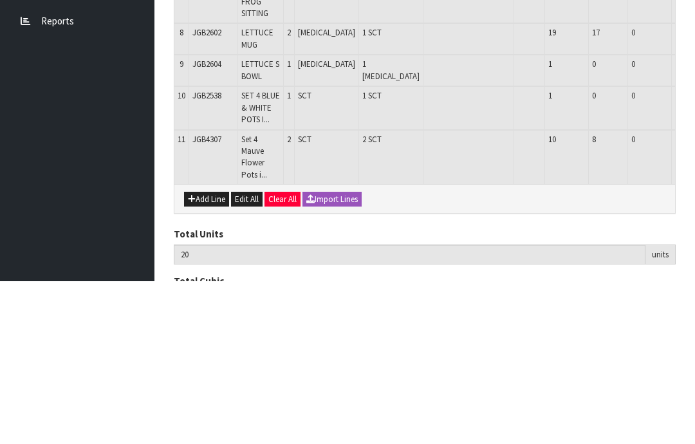
scroll to position [464, 0]
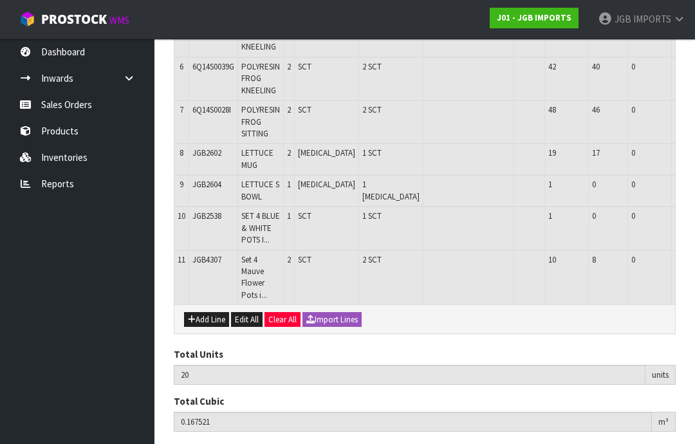
click at [210, 312] on button "Add Line" at bounding box center [206, 319] width 45 height 15
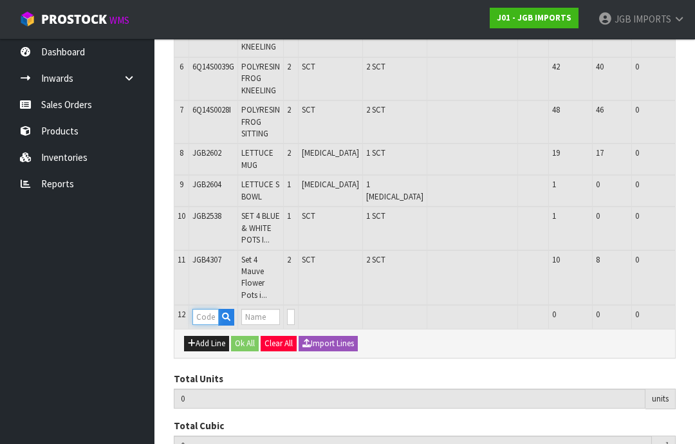
click at [210, 309] on input "text" at bounding box center [205, 317] width 26 height 16
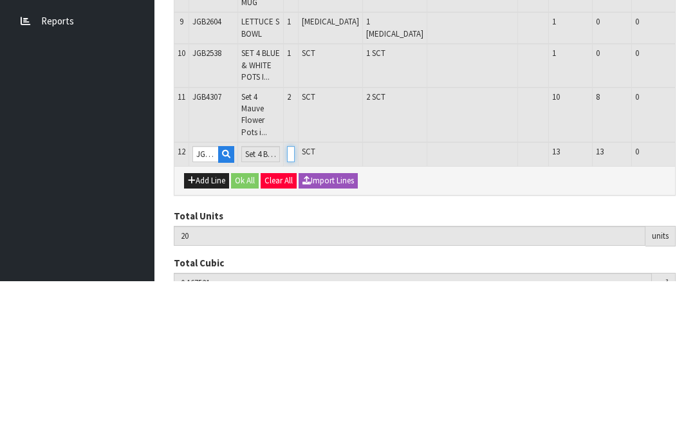
click at [295, 309] on input "0" at bounding box center [291, 317] width 8 height 16
click at [694, 309] on button "OK" at bounding box center [706, 316] width 18 height 15
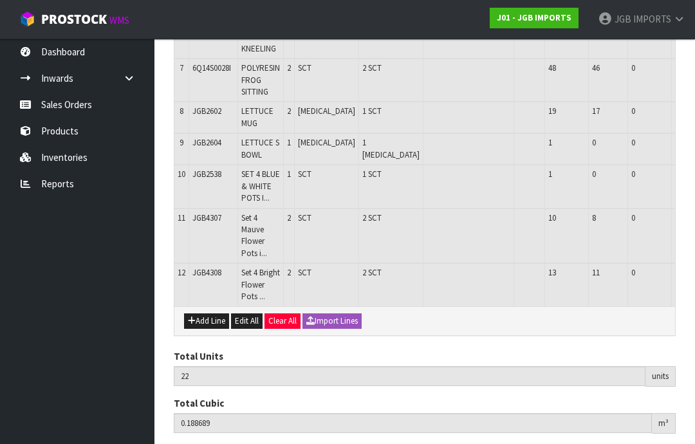
click at [215, 313] on button "Add Line" at bounding box center [206, 320] width 45 height 15
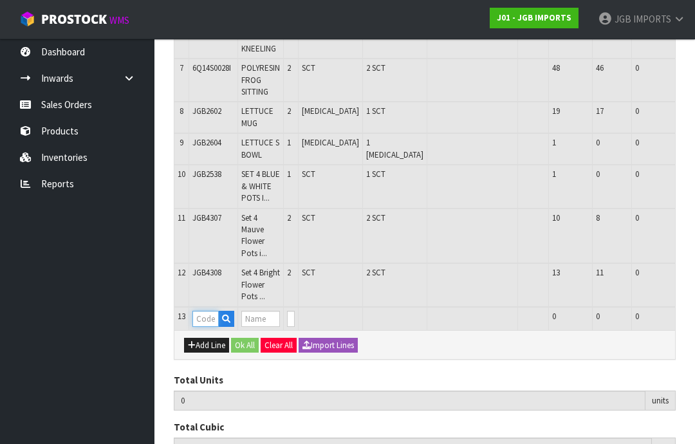
click at [217, 311] on input "text" at bounding box center [205, 319] width 26 height 16
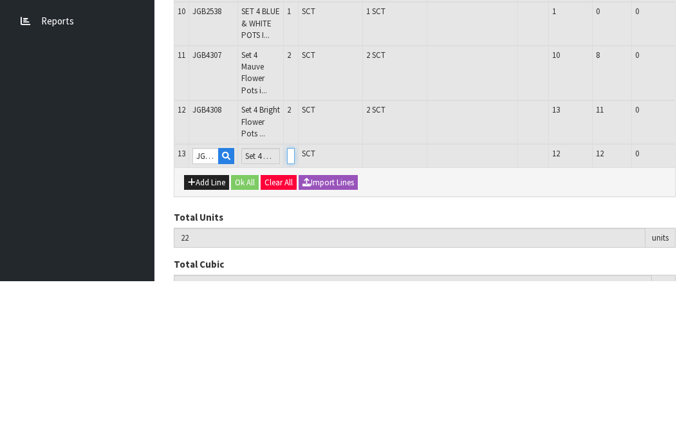
click at [295, 311] on input "0" at bounding box center [291, 319] width 8 height 16
click at [694, 311] on button "OK" at bounding box center [706, 318] width 18 height 15
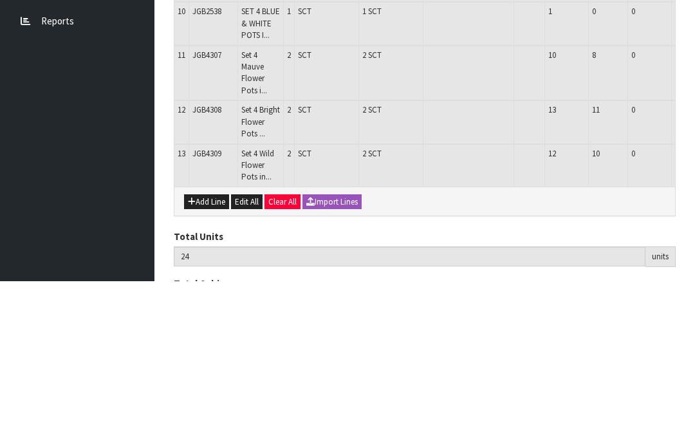
scroll to position [549, 0]
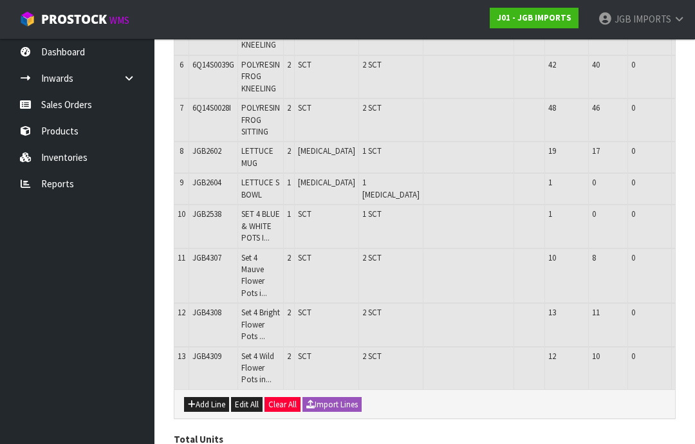
scroll to position [467, 0]
click at [213, 396] on button "Add Line" at bounding box center [206, 403] width 45 height 15
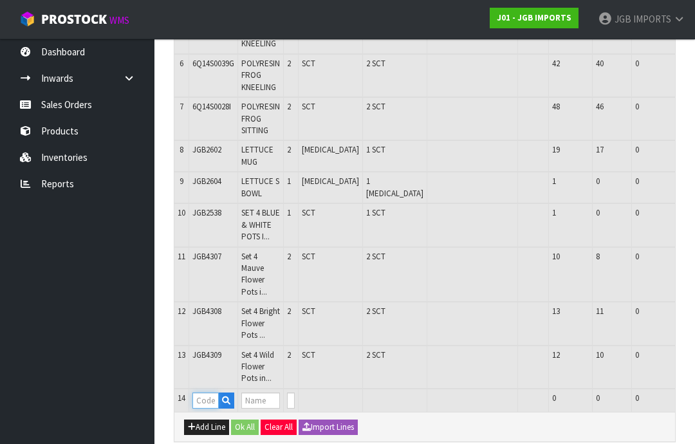
click at [212, 392] on input "text" at bounding box center [205, 400] width 26 height 16
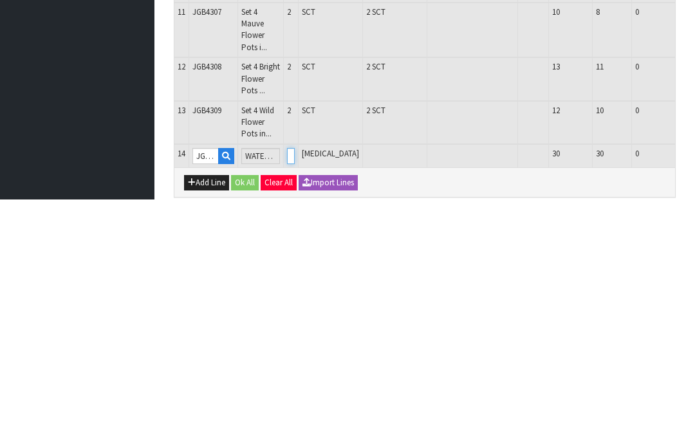
click at [295, 393] on input "0" at bounding box center [291, 401] width 8 height 16
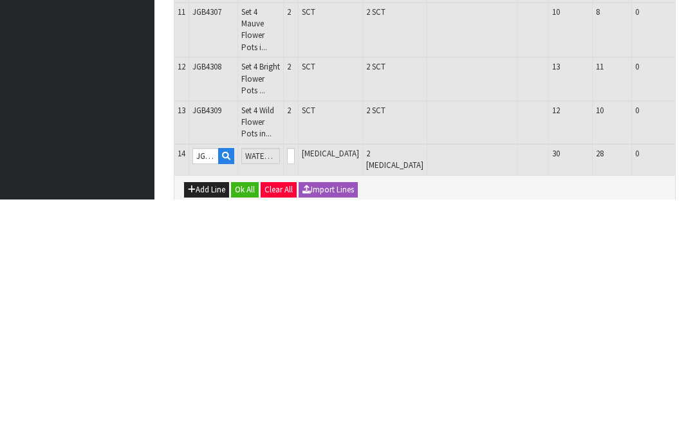
click at [694, 393] on button "OK" at bounding box center [706, 400] width 18 height 15
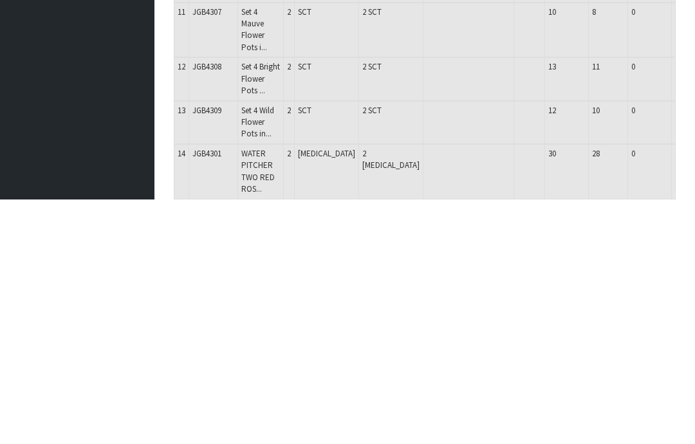
scroll to position [591, 0]
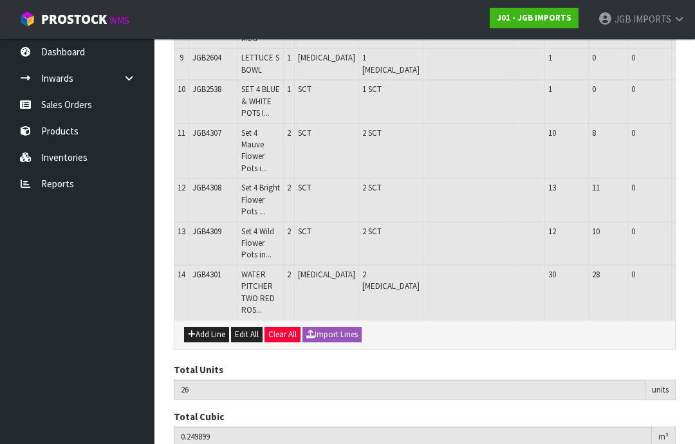
click at [211, 327] on button "Add Line" at bounding box center [206, 334] width 45 height 15
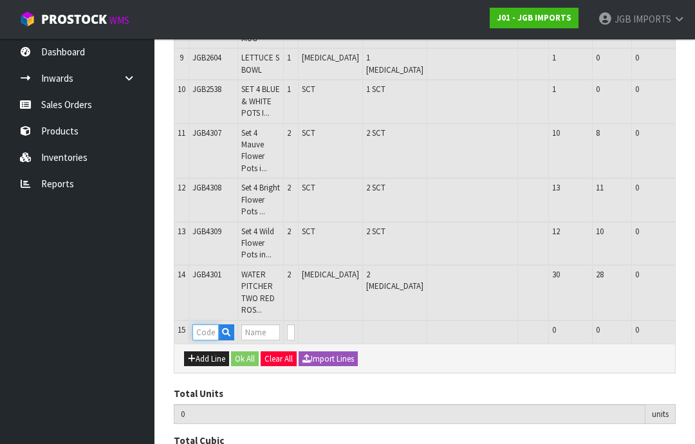
click at [212, 324] on input "text" at bounding box center [205, 332] width 26 height 16
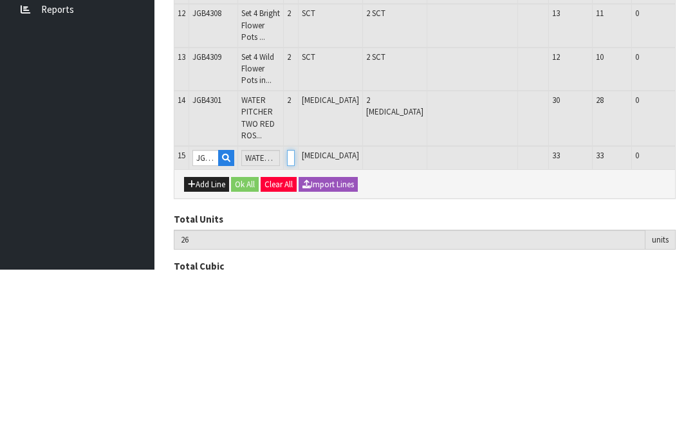
click at [295, 324] on input "0" at bounding box center [291, 332] width 8 height 16
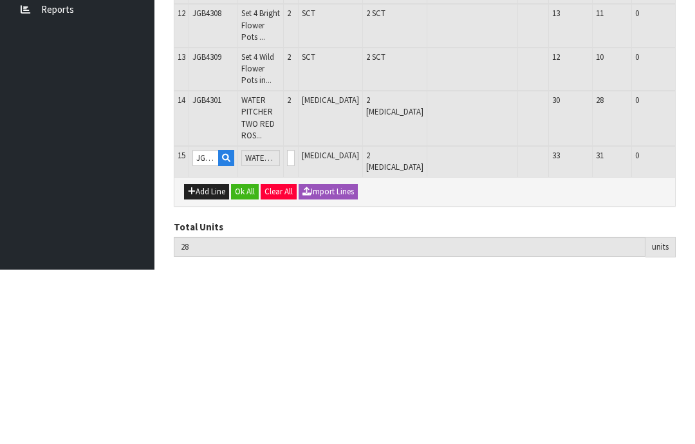
click at [694, 324] on button "OK" at bounding box center [706, 331] width 18 height 15
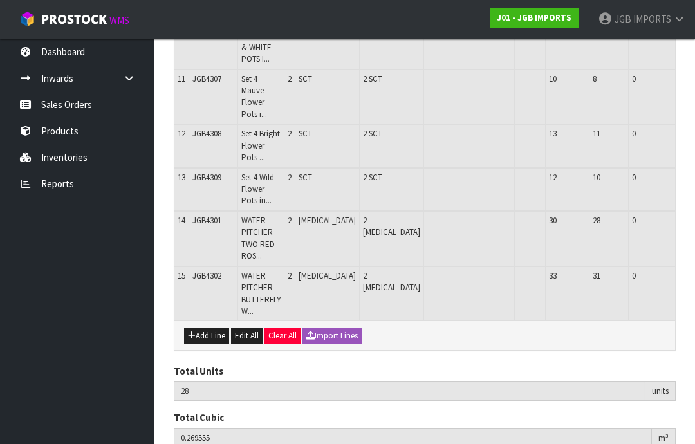
click at [211, 328] on button "Add Line" at bounding box center [206, 335] width 45 height 15
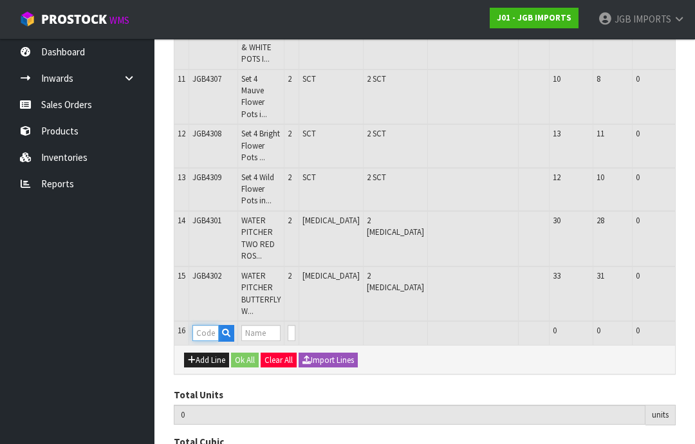
click at [209, 325] on input "text" at bounding box center [205, 333] width 26 height 16
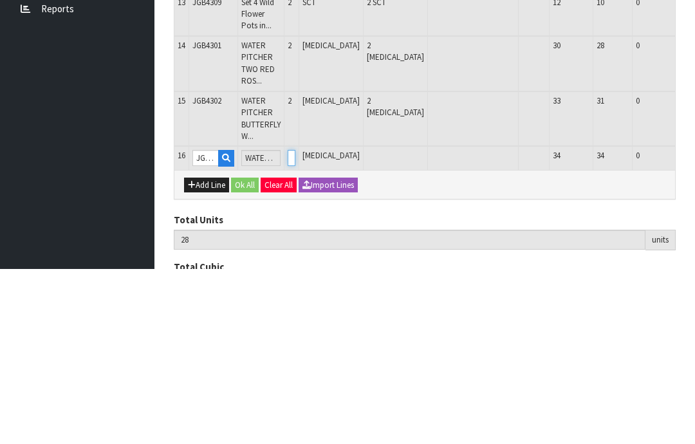
click at [295, 325] on input "0" at bounding box center [292, 333] width 8 height 16
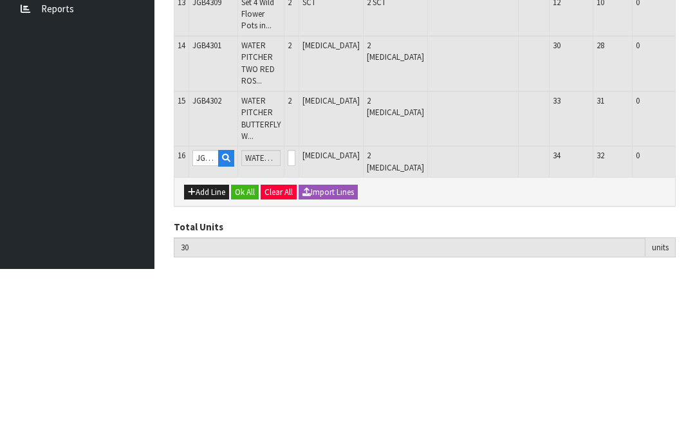
click at [694, 325] on button "OK" at bounding box center [707, 332] width 18 height 15
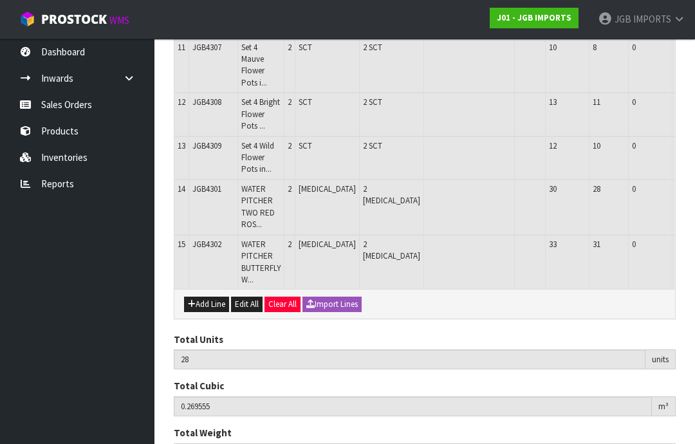
click at [214, 297] on button "Add Line" at bounding box center [206, 304] width 45 height 15
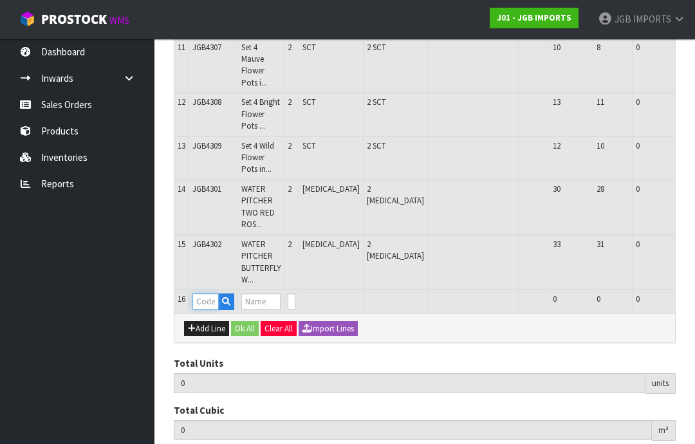
click at [216, 293] on input "text" at bounding box center [205, 301] width 26 height 16
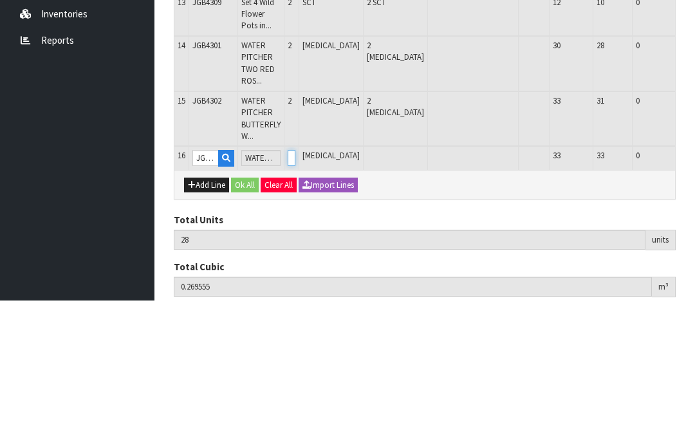
click at [295, 293] on input "0" at bounding box center [292, 301] width 8 height 16
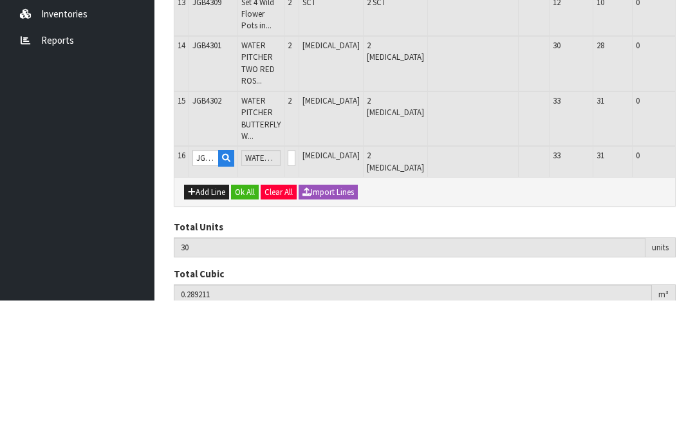
click at [694, 293] on button "OK" at bounding box center [707, 300] width 18 height 15
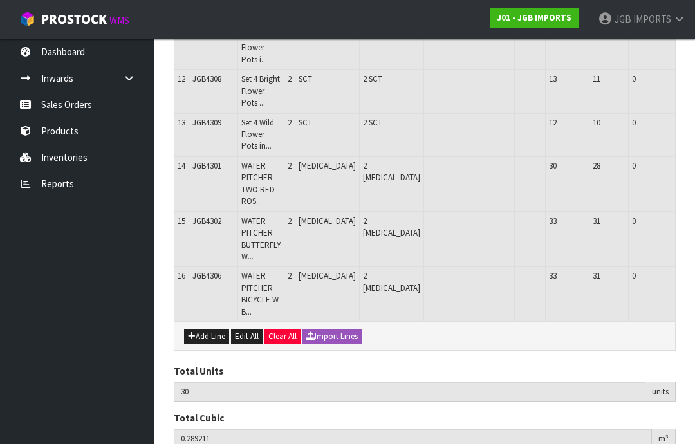
click at [217, 329] on button "Add Line" at bounding box center [206, 336] width 45 height 15
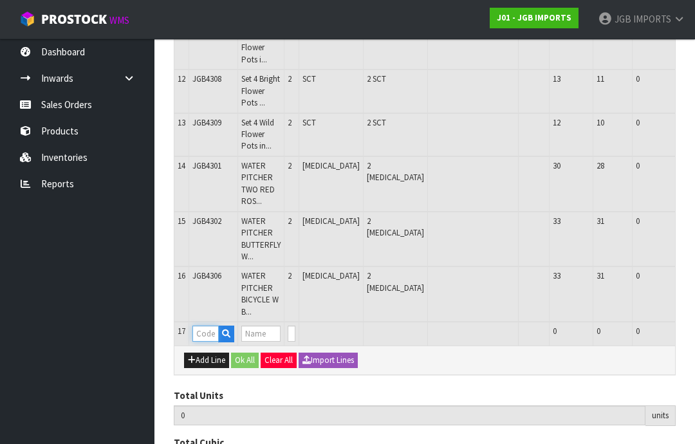
click at [212, 325] on input "text" at bounding box center [205, 333] width 26 height 16
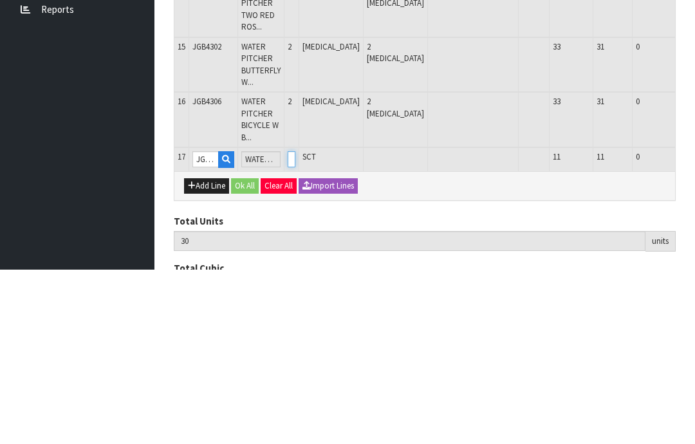
click at [295, 325] on input "0" at bounding box center [292, 333] width 8 height 16
click at [694, 325] on button "OK" at bounding box center [707, 332] width 18 height 15
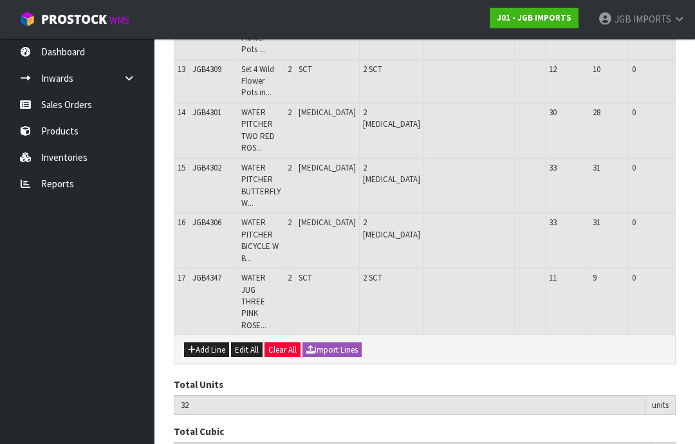
click at [206, 342] on button "Add Line" at bounding box center [206, 349] width 45 height 15
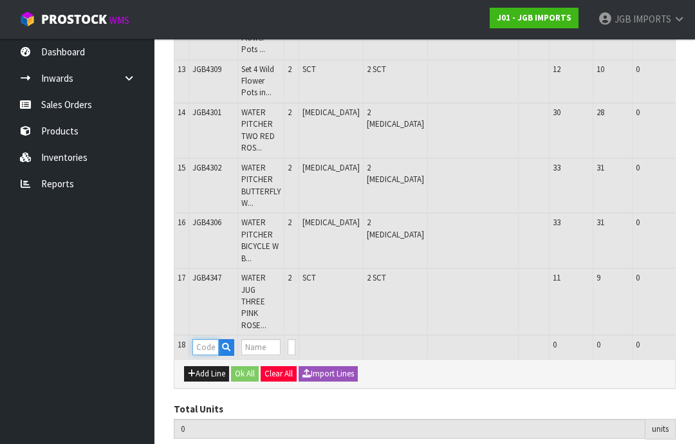
click at [214, 339] on input "text" at bounding box center [205, 347] width 26 height 16
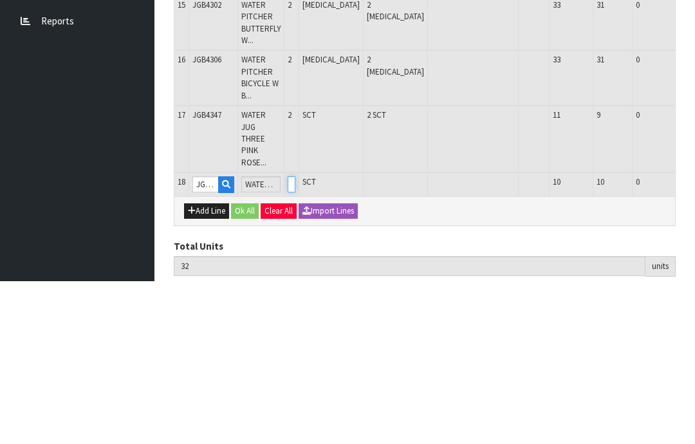
click at [295, 339] on input "0" at bounding box center [292, 347] width 8 height 16
click at [694, 339] on button "OK" at bounding box center [707, 346] width 18 height 15
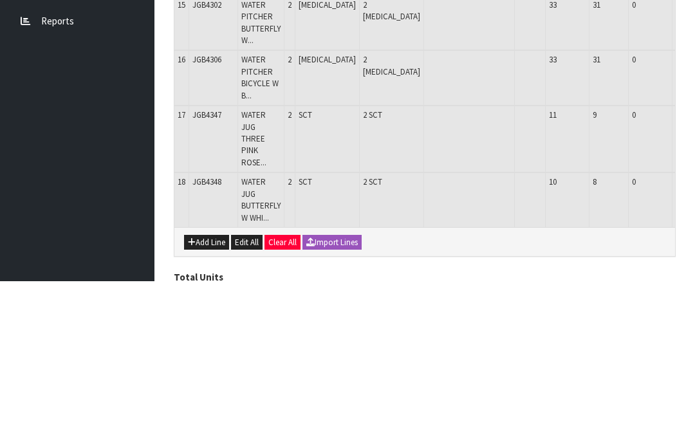
scroll to position [796, 0]
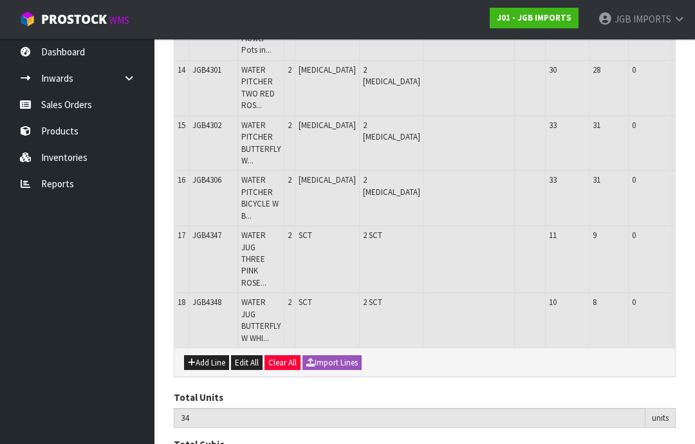
click at [208, 355] on button "Add Line" at bounding box center [206, 362] width 45 height 15
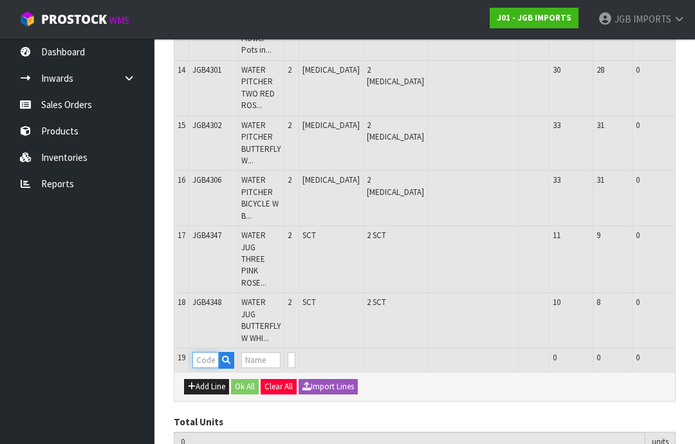
click at [212, 352] on input "text" at bounding box center [205, 360] width 26 height 16
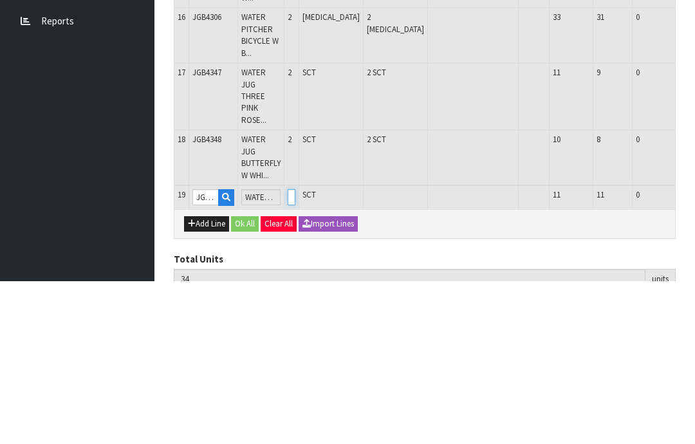
click at [295, 352] on input "0" at bounding box center [292, 360] width 8 height 16
click at [694, 352] on button "OK" at bounding box center [707, 359] width 18 height 15
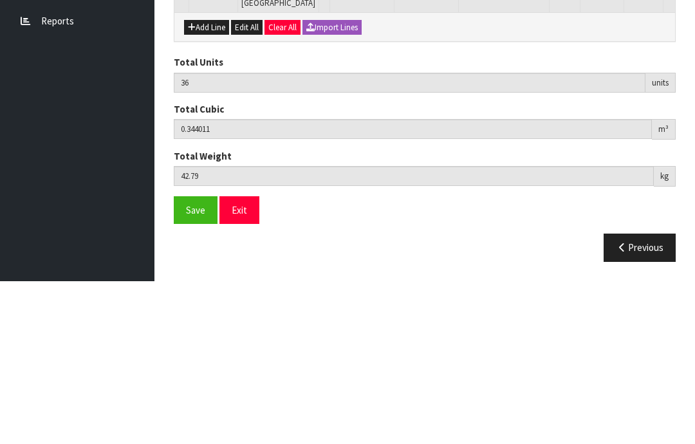
scroll to position [837, 0]
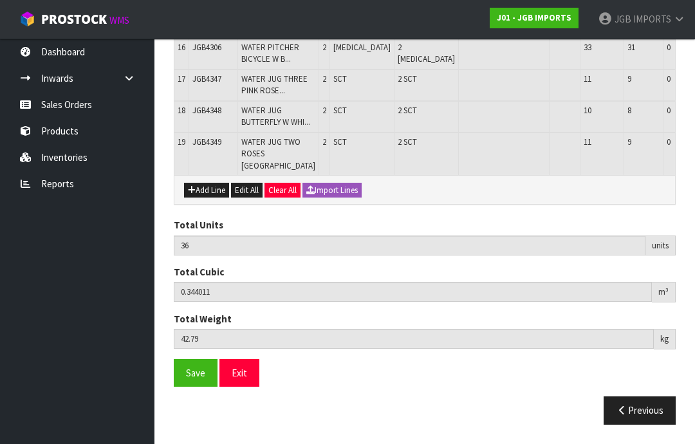
click at [212, 198] on button "Add Line" at bounding box center [206, 190] width 45 height 15
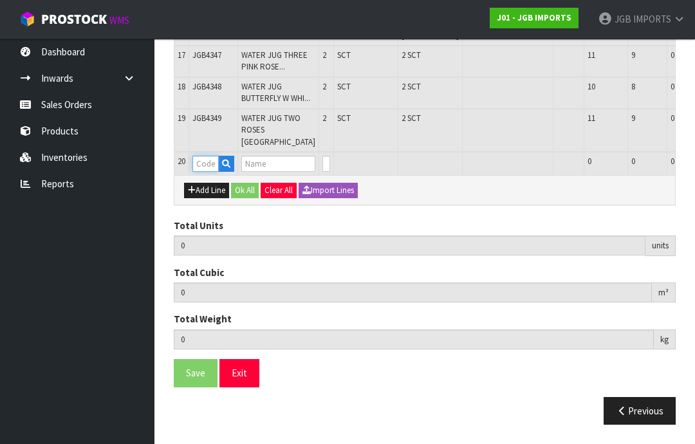
click at [212, 172] on input "text" at bounding box center [205, 164] width 26 height 16
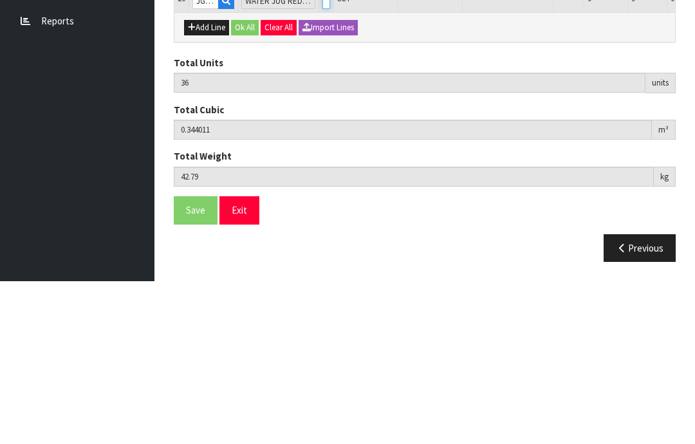
click at [322, 156] on input "0" at bounding box center [326, 164] width 8 height 16
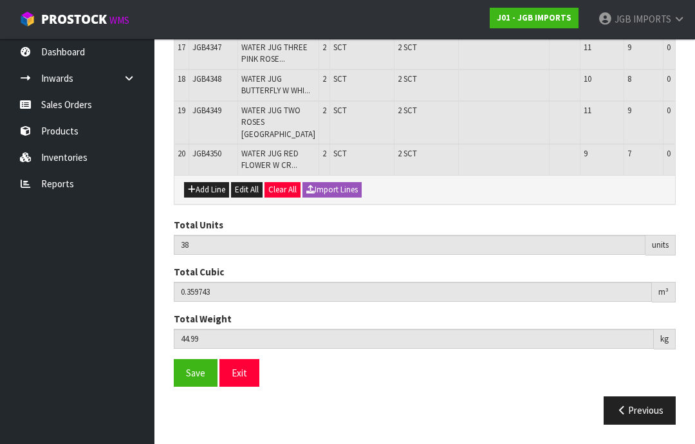
click at [196, 379] on span "Save" at bounding box center [195, 373] width 19 height 12
click at [215, 197] on button "Add Line" at bounding box center [206, 189] width 45 height 15
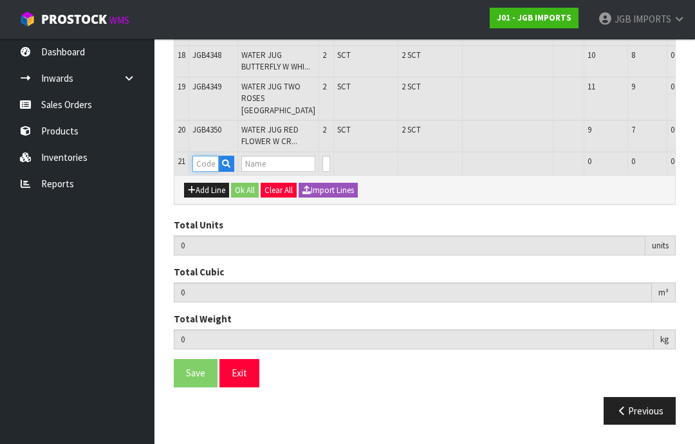
click at [212, 172] on input "text" at bounding box center [205, 164] width 26 height 16
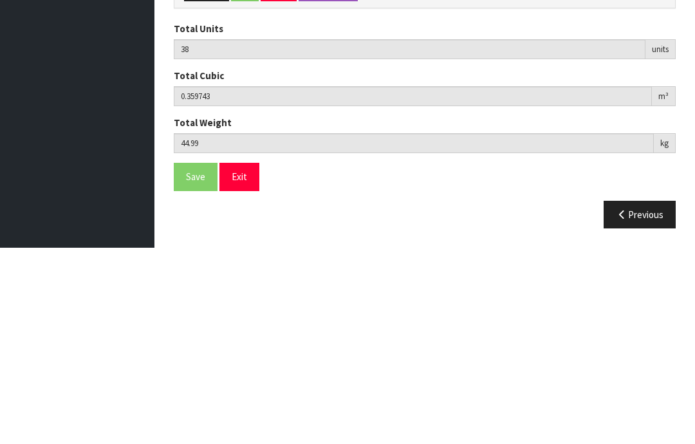
click at [322, 156] on input "0" at bounding box center [326, 164] width 8 height 16
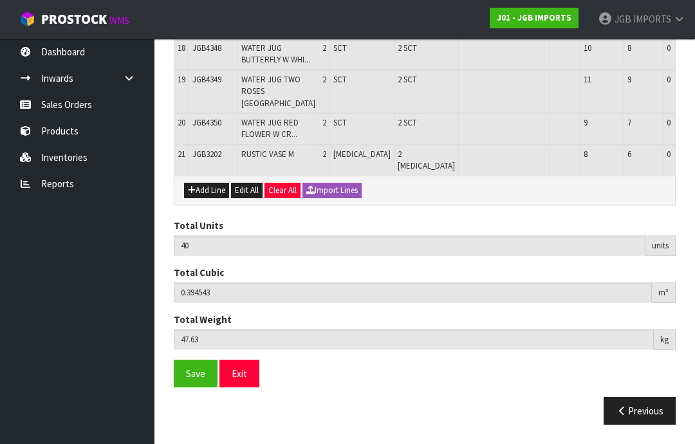
click at [213, 198] on button "Add Line" at bounding box center [206, 190] width 45 height 15
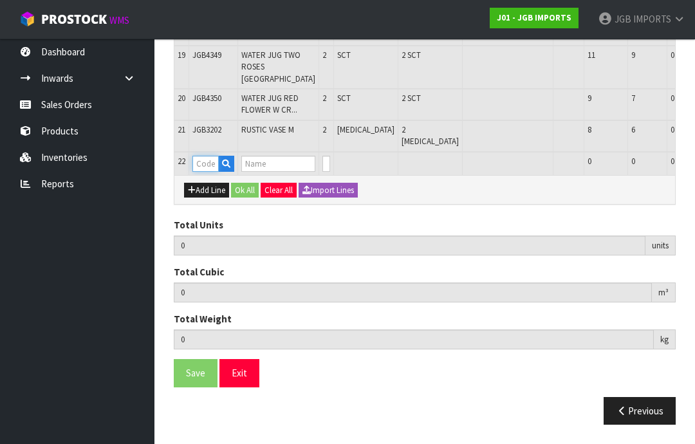
click at [214, 172] on input "text" at bounding box center [205, 164] width 26 height 16
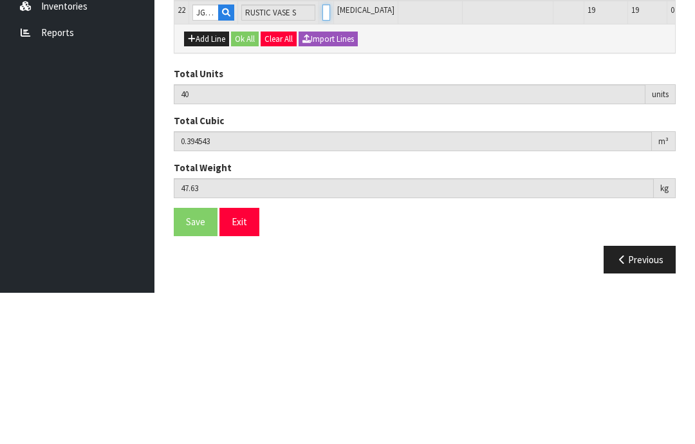
click at [322, 156] on input "0" at bounding box center [326, 164] width 8 height 16
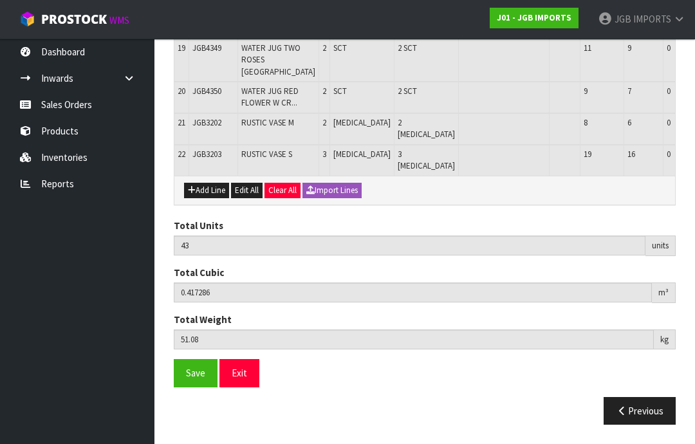
click at [215, 198] on button "Add Line" at bounding box center [206, 190] width 45 height 15
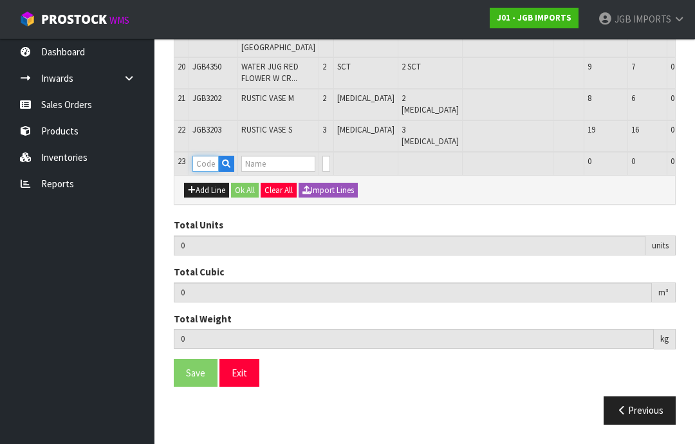
click at [217, 172] on input "text" at bounding box center [205, 164] width 26 height 16
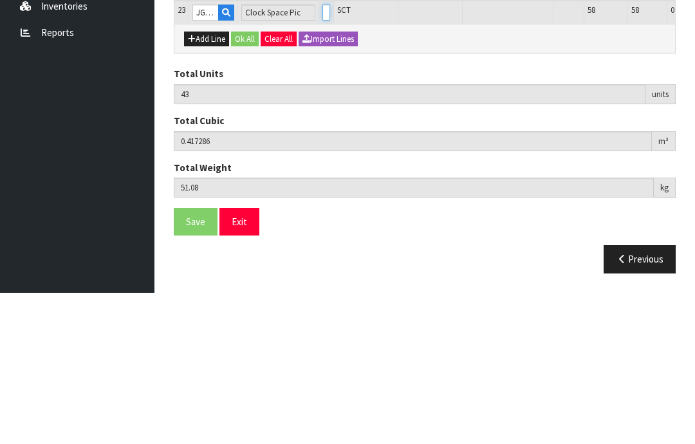
click at [322, 156] on input "0" at bounding box center [326, 164] width 8 height 16
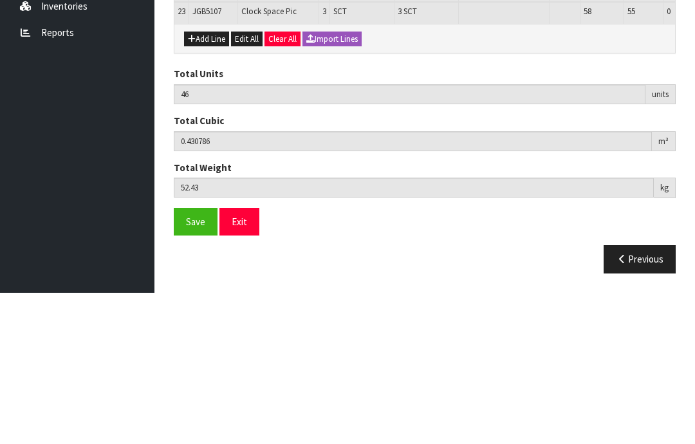
scroll to position [984, 0]
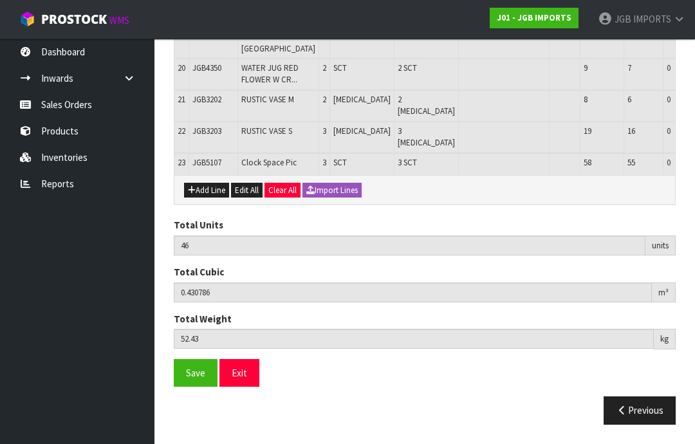
click at [215, 198] on button "Add Line" at bounding box center [206, 190] width 45 height 15
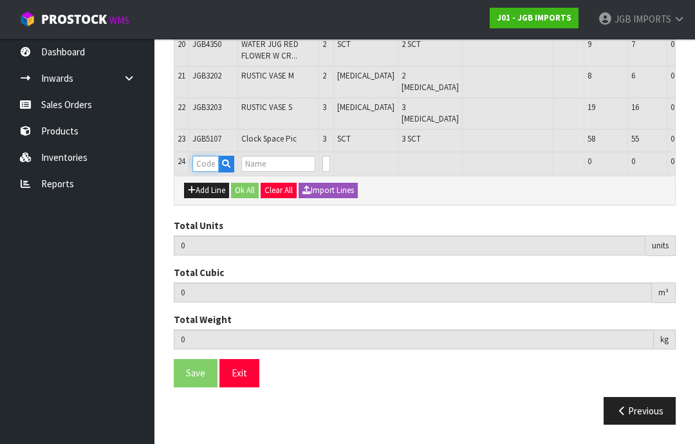
click at [217, 172] on input "text" at bounding box center [205, 164] width 26 height 16
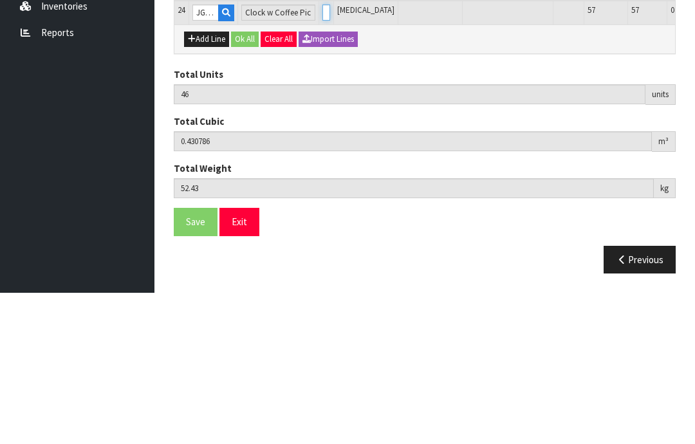
click at [322, 156] on input "0" at bounding box center [326, 164] width 8 height 16
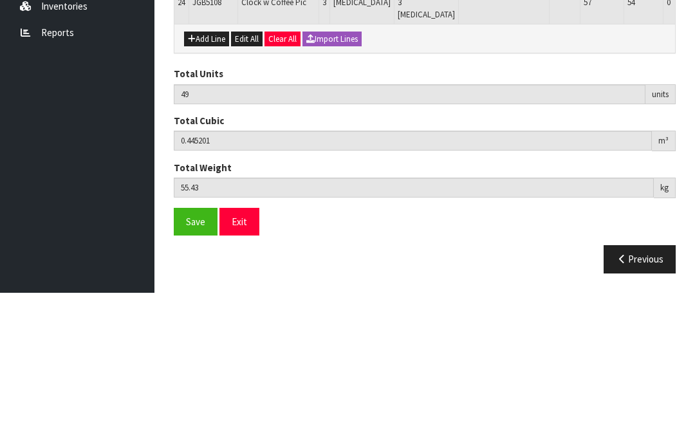
scroll to position [1015, 0]
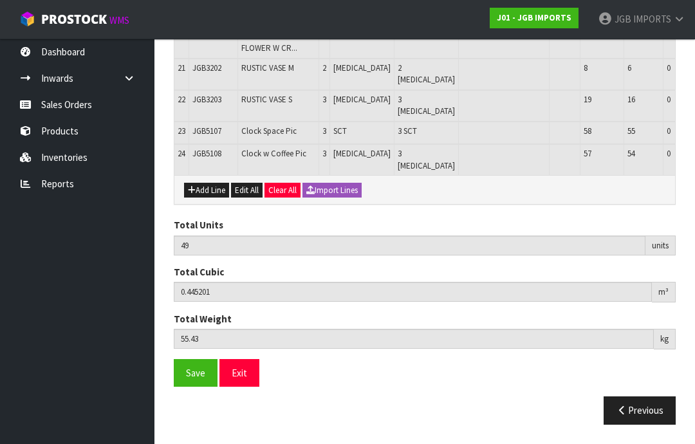
click at [210, 198] on button "Add Line" at bounding box center [206, 190] width 45 height 15
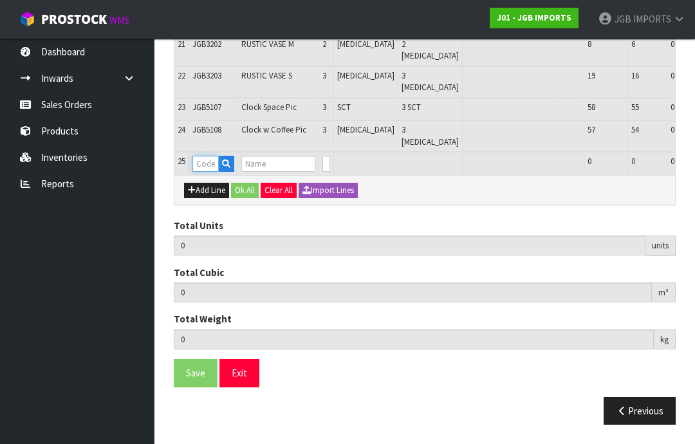
click at [214, 172] on input "text" at bounding box center [205, 164] width 26 height 16
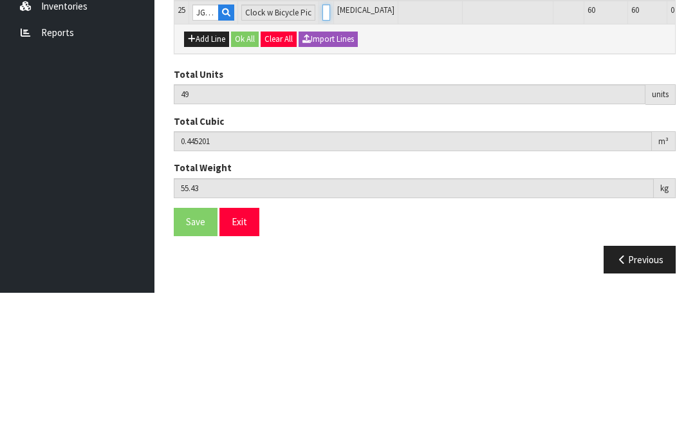
click at [322, 156] on input "0" at bounding box center [326, 164] width 8 height 16
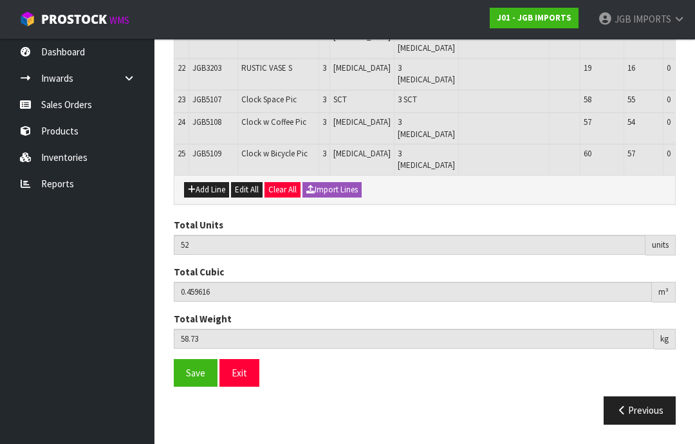
click at [209, 197] on button "Add Line" at bounding box center [206, 189] width 45 height 15
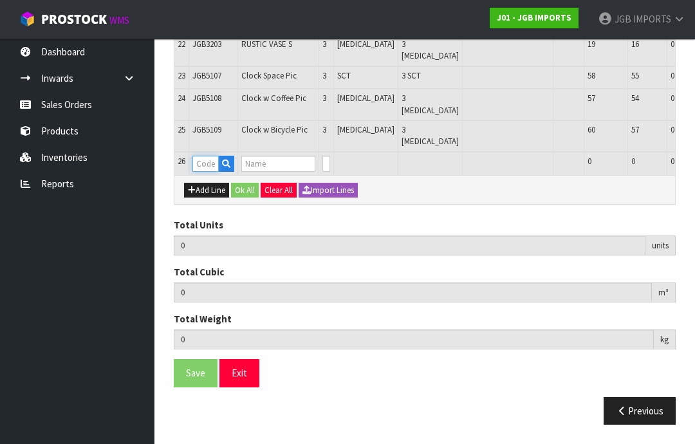
click at [215, 172] on input "text" at bounding box center [205, 164] width 26 height 16
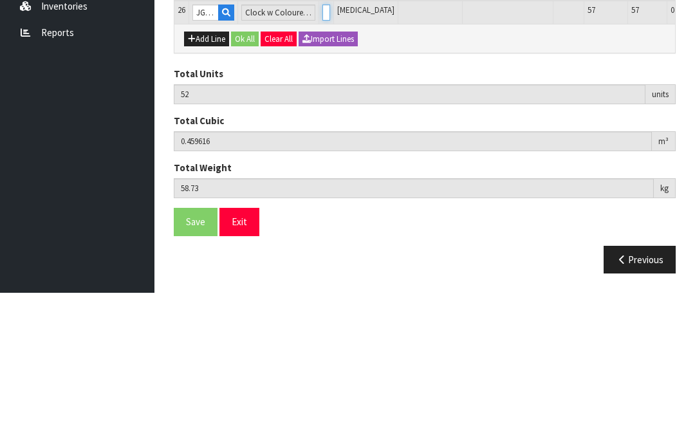
click at [322, 156] on input "0" at bounding box center [326, 164] width 8 height 16
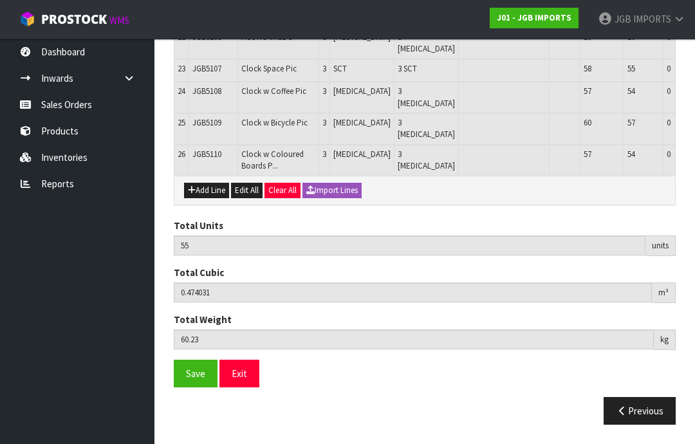
click at [197, 379] on span "Save" at bounding box center [195, 373] width 19 height 12
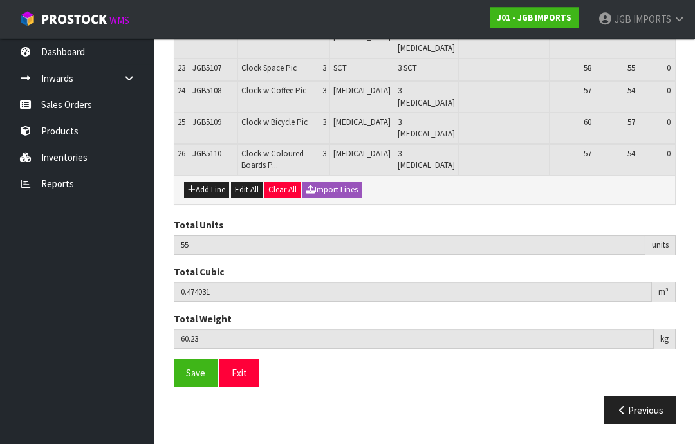
scroll to position [1097, 0]
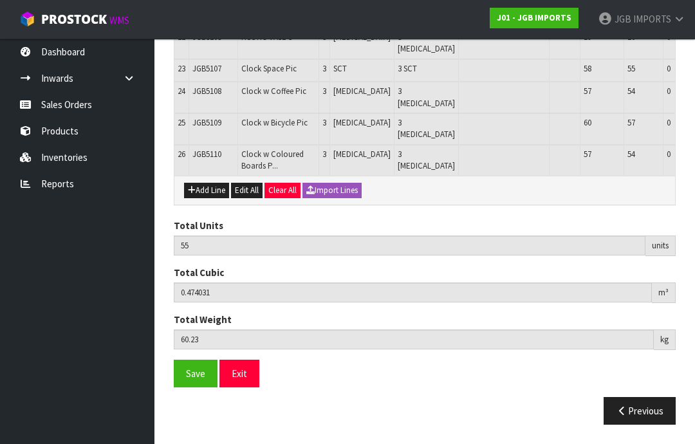
click at [217, 198] on button "Add Line" at bounding box center [206, 190] width 45 height 15
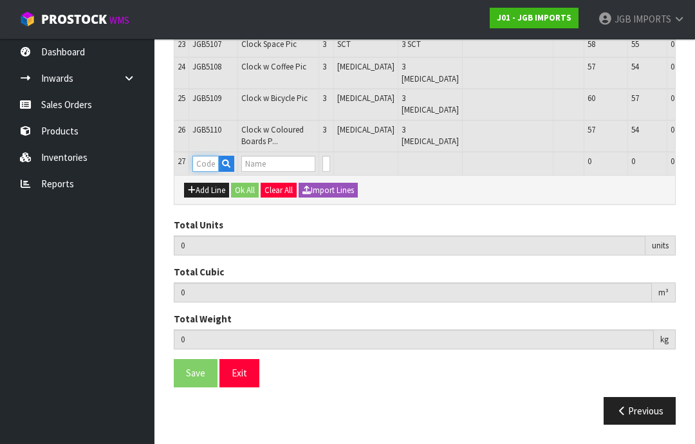
click at [215, 172] on input "text" at bounding box center [205, 164] width 26 height 16
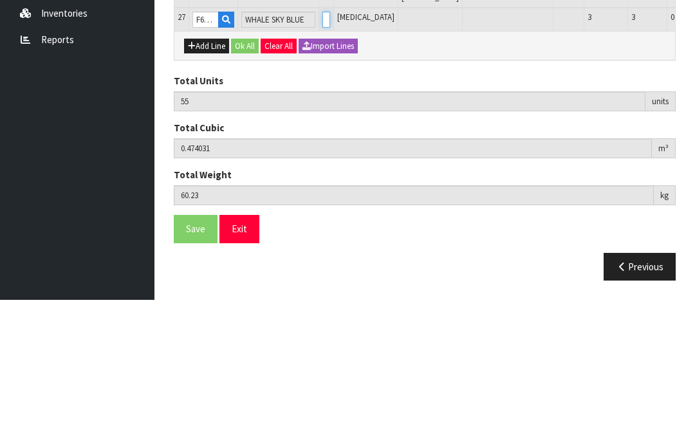
click at [322, 156] on input "0" at bounding box center [326, 164] width 8 height 16
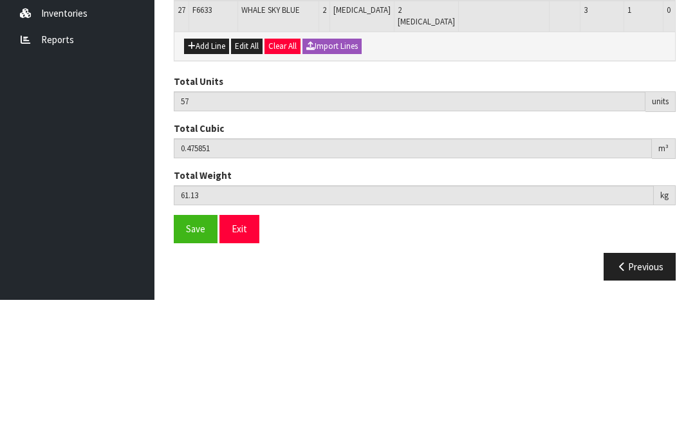
scroll to position [1120, 0]
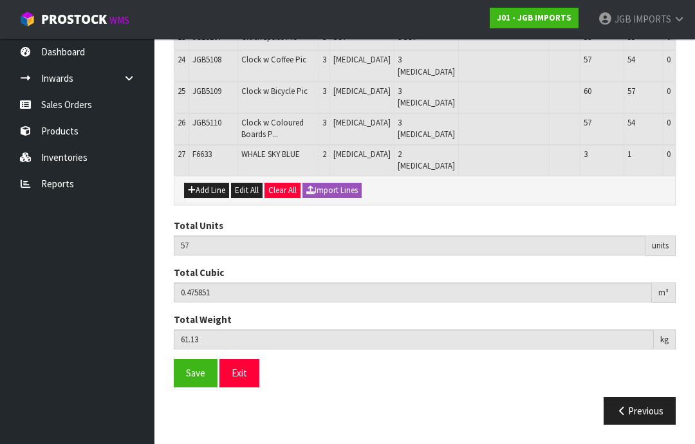
click at [210, 198] on button "Add Line" at bounding box center [206, 190] width 45 height 15
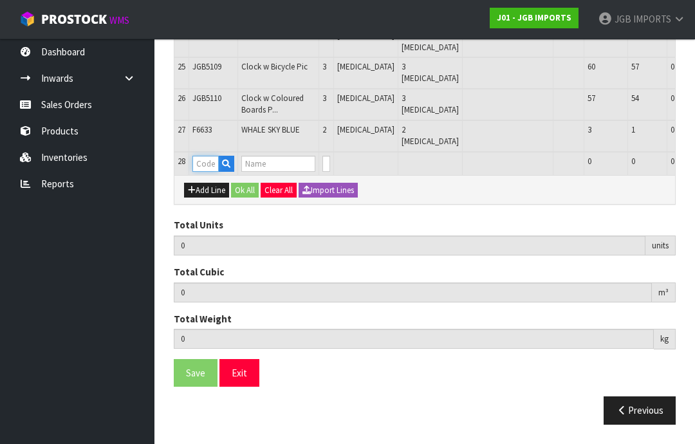
click at [212, 172] on input "text" at bounding box center [205, 164] width 26 height 16
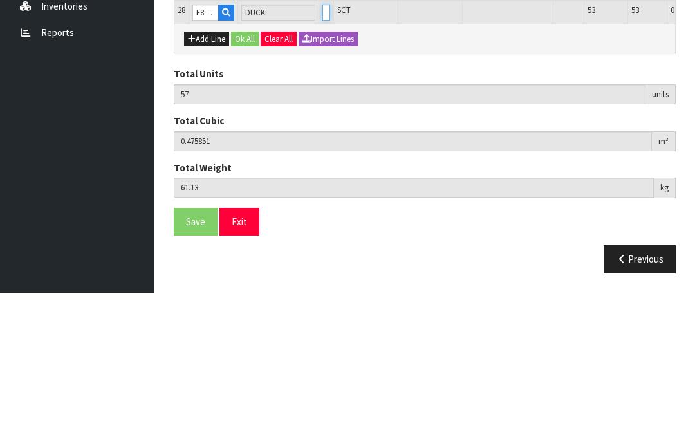
click at [322, 156] on input "0" at bounding box center [326, 164] width 8 height 16
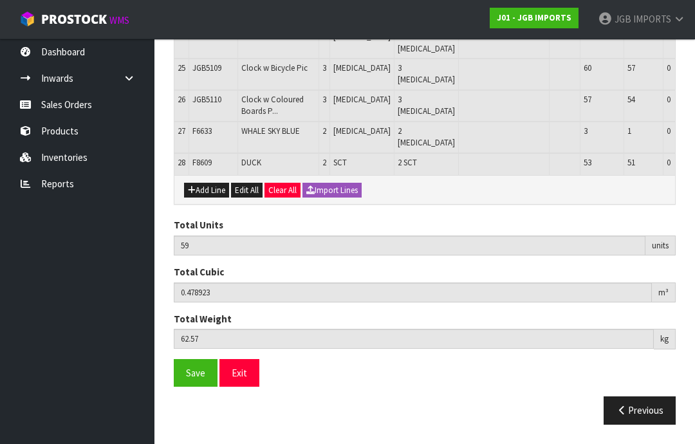
click at [221, 198] on button "Add Line" at bounding box center [206, 190] width 45 height 15
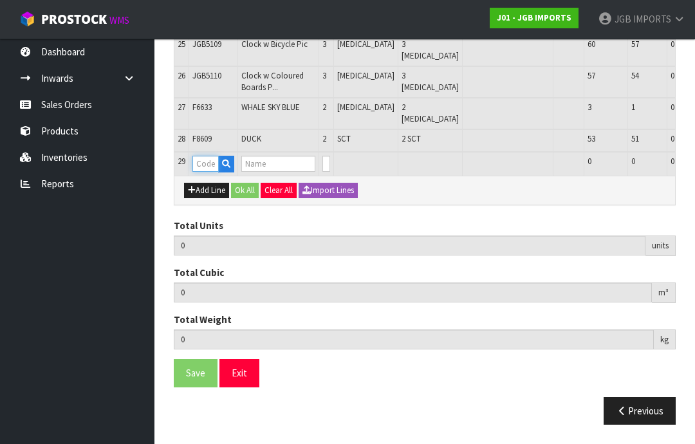
click at [212, 172] on input "text" at bounding box center [205, 164] width 26 height 16
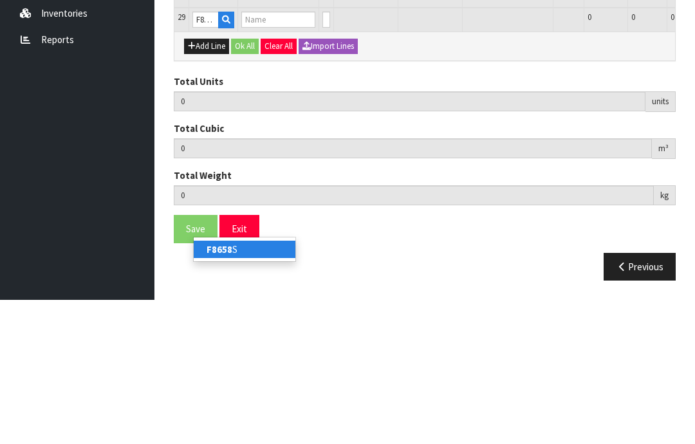
click at [234, 385] on link "F8658 S" at bounding box center [245, 393] width 102 height 17
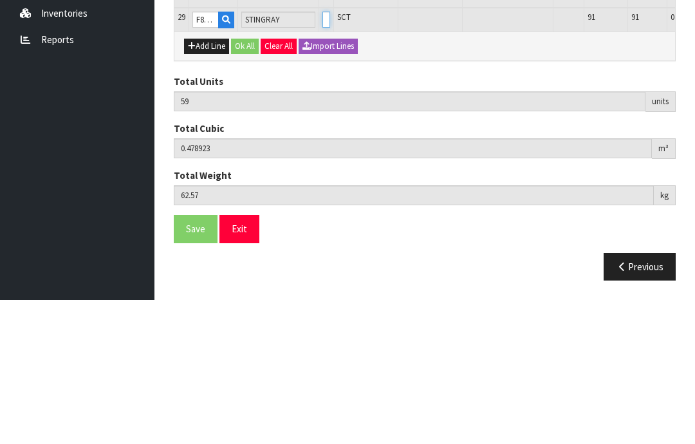
click at [322, 156] on input "0" at bounding box center [326, 164] width 8 height 16
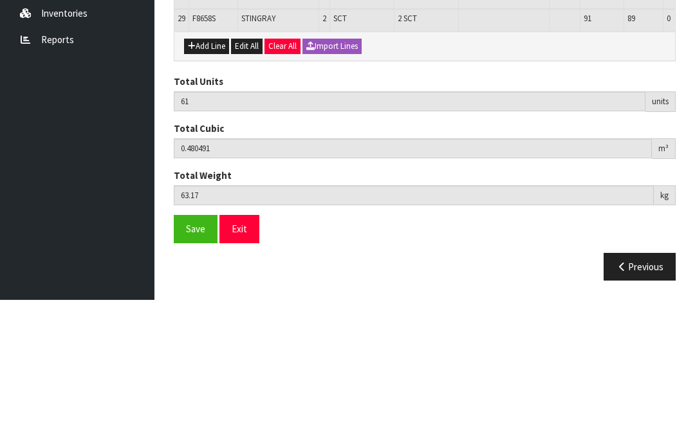
scroll to position [1172, 0]
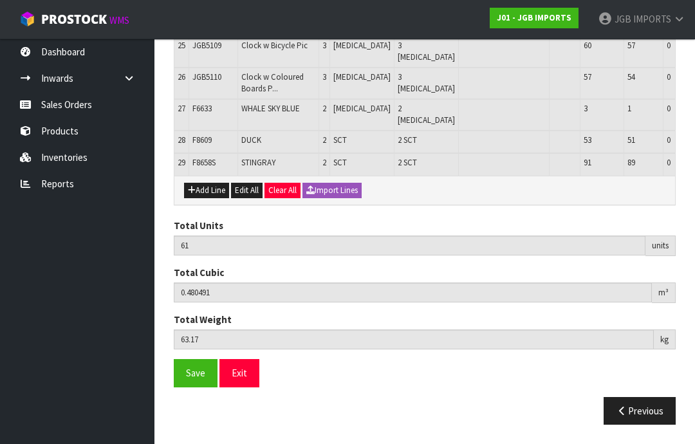
click at [222, 198] on button "Add Line" at bounding box center [206, 190] width 45 height 15
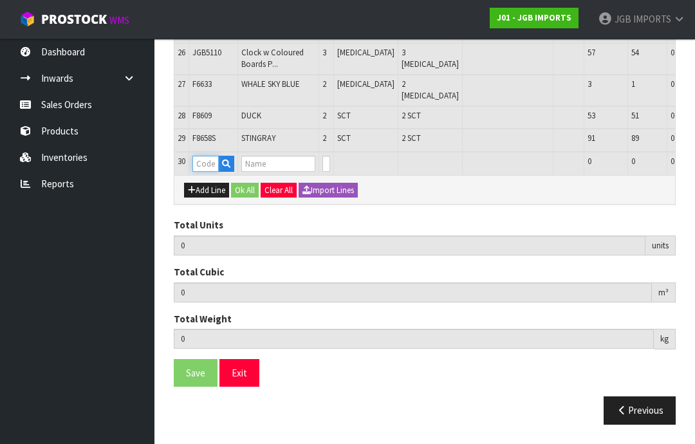
click at [214, 172] on input "text" at bounding box center [205, 164] width 26 height 16
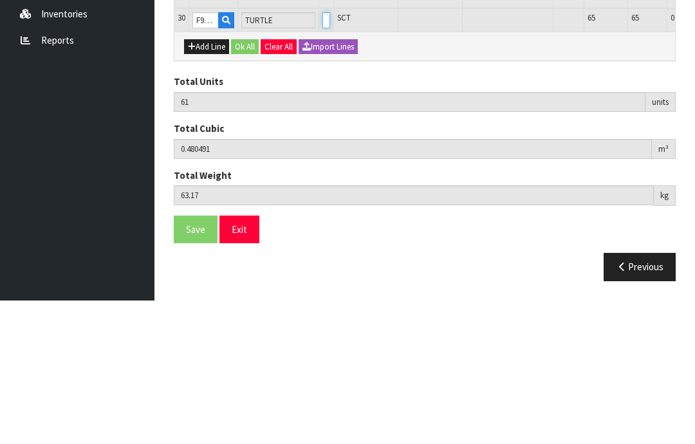
click at [322, 156] on input "0" at bounding box center [326, 164] width 8 height 16
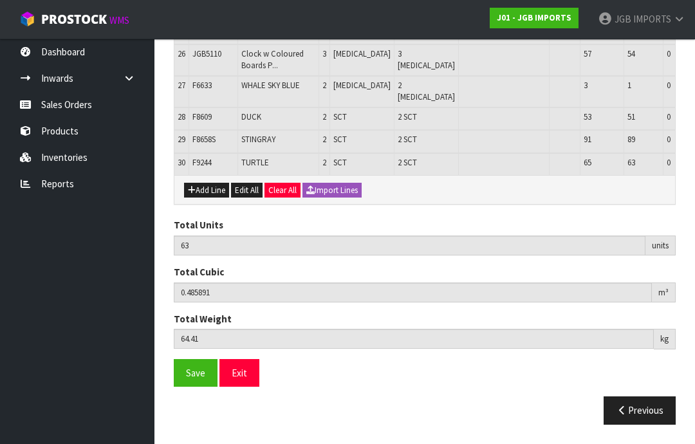
click at [214, 198] on button "Add Line" at bounding box center [206, 190] width 45 height 15
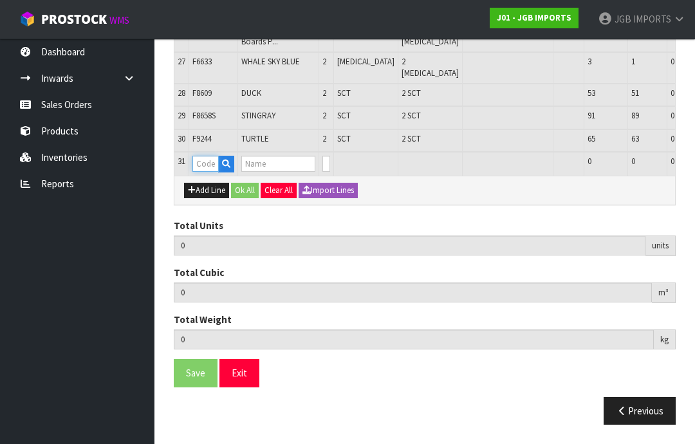
click at [214, 172] on input "text" at bounding box center [205, 164] width 26 height 16
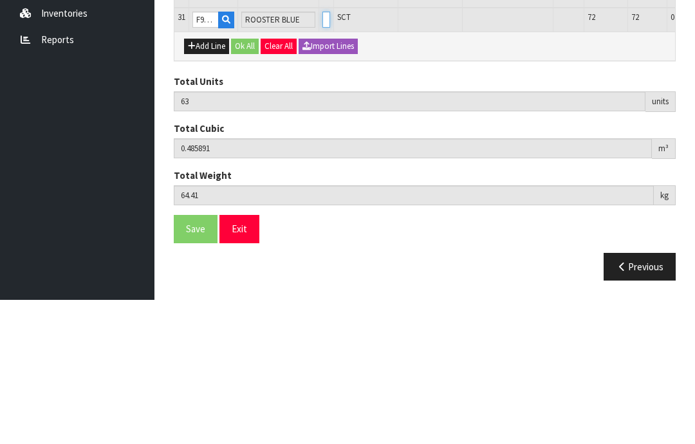
click at [322, 156] on input "0" at bounding box center [326, 164] width 8 height 16
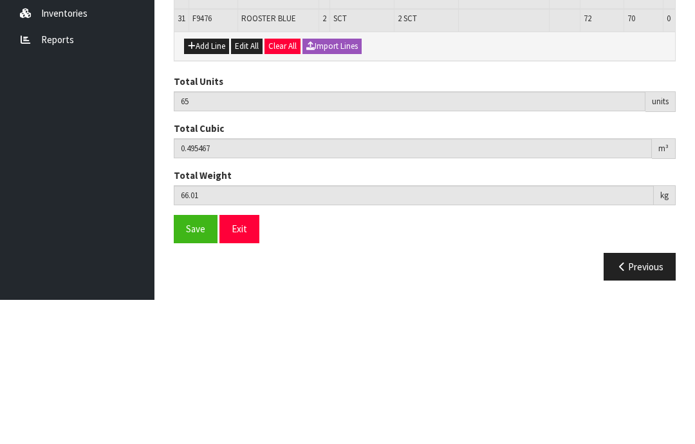
scroll to position [1217, 0]
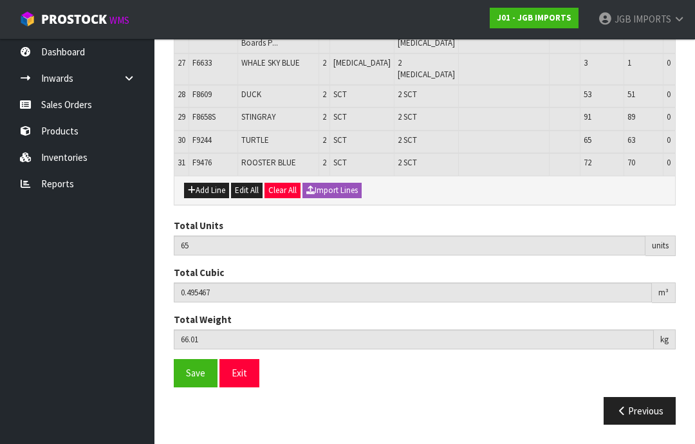
click at [215, 198] on button "Add Line" at bounding box center [206, 190] width 45 height 15
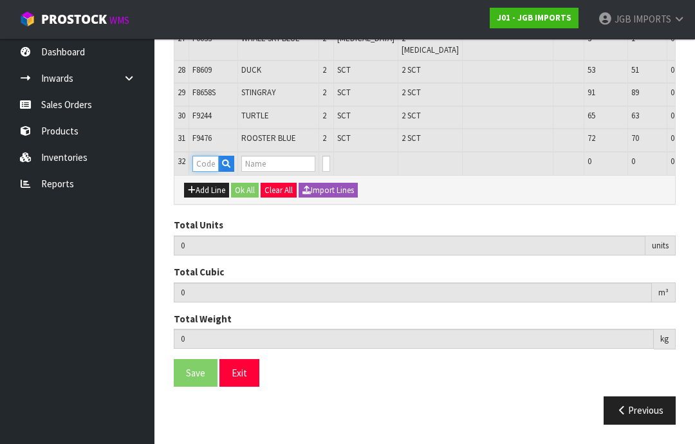
click at [214, 172] on input "text" at bounding box center [205, 164] width 26 height 16
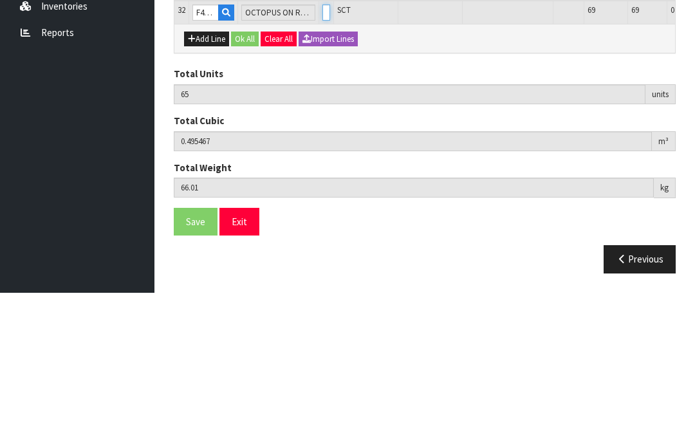
click at [322, 156] on input "0" at bounding box center [326, 164] width 8 height 16
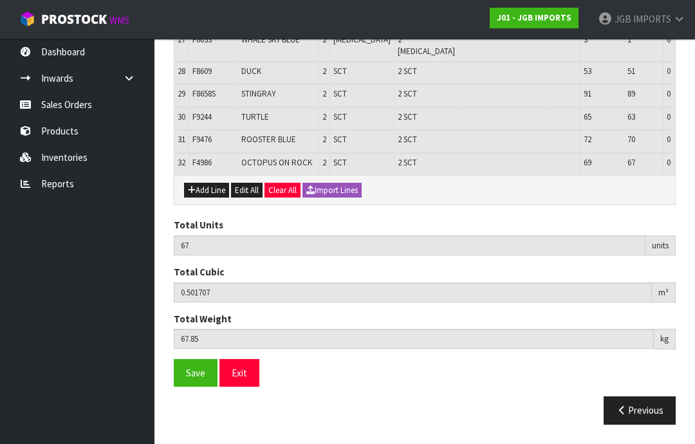
click at [215, 198] on button "Add Line" at bounding box center [206, 190] width 45 height 15
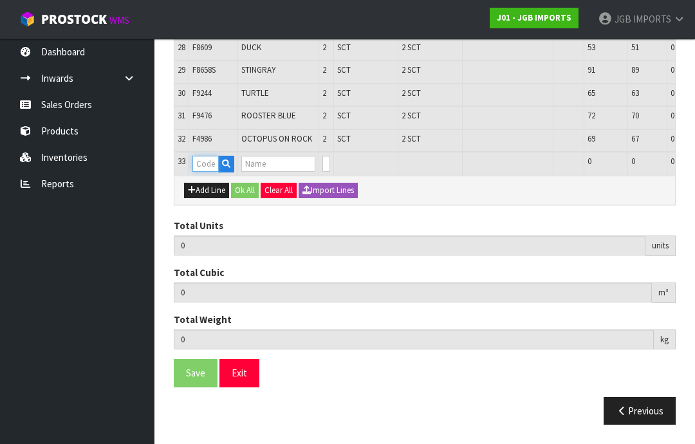
click at [213, 172] on input "text" at bounding box center [205, 164] width 26 height 16
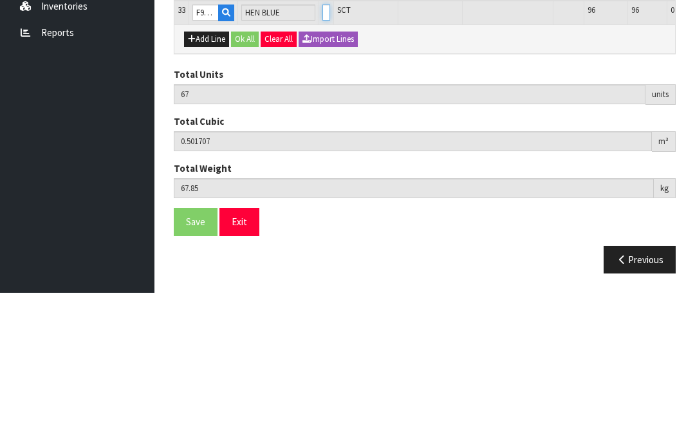
click at [322, 156] on input "0" at bounding box center [326, 164] width 8 height 16
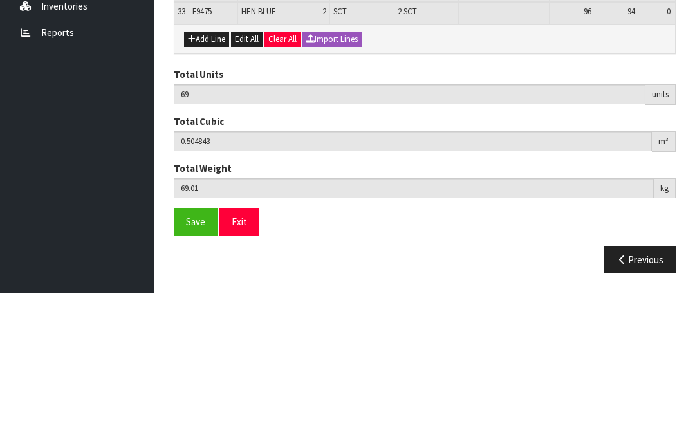
scroll to position [1277, 0]
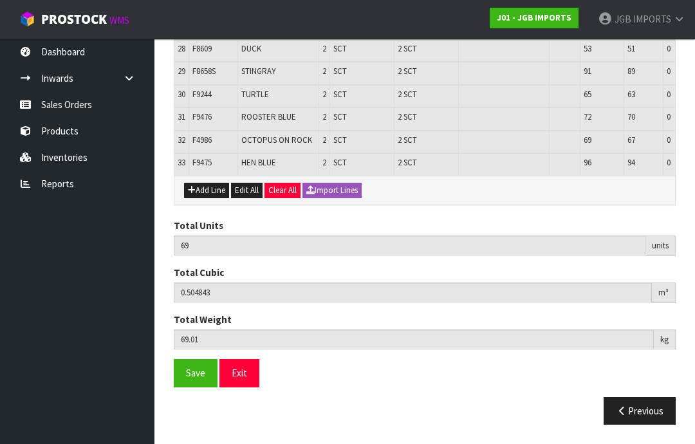
click at [212, 198] on button "Add Line" at bounding box center [206, 190] width 45 height 15
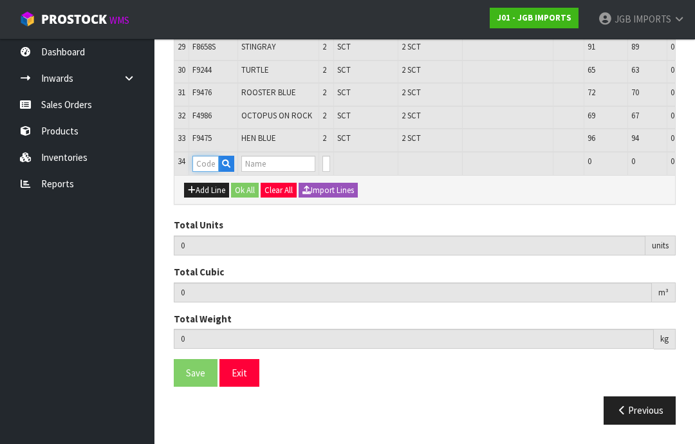
click at [214, 172] on input "text" at bounding box center [205, 164] width 26 height 16
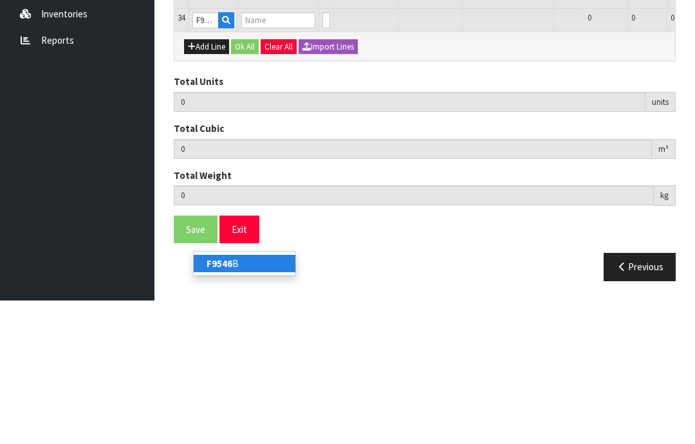
click at [247, 398] on link "F9546 B" at bounding box center [245, 406] width 102 height 17
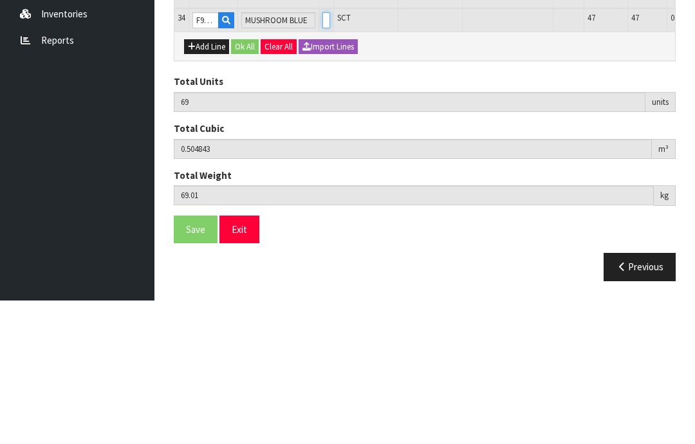
click at [322, 156] on input "0" at bounding box center [326, 164] width 8 height 16
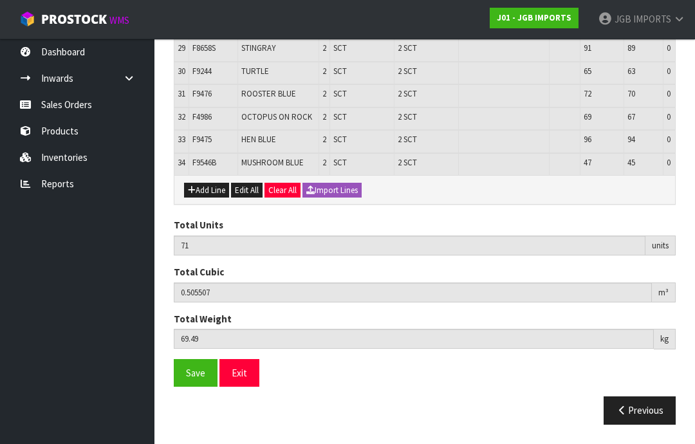
click at [214, 198] on button "Add Line" at bounding box center [206, 190] width 45 height 15
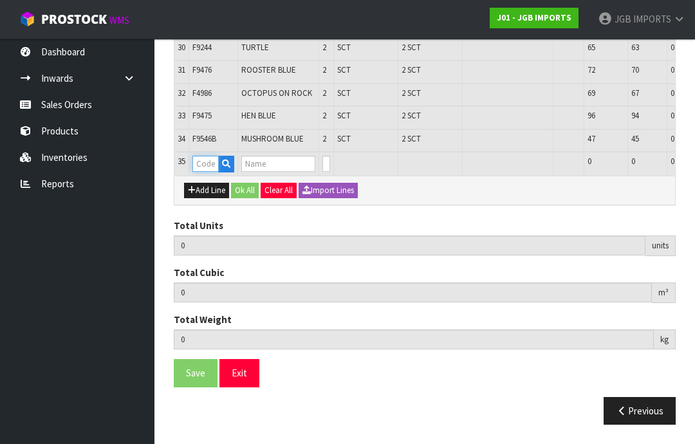
click at [214, 172] on input "text" at bounding box center [205, 164] width 26 height 16
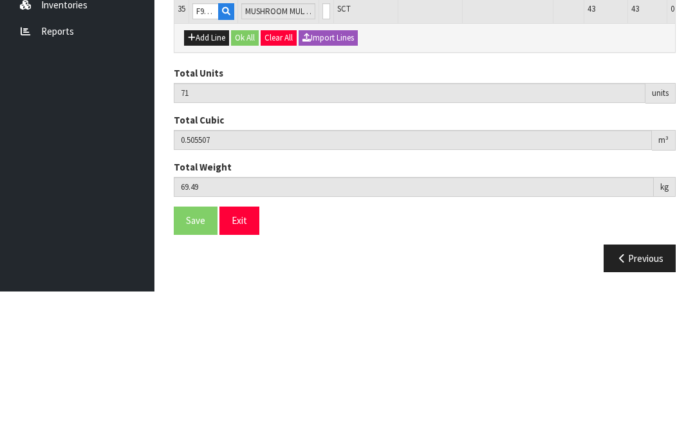
click at [322, 156] on input "0" at bounding box center [326, 164] width 8 height 16
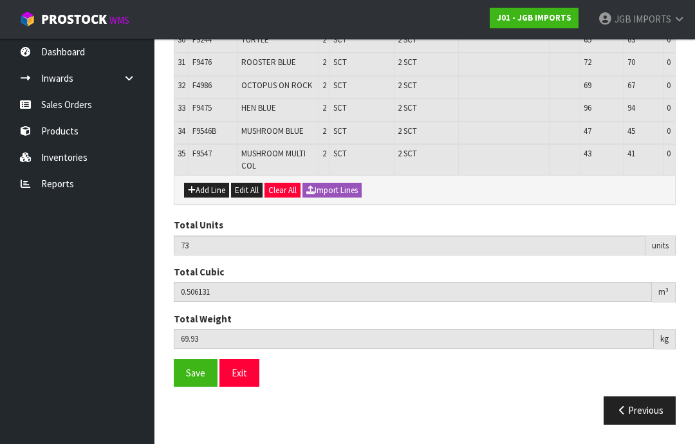
click at [221, 198] on button "Add Line" at bounding box center [206, 190] width 45 height 15
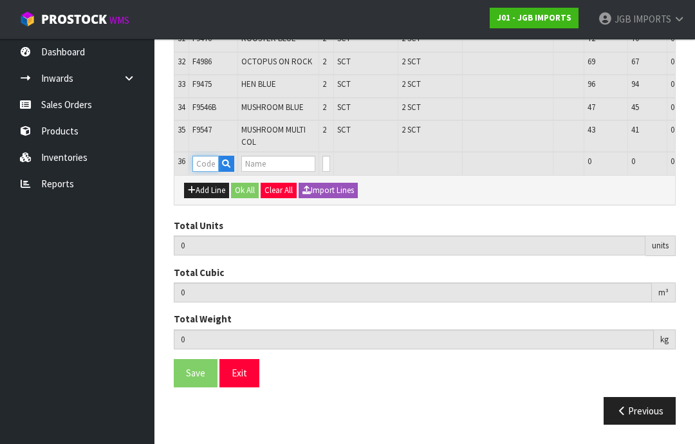
click at [212, 172] on input "text" at bounding box center [205, 164] width 26 height 16
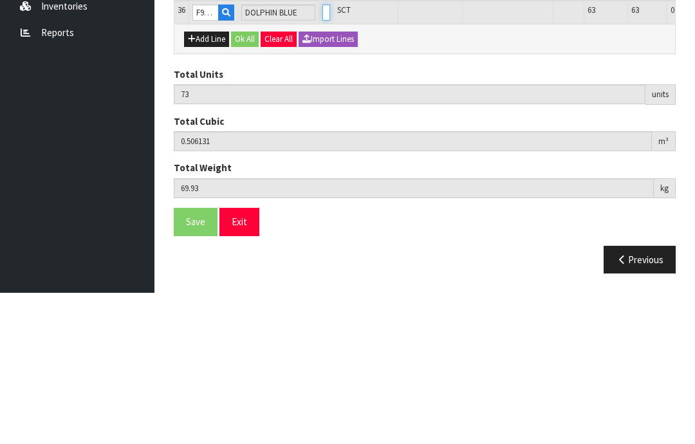
click at [322, 156] on input "0" at bounding box center [326, 164] width 8 height 16
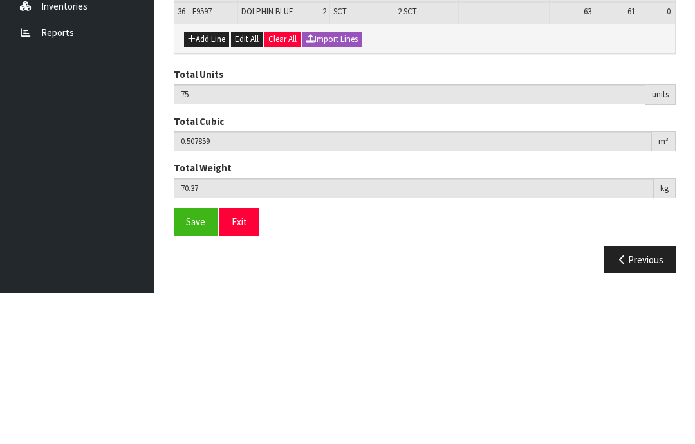
scroll to position [1363, 0]
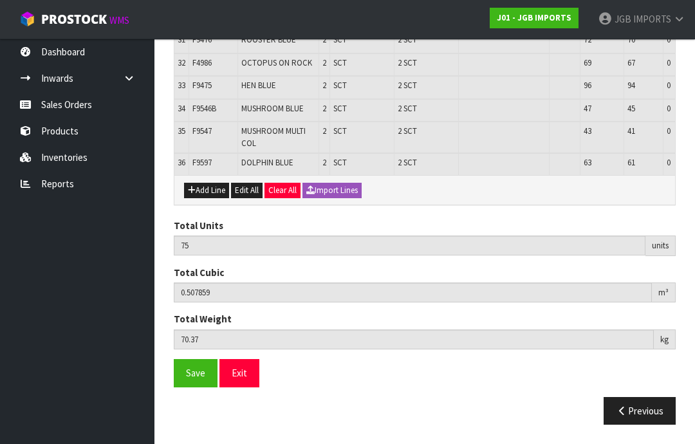
click at [211, 198] on button "Add Line" at bounding box center [206, 190] width 45 height 15
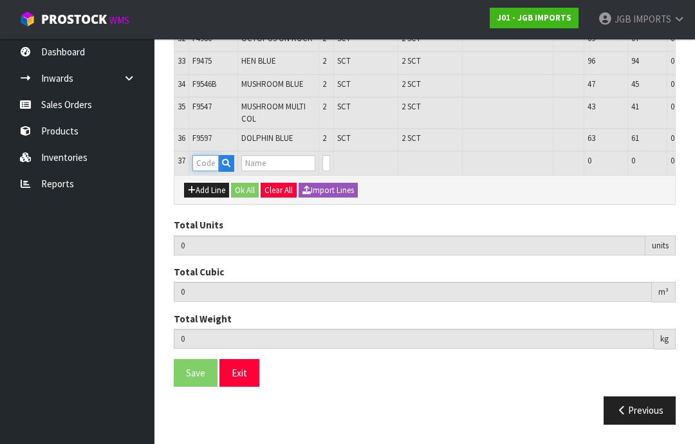
click at [212, 171] on input "text" at bounding box center [205, 163] width 26 height 16
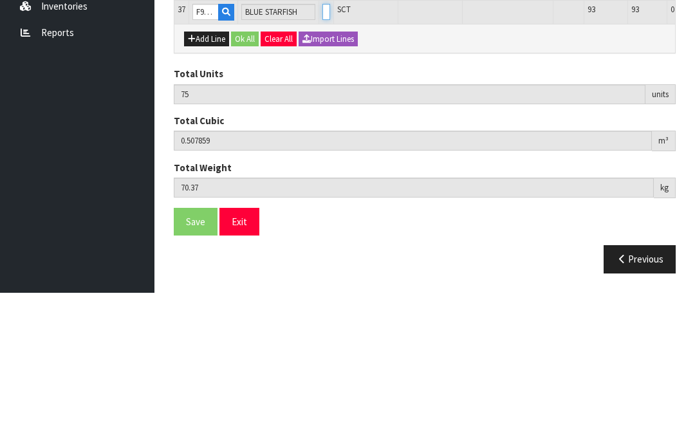
click at [322, 155] on input "0" at bounding box center [326, 163] width 8 height 16
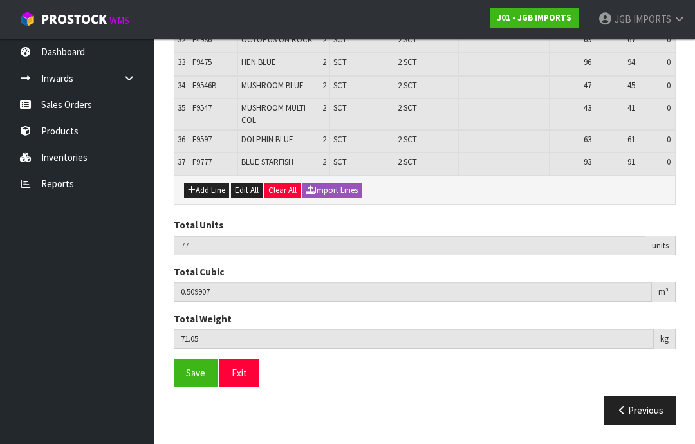
click at [219, 198] on button "Add Line" at bounding box center [206, 190] width 45 height 15
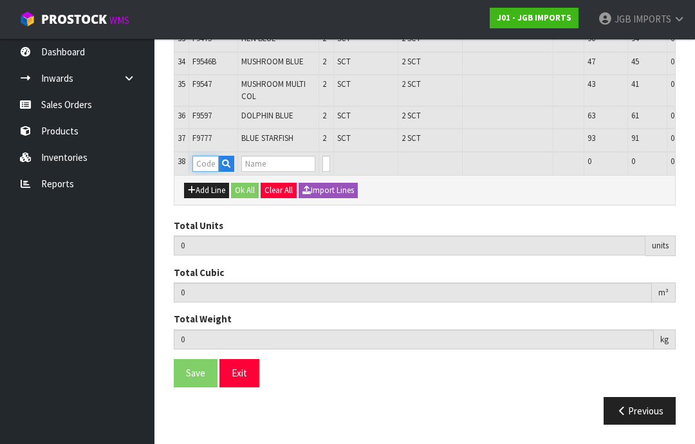
click at [215, 172] on input "text" at bounding box center [205, 164] width 26 height 16
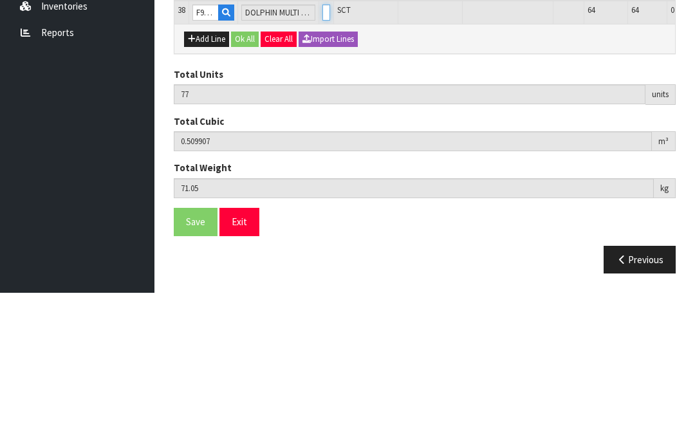
click at [322, 156] on input "0" at bounding box center [326, 164] width 8 height 16
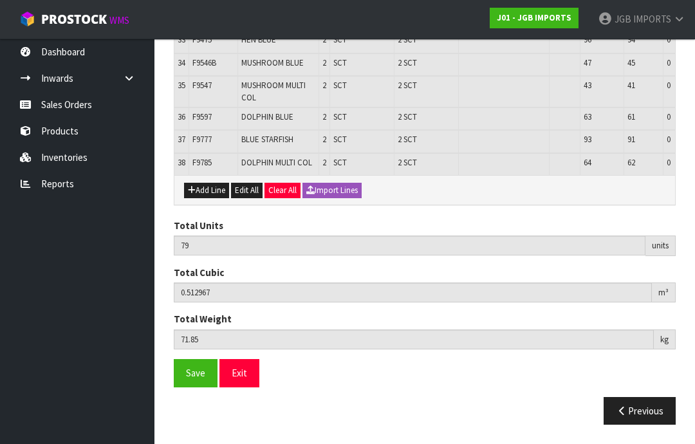
click at [216, 198] on button "Add Line" at bounding box center [206, 190] width 45 height 15
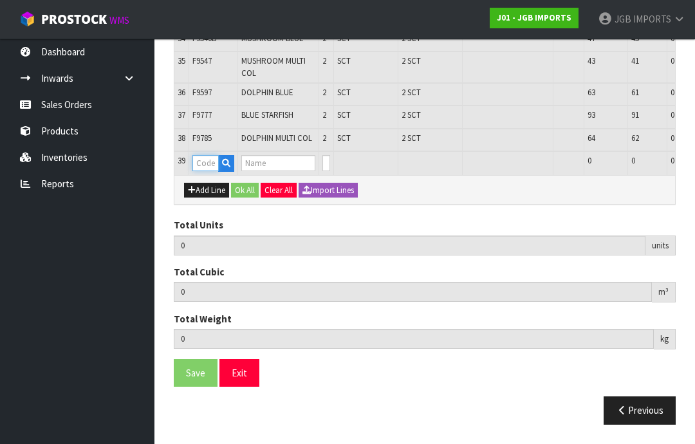
click at [214, 171] on input "text" at bounding box center [205, 163] width 26 height 16
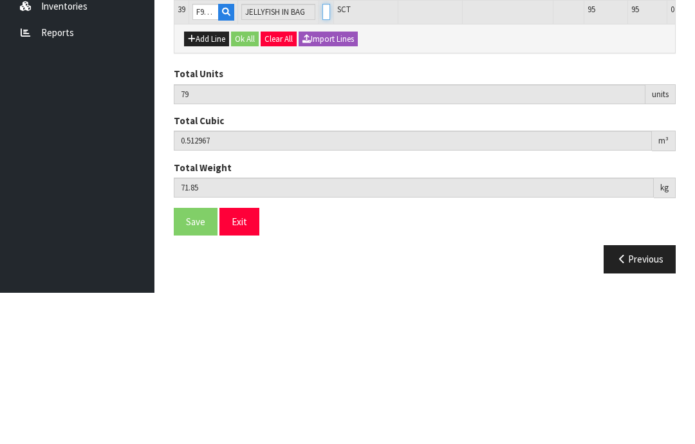
click at [322, 155] on input "0" at bounding box center [326, 163] width 8 height 16
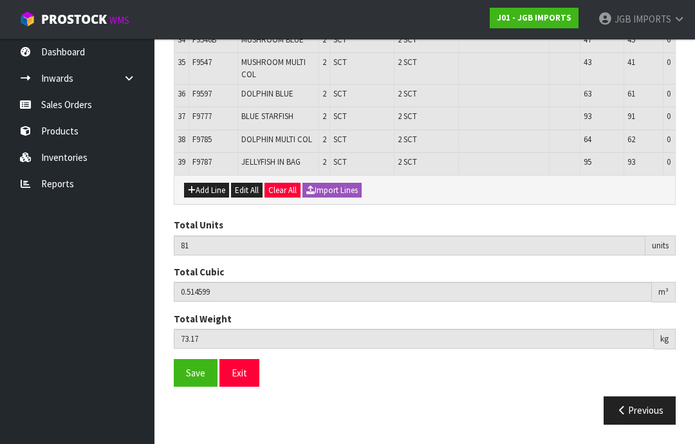
click at [214, 198] on button "Add Line" at bounding box center [206, 190] width 45 height 15
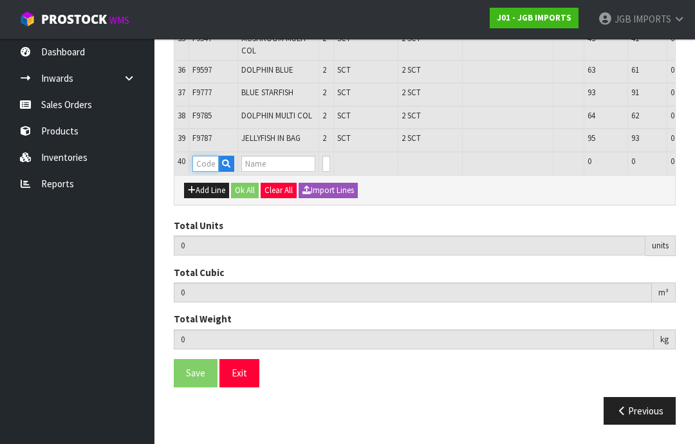
click at [215, 172] on input "text" at bounding box center [205, 164] width 26 height 16
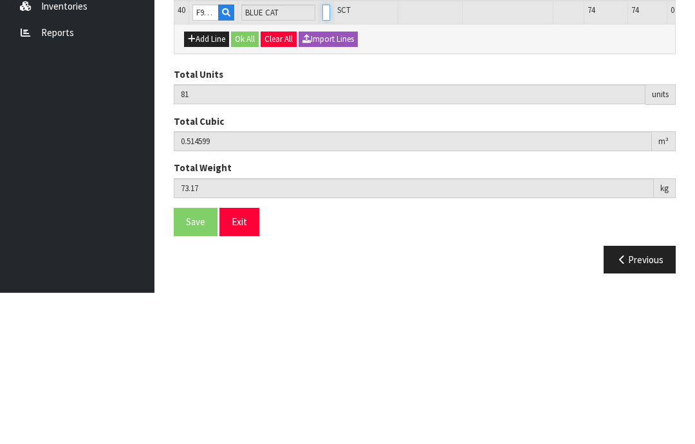
click at [322, 156] on input "0" at bounding box center [326, 164] width 8 height 16
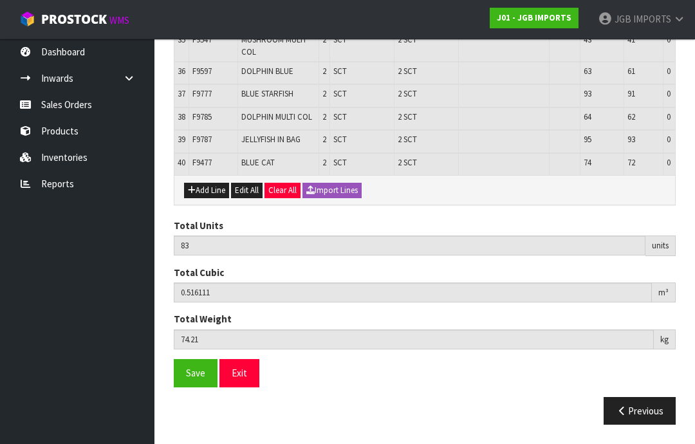
click at [200, 379] on span "Save" at bounding box center [195, 373] width 19 height 12
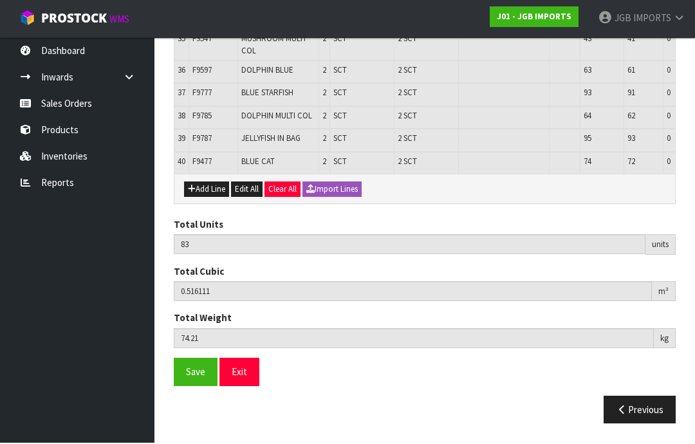
scroll to position [1487, 0]
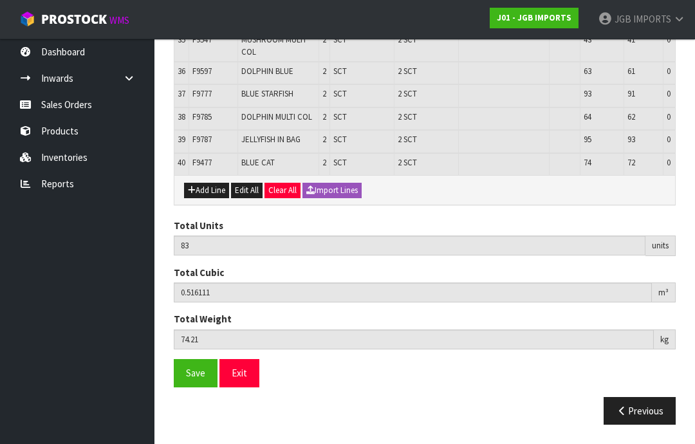
click at [210, 198] on button "Add Line" at bounding box center [206, 190] width 45 height 15
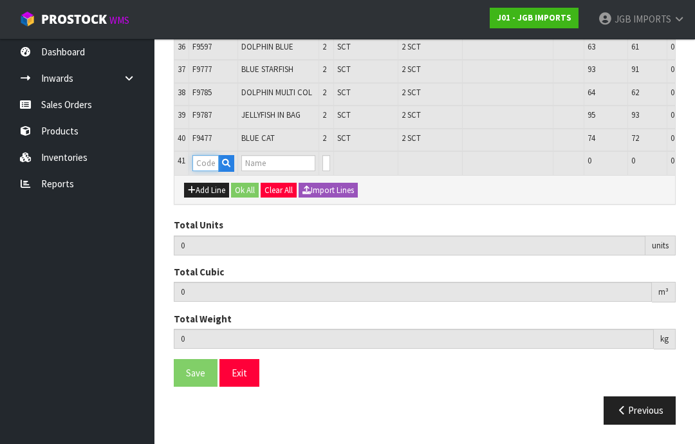
click at [210, 171] on input "text" at bounding box center [205, 163] width 26 height 16
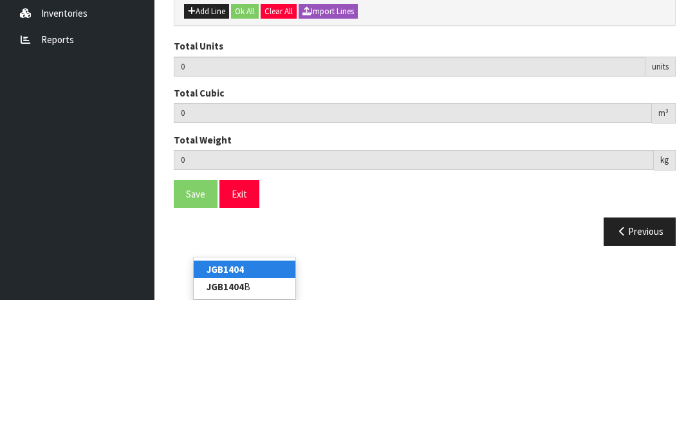
click at [252, 405] on link "JGB1404" at bounding box center [245, 413] width 102 height 17
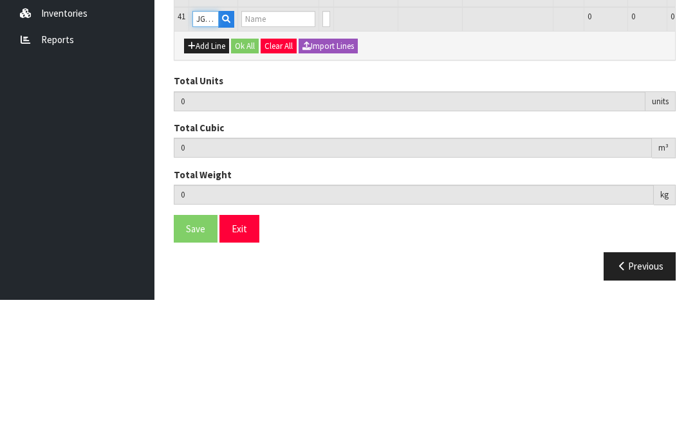
scroll to position [1510, 0]
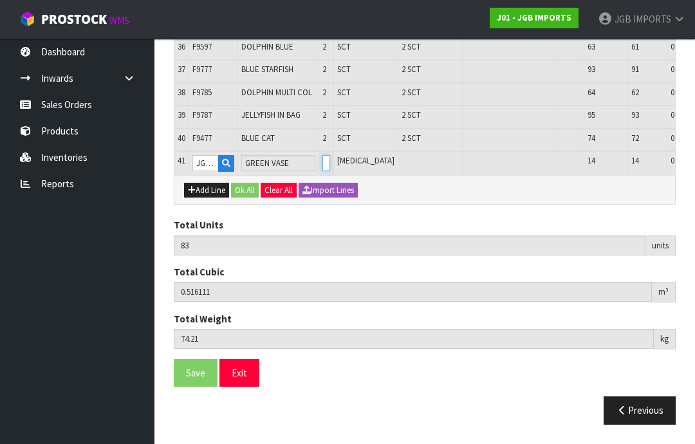
click at [322, 171] on input "0" at bounding box center [326, 163] width 8 height 16
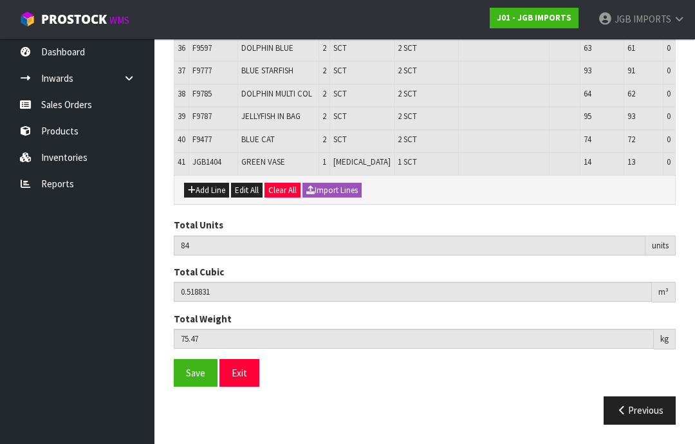
click at [212, 198] on button "Add Line" at bounding box center [206, 190] width 45 height 15
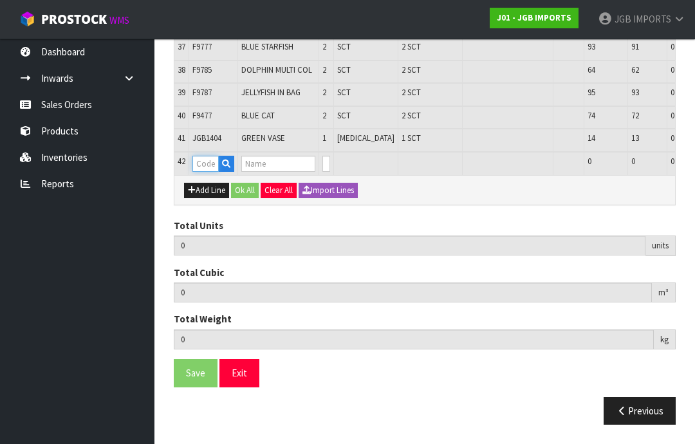
click at [210, 172] on input "text" at bounding box center [205, 164] width 26 height 16
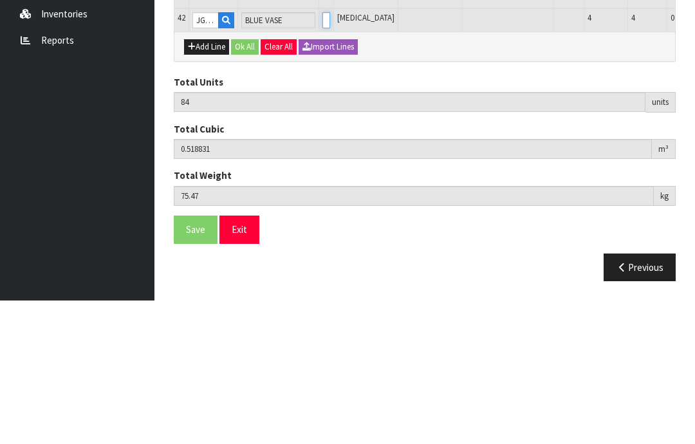
click at [322, 156] on input "0" at bounding box center [326, 164] width 8 height 16
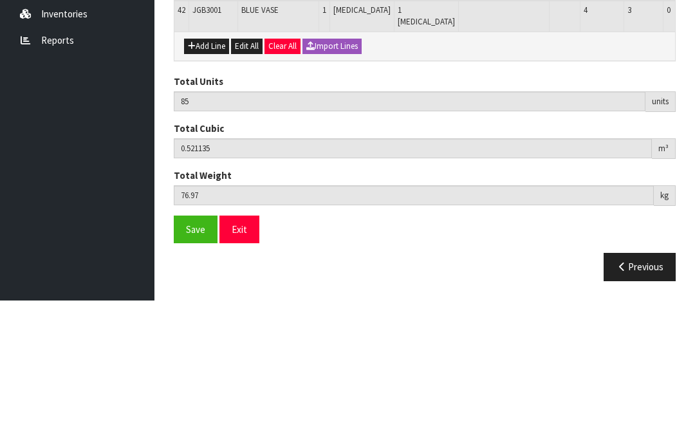
scroll to position [1531, 0]
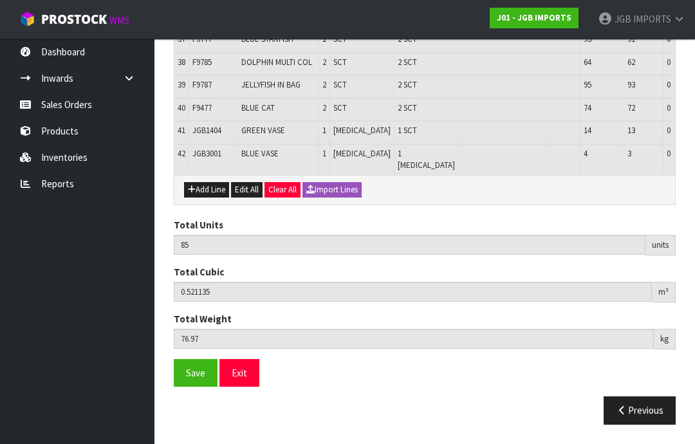
click at [212, 197] on button "Add Line" at bounding box center [206, 189] width 45 height 15
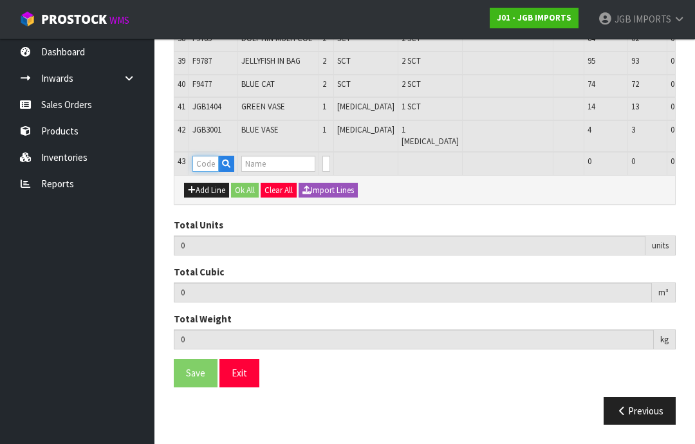
click at [209, 172] on input "text" at bounding box center [205, 164] width 26 height 16
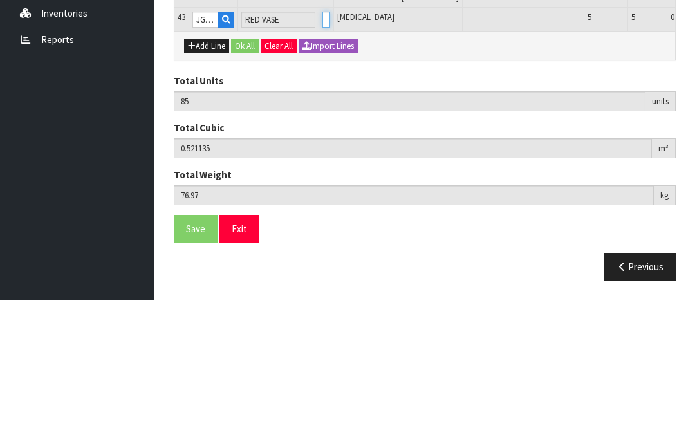
click at [322, 156] on input "0" at bounding box center [326, 164] width 8 height 16
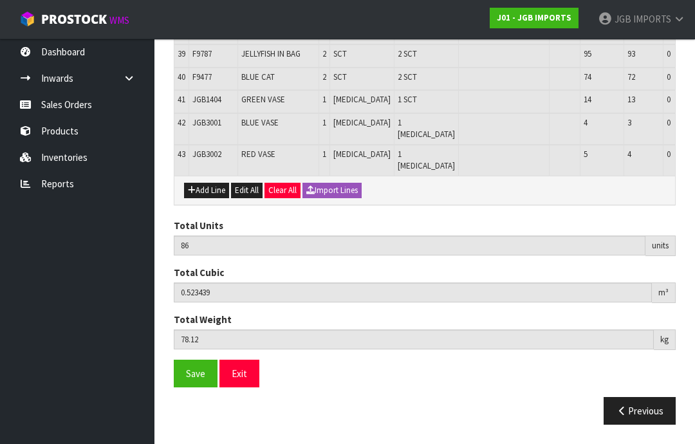
click at [212, 198] on button "Add Line" at bounding box center [206, 190] width 45 height 15
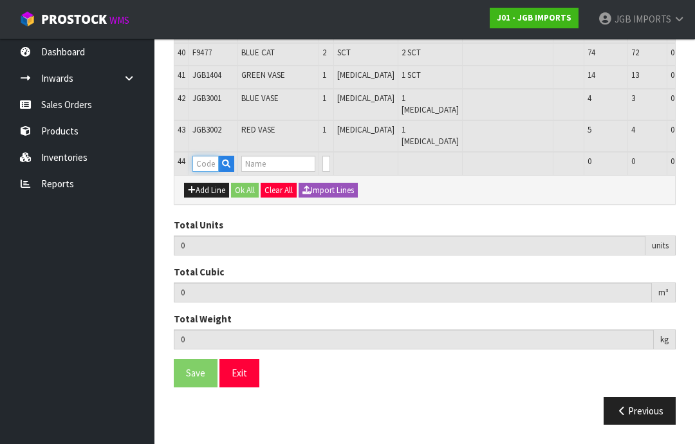
click at [210, 172] on input "text" at bounding box center [205, 164] width 26 height 16
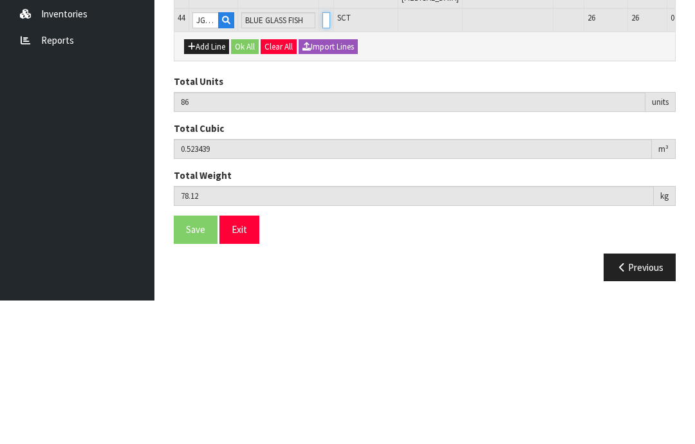
click at [322, 156] on input "0" at bounding box center [326, 164] width 8 height 16
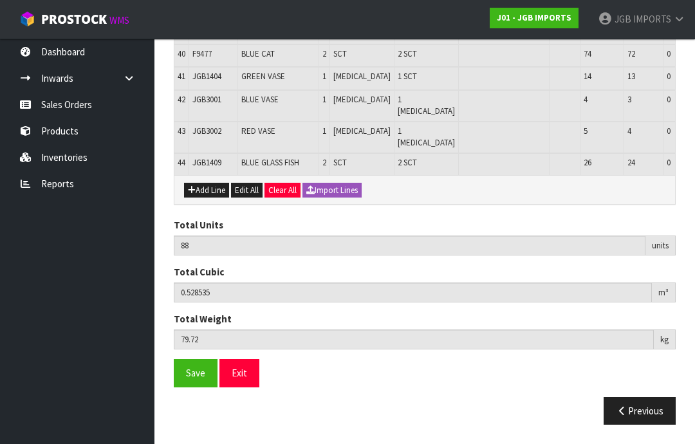
click at [212, 198] on button "Add Line" at bounding box center [206, 190] width 45 height 15
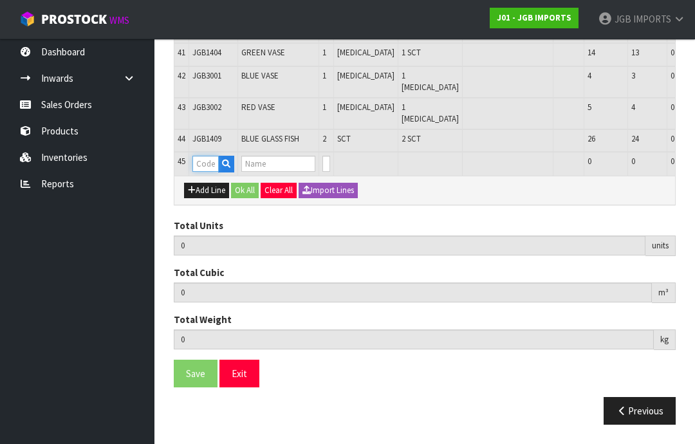
click at [211, 172] on input "text" at bounding box center [205, 164] width 26 height 16
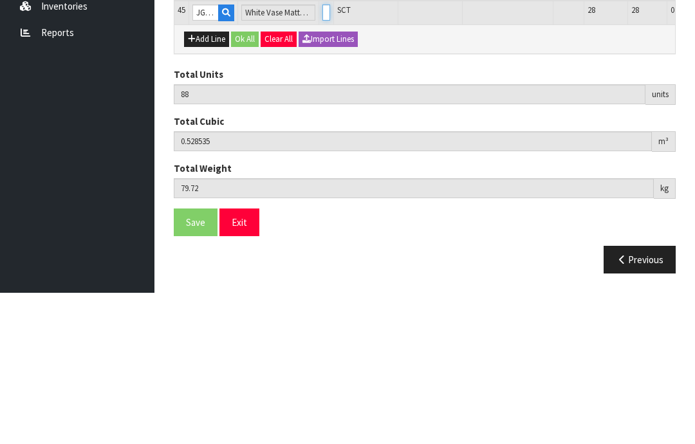
click at [322, 156] on input "0" at bounding box center [326, 164] width 8 height 16
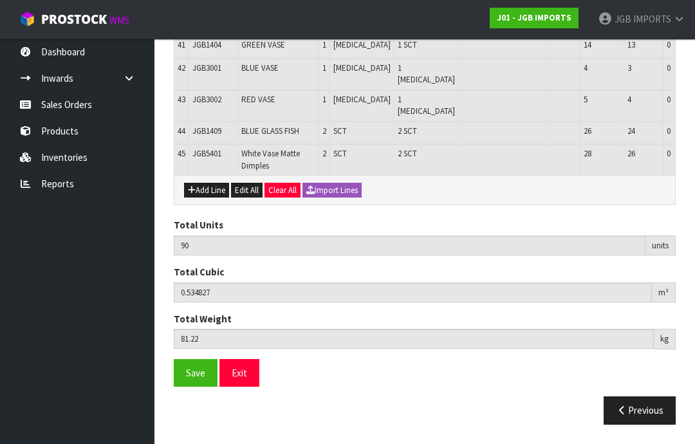
click at [211, 198] on button "Add Line" at bounding box center [206, 190] width 45 height 15
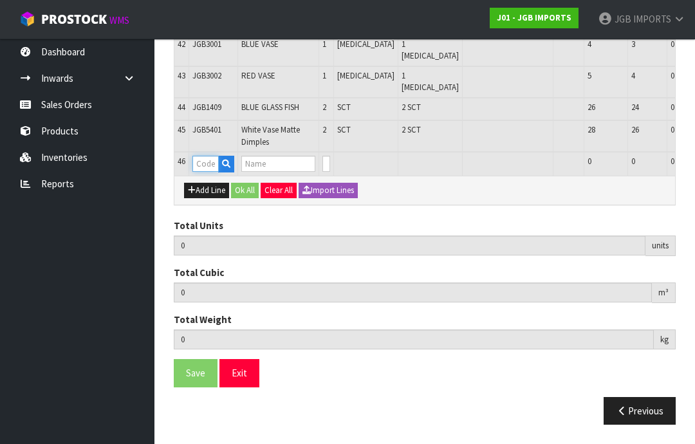
click at [214, 172] on input "text" at bounding box center [205, 164] width 26 height 16
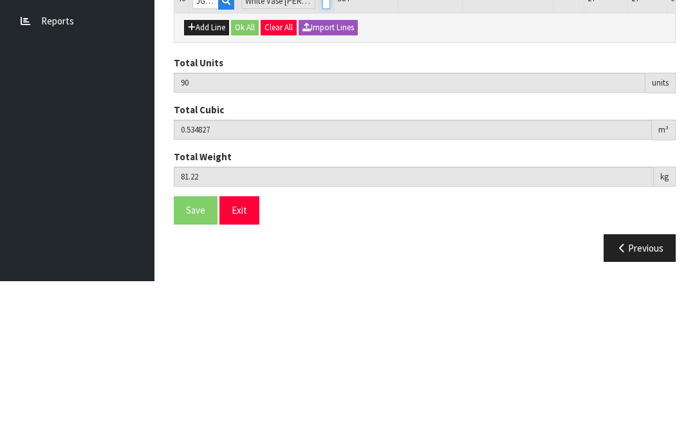
click at [322, 156] on input "0" at bounding box center [326, 164] width 8 height 16
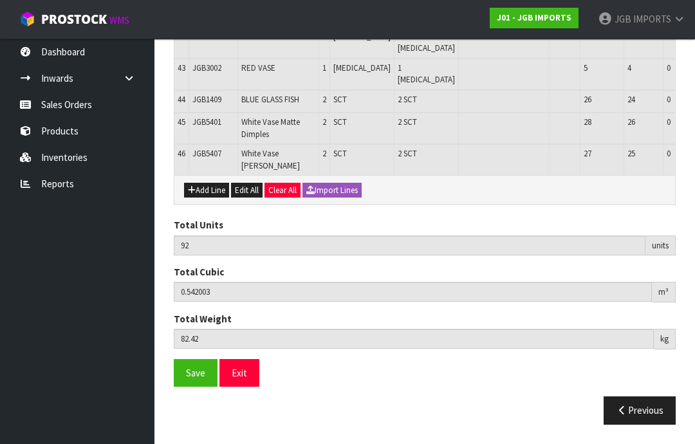
click at [217, 198] on button "Add Line" at bounding box center [206, 190] width 45 height 15
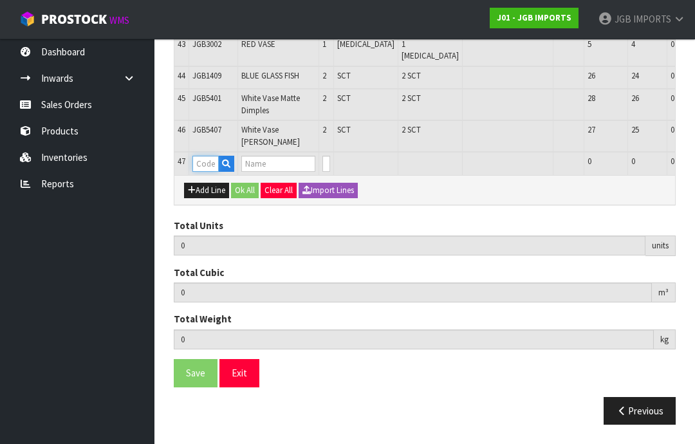
click at [211, 172] on input "text" at bounding box center [205, 164] width 26 height 16
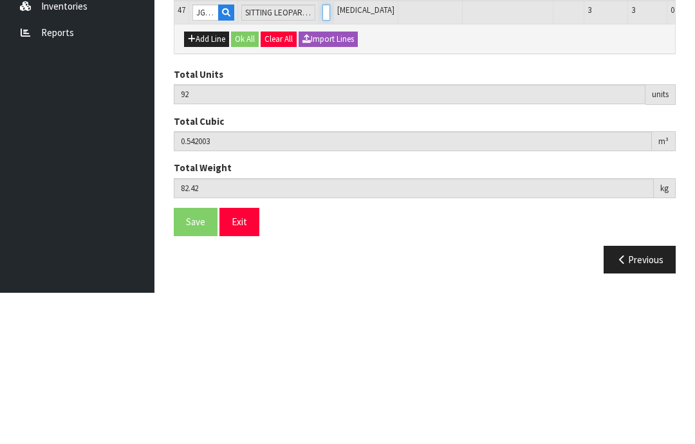
click at [322, 156] on input "0" at bounding box center [326, 164] width 8 height 16
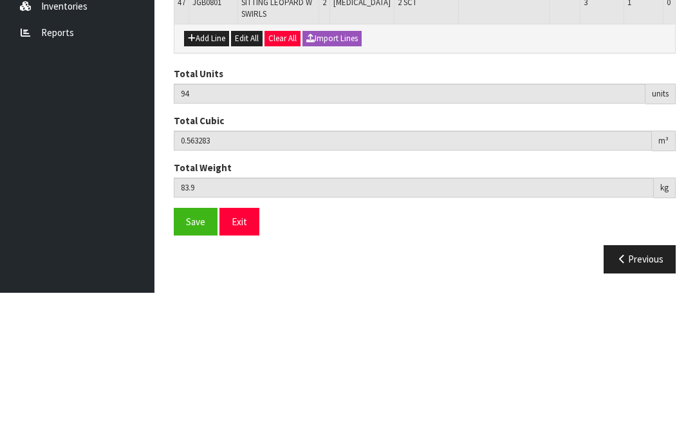
scroll to position [1680, 0]
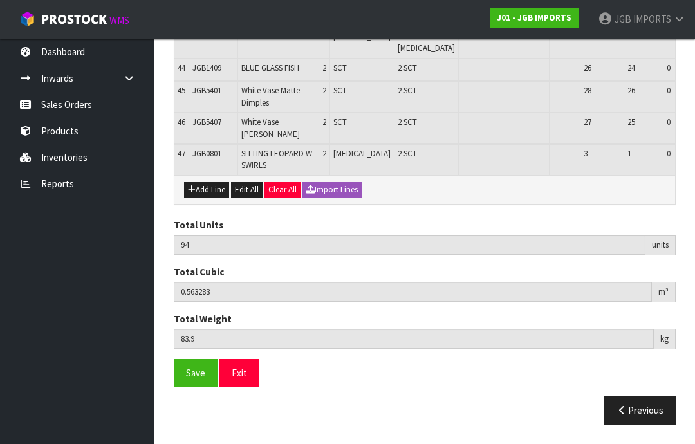
click at [212, 197] on button "Add Line" at bounding box center [206, 189] width 45 height 15
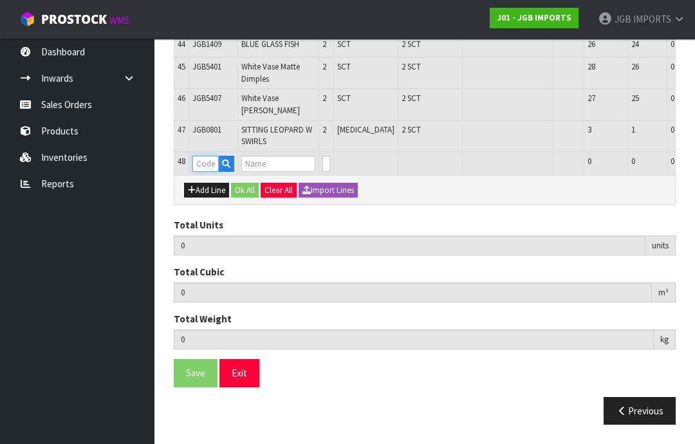
click at [212, 172] on input "text" at bounding box center [205, 164] width 26 height 16
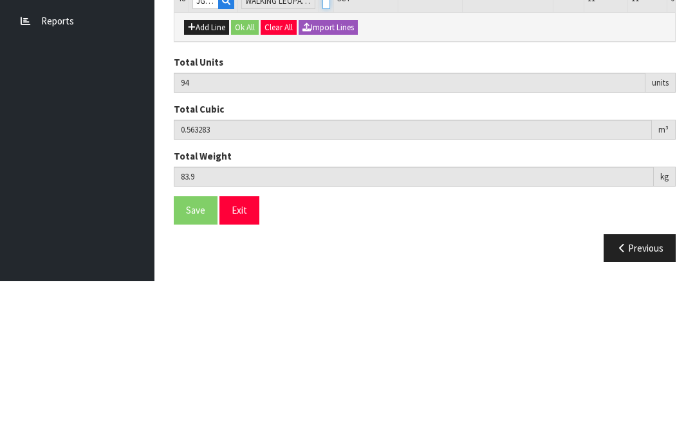
click at [322, 156] on input "0" at bounding box center [326, 164] width 8 height 16
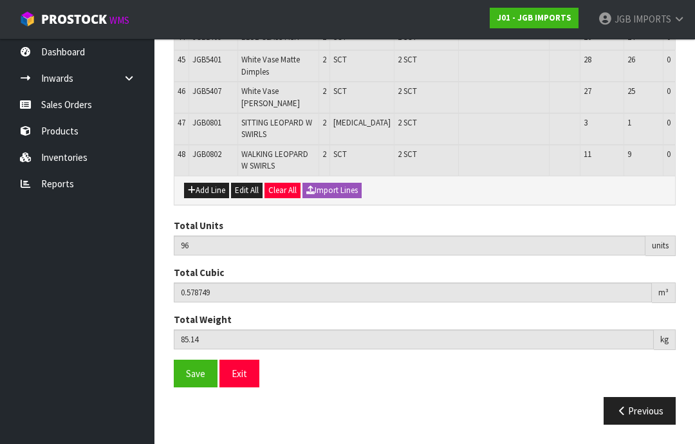
click at [214, 198] on button "Add Line" at bounding box center [206, 190] width 45 height 15
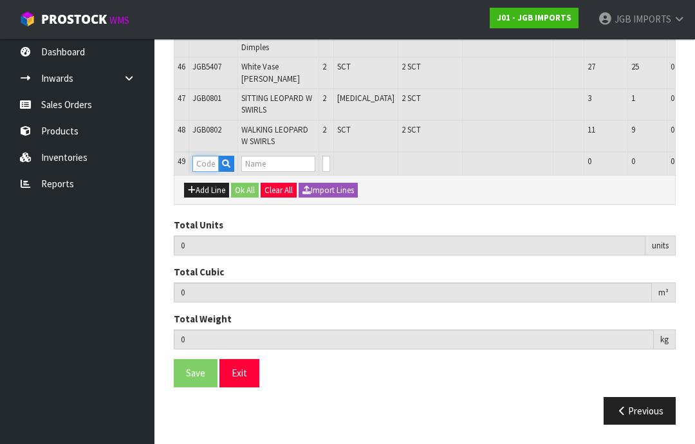
click at [215, 172] on input "text" at bounding box center [205, 164] width 26 height 16
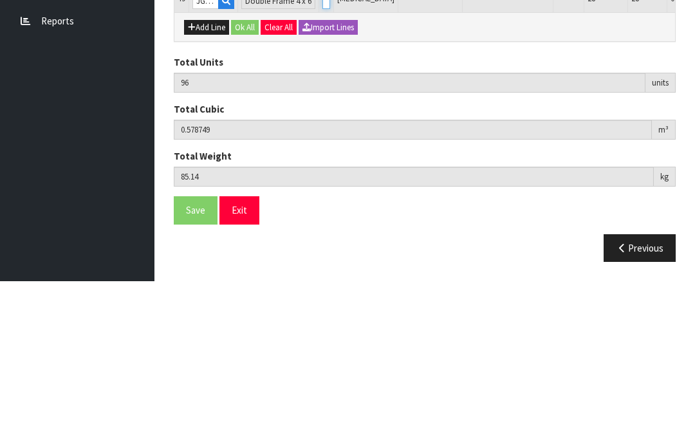
click at [322, 156] on input "0" at bounding box center [326, 164] width 8 height 16
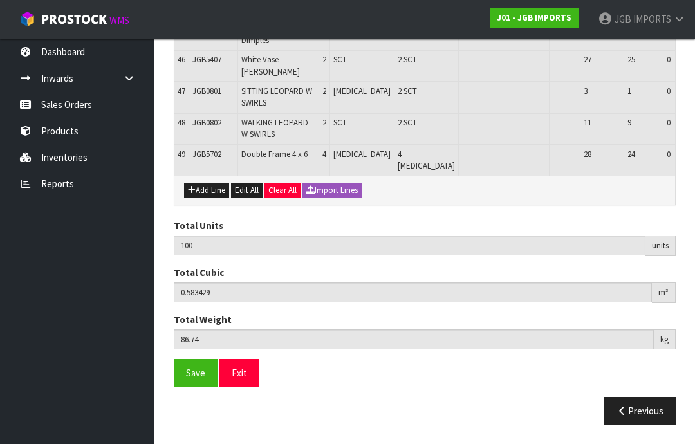
click at [213, 198] on button "Add Line" at bounding box center [206, 190] width 45 height 15
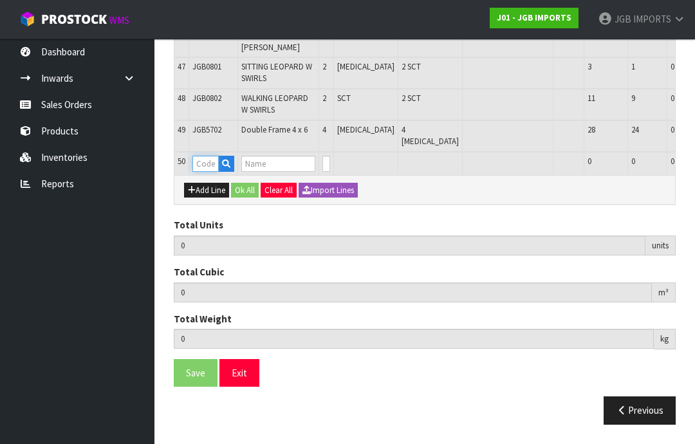
click at [210, 172] on input "text" at bounding box center [205, 164] width 26 height 16
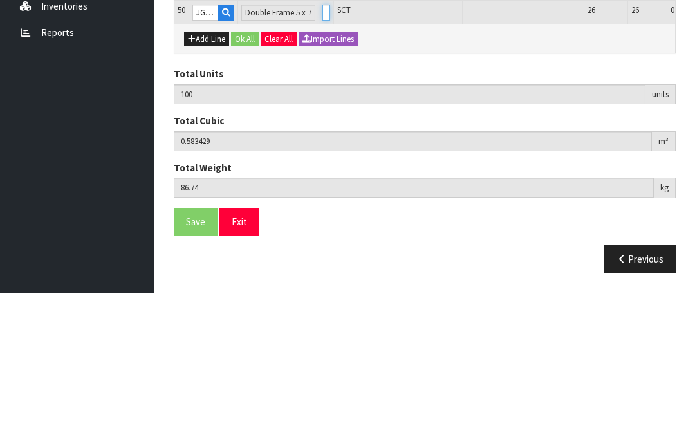
click at [322, 156] on input "0" at bounding box center [326, 164] width 8 height 16
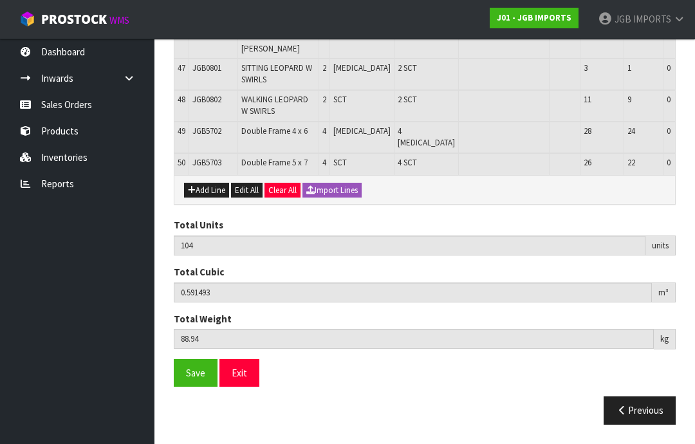
click at [213, 198] on button "Add Line" at bounding box center [206, 190] width 45 height 15
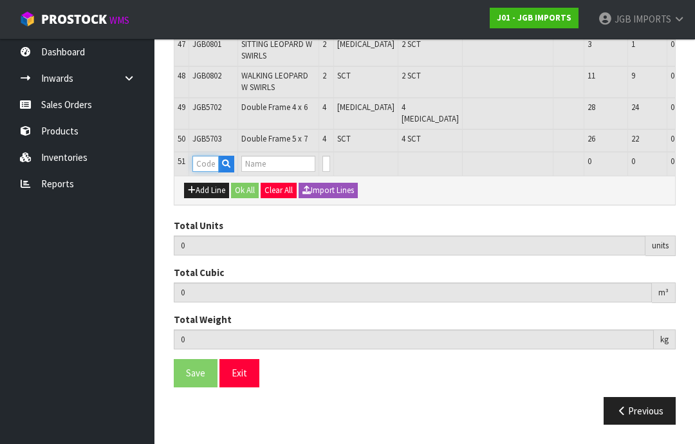
click at [210, 172] on input "text" at bounding box center [205, 164] width 26 height 16
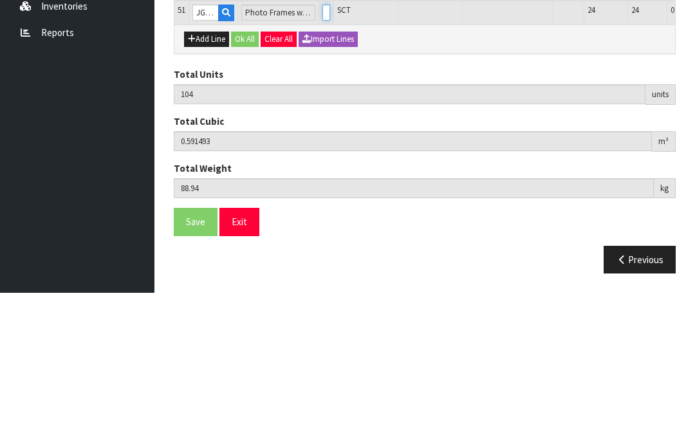
click at [322, 156] on input "0" at bounding box center [326, 164] width 8 height 16
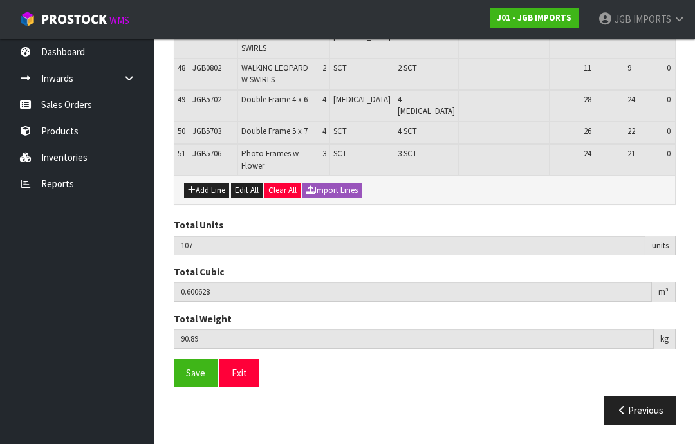
click at [195, 379] on span "Save" at bounding box center [195, 373] width 19 height 12
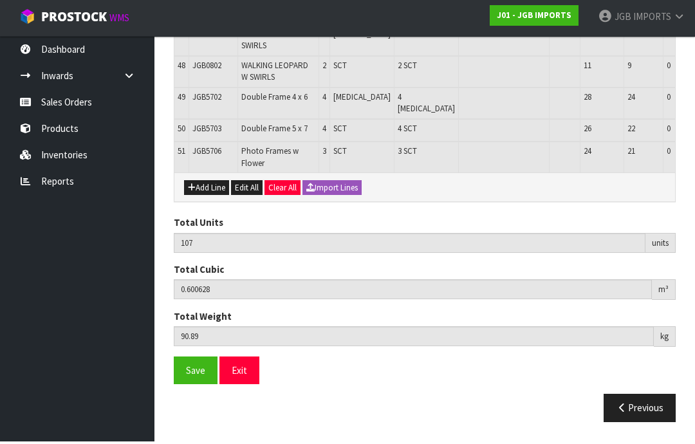
scroll to position [1848, 0]
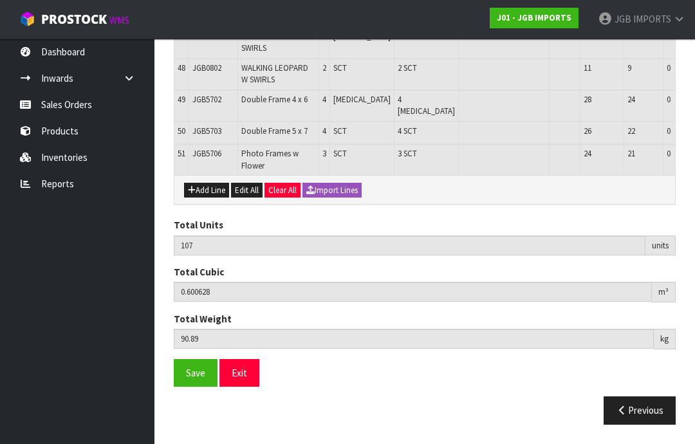
click at [211, 198] on button "Add Line" at bounding box center [206, 190] width 45 height 15
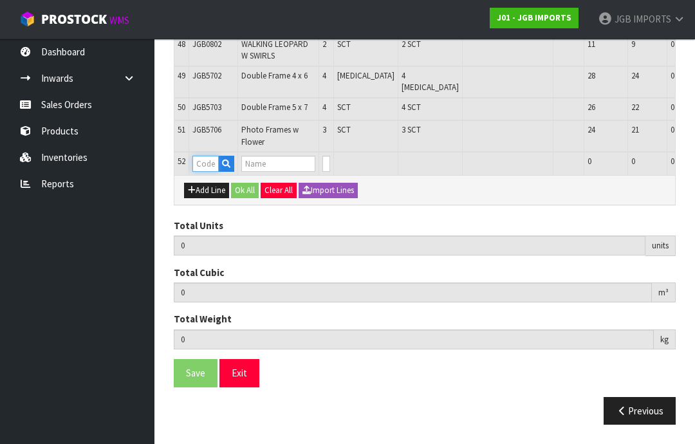
click at [212, 172] on input "text" at bounding box center [205, 164] width 26 height 16
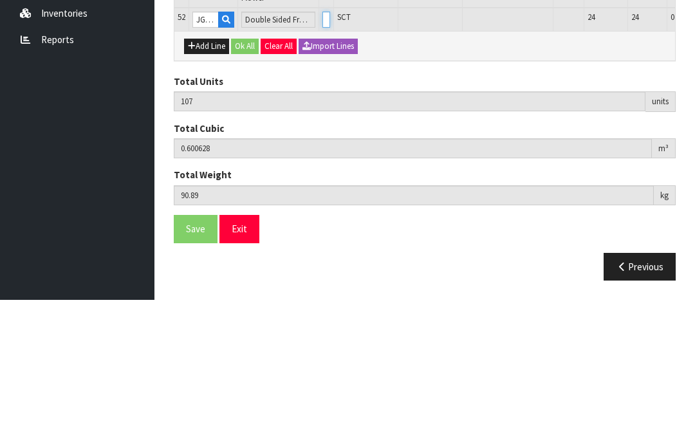
click at [322, 156] on input "0" at bounding box center [326, 164] width 8 height 16
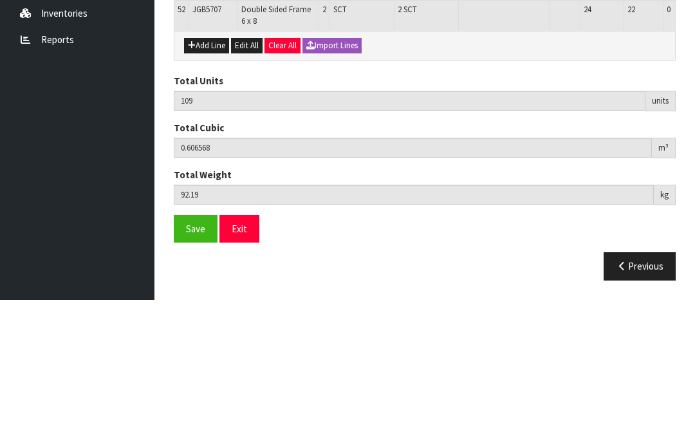
scroll to position [1871, 0]
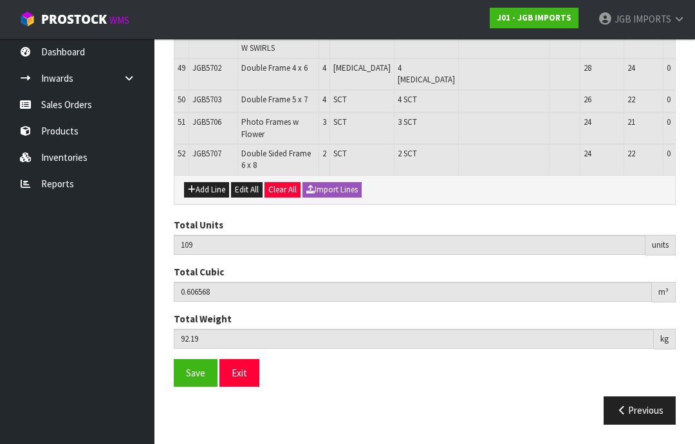
click at [214, 197] on button "Add Line" at bounding box center [206, 189] width 45 height 15
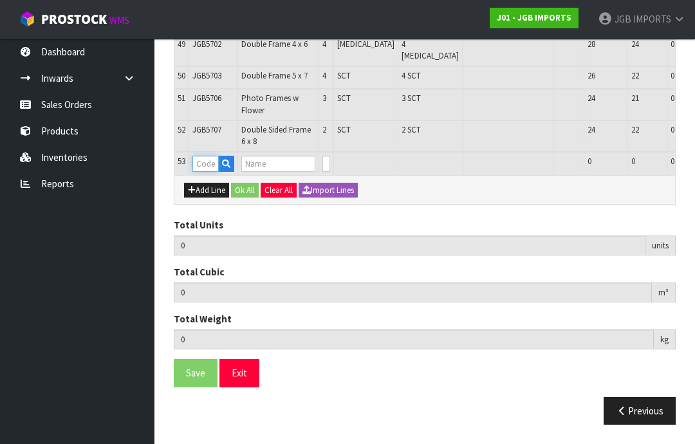
click at [213, 172] on input "text" at bounding box center [205, 164] width 26 height 16
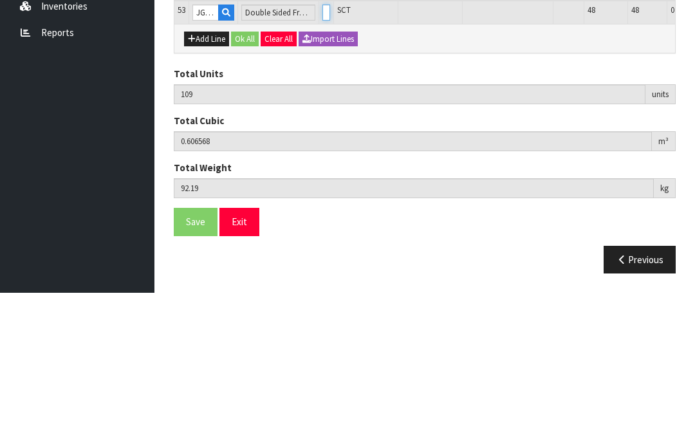
click at [322, 156] on input "0" at bounding box center [326, 164] width 8 height 16
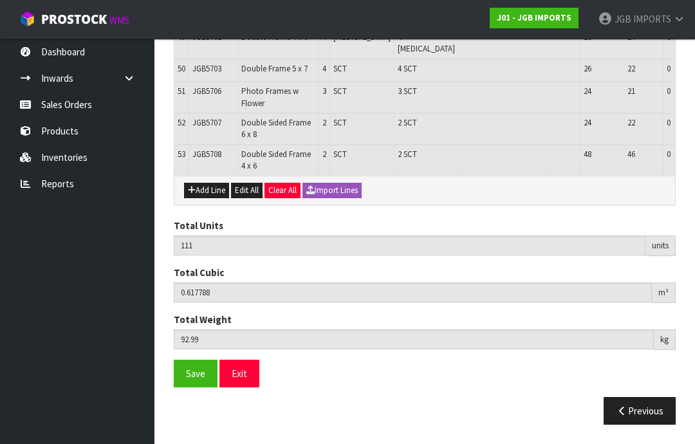
click at [212, 198] on button "Add Line" at bounding box center [206, 190] width 45 height 15
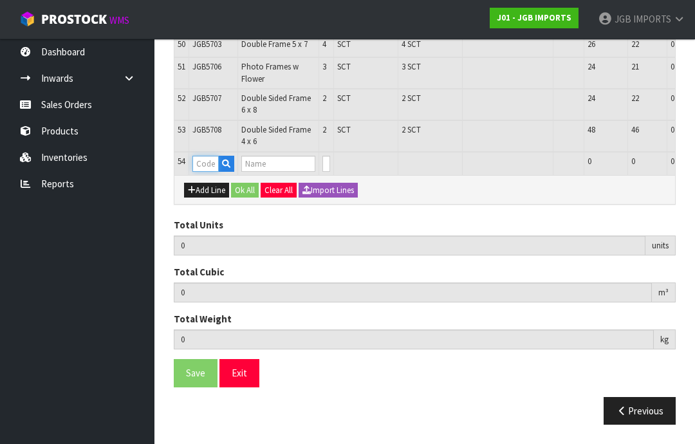
click at [212, 172] on input "text" at bounding box center [205, 164] width 26 height 16
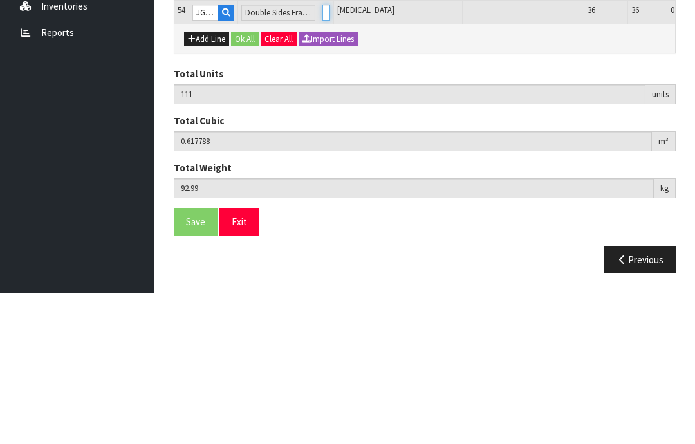
click at [322, 156] on input "0" at bounding box center [326, 164] width 8 height 16
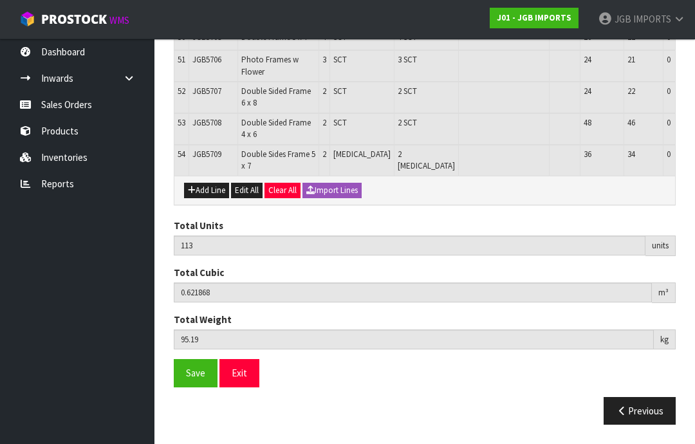
click at [187, 387] on button "Save" at bounding box center [196, 373] width 44 height 28
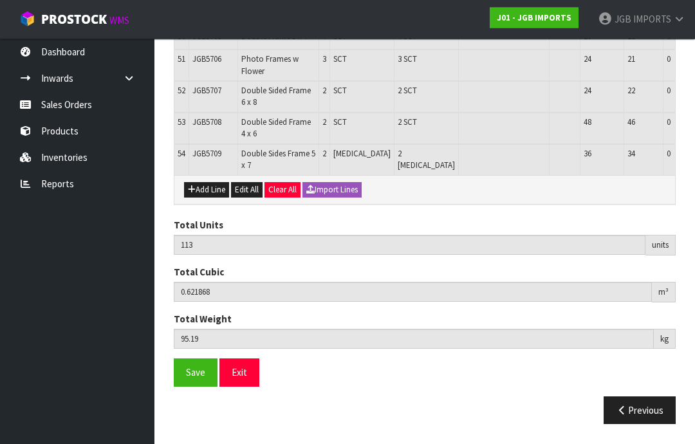
scroll to position [1941, 0]
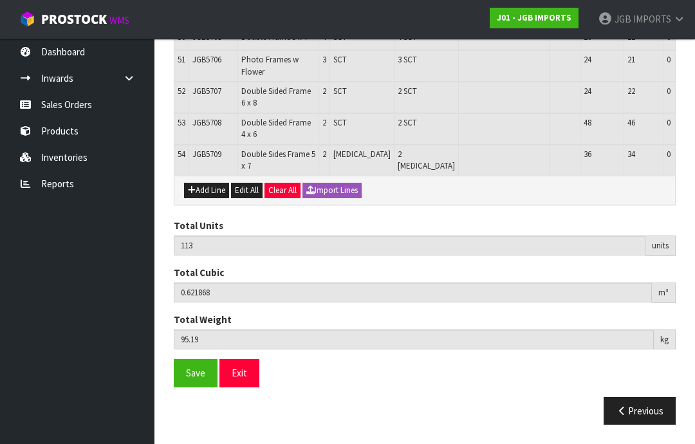
click at [212, 198] on button "Add Line" at bounding box center [206, 190] width 45 height 15
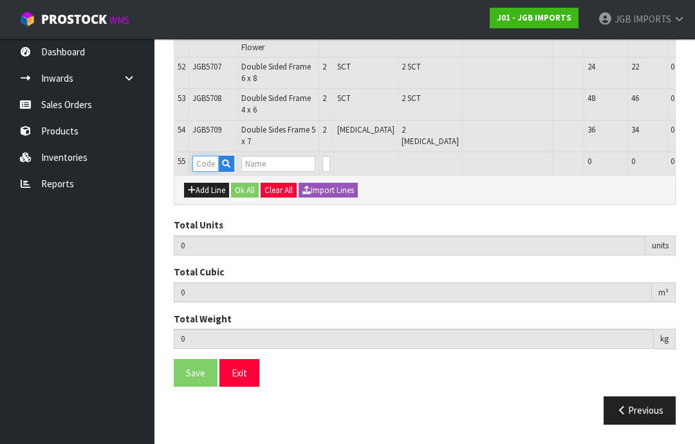
click at [214, 172] on input "text" at bounding box center [205, 164] width 26 height 16
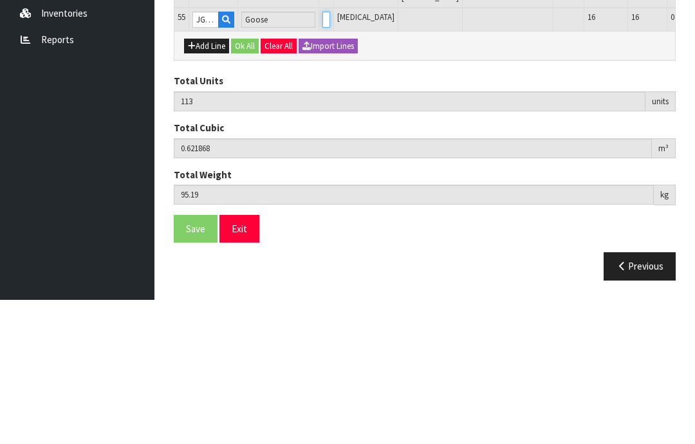
click at [322, 156] on input "0" at bounding box center [326, 164] width 8 height 16
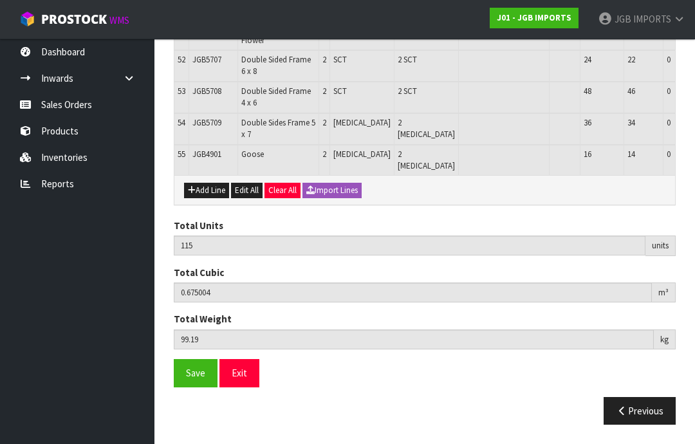
click at [212, 198] on button "Add Line" at bounding box center [206, 190] width 45 height 15
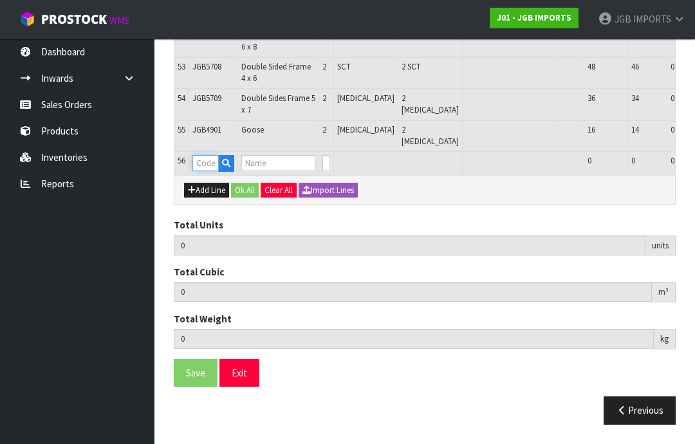
click at [213, 171] on input "text" at bounding box center [205, 163] width 26 height 16
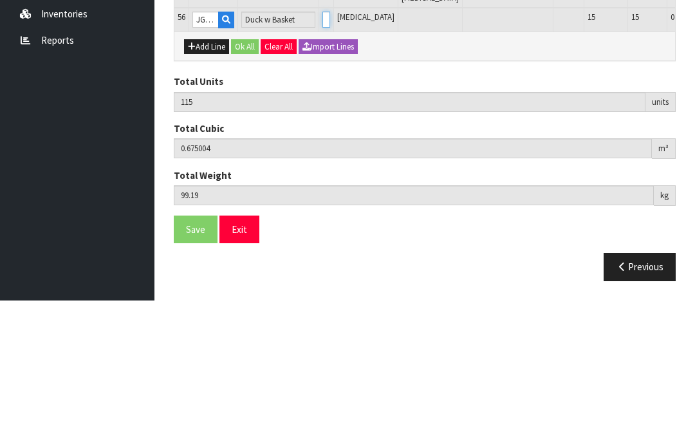
click at [322, 155] on input "0" at bounding box center [326, 163] width 8 height 16
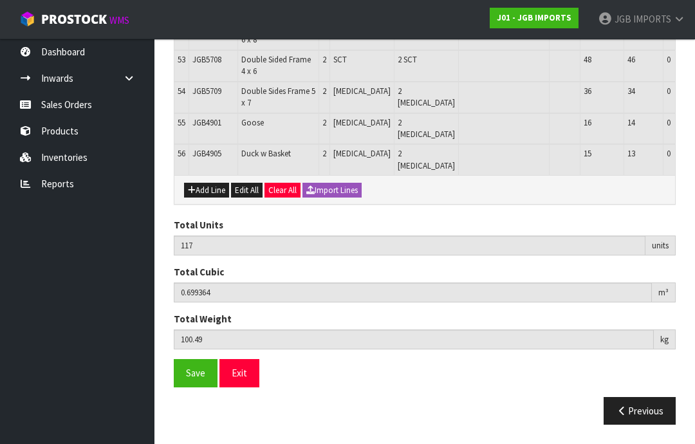
click at [214, 198] on button "Add Line" at bounding box center [206, 190] width 45 height 15
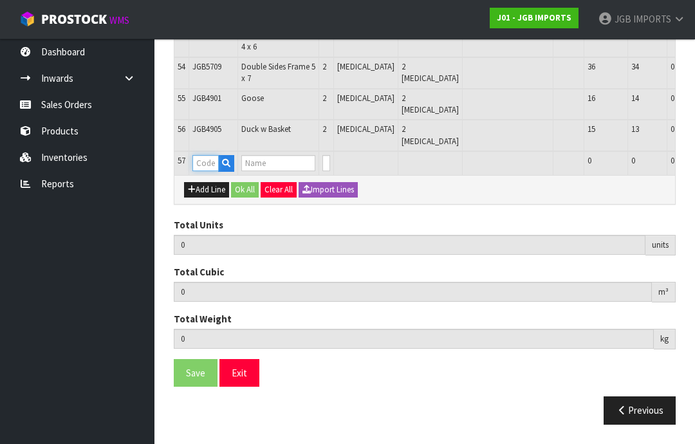
click at [210, 171] on input "text" at bounding box center [205, 163] width 26 height 16
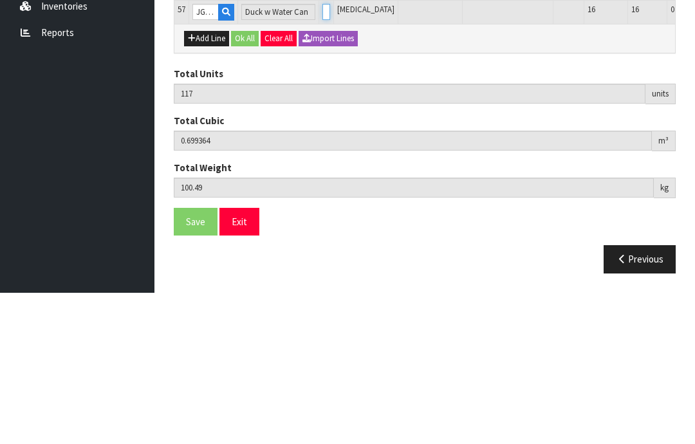
click at [322, 155] on input "0" at bounding box center [326, 163] width 8 height 16
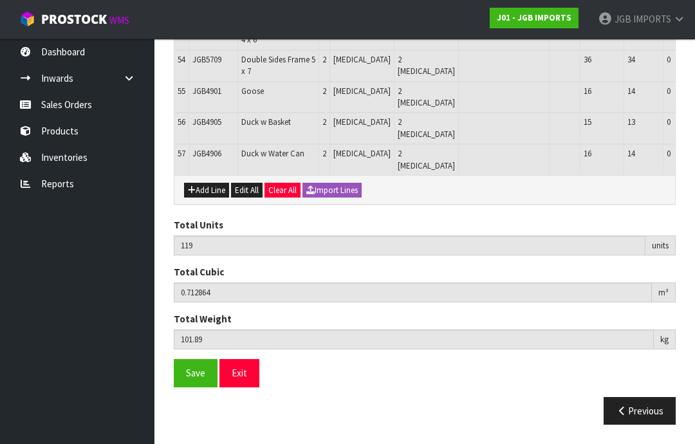
click at [211, 198] on button "Add Line" at bounding box center [206, 190] width 45 height 15
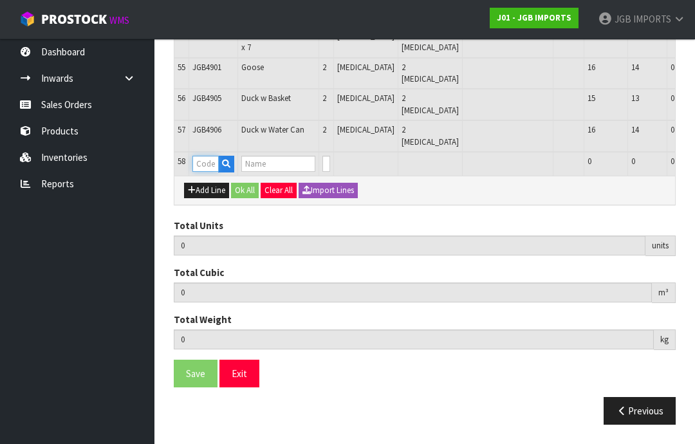
click at [214, 172] on input "text" at bounding box center [205, 164] width 26 height 16
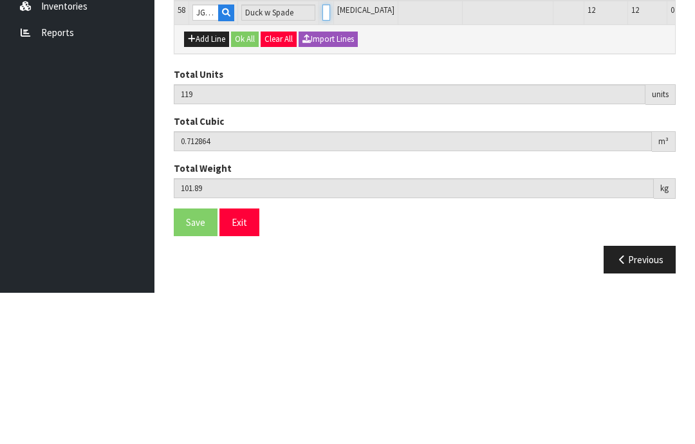
click at [322, 156] on input "0" at bounding box center [326, 164] width 8 height 16
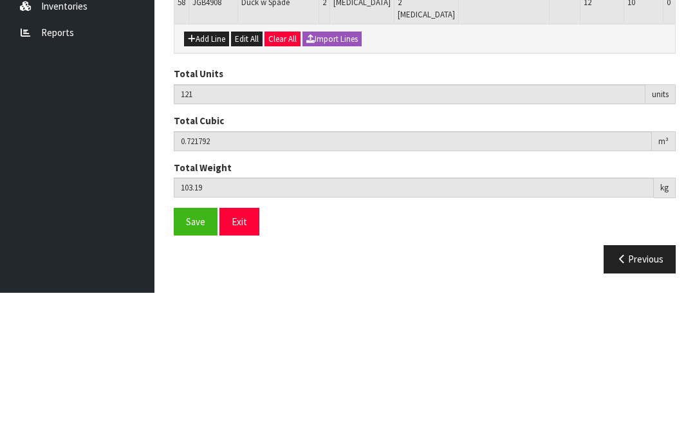
scroll to position [2047, 0]
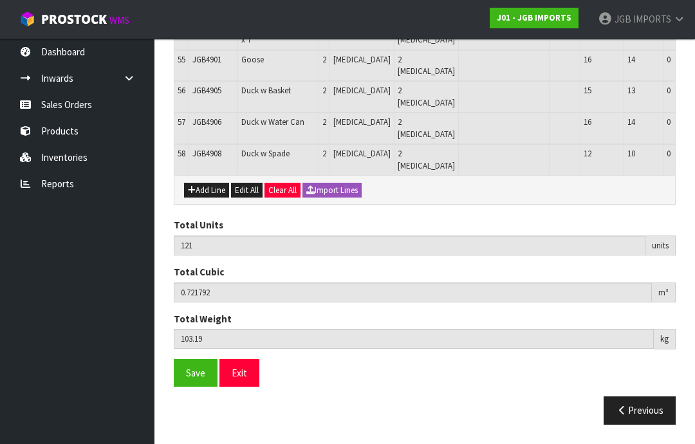
click at [216, 198] on button "Add Line" at bounding box center [206, 190] width 45 height 15
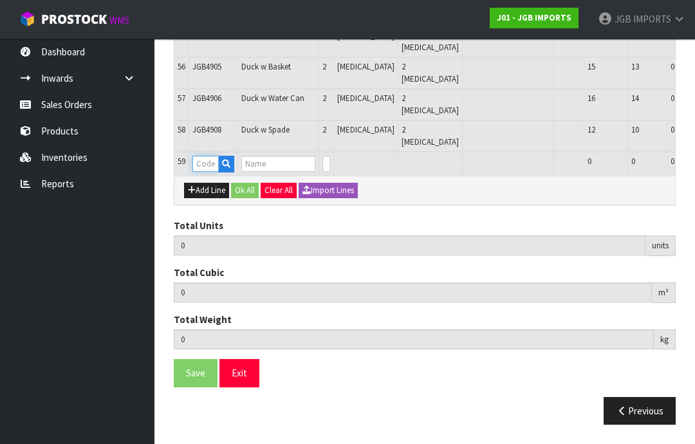
click at [211, 172] on input "text" at bounding box center [205, 164] width 26 height 16
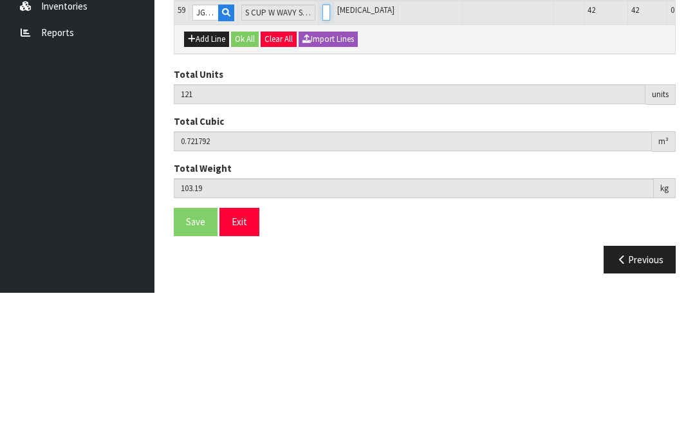
click at [322, 156] on input "0" at bounding box center [326, 164] width 8 height 16
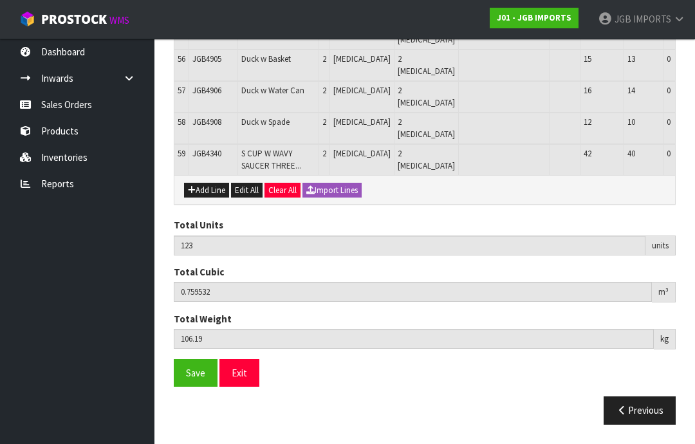
click at [214, 198] on button "Add Line" at bounding box center [206, 190] width 45 height 15
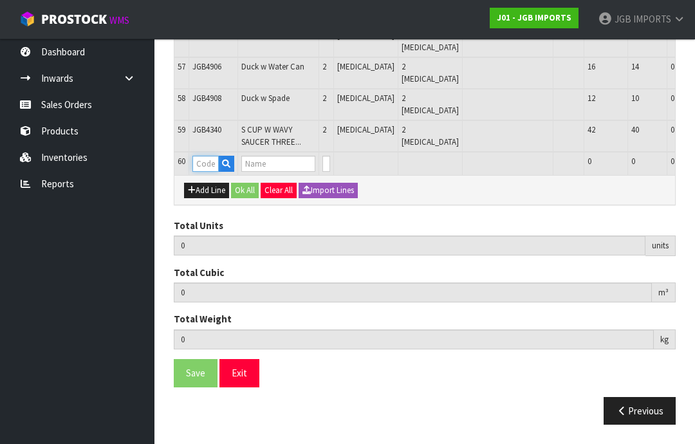
click at [208, 172] on input "text" at bounding box center [205, 164] width 26 height 16
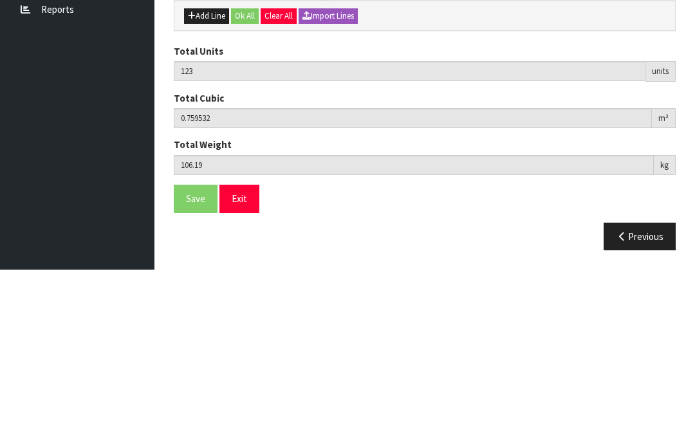
click at [322, 156] on input "0" at bounding box center [326, 164] width 8 height 16
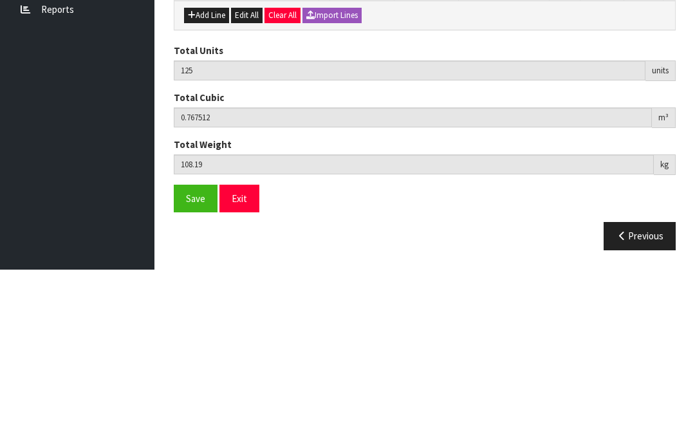
scroll to position [2132, 0]
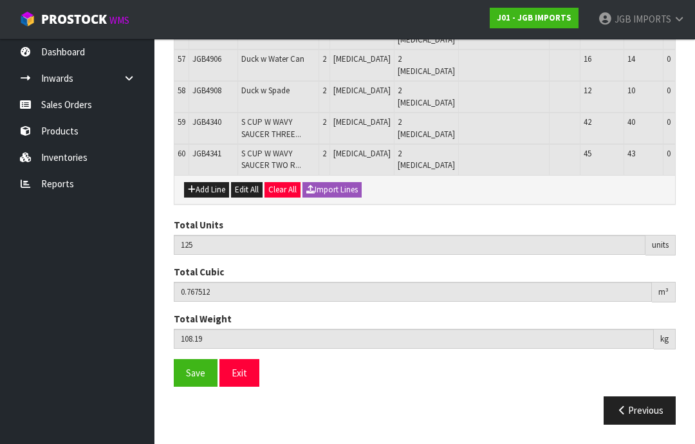
click at [212, 197] on button "Add Line" at bounding box center [206, 189] width 45 height 15
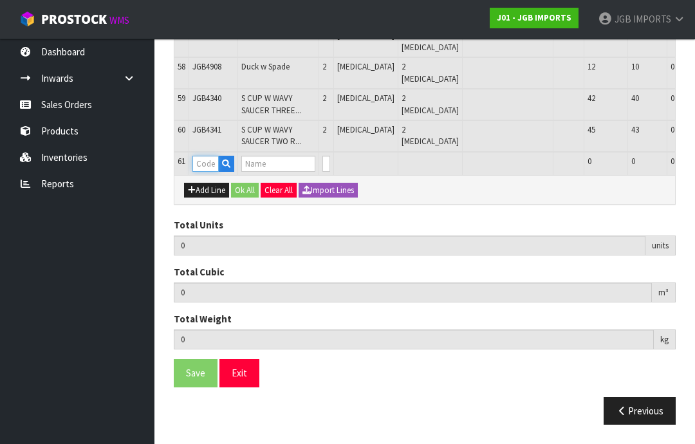
click at [211, 172] on input "text" at bounding box center [205, 164] width 26 height 16
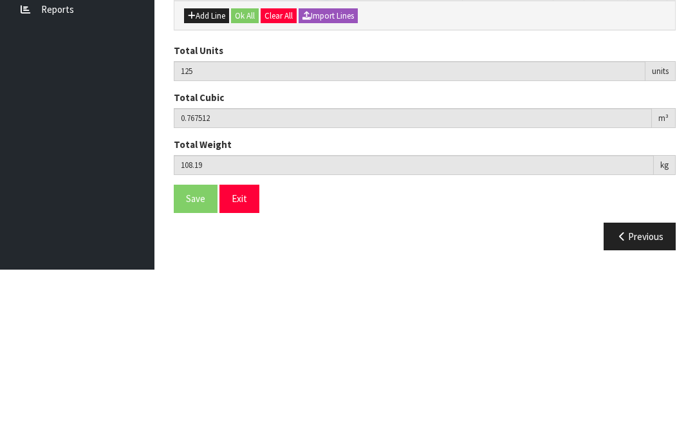
click at [322, 156] on input "0" at bounding box center [326, 164] width 8 height 16
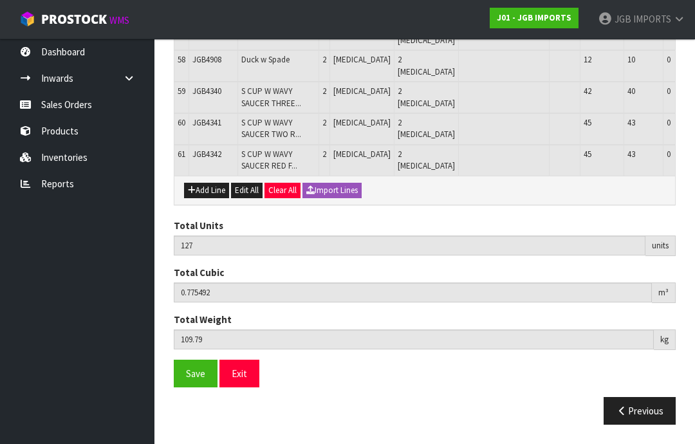
click at [215, 198] on button "Add Line" at bounding box center [206, 190] width 45 height 15
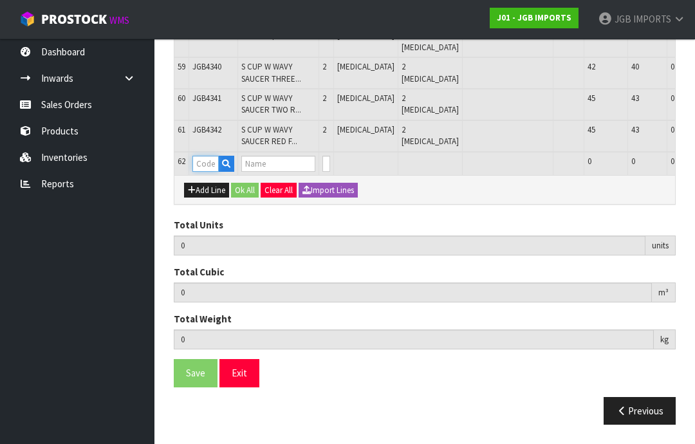
click at [213, 172] on input "text" at bounding box center [205, 164] width 26 height 16
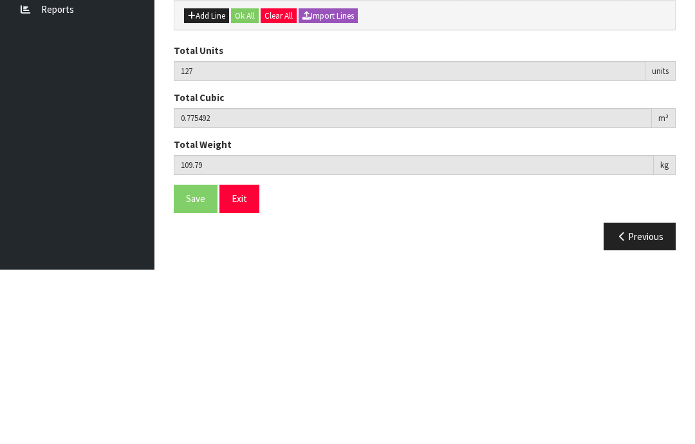
click at [322, 156] on input "0" at bounding box center [326, 164] width 8 height 16
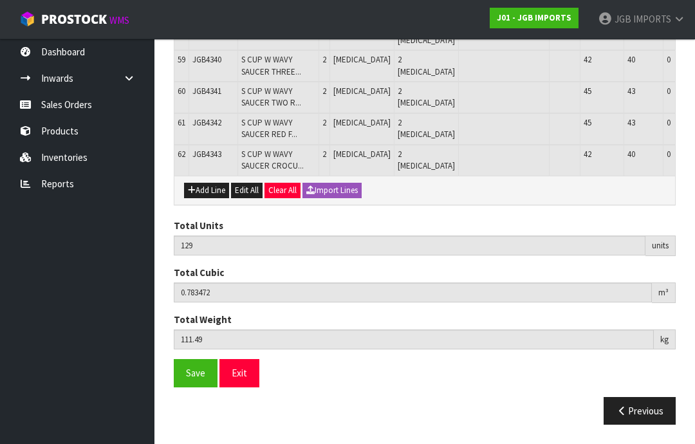
click at [215, 198] on button "Add Line" at bounding box center [206, 190] width 45 height 15
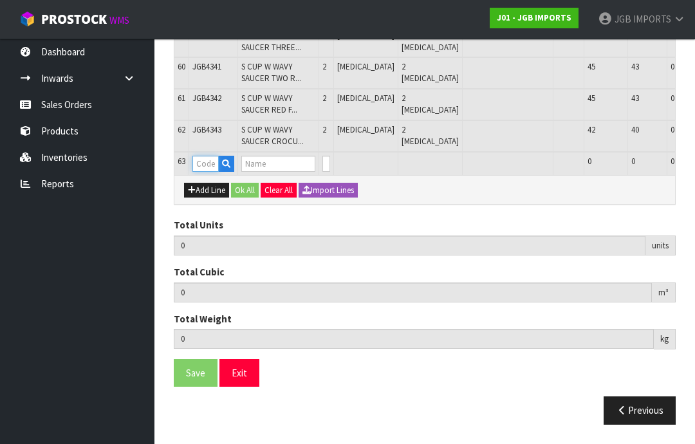
click at [212, 172] on input "text" at bounding box center [205, 164] width 26 height 16
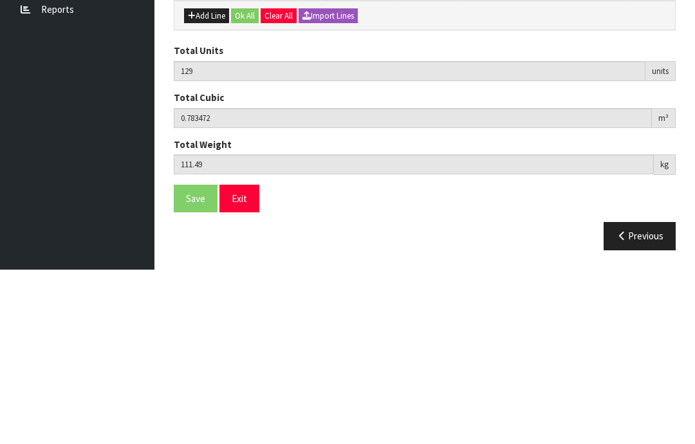
click at [322, 156] on input "0" at bounding box center [326, 164] width 8 height 16
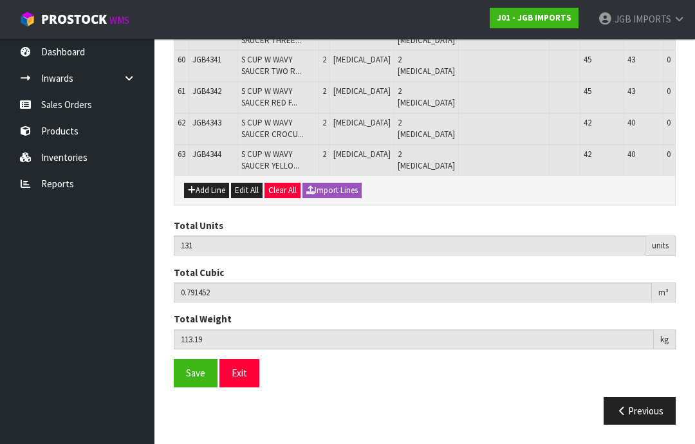
click at [211, 198] on button "Add Line" at bounding box center [206, 190] width 45 height 15
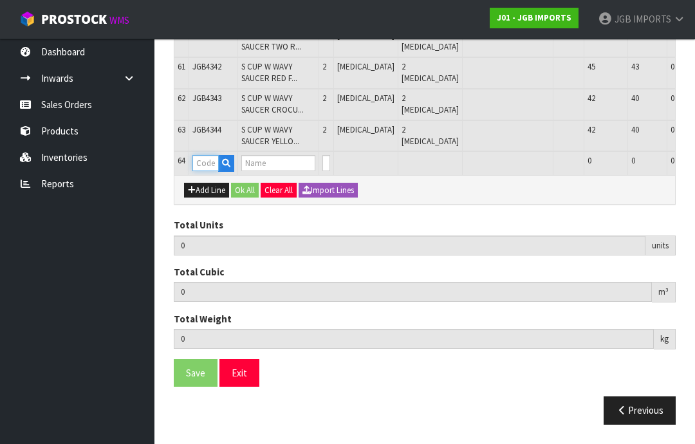
click at [214, 171] on input "text" at bounding box center [205, 163] width 26 height 16
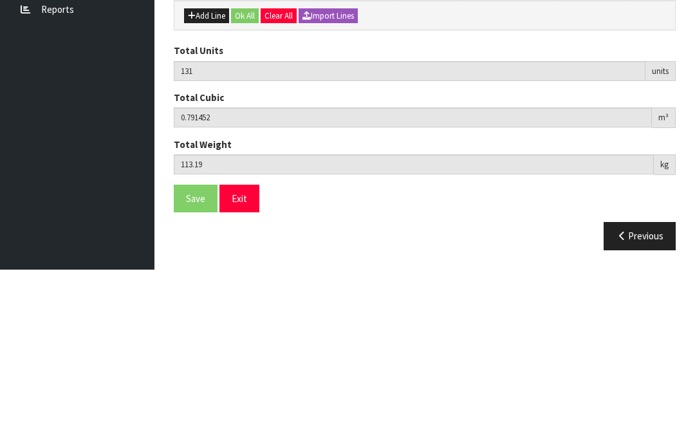
click at [322, 155] on input "0" at bounding box center [326, 163] width 8 height 16
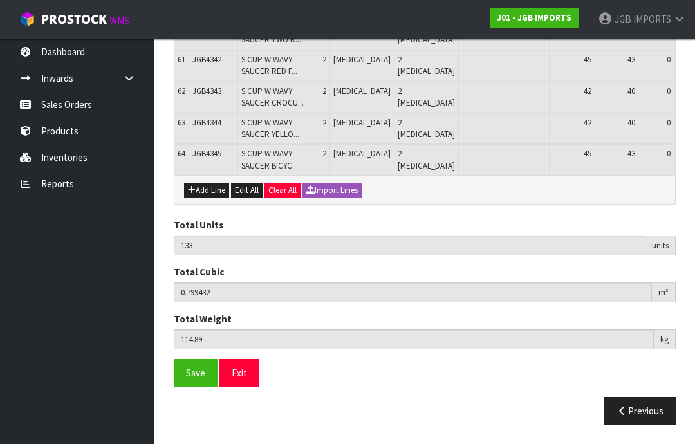
click at [199, 379] on span "Save" at bounding box center [195, 373] width 19 height 12
click at [216, 194] on button "Add Line" at bounding box center [206, 190] width 45 height 15
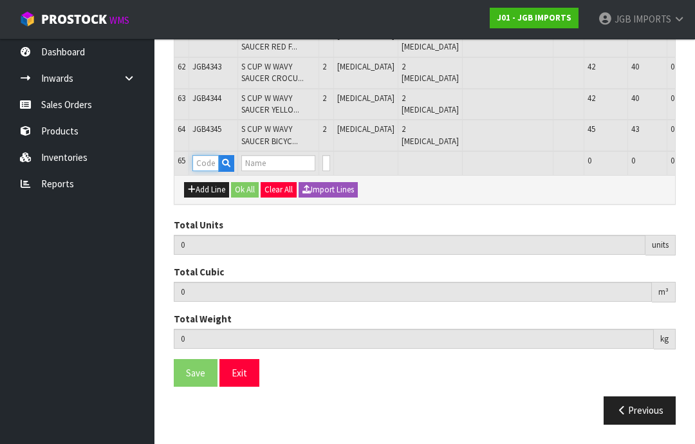
click at [210, 171] on input "text" at bounding box center [205, 163] width 26 height 16
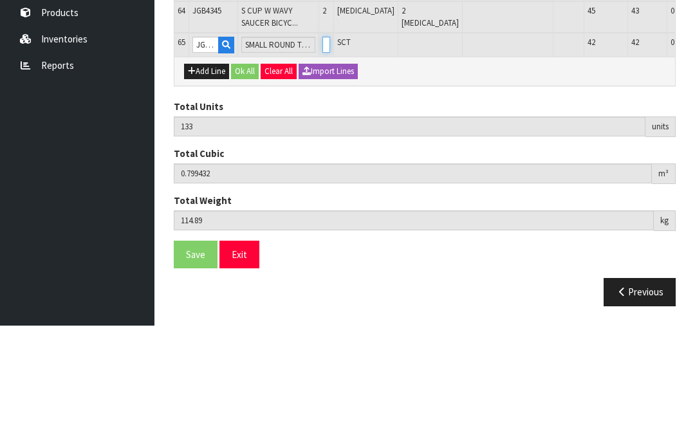
click at [322, 155] on input "0" at bounding box center [326, 163] width 8 height 16
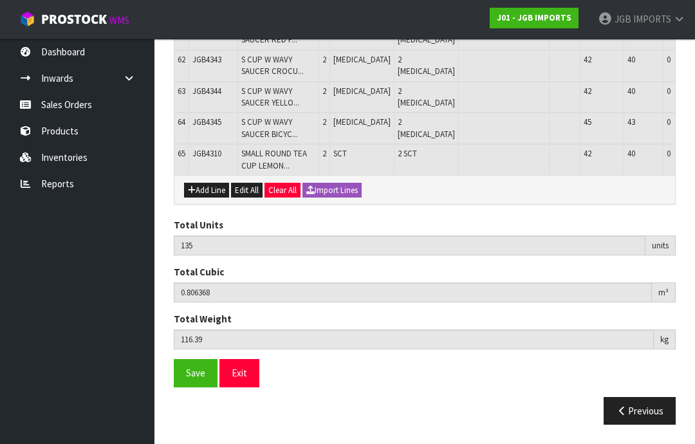
click at [208, 198] on button "Add Line" at bounding box center [206, 190] width 45 height 15
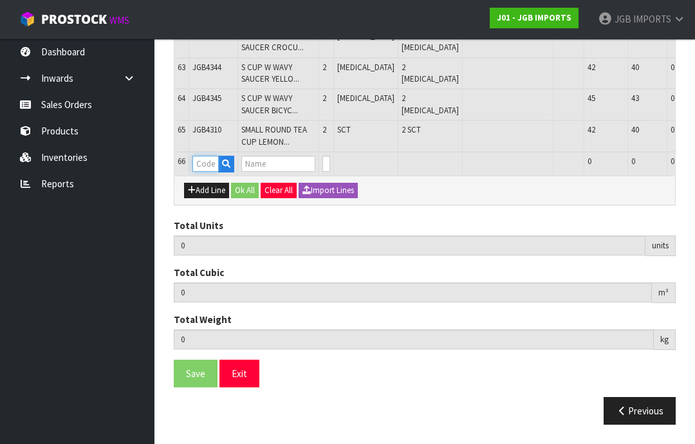
click at [210, 172] on input "text" at bounding box center [205, 164] width 26 height 16
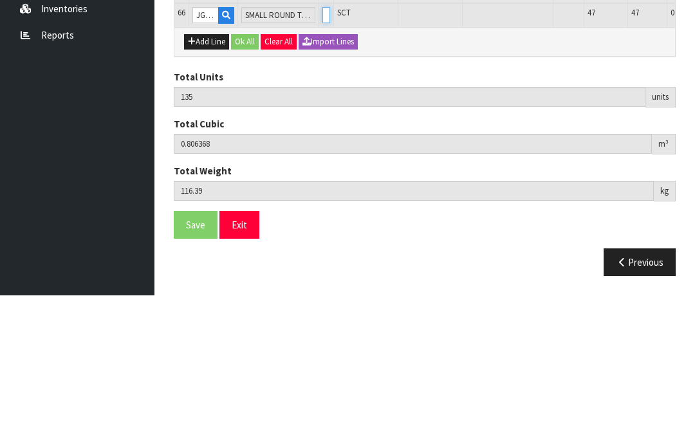
click at [322, 156] on input "0" at bounding box center [326, 164] width 8 height 16
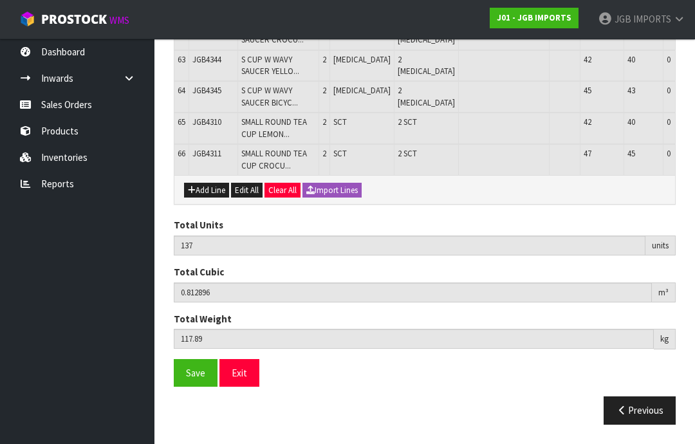
click at [219, 198] on button "Add Line" at bounding box center [206, 190] width 45 height 15
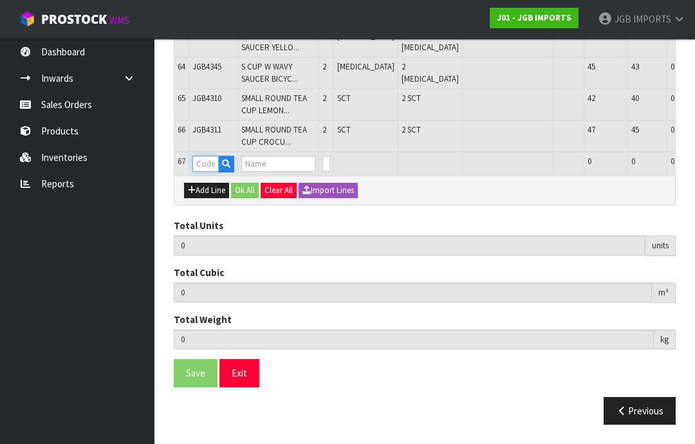
click at [213, 172] on input "text" at bounding box center [205, 164] width 26 height 16
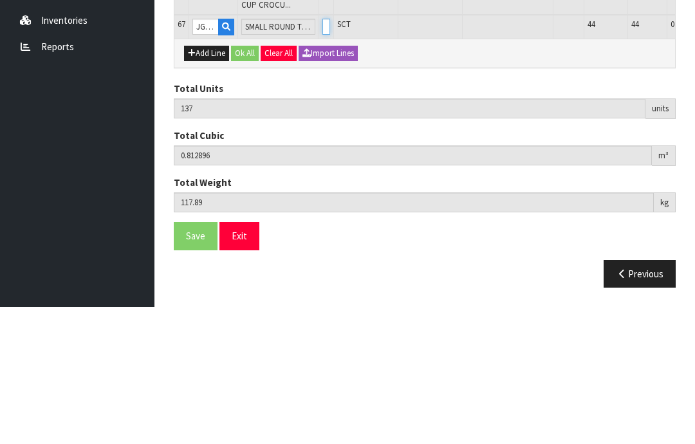
click at [322, 156] on input "0" at bounding box center [326, 164] width 8 height 16
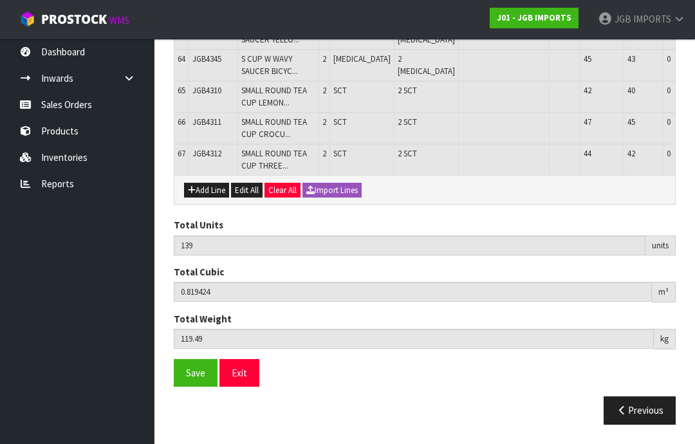
click at [215, 198] on button "Add Line" at bounding box center [206, 190] width 45 height 15
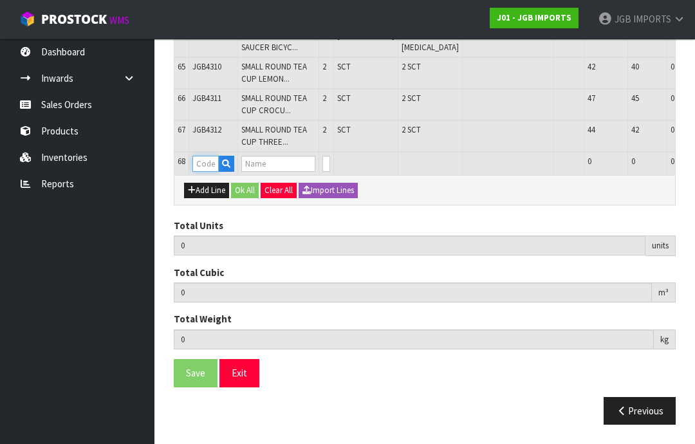
click at [213, 172] on input "text" at bounding box center [205, 164] width 26 height 16
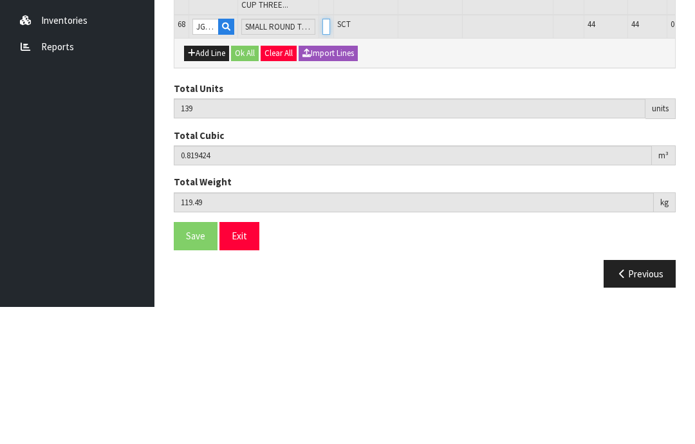
click at [322, 156] on input "0" at bounding box center [326, 164] width 8 height 16
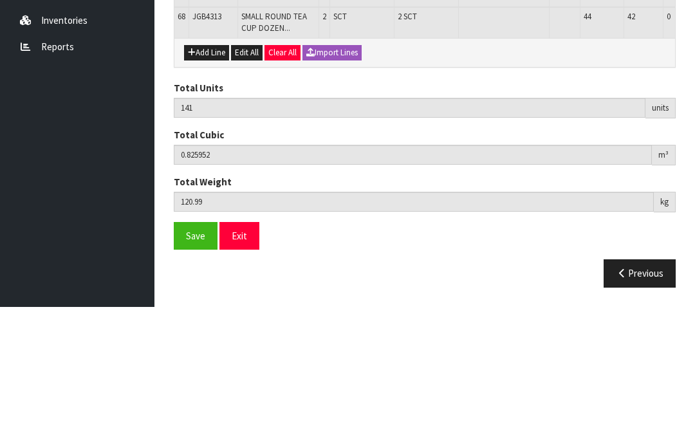
scroll to position [2593, 0]
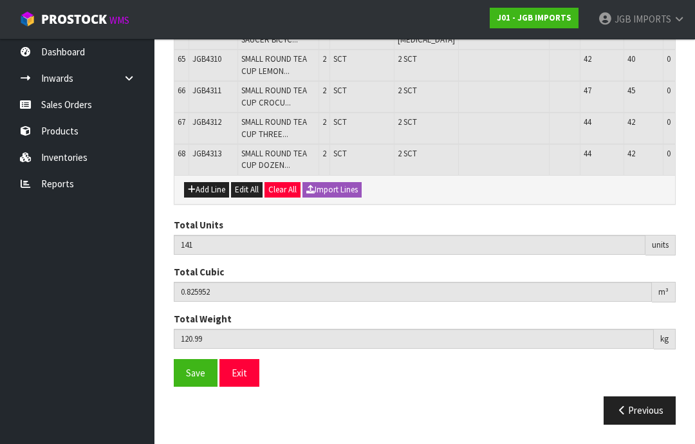
click at [214, 197] on button "Add Line" at bounding box center [206, 189] width 45 height 15
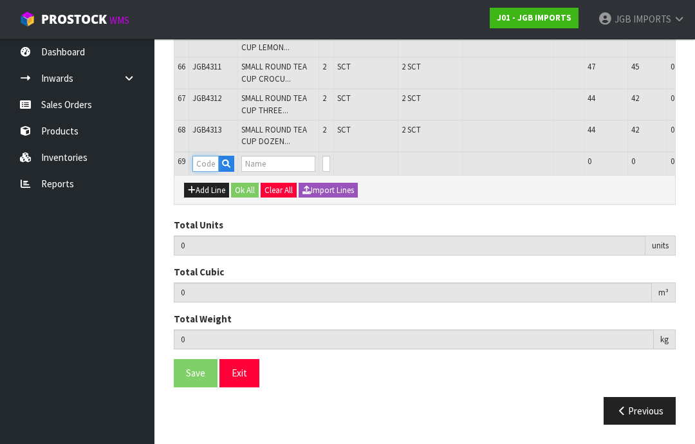
click at [214, 172] on input "text" at bounding box center [205, 164] width 26 height 16
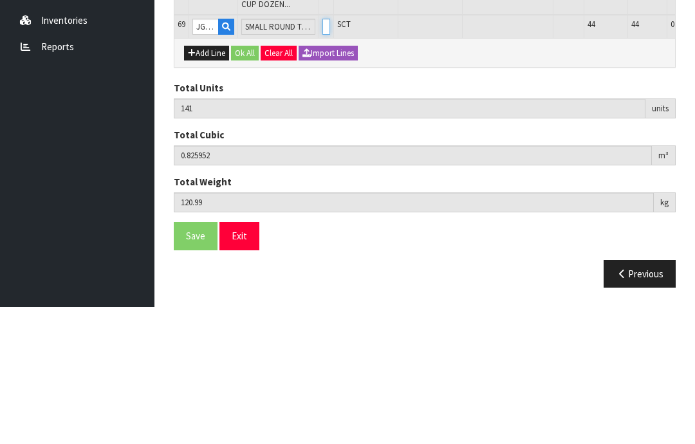
click at [322, 156] on input "0" at bounding box center [326, 164] width 8 height 16
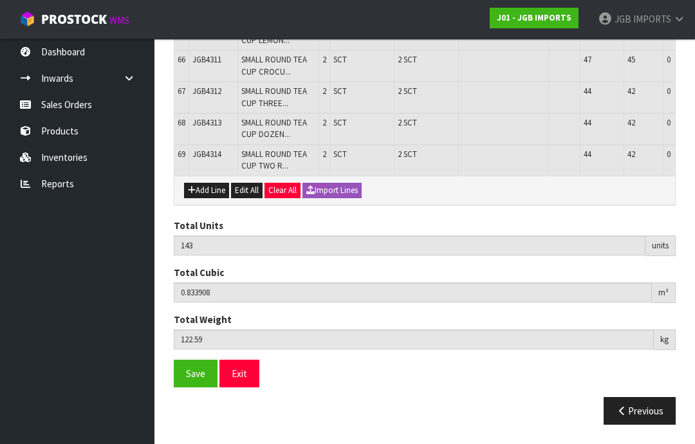
click at [210, 198] on button "Add Line" at bounding box center [206, 190] width 45 height 15
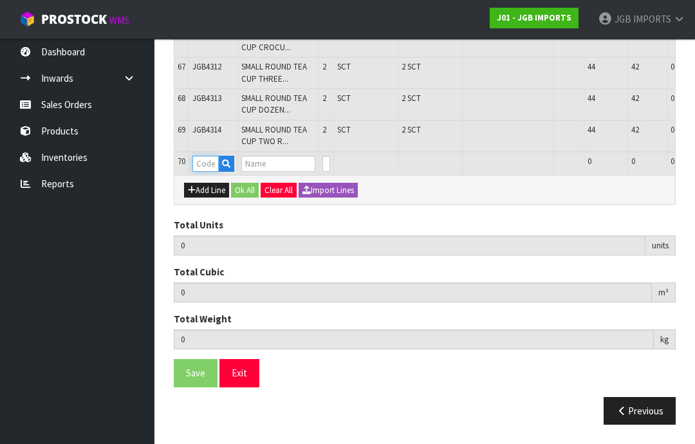
click at [210, 172] on input "text" at bounding box center [205, 164] width 26 height 16
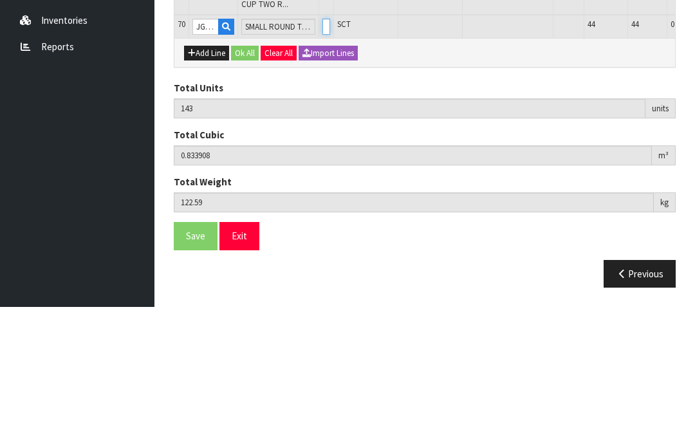
click at [322, 156] on input "0" at bounding box center [326, 164] width 8 height 16
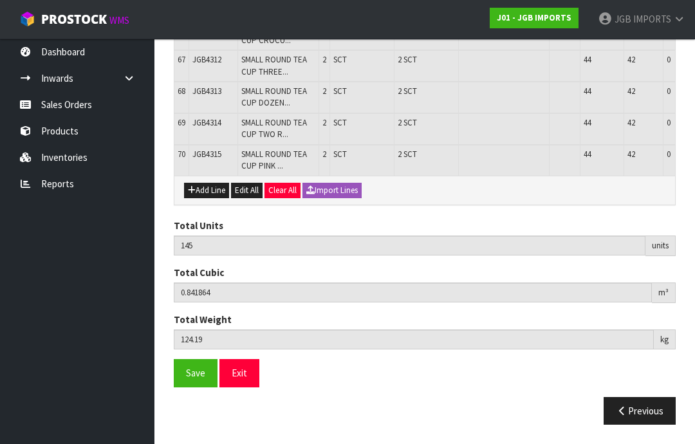
click at [201, 379] on span "Save" at bounding box center [195, 373] width 19 height 12
click at [210, 198] on button "Add Line" at bounding box center [206, 190] width 45 height 15
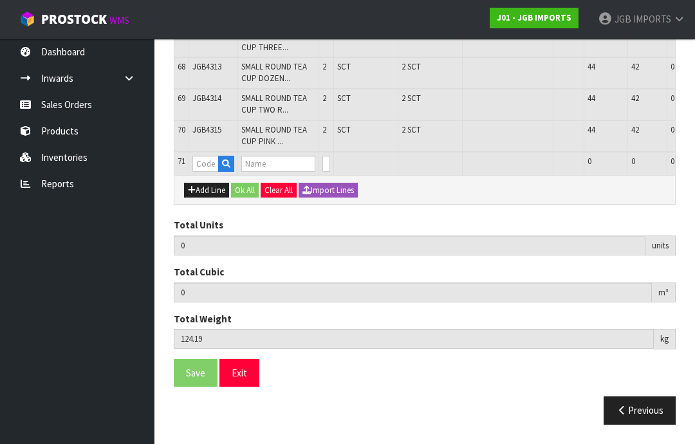
type input "0"
click at [207, 172] on input "text" at bounding box center [205, 164] width 26 height 16
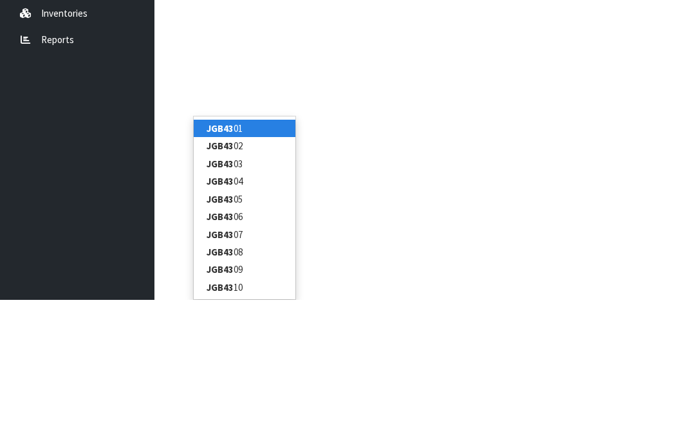
type input "JGB4322"
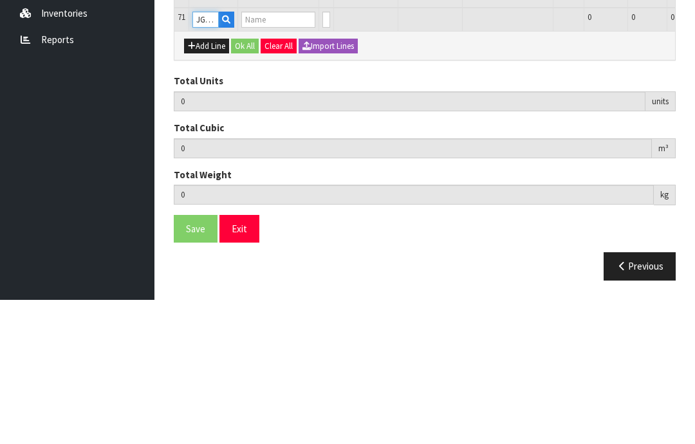
type input "145"
type input "0.841864"
type input "124.19"
type input "MEDIUM ROUND CUP CROCUS W GARDEN TOOLS"
type input "0"
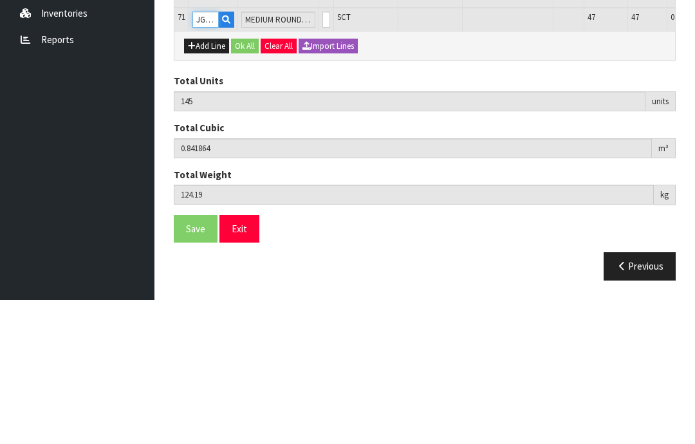
type input "JGB4322"
click at [322, 156] on input "0" at bounding box center [326, 164] width 8 height 16
type input "0"
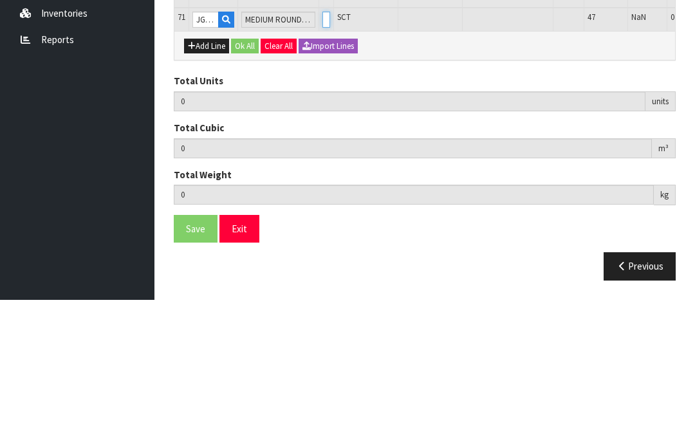
type input "2"
type input "147"
type input "0.855094"
type input "126.89"
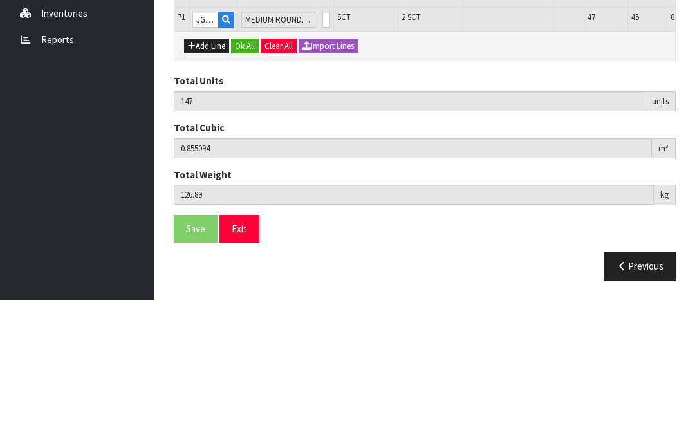
scroll to position [2669, 0]
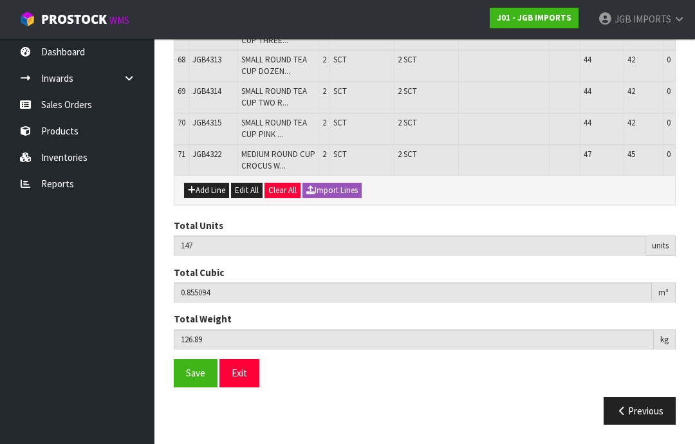
click at [205, 198] on button "Add Line" at bounding box center [206, 190] width 45 height 15
type input "0"
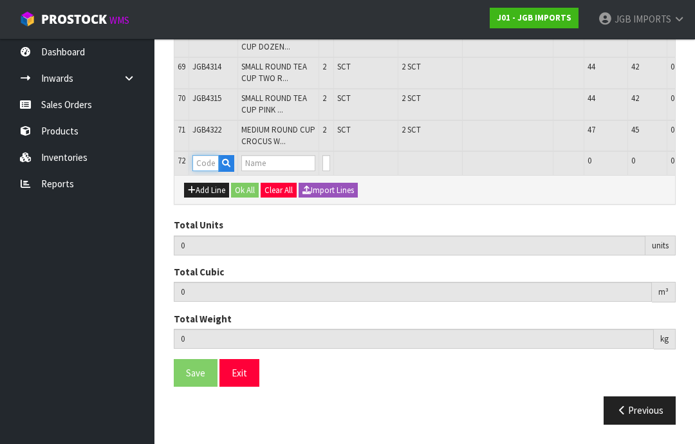
click at [212, 171] on input "text" at bounding box center [205, 163] width 26 height 16
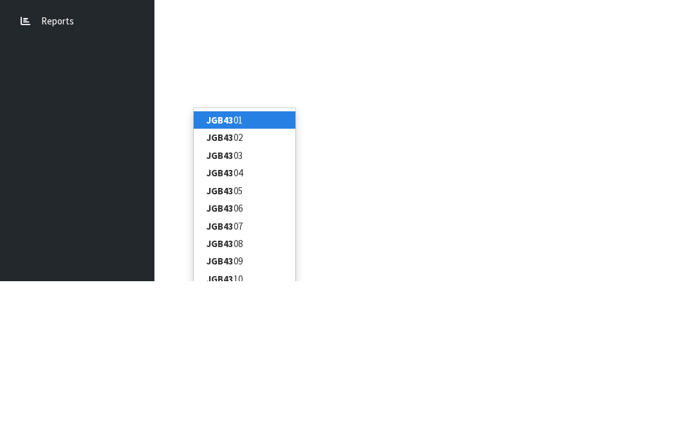
type input "JGB4323"
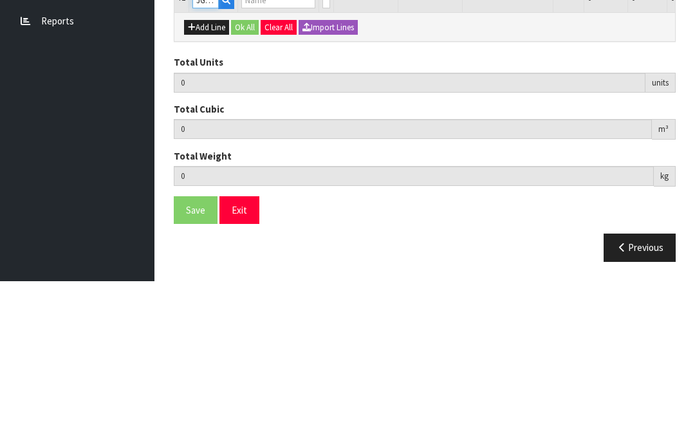
type input "147"
type input "0.855094"
type input "126.89"
type input "MEDIUM ROUND CUP RED BICYCLE"
type input "0"
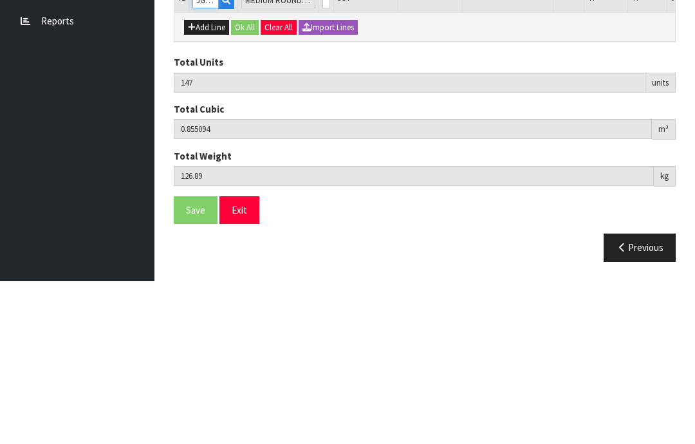
type input "JGB4323"
click at [322, 155] on input "0" at bounding box center [326, 163] width 8 height 16
type input "0"
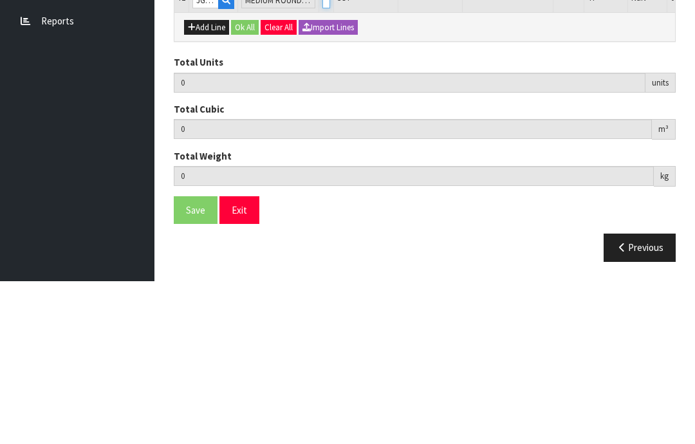
type input "2"
type input "149"
type input "0.868324"
type input "129.49"
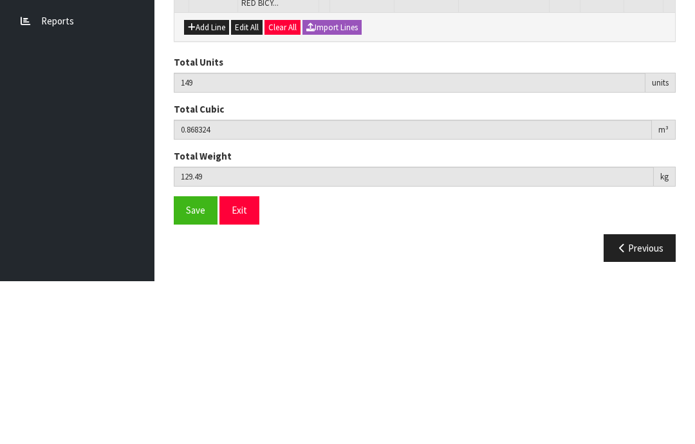
scroll to position [2712, 0]
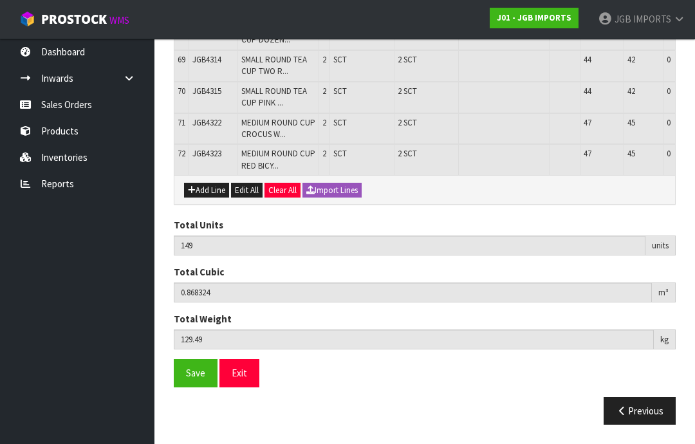
click at [209, 198] on button "Add Line" at bounding box center [206, 190] width 45 height 15
type input "0"
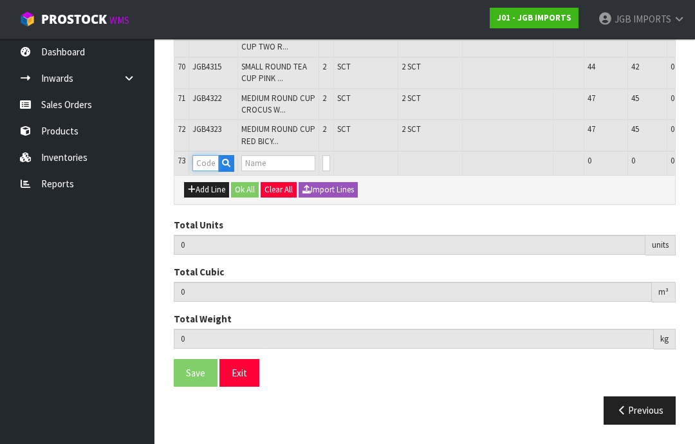
click at [211, 171] on input "text" at bounding box center [205, 163] width 26 height 16
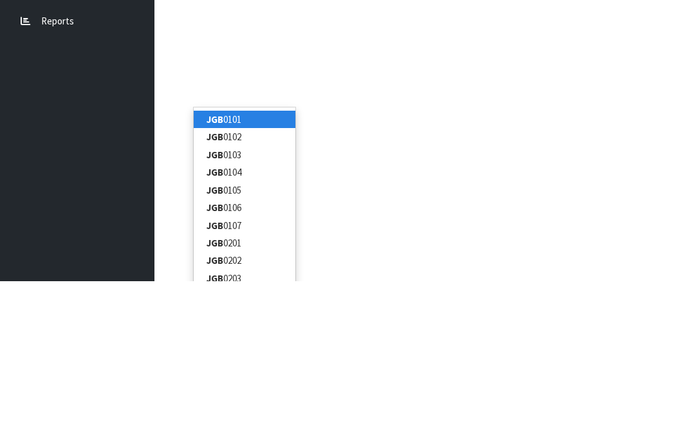
type input "JGB4324"
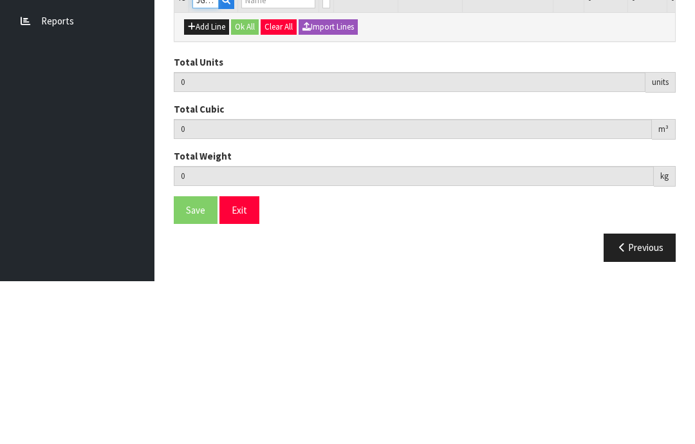
type input "149"
type input "0.868324"
type input "129.49"
type input "MEDIUM ROUND CUP LAVENDER IN BRONZE CONTAINER"
type input "0"
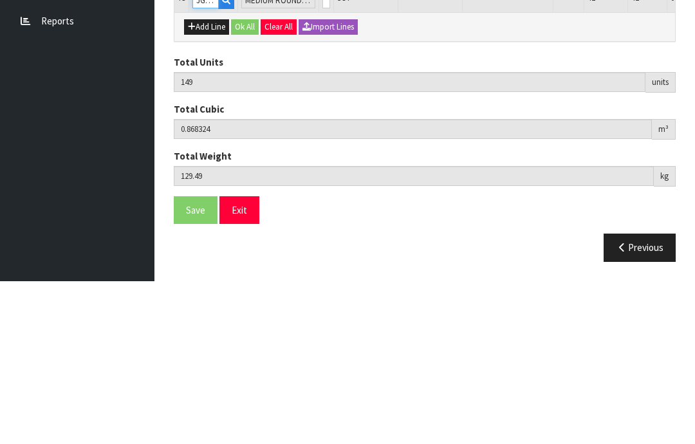
type input "JGB4324"
click at [322, 155] on input "0" at bounding box center [326, 163] width 8 height 16
type input "0"
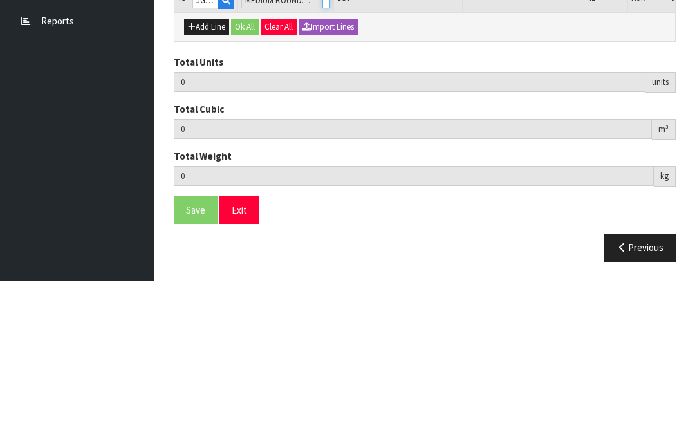
type input "2"
type input "151"
type input "0.881554"
type input "132.09"
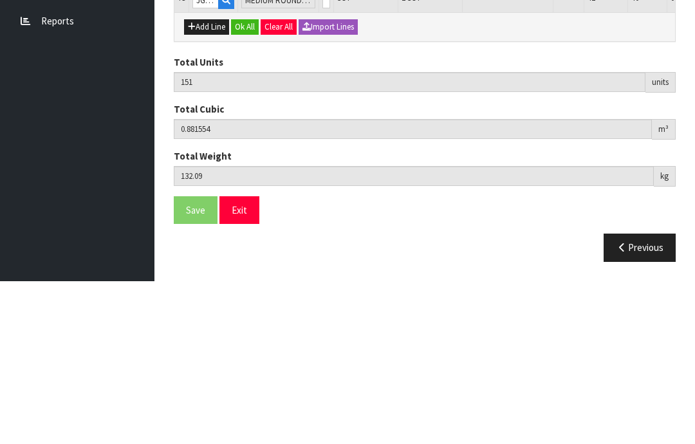
scroll to position [2754, 0]
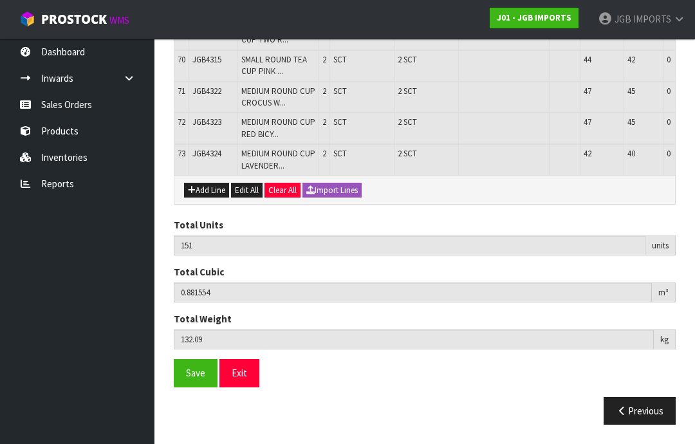
click at [213, 198] on button "Add Line" at bounding box center [206, 190] width 45 height 15
type input "0"
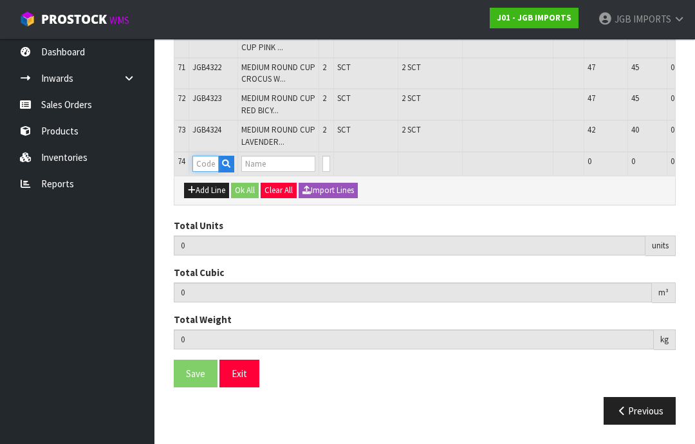
click at [211, 172] on input "text" at bounding box center [205, 164] width 26 height 16
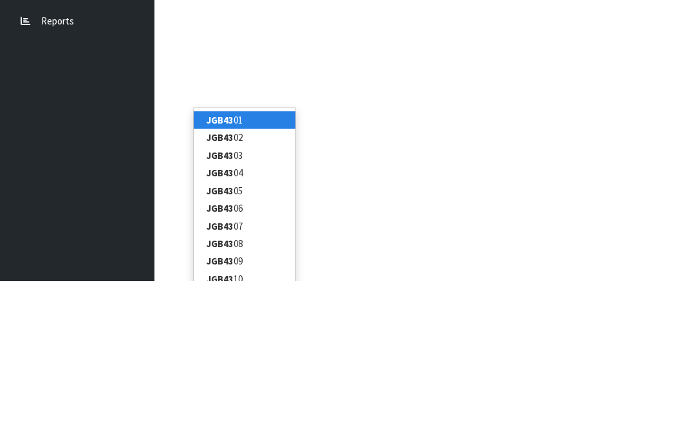
type input "JGB4325"
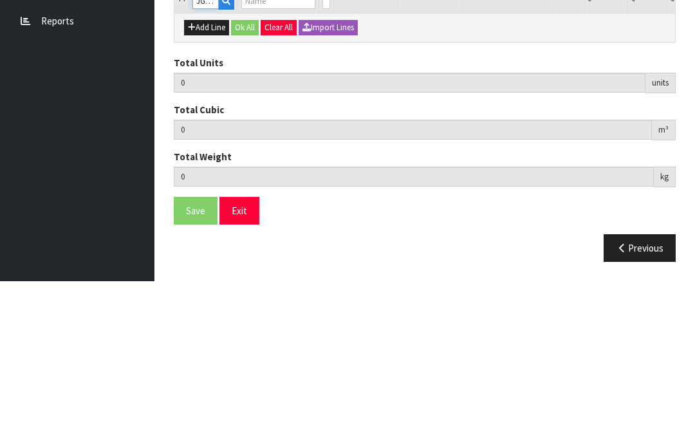
type input "151"
type input "0.881554"
type input "132.09"
type input "MEDIUM ROUND CUP FLOWERS IN BASKET"
type input "0"
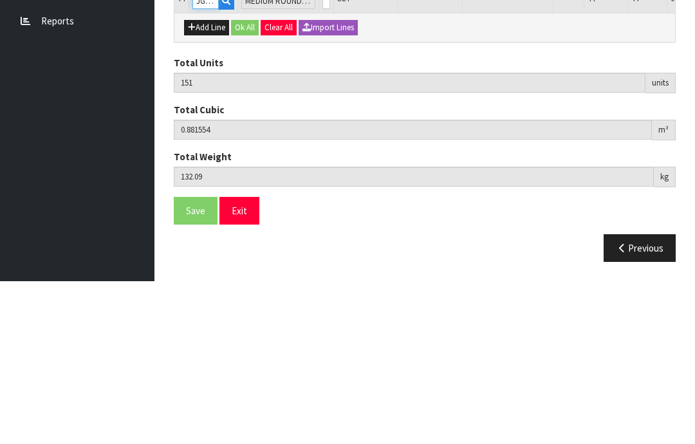
type input "JGB4325"
click at [322, 156] on input "0" at bounding box center [326, 164] width 8 height 16
type input "0"
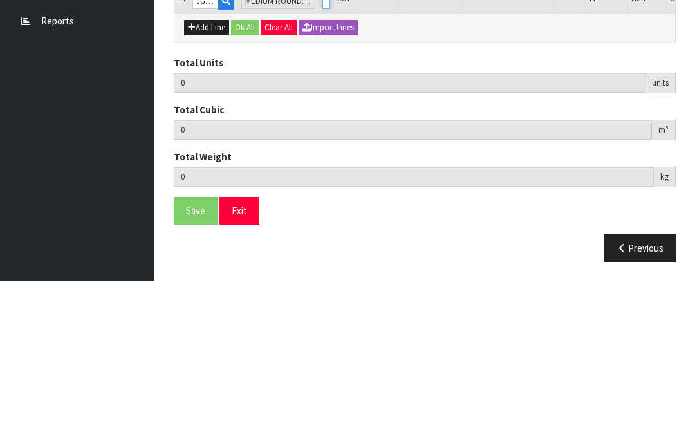
type input "2"
type input "153"
type input "0.894784"
type input "134.69"
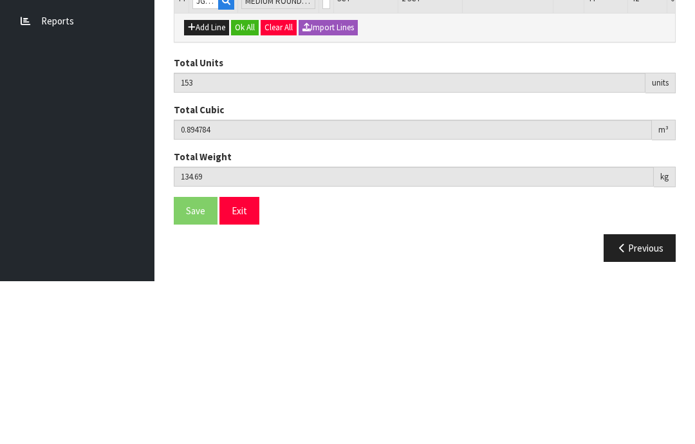
scroll to position [2796, 0]
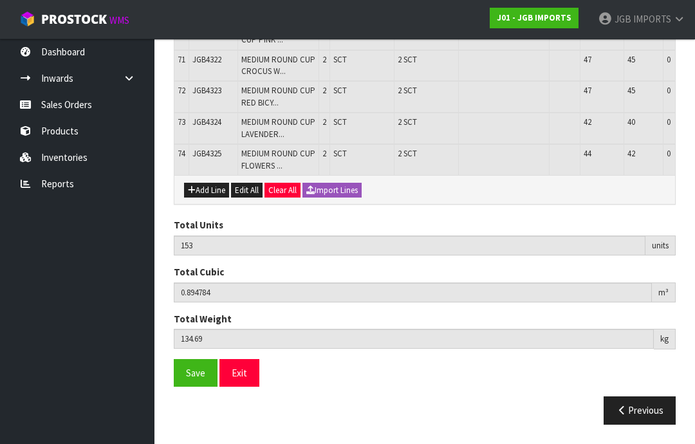
click at [215, 198] on button "Add Line" at bounding box center [206, 190] width 45 height 15
type input "0"
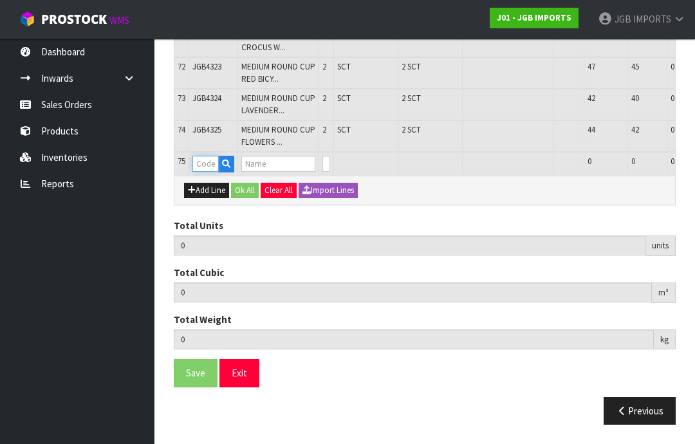
click at [208, 172] on input "text" at bounding box center [205, 164] width 26 height 16
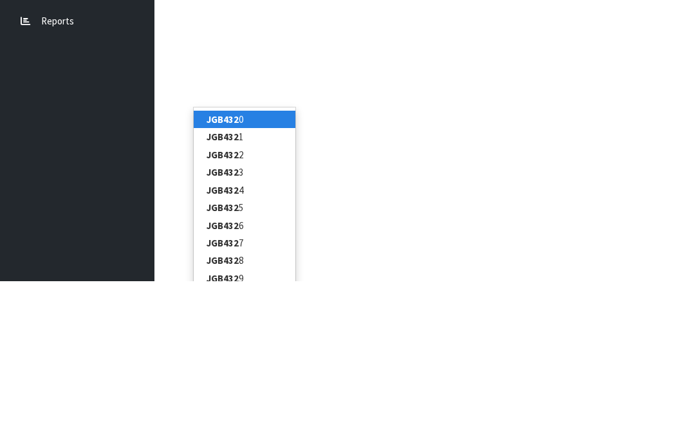
type input "JGB4326"
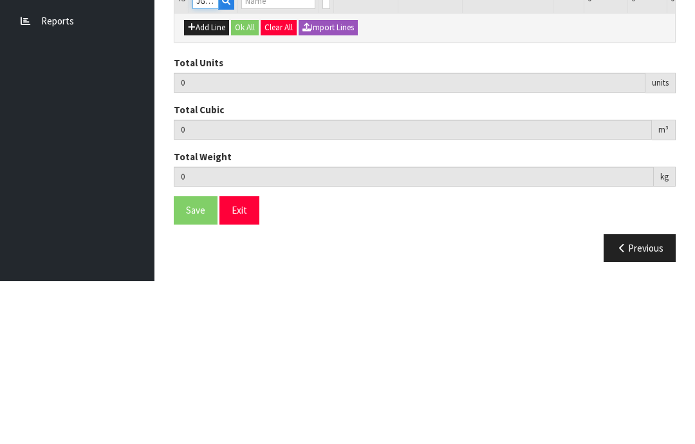
type input "153"
type input "0.894784"
type input "134.69"
type input "MEDIUM ROUND CUP THREE PINK FLOWERS"
type input "0"
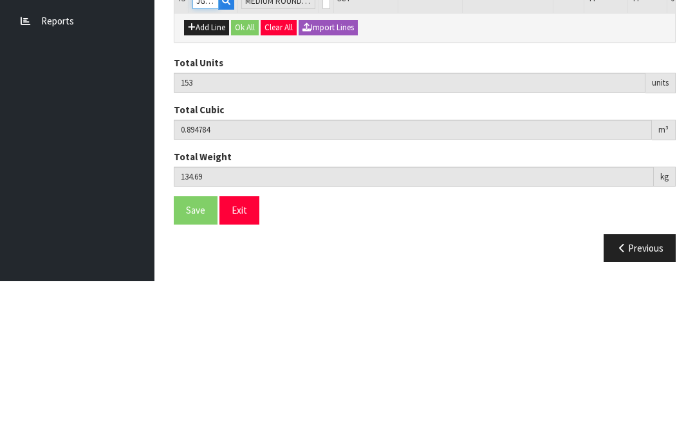
type input "JGB4326"
click at [322, 156] on input "0" at bounding box center [326, 164] width 8 height 16
type input "0"
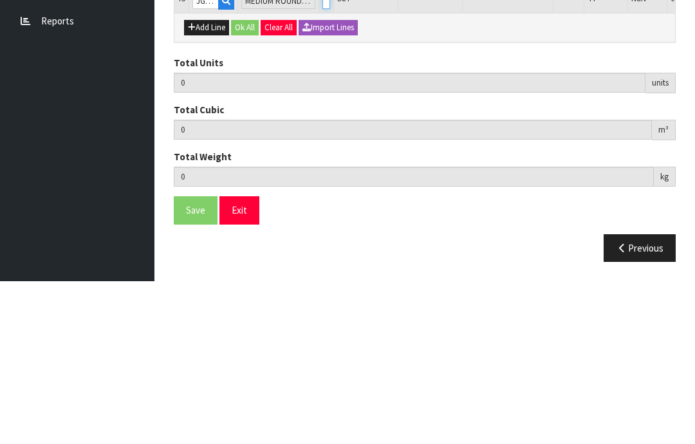
type input "2"
type input "155"
type input "0.909304"
type input "137.29"
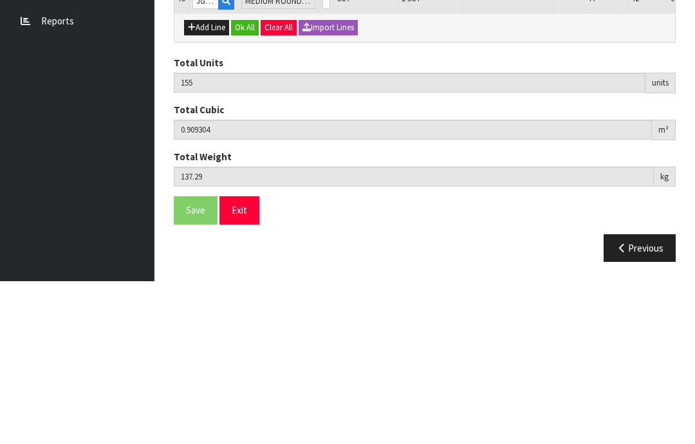
scroll to position [2838, 0]
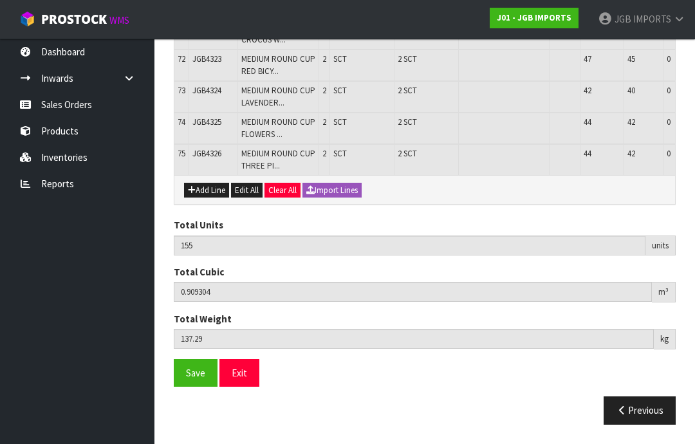
click at [212, 198] on button "Add Line" at bounding box center [206, 190] width 45 height 15
type input "0"
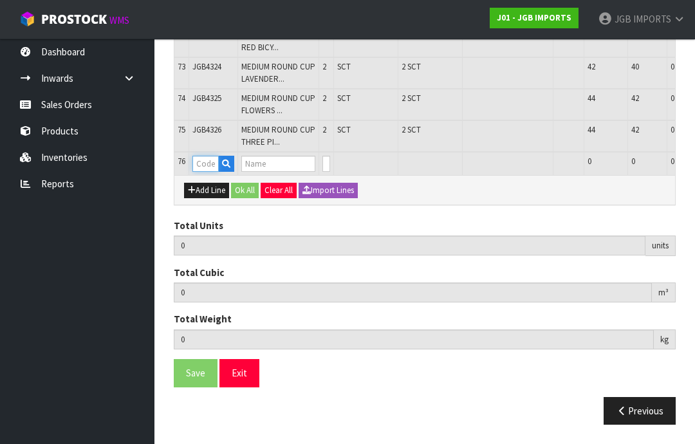
click at [208, 172] on input "text" at bounding box center [205, 164] width 26 height 16
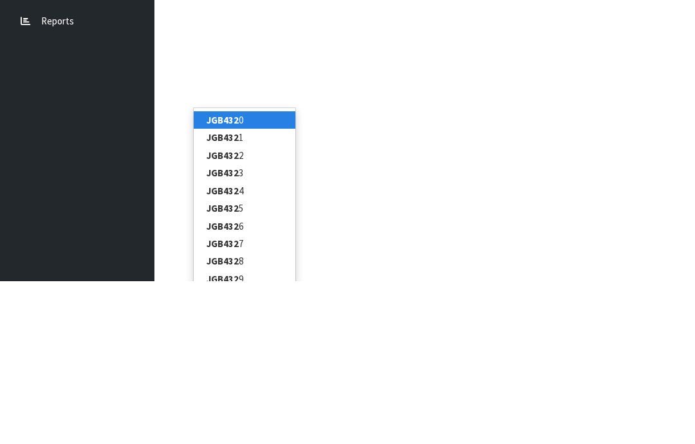
type input "JGB4327"
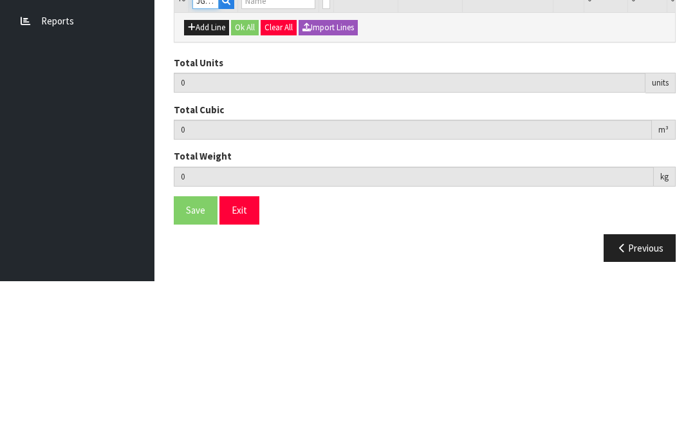
type input "155"
type input "0.909304"
type input "137.29"
type input "MEDIUM ROUND CUP TWO ROSES PARIS"
type input "0"
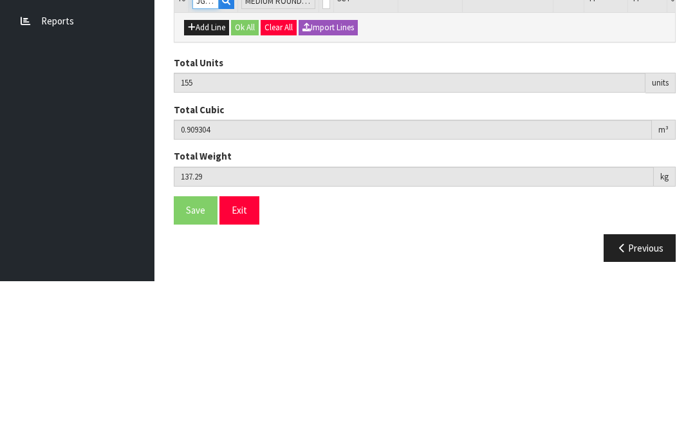
type input "JGB4327"
click at [322, 156] on input "0" at bounding box center [326, 164] width 8 height 16
type input "0"
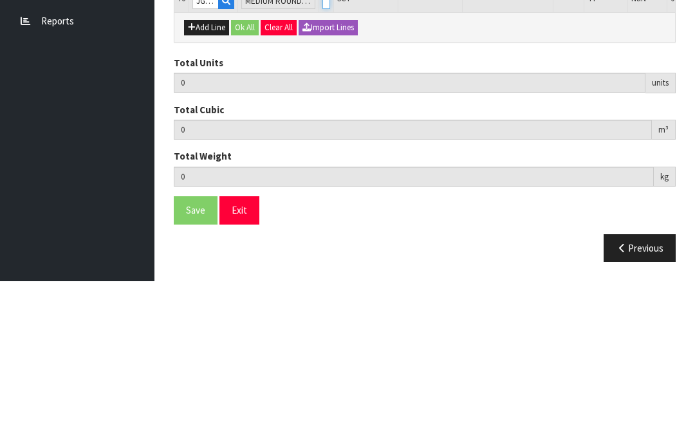
type input "2"
type input "157"
type input "0.922534"
type input "139.79"
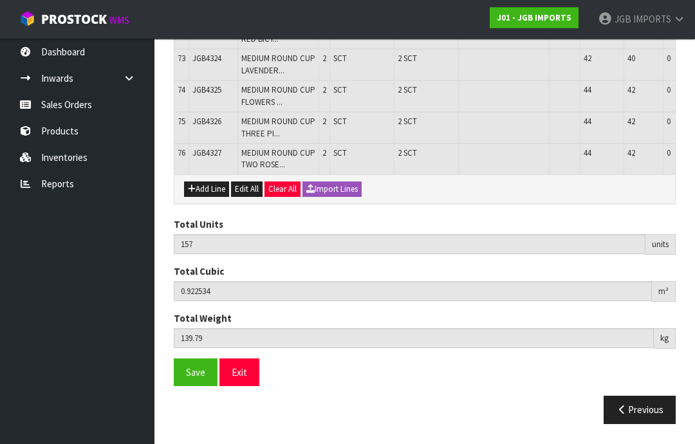
scroll to position [2899, 0]
click at [193, 379] on span "Save" at bounding box center [195, 373] width 19 height 12
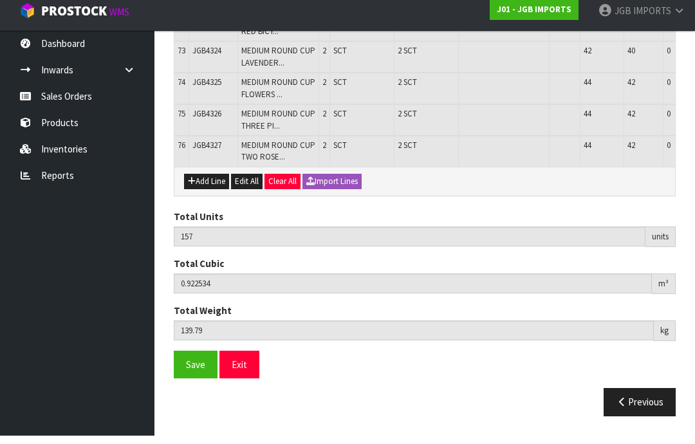
scroll to position [2901, 0]
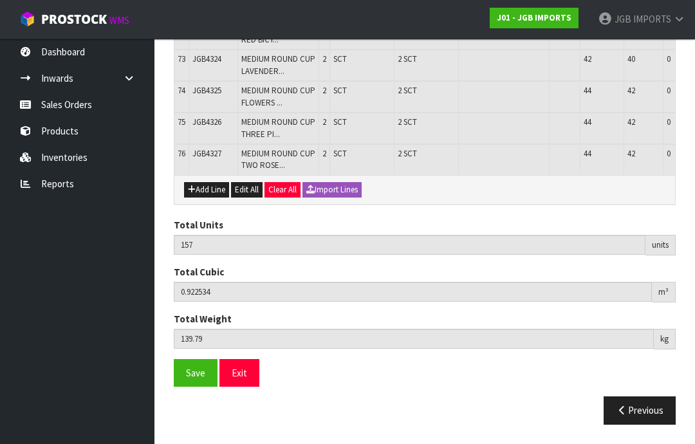
click at [203, 197] on button "Add Line" at bounding box center [206, 189] width 45 height 15
type input "0"
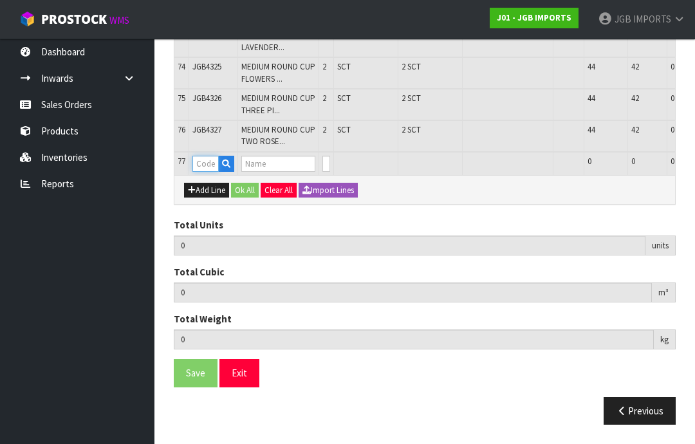
click at [213, 172] on input "text" at bounding box center [205, 164] width 26 height 16
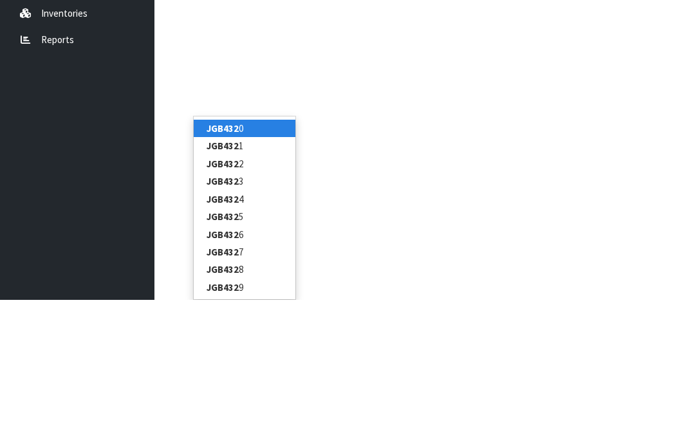
type input "JGB4329"
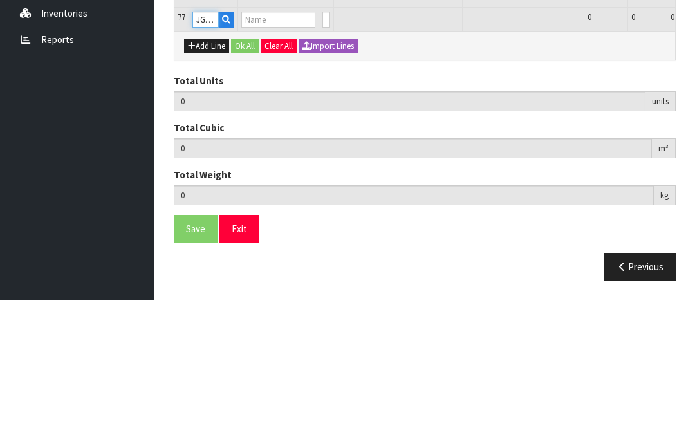
type input "157"
type input "0.922534"
type input "139.79"
type input "LARGE ROUND TEA CUP RED BICYCLE"
type input "0"
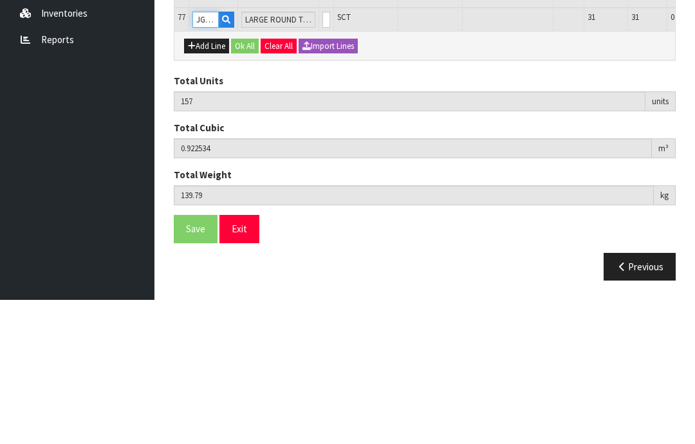
type input "JGB4329"
click at [322, 156] on input "0" at bounding box center [326, 164] width 8 height 16
type input "0"
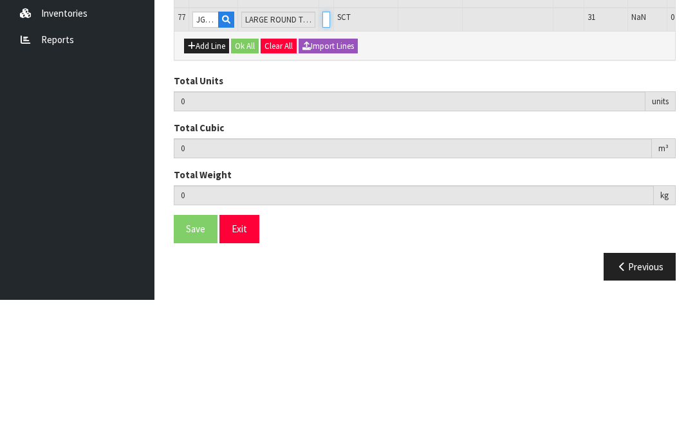
type input "158"
type input "0.934009"
type input "141.74"
type input "1"
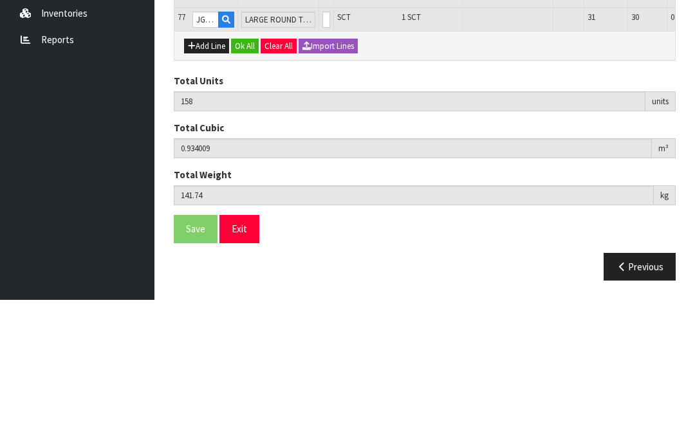
scroll to position [2924, 0]
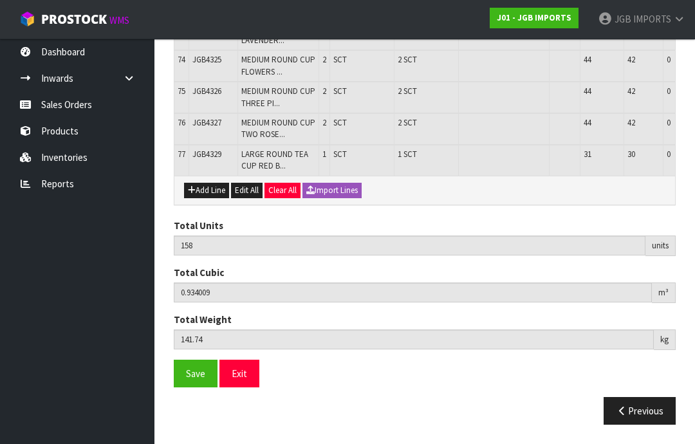
click at [219, 198] on button "Add Line" at bounding box center [206, 190] width 45 height 15
type input "0"
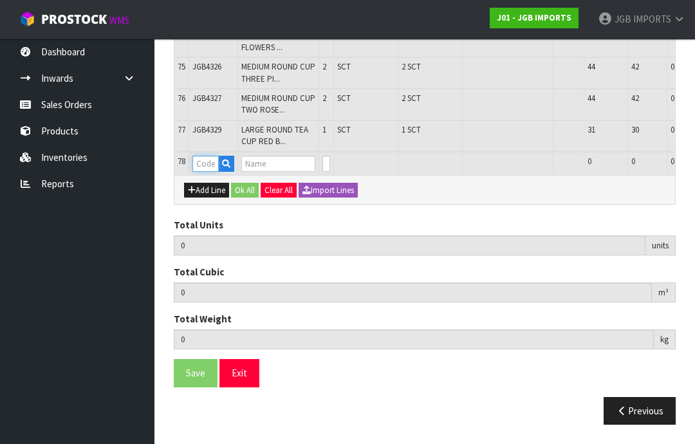
click at [208, 172] on input "text" at bounding box center [205, 164] width 26 height 16
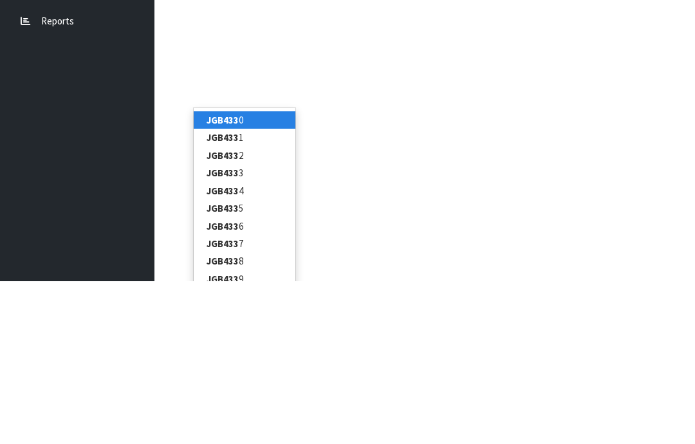
type input "JGB4330"
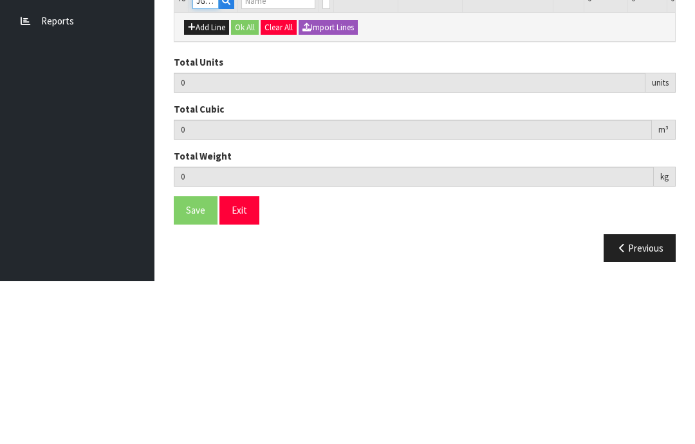
type input "158"
type input "0.934009"
type input "141.74"
type input "LARGE ROUND TEA CUP LAVENDER IN CAN"
type input "0"
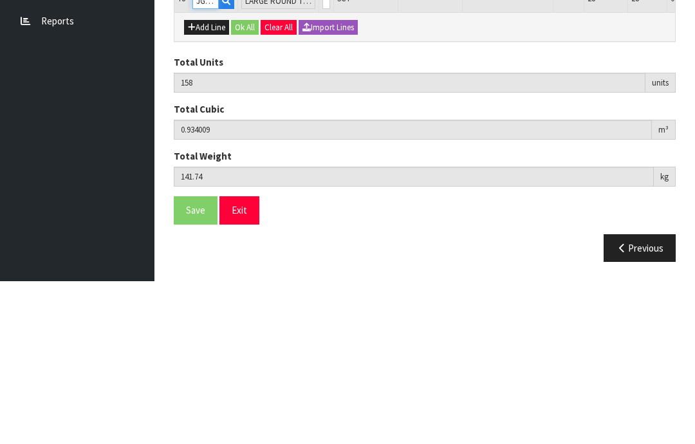
type input "JGB4330"
click at [322, 156] on input "0" at bounding box center [326, 164] width 8 height 16
type input "0"
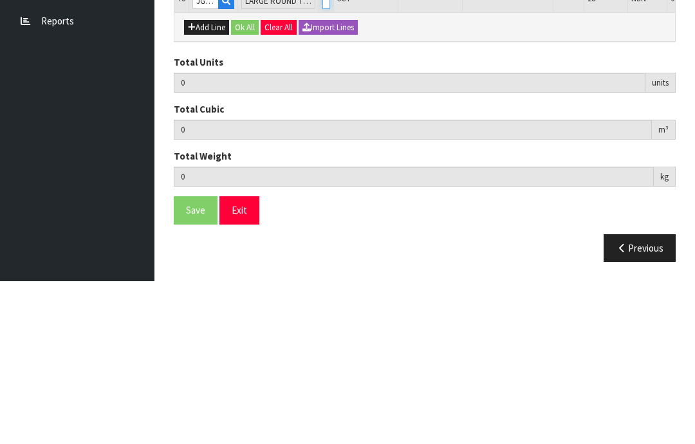
type input "1"
type input "159"
type input "0.945484"
type input "143.69"
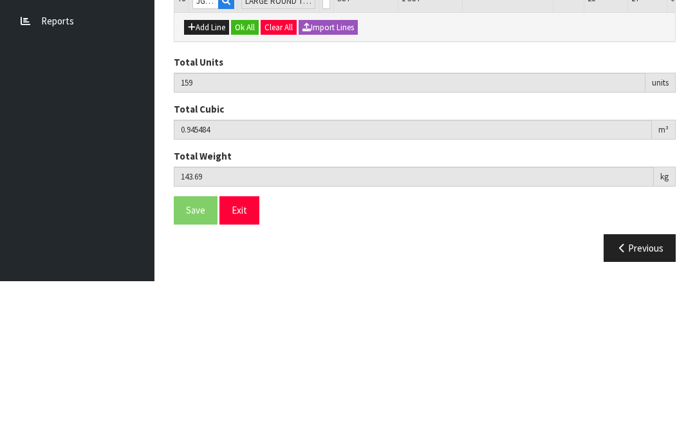
scroll to position [2966, 0]
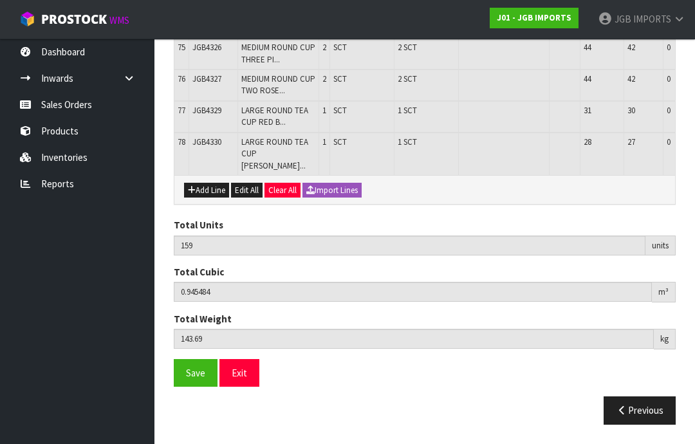
click at [217, 198] on button "Add Line" at bounding box center [206, 190] width 45 height 15
type input "0"
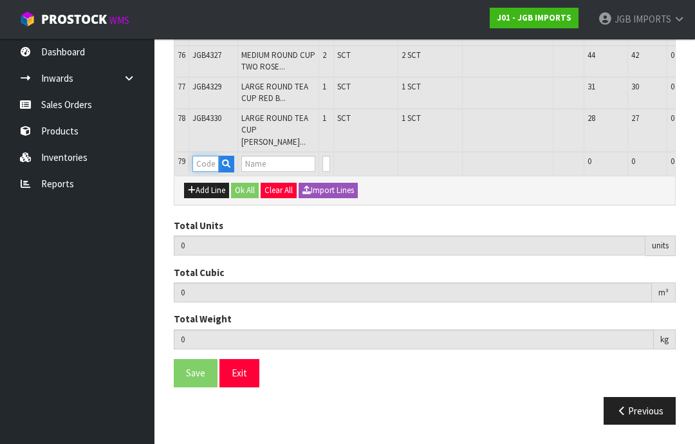
click at [214, 172] on input "text" at bounding box center [205, 164] width 26 height 16
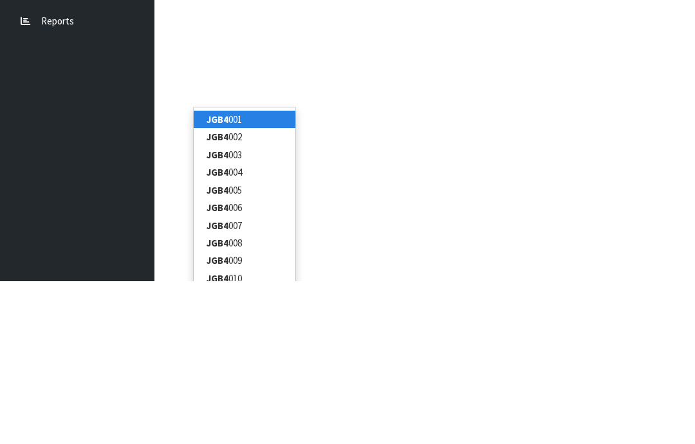
type input "JGB4331"
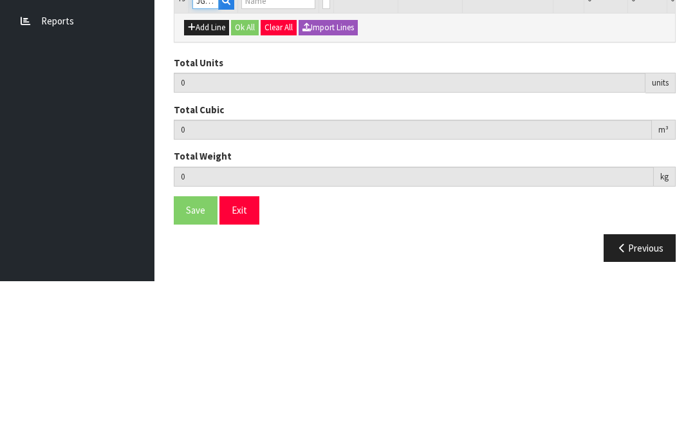
type input "159"
type input "0.945484"
type input "143.69"
type input "LARGE ROUND TEA CUP FLOWERS IN BASKET"
type input "0"
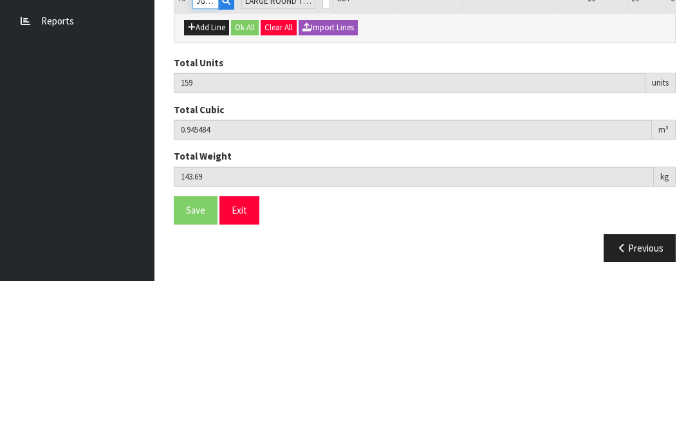
type input "JGB4331"
click at [322, 156] on input "0" at bounding box center [326, 164] width 8 height 16
type input "0"
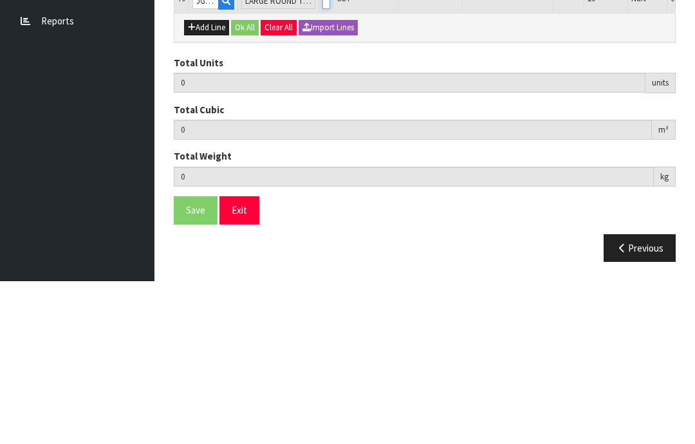
type input "1"
type input "160"
type input "0.956959"
type input "145.79"
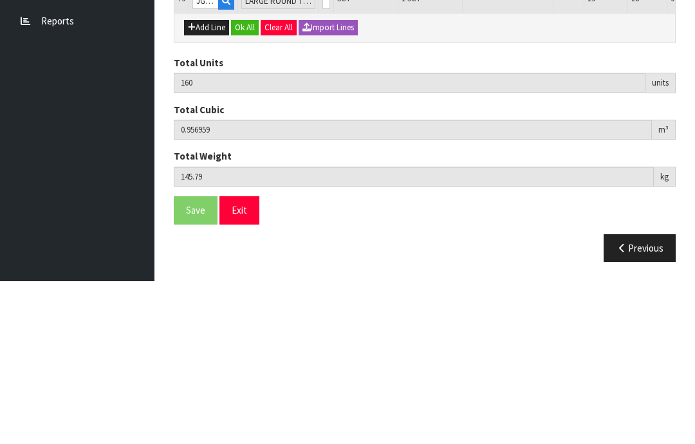
scroll to position [3008, 0]
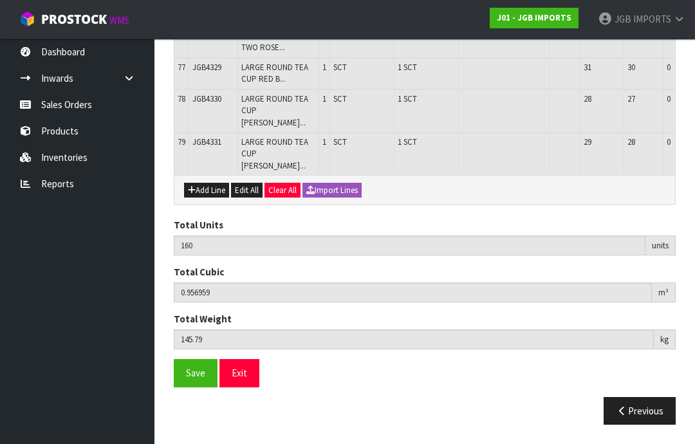
click at [217, 198] on button "Add Line" at bounding box center [206, 190] width 45 height 15
type input "0"
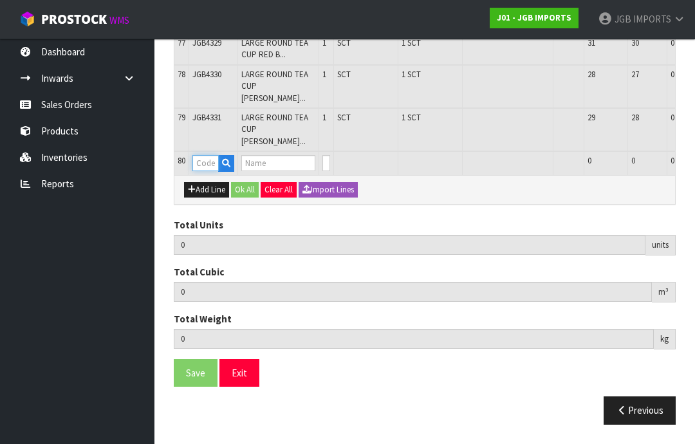
click at [212, 171] on input "text" at bounding box center [205, 163] width 26 height 16
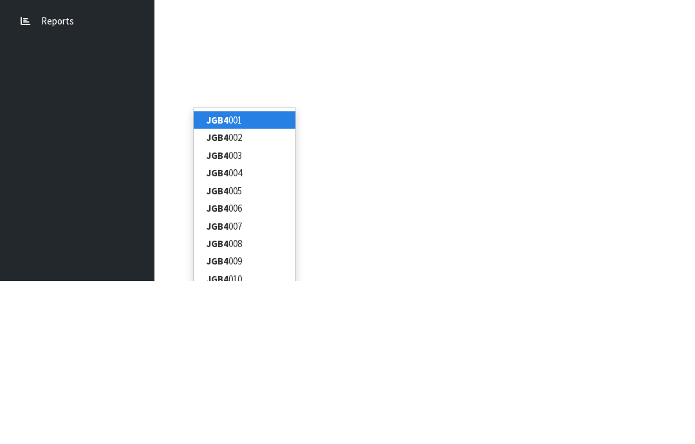
type input "JGB4332"
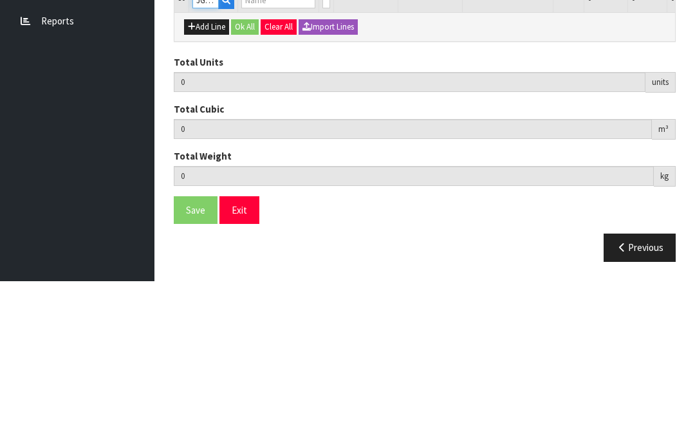
type input "160"
type input "0.956959"
type input "145.79"
type input "LARGE ROUND TEA CUP THREE PINK ROSES"
type input "0"
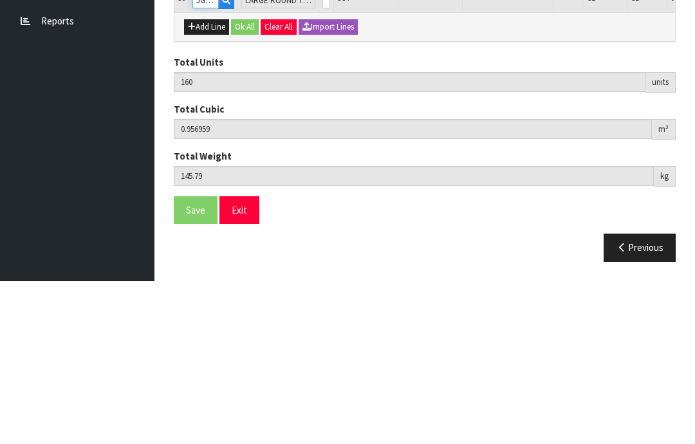
type input "JGB4332"
click at [322, 155] on input "0" at bounding box center [326, 163] width 8 height 16
type input "0"
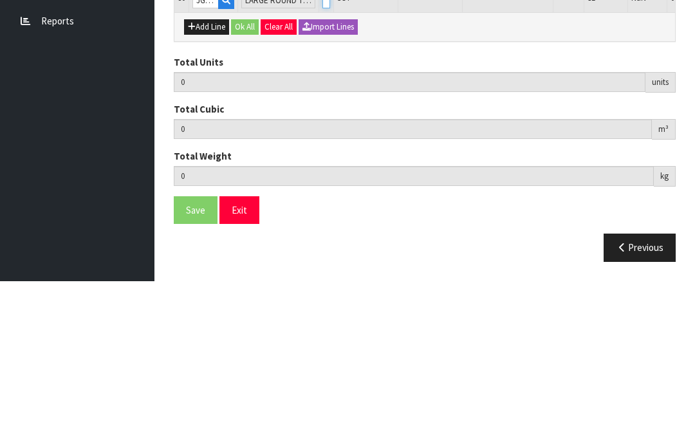
type input "1"
type input "161"
type input "0.968009"
type input "147.69"
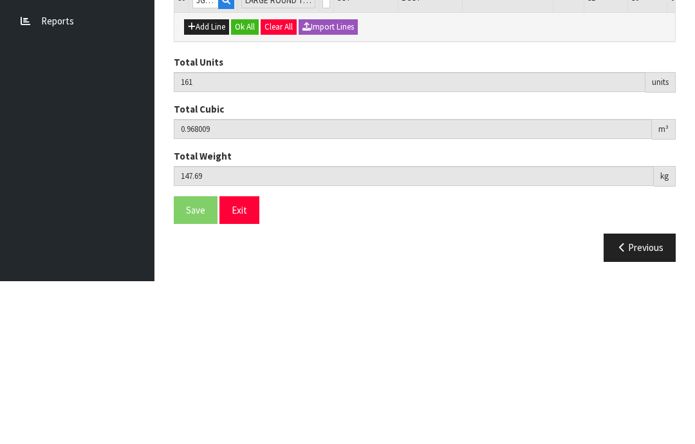
scroll to position [3051, 0]
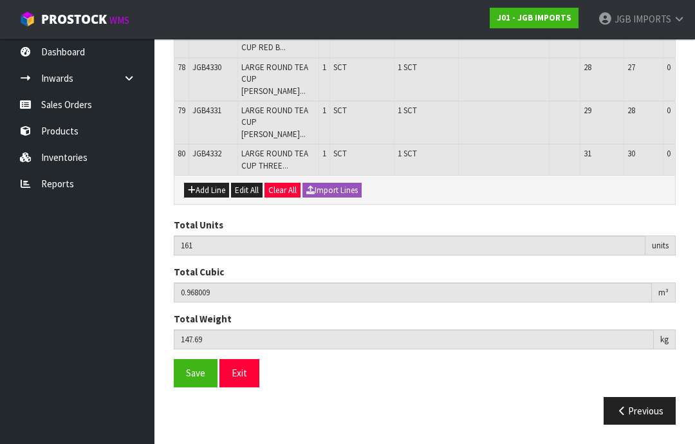
click at [217, 198] on button "Add Line" at bounding box center [206, 190] width 45 height 15
type input "0"
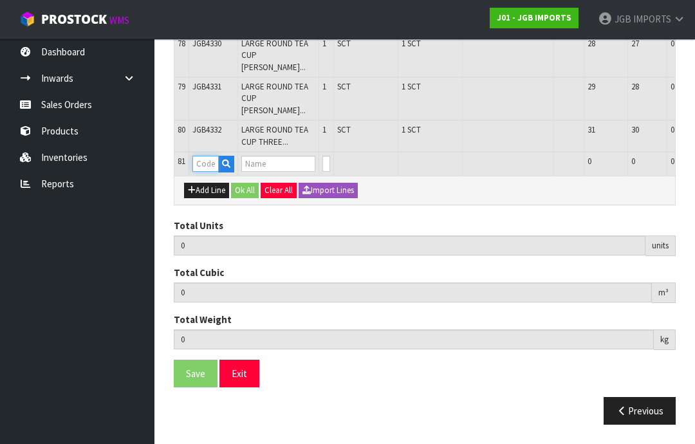
click at [216, 172] on input "text" at bounding box center [205, 164] width 26 height 16
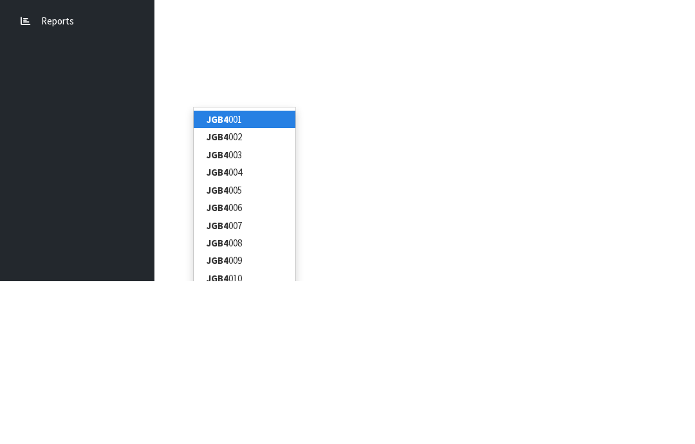
type input "JGB4333"
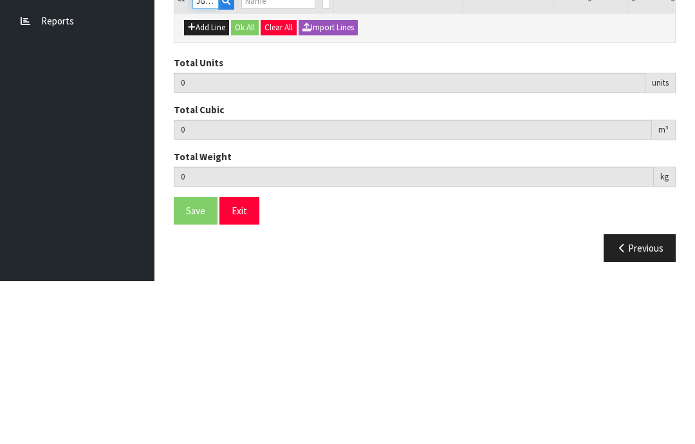
type input "161"
type input "0.968009"
type input "147.69"
type input "LARGE ROUND TEA CUP TWO ROSES PARIS"
type input "0"
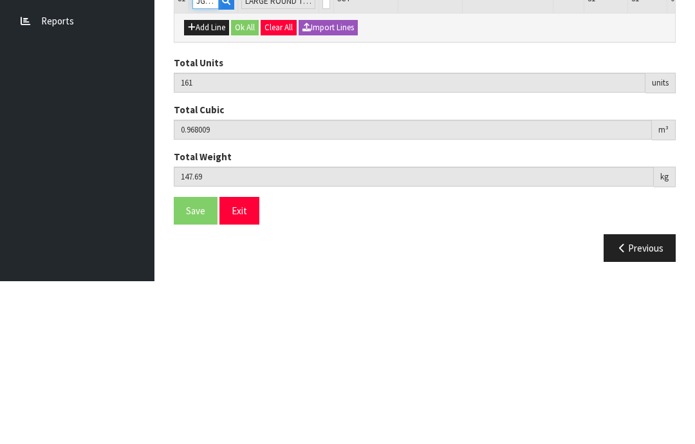
type input "JGB4333"
click at [322, 156] on input "0" at bounding box center [326, 164] width 8 height 16
type input "0"
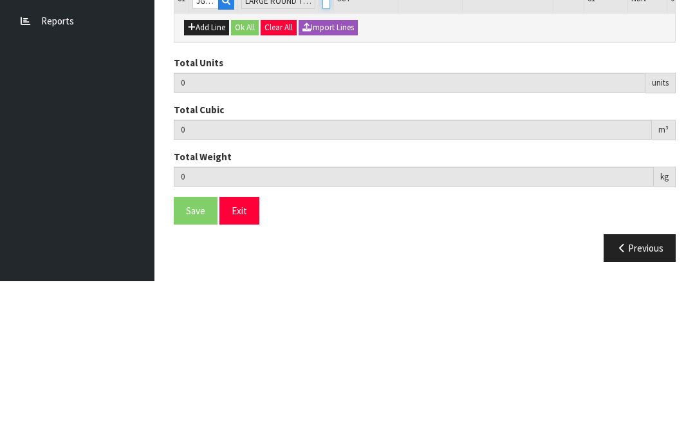
type input "1"
type input "162"
type input "0.979059"
type input "149.59"
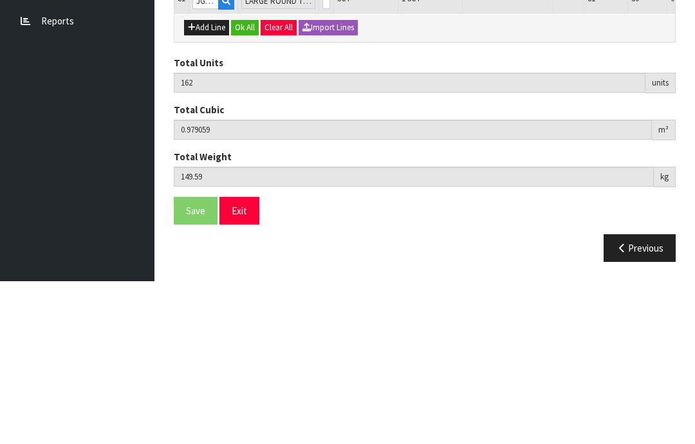
scroll to position [3093, 0]
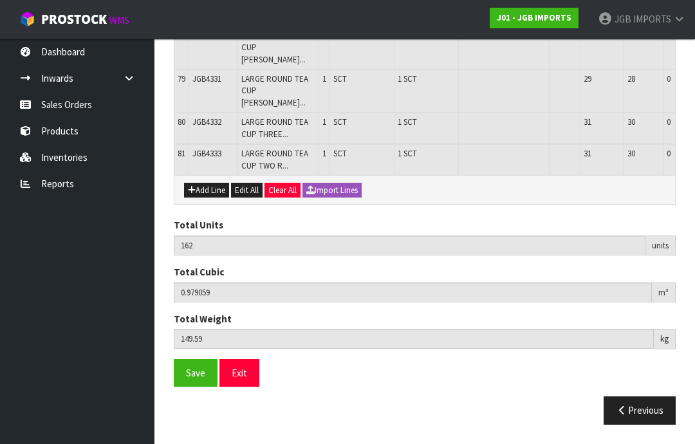
click at [217, 198] on button "Add Line" at bounding box center [206, 190] width 45 height 15
type input "0"
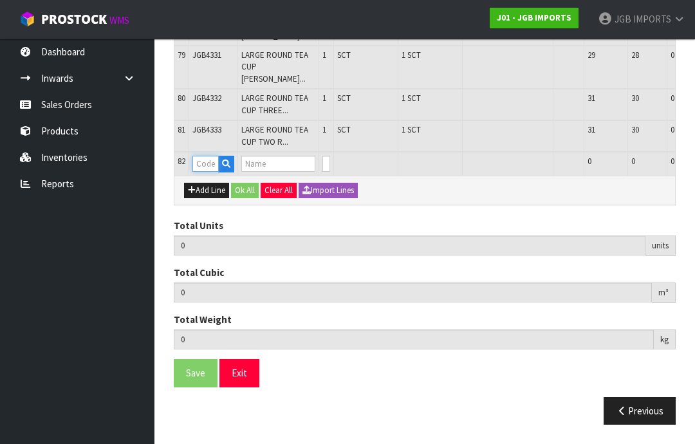
click at [213, 172] on input "text" at bounding box center [205, 164] width 26 height 16
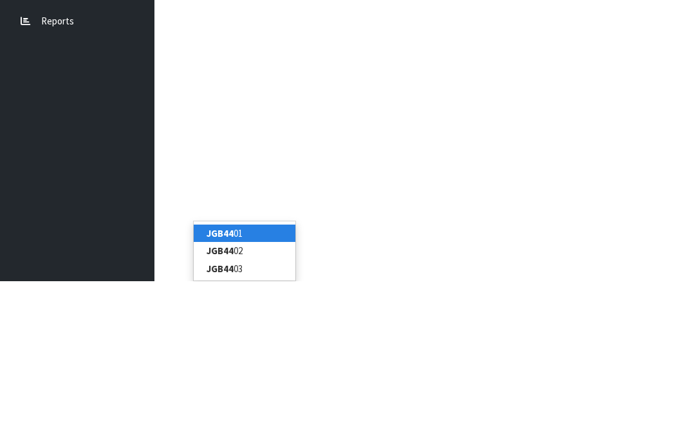
type input "JGB4401"
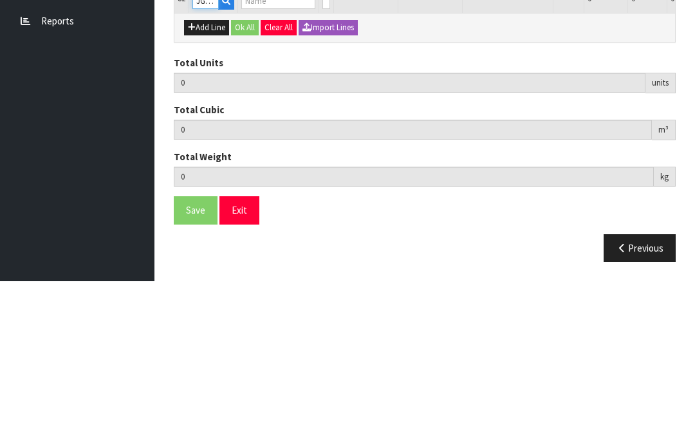
type input "162"
type input "0.979059"
type input "149.59"
type input "Metal Garden Trowel Covered in Flowers"
click at [322, 156] on input "0" at bounding box center [326, 164] width 8 height 16
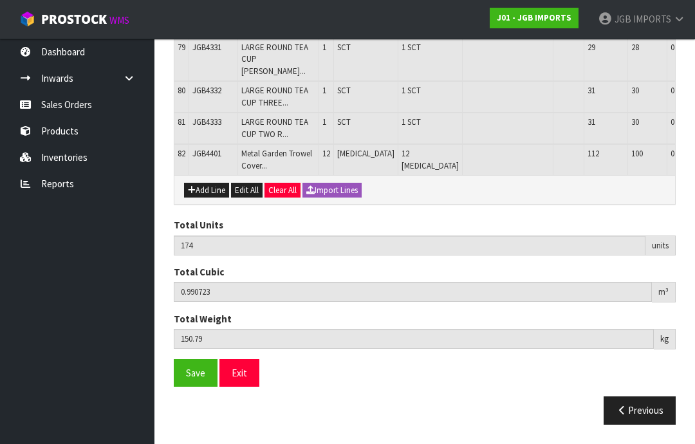
click at [213, 198] on button "Add Line" at bounding box center [206, 190] width 45 height 15
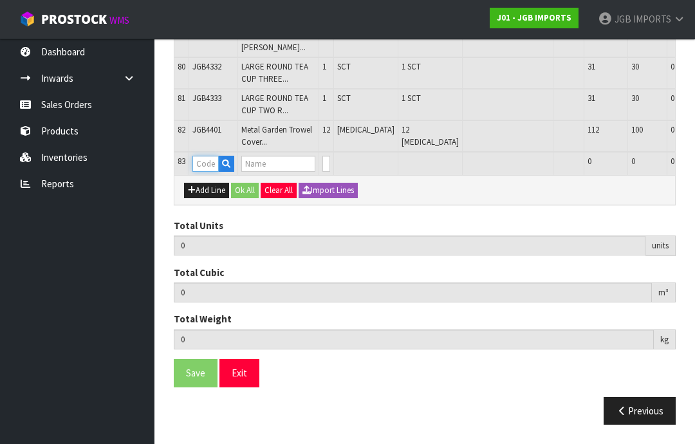
click at [215, 172] on input "text" at bounding box center [205, 164] width 26 height 16
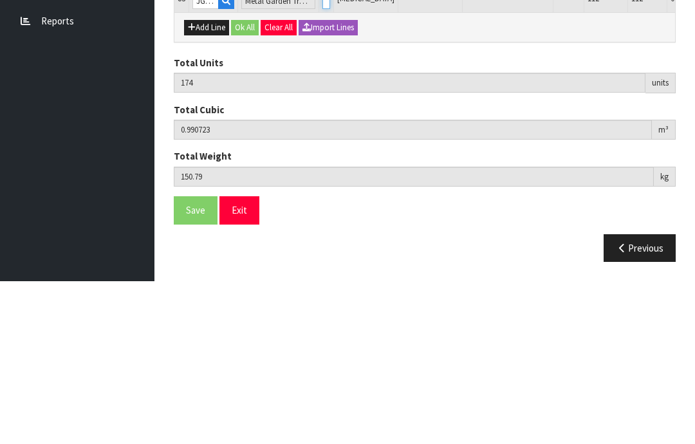
click at [322, 156] on input "0" at bounding box center [326, 164] width 8 height 16
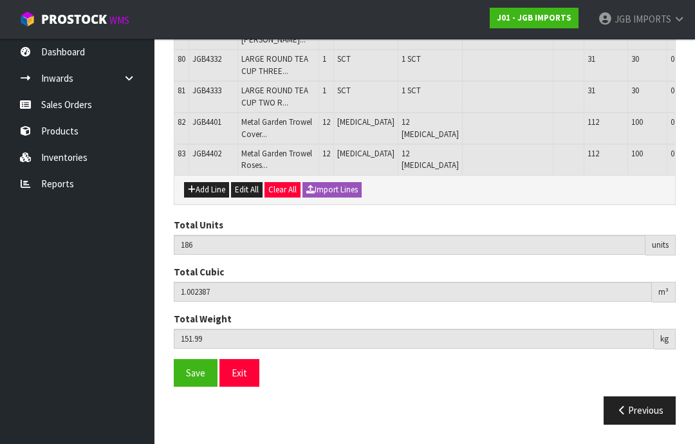
click at [215, 197] on button "Add Line" at bounding box center [206, 189] width 45 height 15
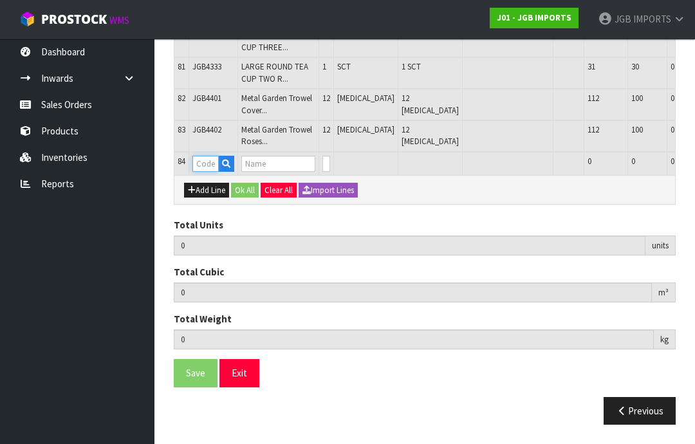
click at [219, 172] on input "text" at bounding box center [205, 164] width 26 height 16
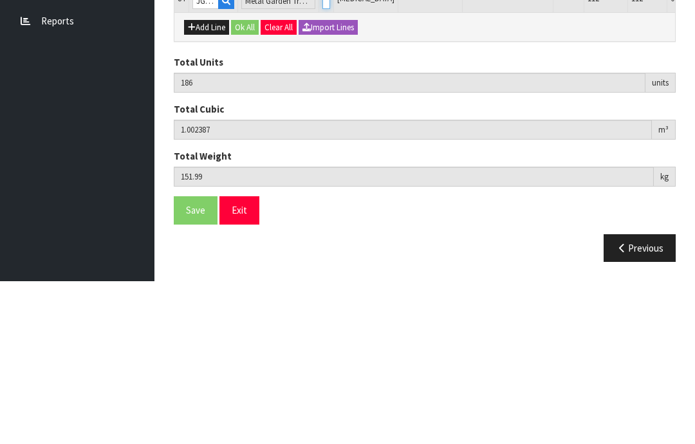
click at [322, 156] on input "0" at bounding box center [326, 164] width 8 height 16
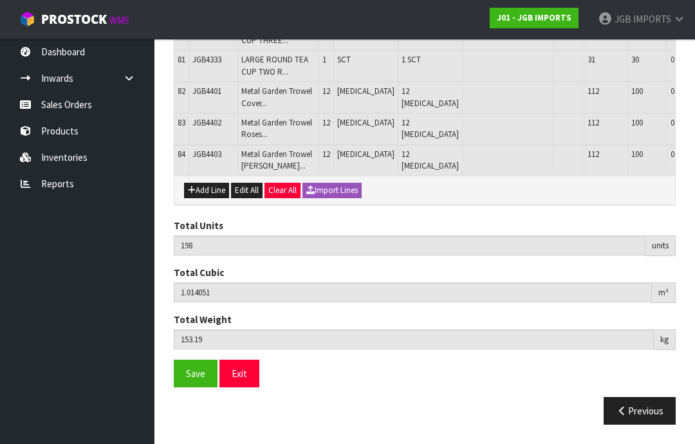
click at [193, 379] on span "Save" at bounding box center [195, 373] width 19 height 12
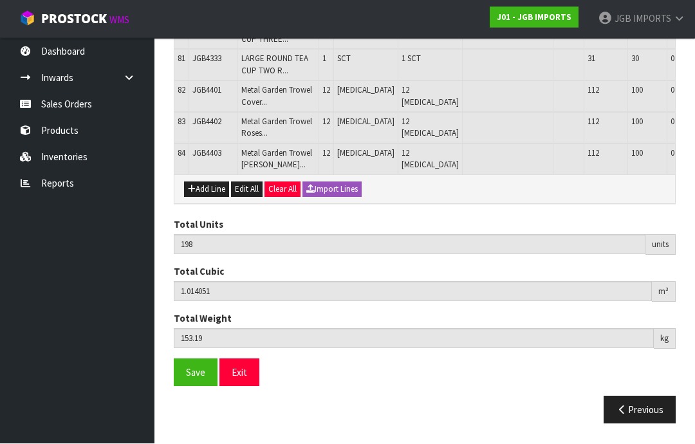
scroll to position [3240, 0]
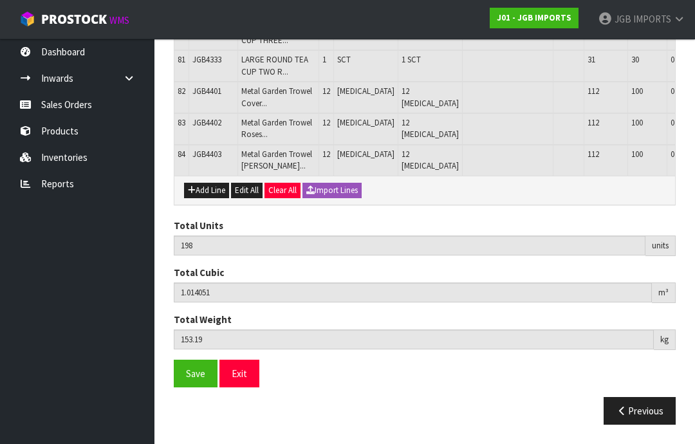
click at [196, 379] on span "Save" at bounding box center [195, 373] width 19 height 12
click at [241, 387] on button "Exit" at bounding box center [239, 374] width 40 height 28
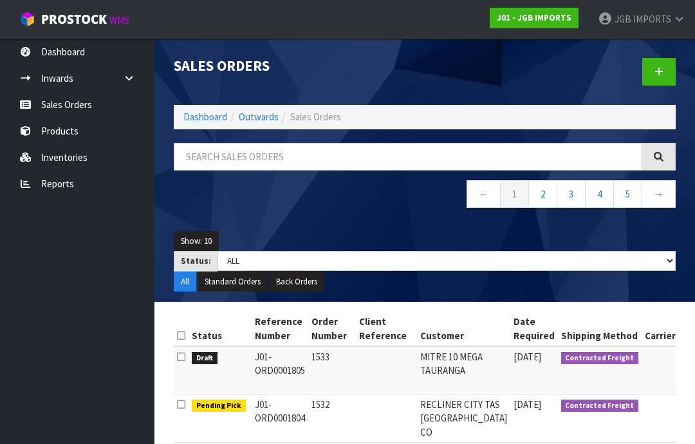
click at [538, 196] on link "2" at bounding box center [542, 194] width 29 height 28
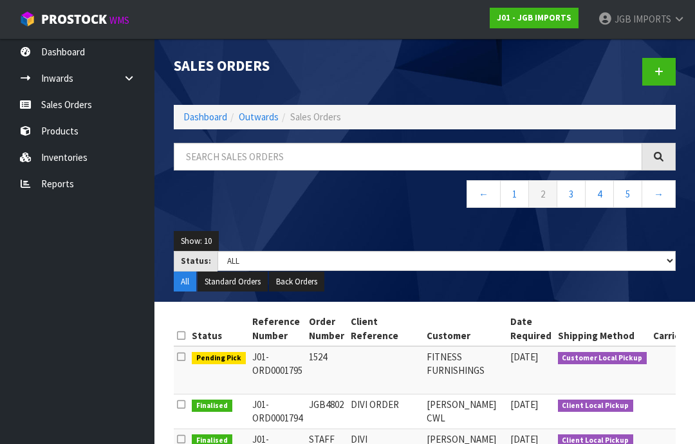
click at [508, 200] on link "1" at bounding box center [514, 194] width 29 height 28
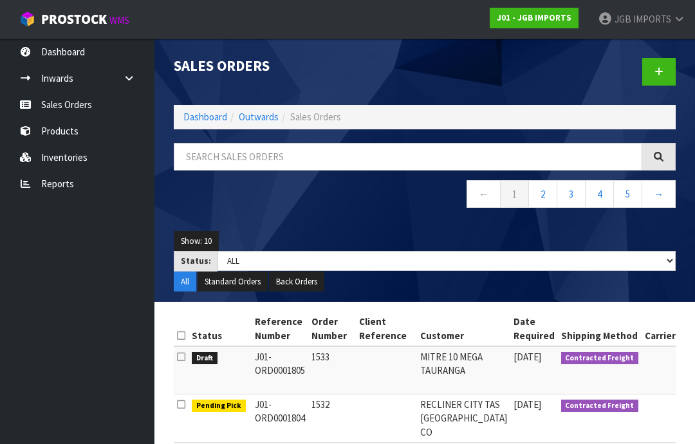
click at [659, 20] on span "IMPORTS" at bounding box center [652, 19] width 38 height 12
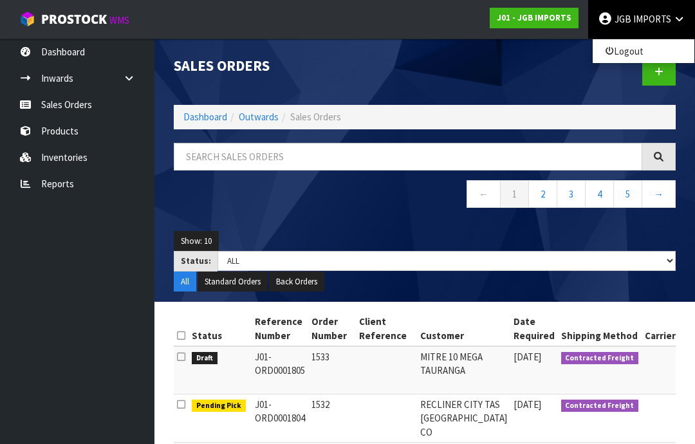
click at [615, 59] on link "Logout" at bounding box center [643, 50] width 102 height 17
